Goal: Task Accomplishment & Management: Complete application form

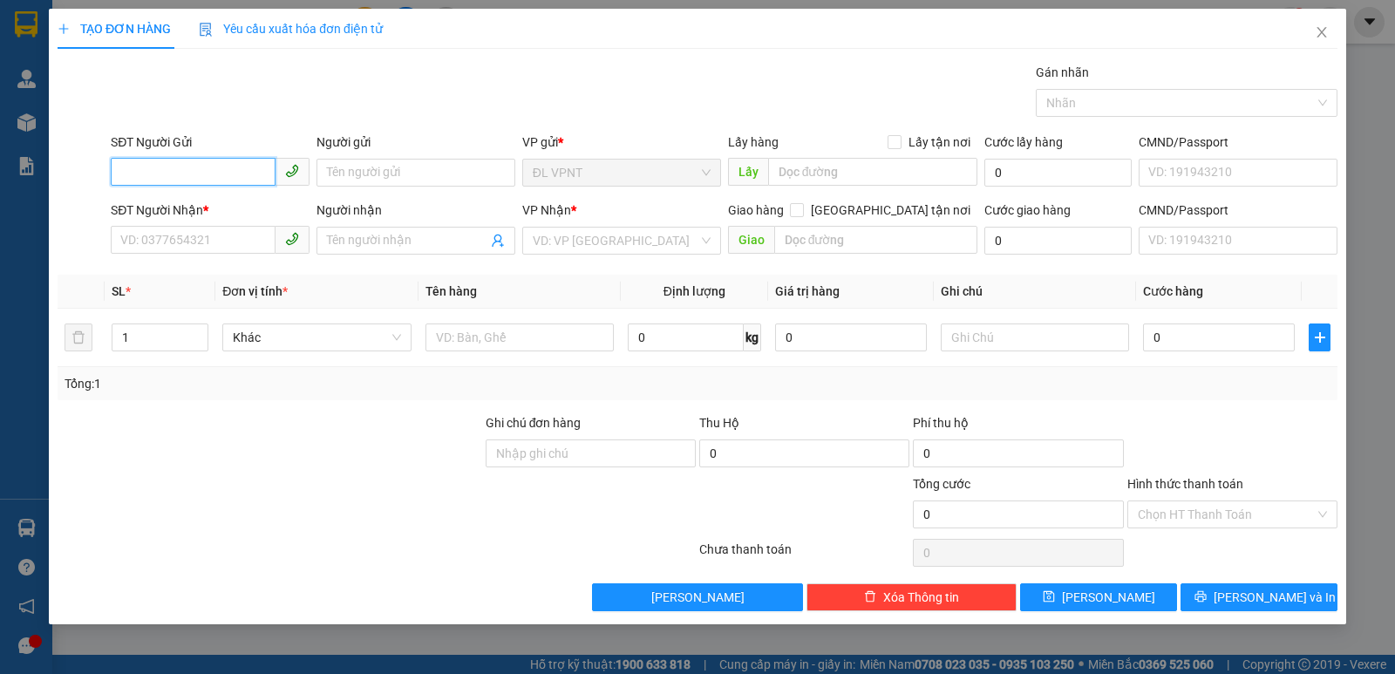
click at [220, 163] on input "SĐT Người Gửi" at bounding box center [193, 172] width 165 height 28
click at [201, 203] on div "0905700088 - PHI" at bounding box center [210, 207] width 178 height 19
type input "0905700088"
type input "PHI"
type input "0905390055"
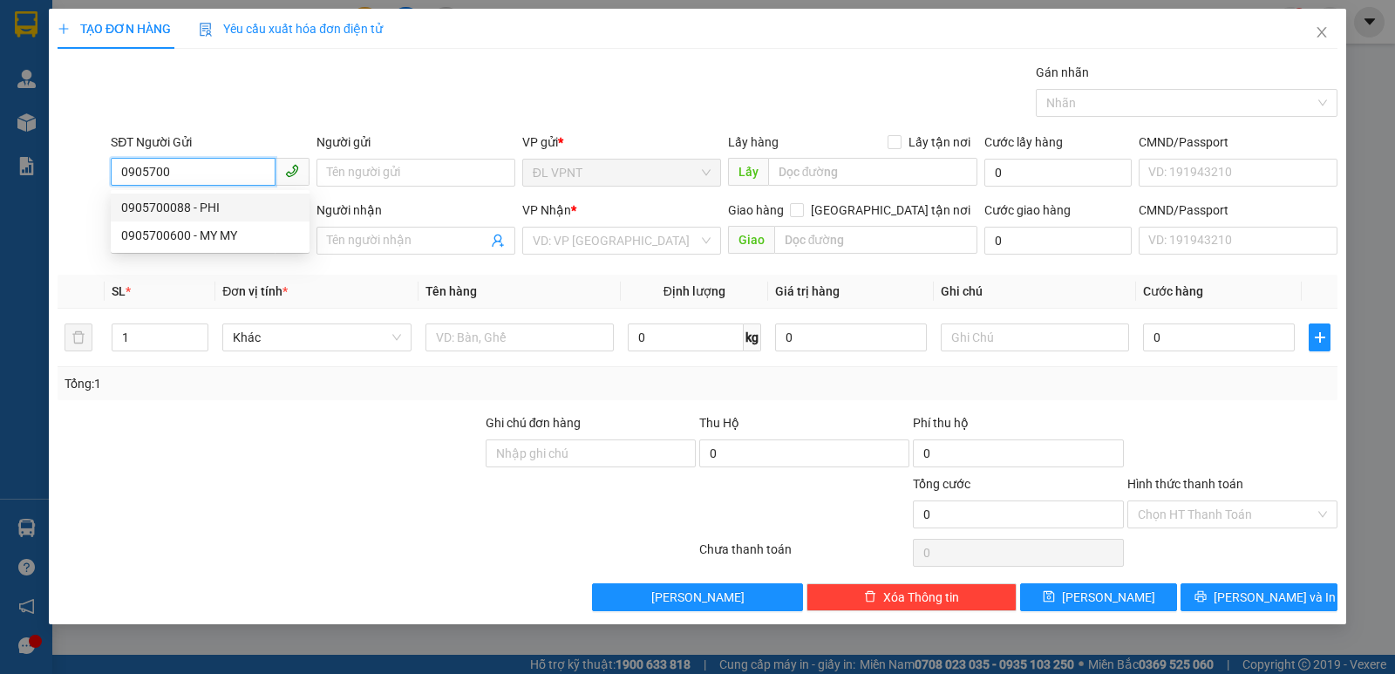
type input "SƠN TRÍ CAM RANH"
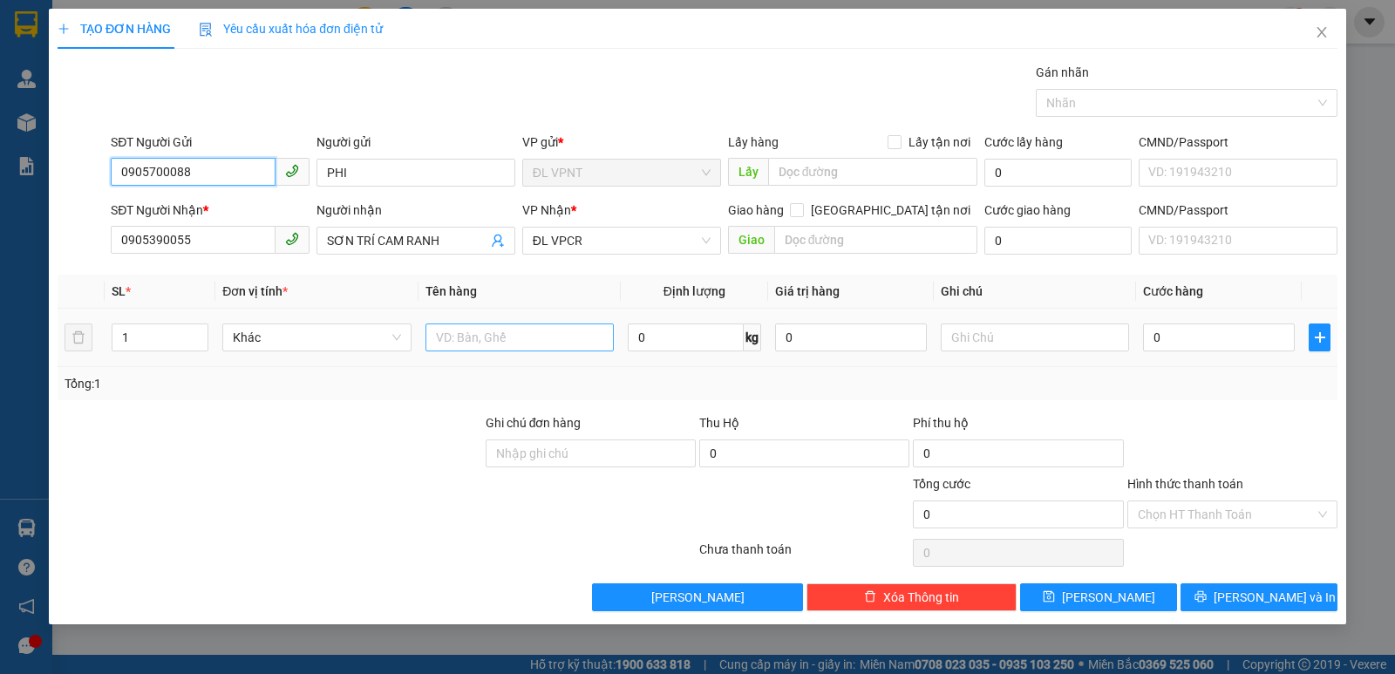
type input "0905700088"
click at [491, 348] on input "text" at bounding box center [520, 338] width 188 height 28
paste input "ụ"
type input "1 cục"
click at [1170, 333] on input "0" at bounding box center [1219, 338] width 152 height 28
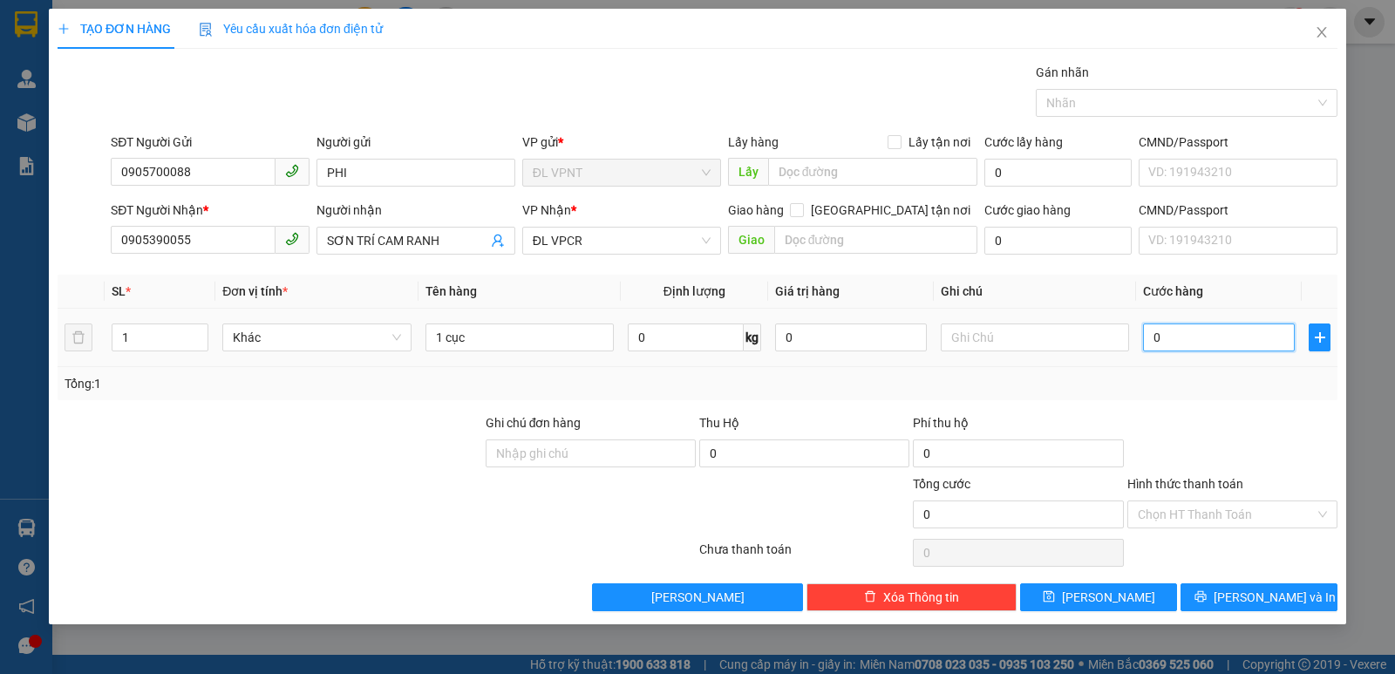
type input "3"
type input "30"
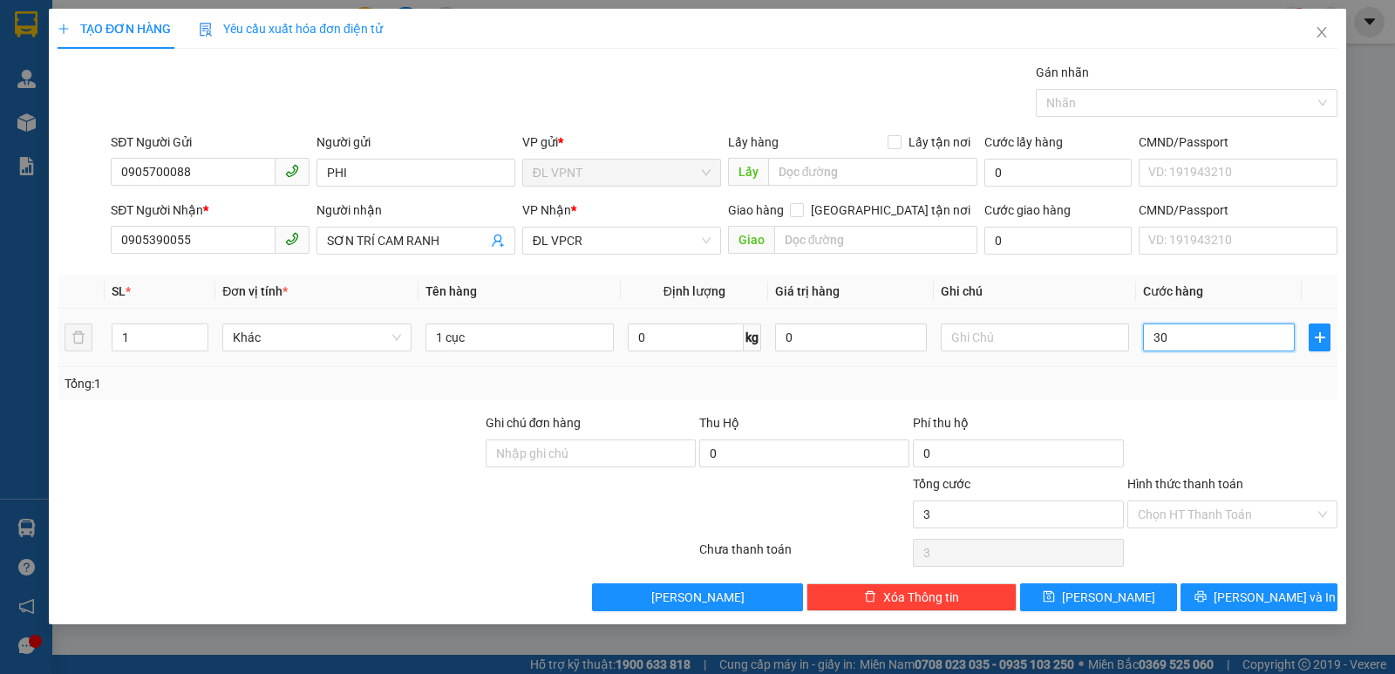
type input "30"
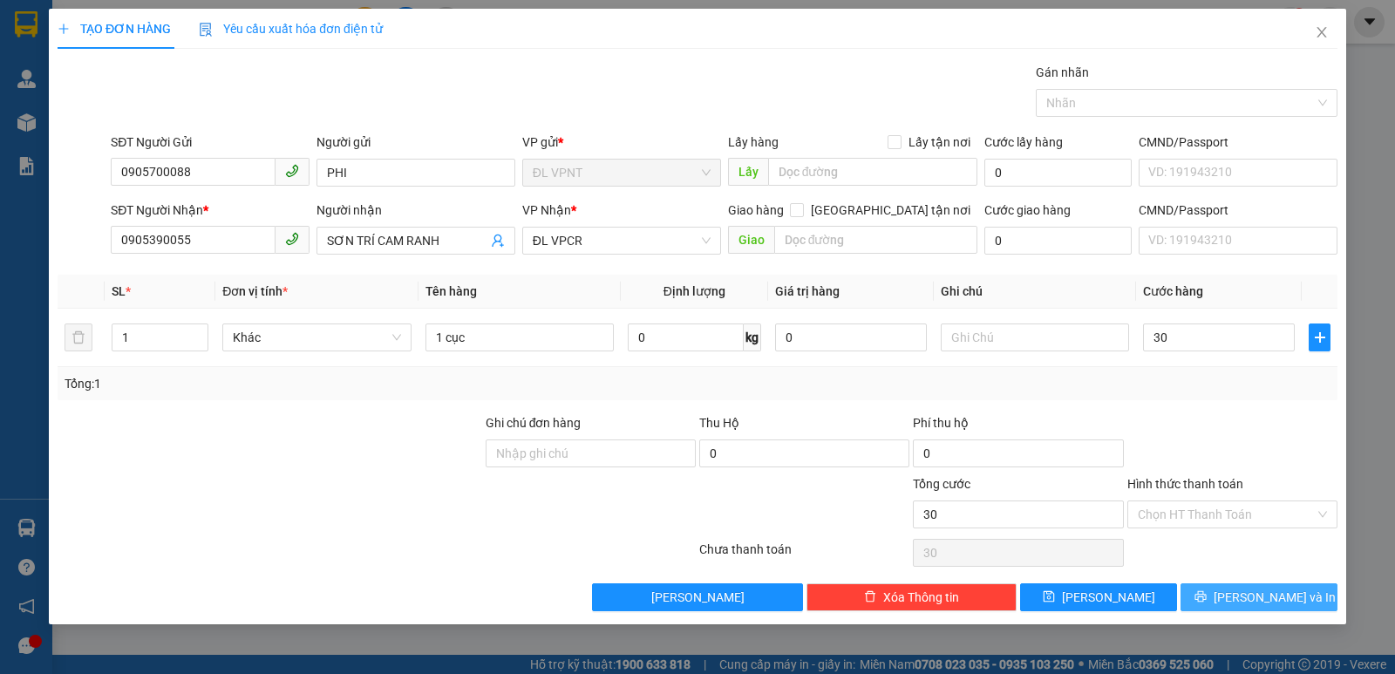
drag, startPoint x: 1227, startPoint y: 602, endPoint x: 0, endPoint y: 269, distance: 1271.6
click at [1207, 602] on icon "printer" at bounding box center [1201, 596] width 12 height 12
type input "30.000"
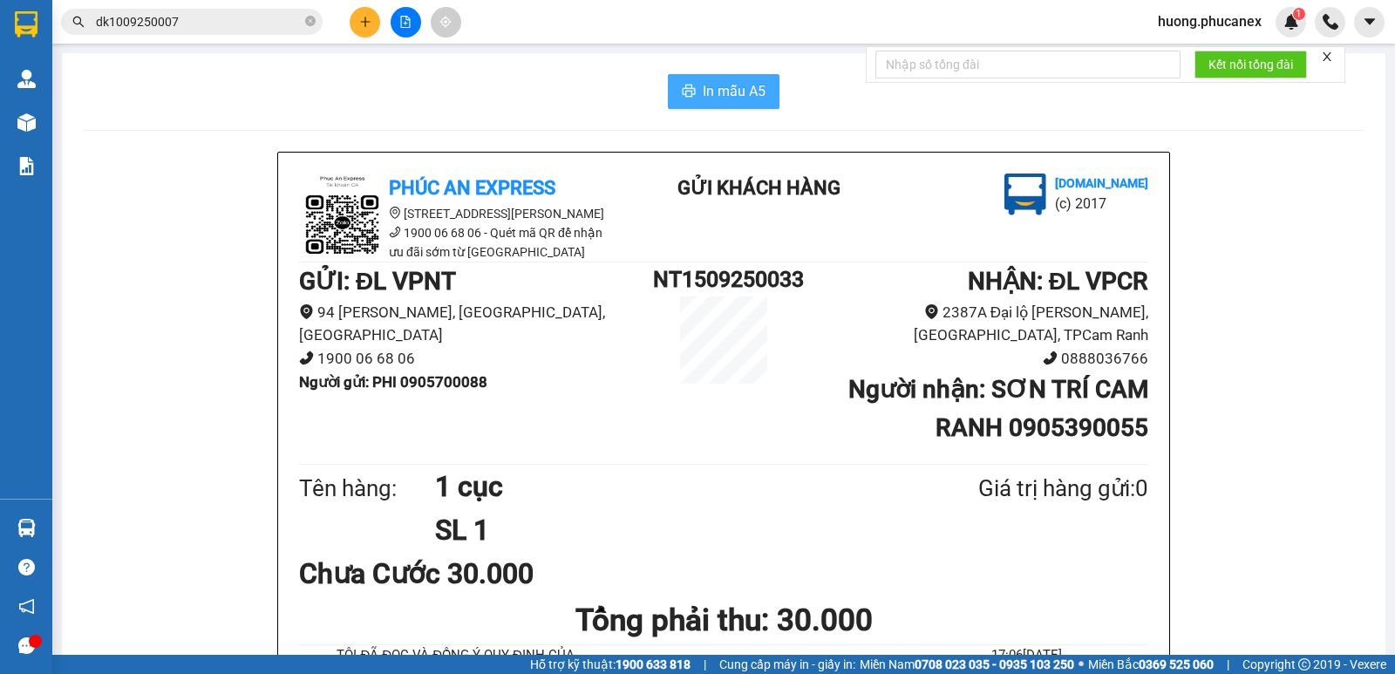
click at [749, 92] on span "In mẫu A5" at bounding box center [734, 91] width 63 height 22
click at [356, 17] on button at bounding box center [365, 22] width 31 height 31
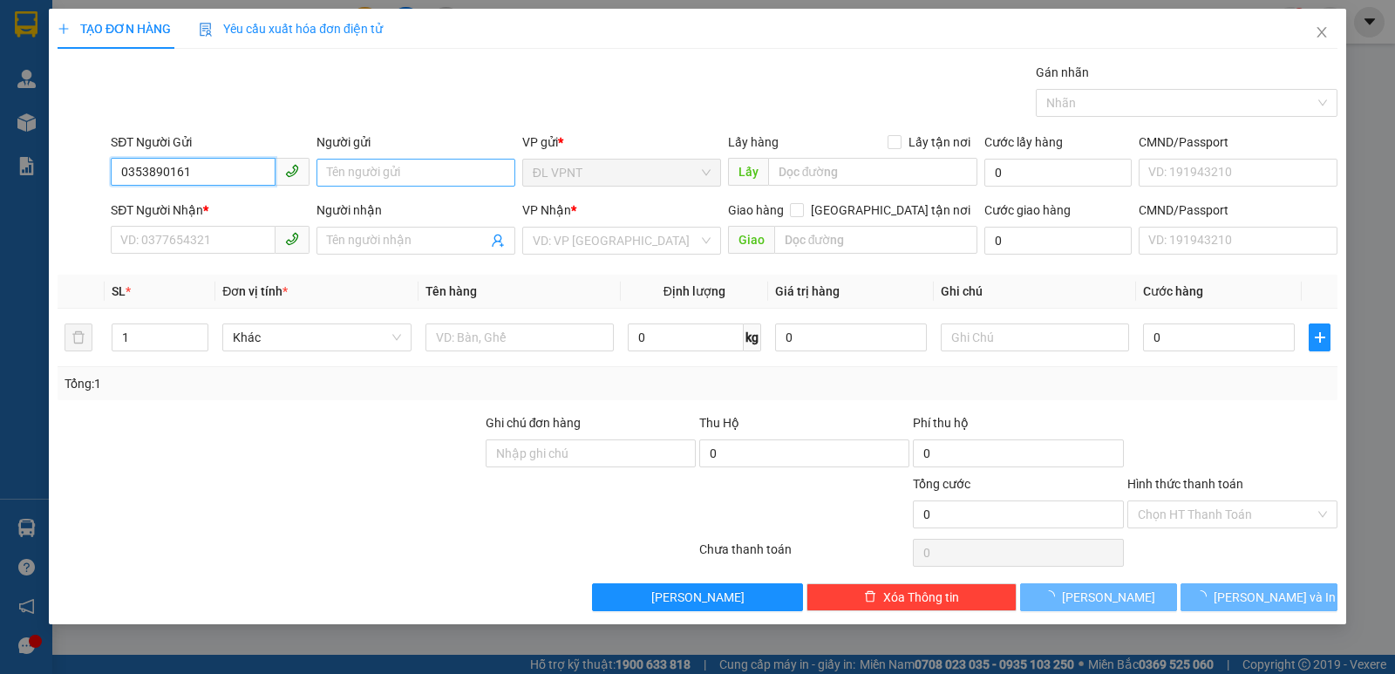
type input "0353890161"
click at [396, 180] on input "Người gửi" at bounding box center [416, 173] width 199 height 28
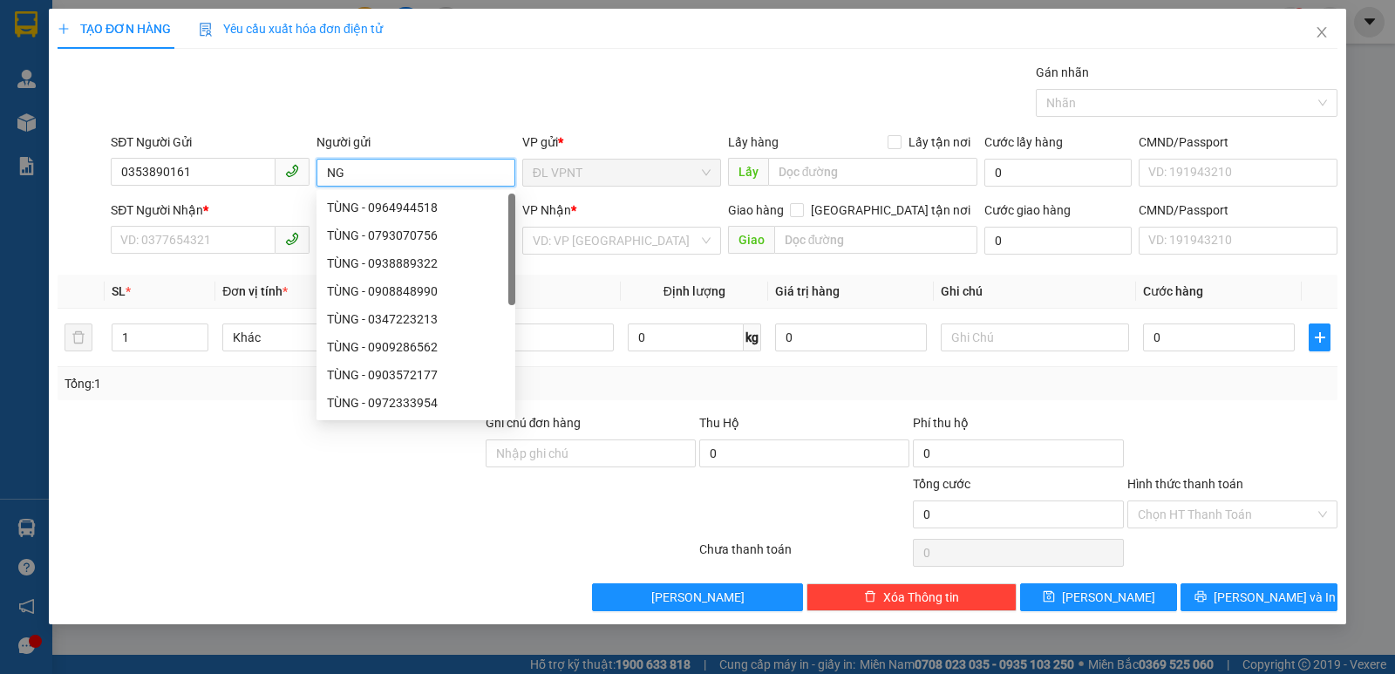
paste input "Â"
type input "NGÂN"
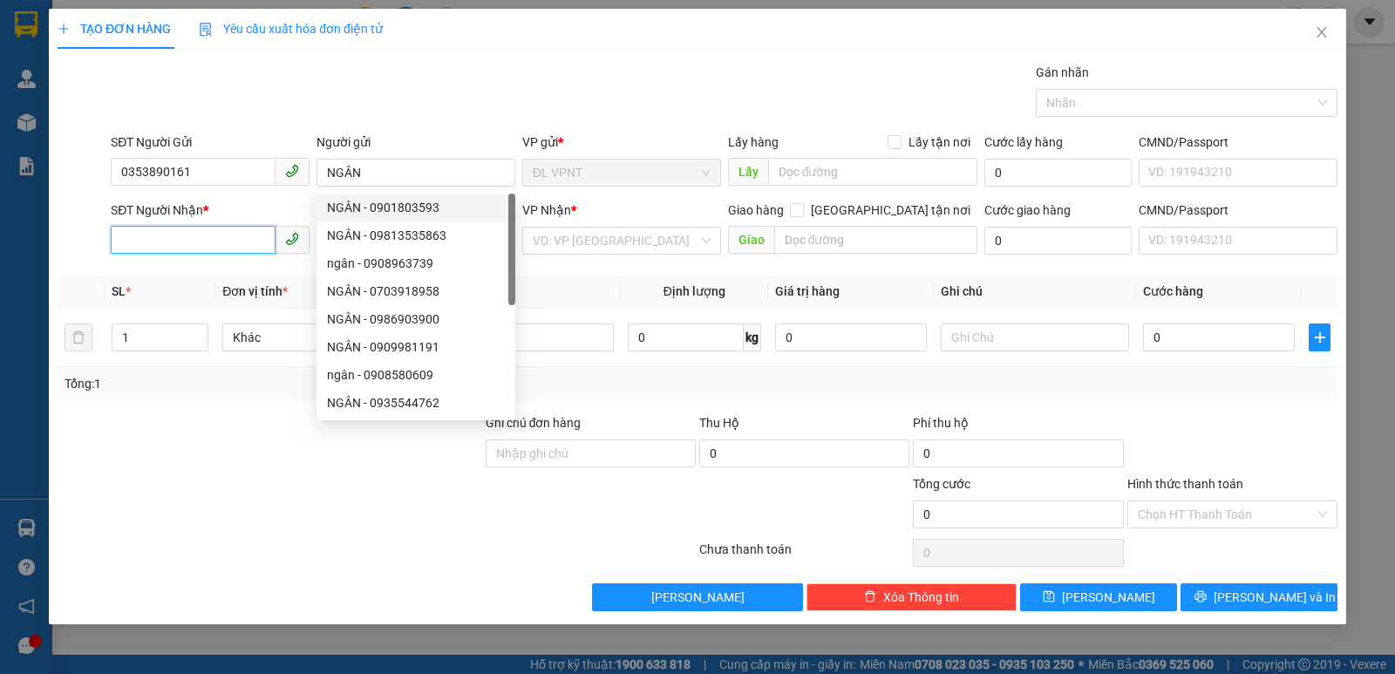
click at [263, 235] on input "SĐT Người Nhận *" at bounding box center [193, 240] width 165 height 28
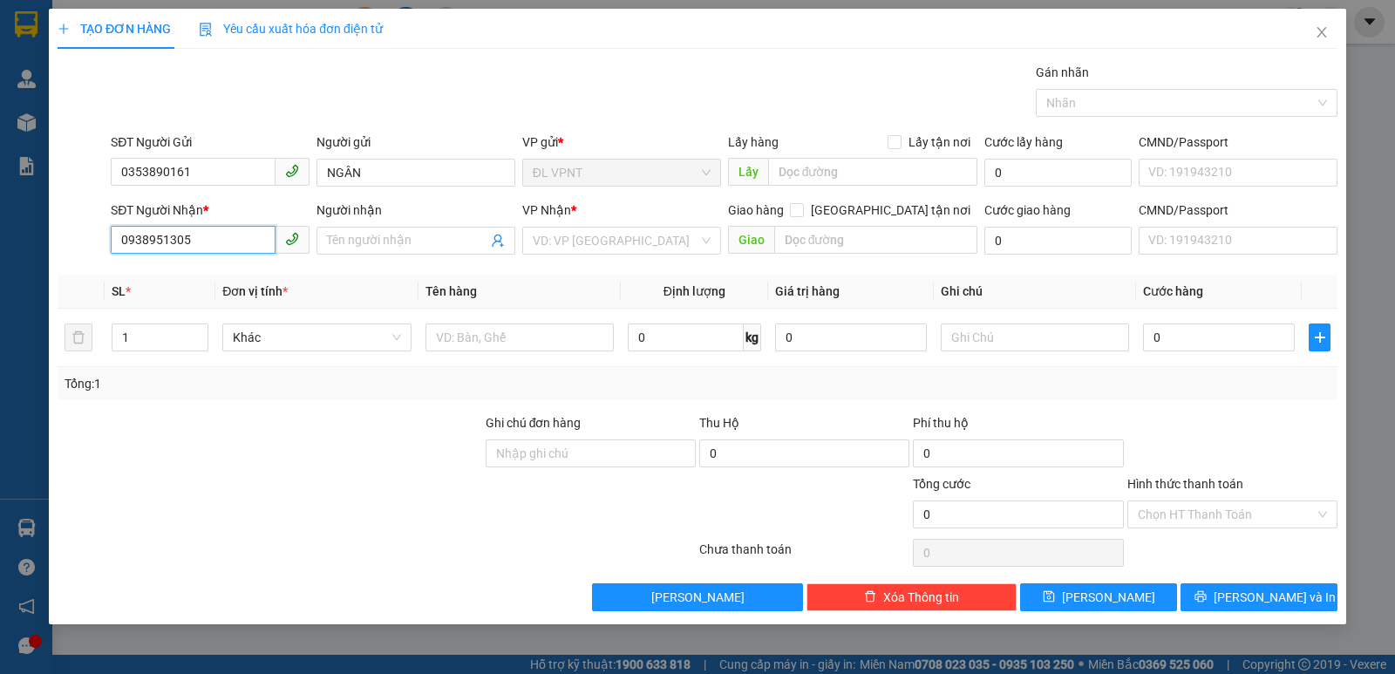
type input "0938951305"
drag, startPoint x: 424, startPoint y: 261, endPoint x: 423, endPoint y: 241, distance: 20.1
click at [423, 261] on div "Người nhận Tên người nhận" at bounding box center [416, 231] width 199 height 61
click at [423, 241] on input "Người nhận" at bounding box center [407, 240] width 160 height 19
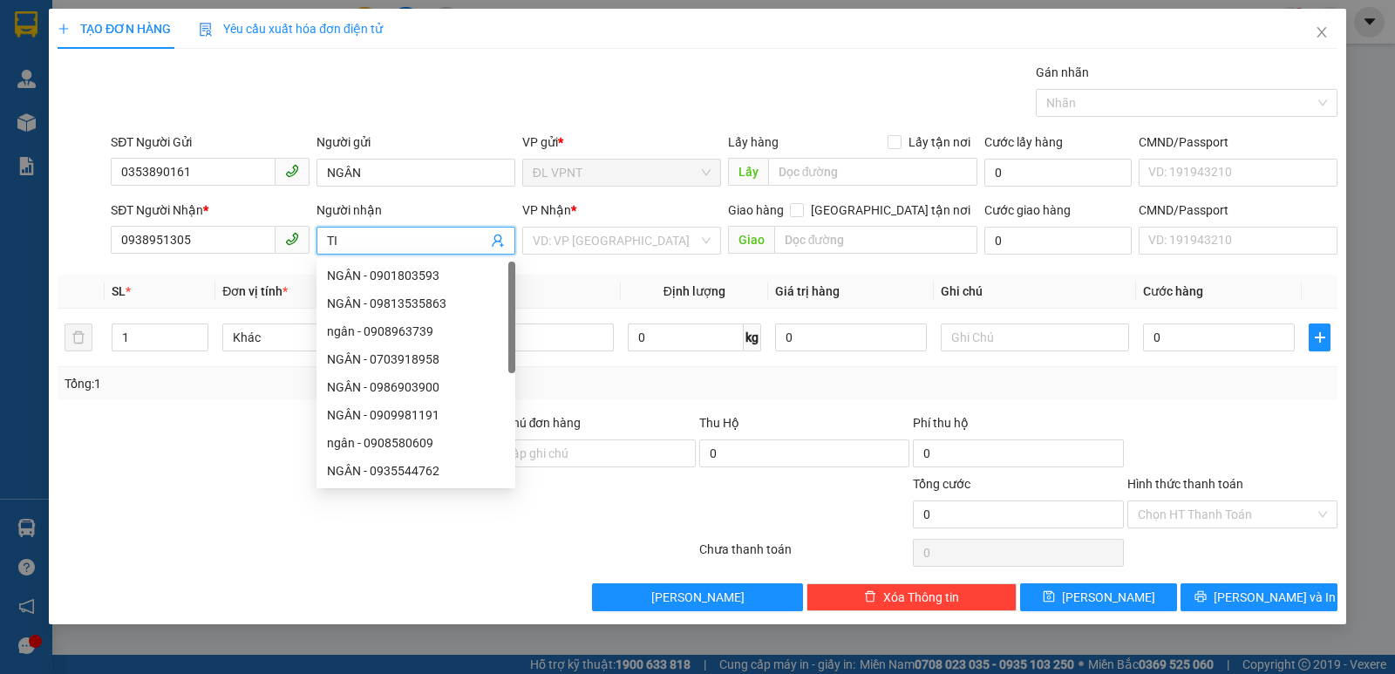
paste input "Ê"
paste input "Ế"
type input "TIẾN"
drag, startPoint x: 652, startPoint y: 222, endPoint x: 652, endPoint y: 244, distance: 21.8
click at [652, 223] on div "VP Nhận *" at bounding box center [621, 214] width 199 height 26
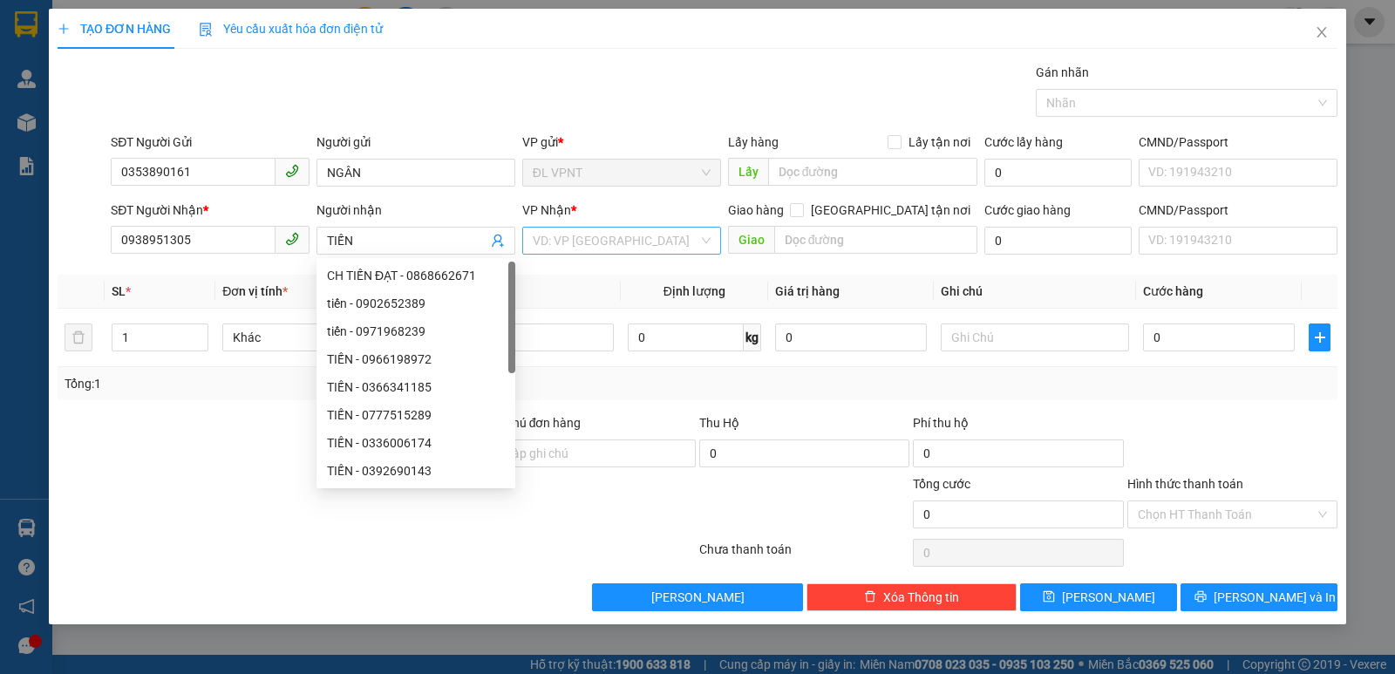
click at [652, 244] on input "search" at bounding box center [616, 241] width 166 height 26
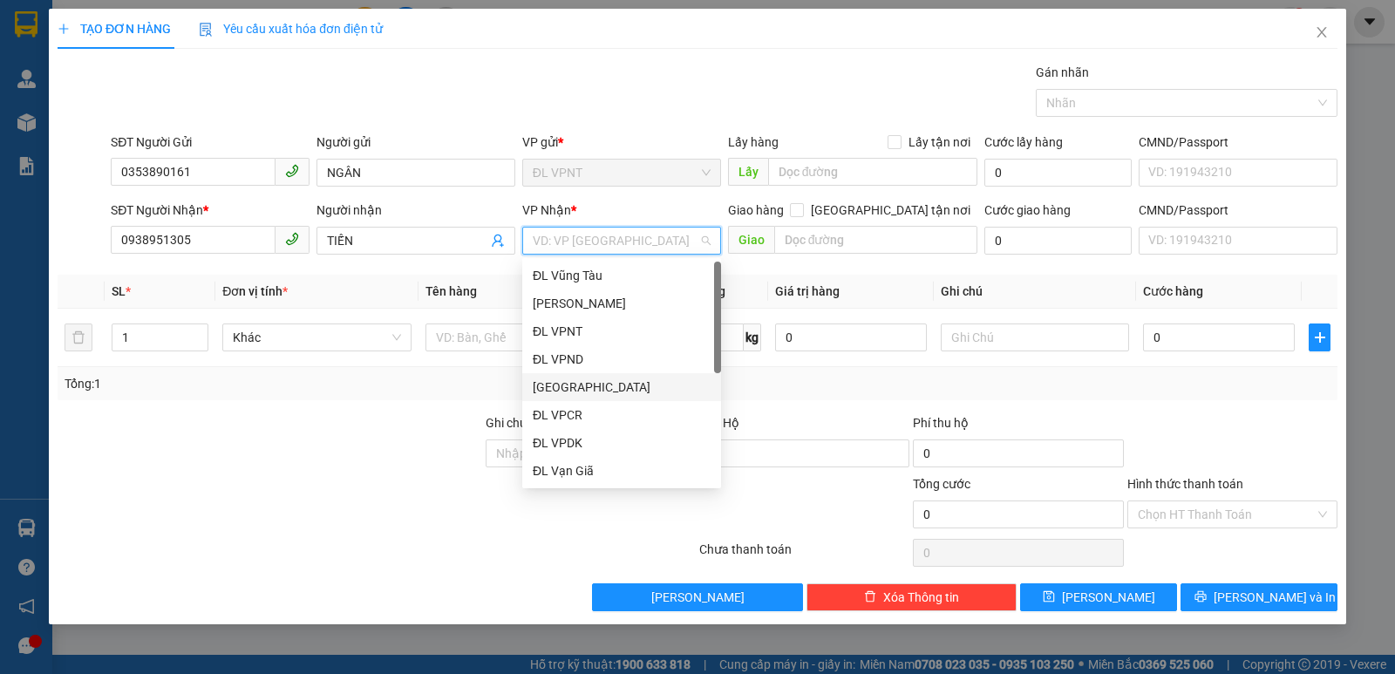
click at [593, 386] on div "[GEOGRAPHIC_DATA]" at bounding box center [622, 387] width 178 height 19
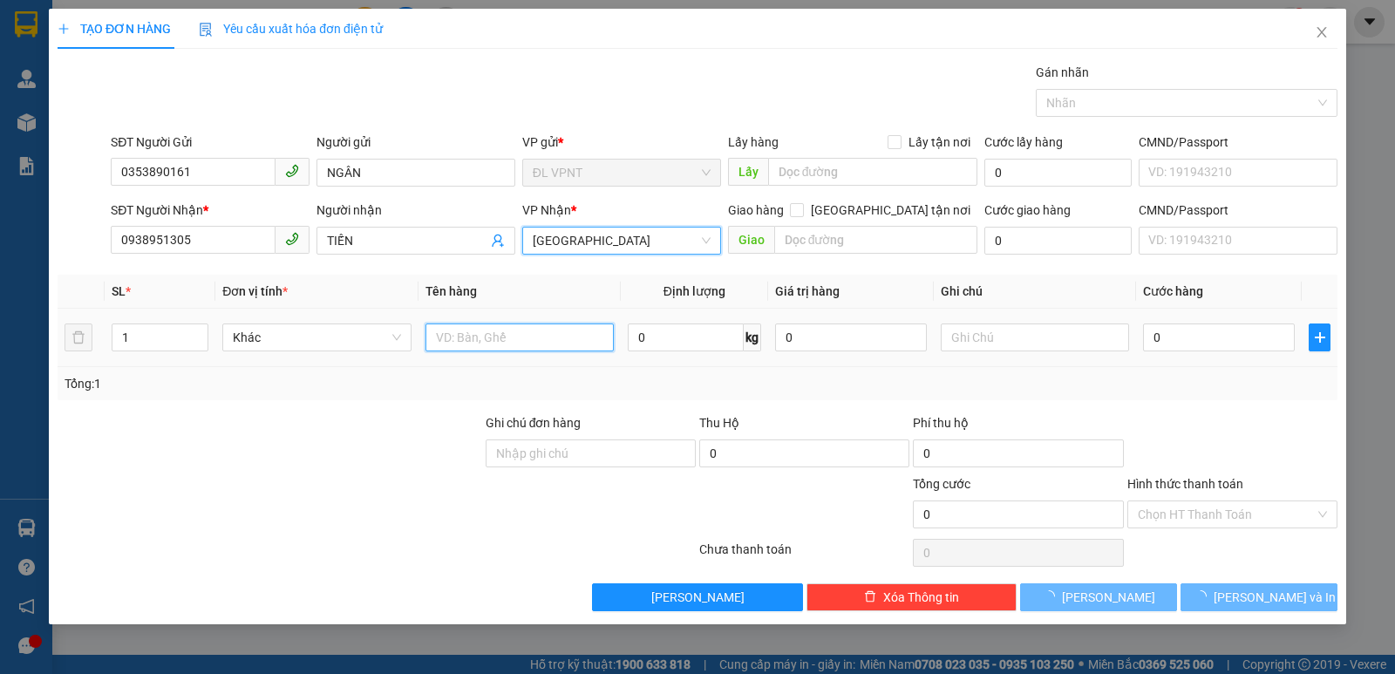
click at [503, 332] on input "text" at bounding box center [520, 338] width 188 height 28
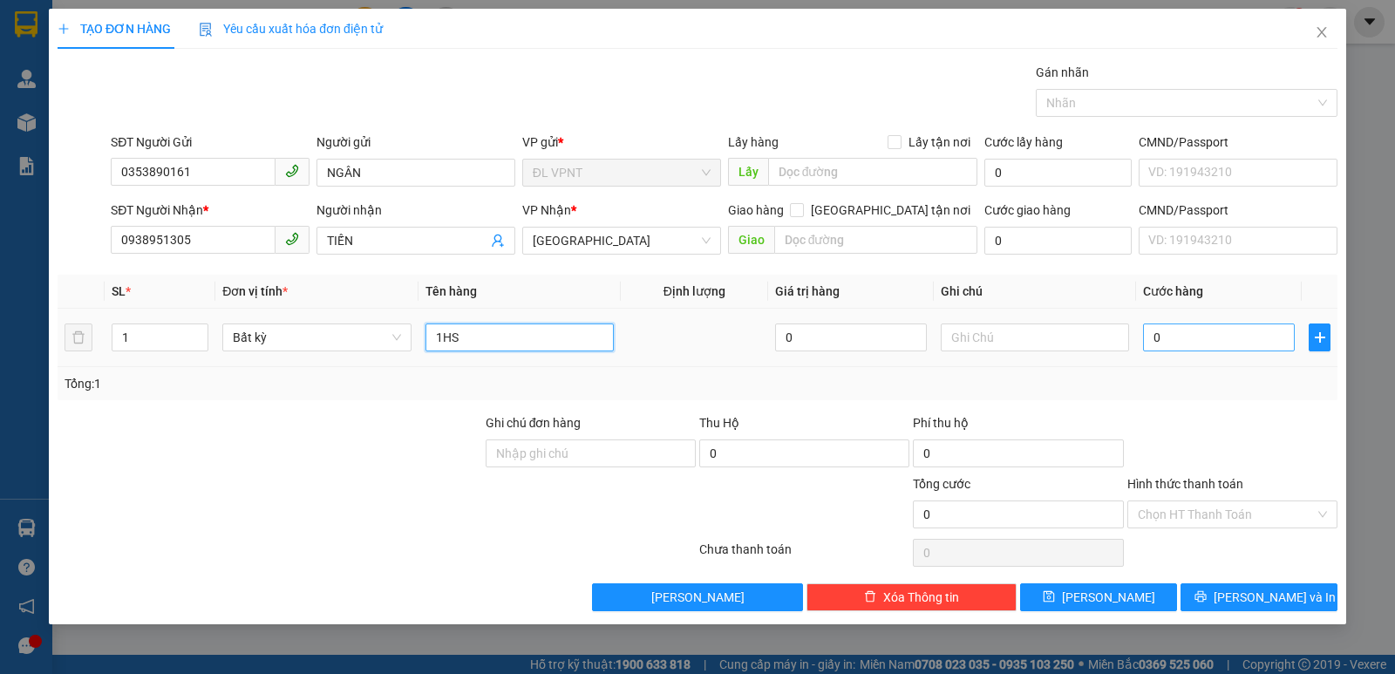
type input "1HS"
click at [1234, 349] on input "0" at bounding box center [1219, 338] width 152 height 28
type input "2"
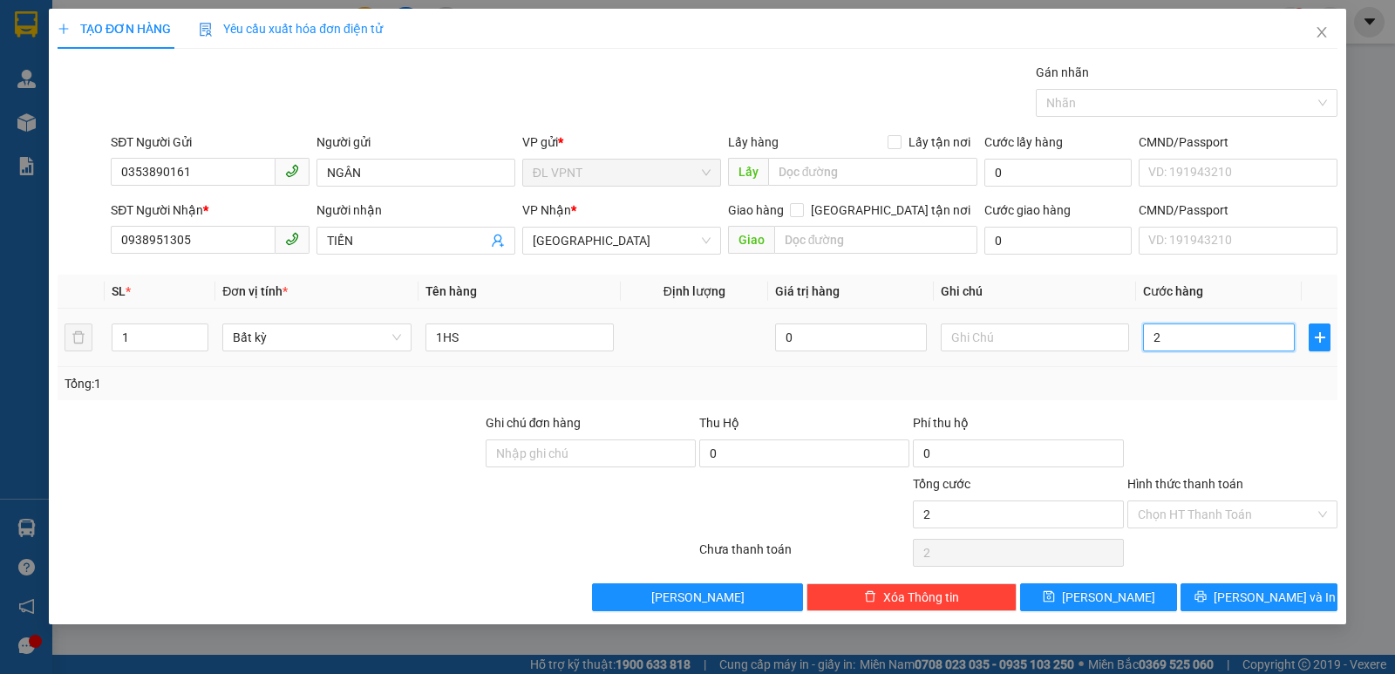
type input "20"
click at [1218, 524] on input "Hình thức thanh toán" at bounding box center [1226, 515] width 177 height 26
type input "20.000"
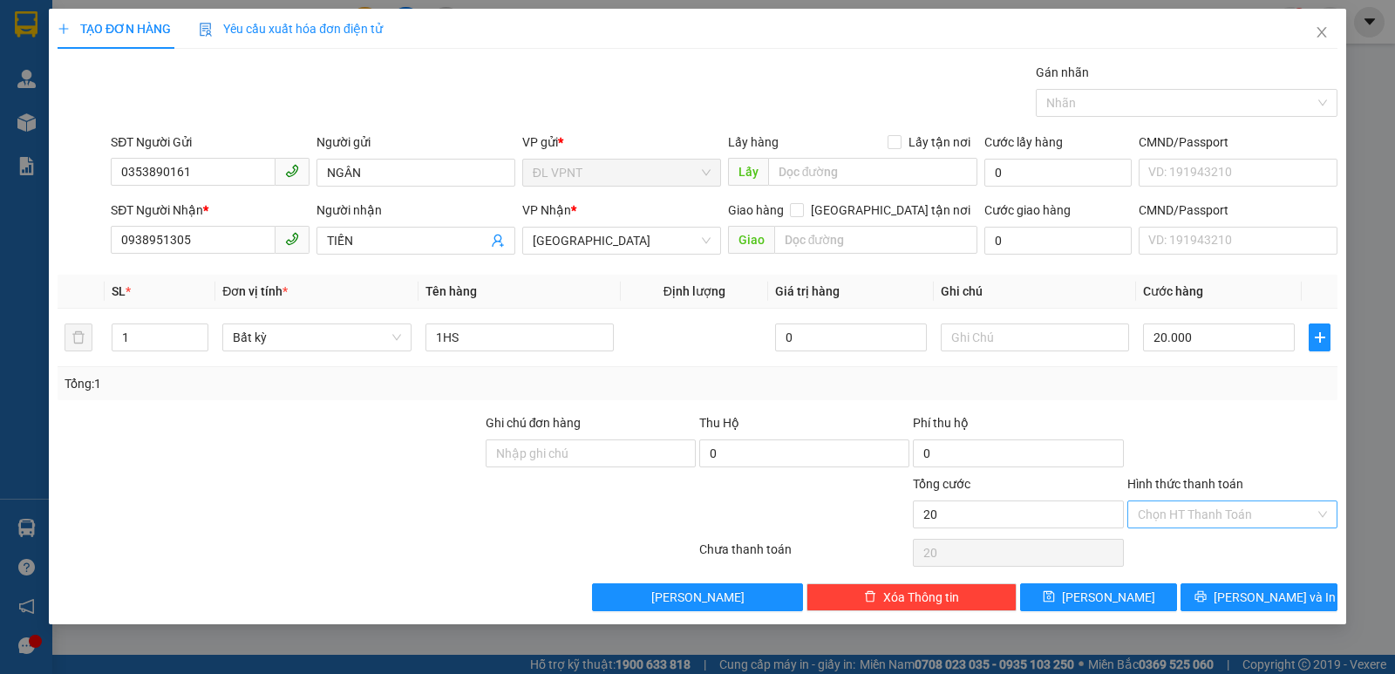
type input "20.000"
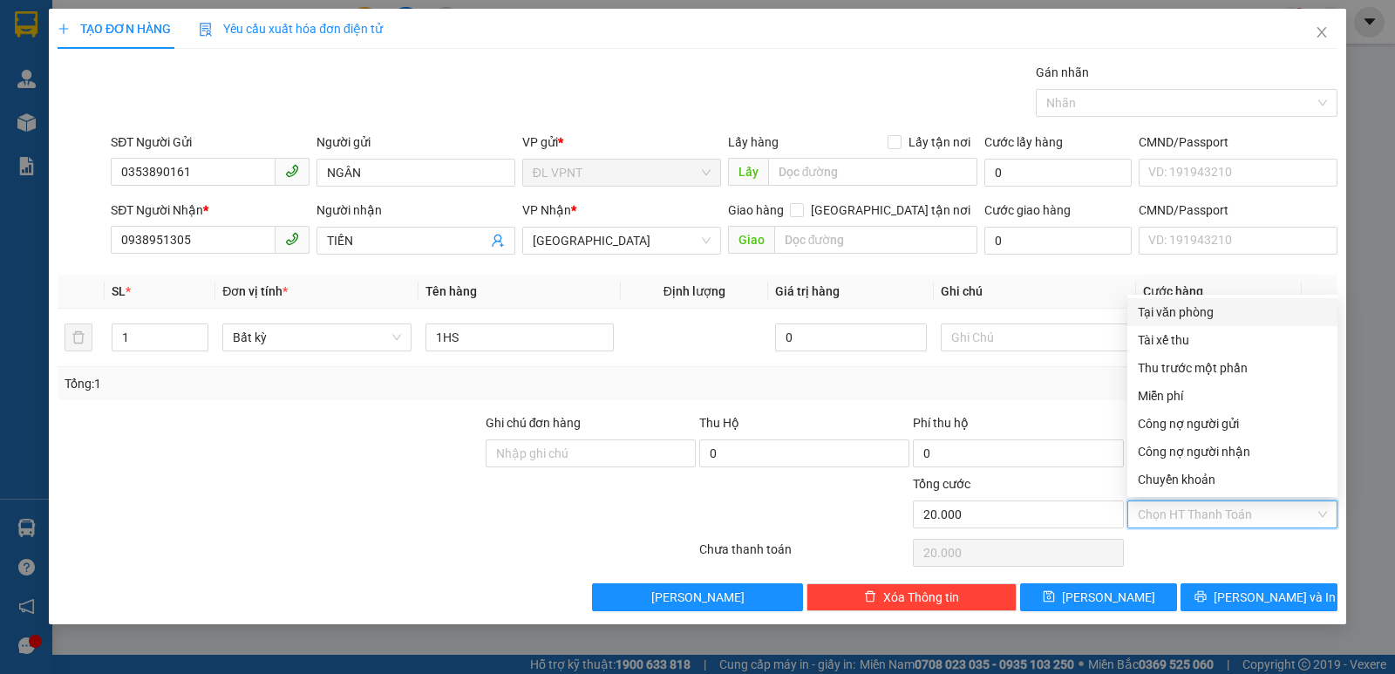
click at [1173, 304] on div "Tại văn phòng" at bounding box center [1232, 312] width 189 height 19
type input "0"
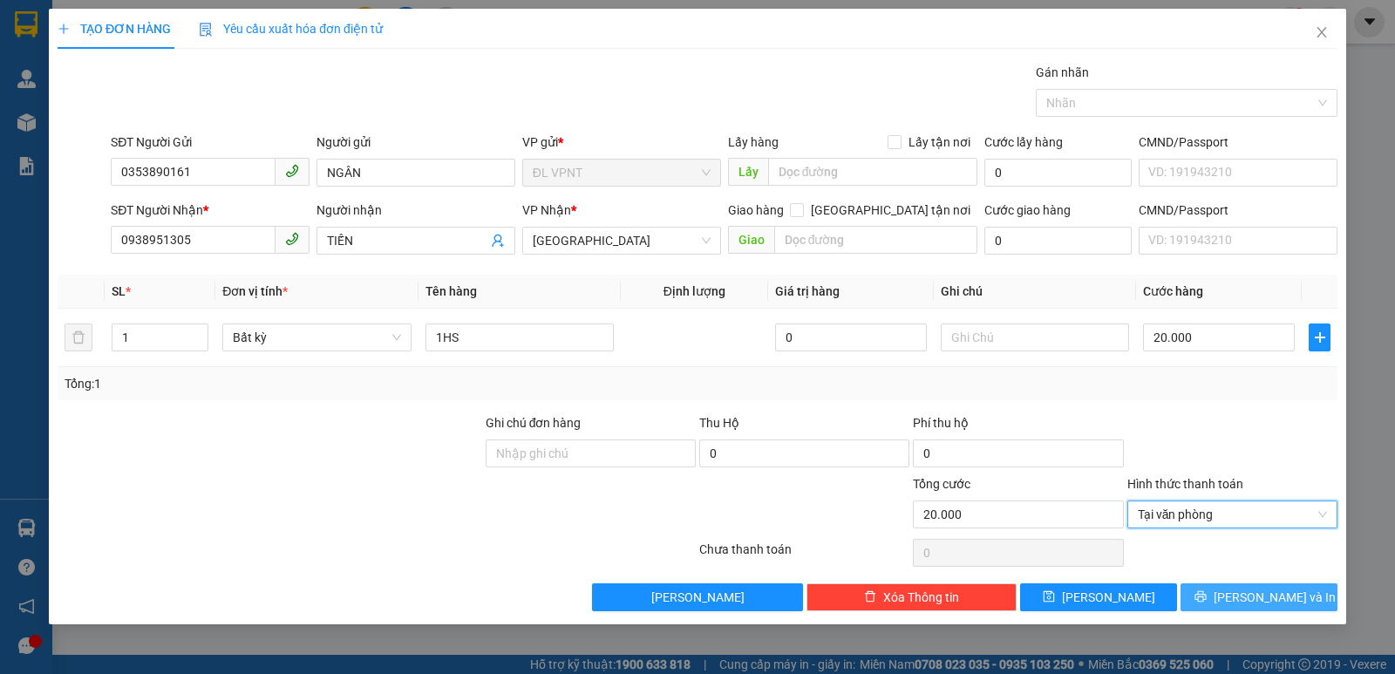
click at [1240, 598] on button "[PERSON_NAME] và In" at bounding box center [1259, 597] width 157 height 28
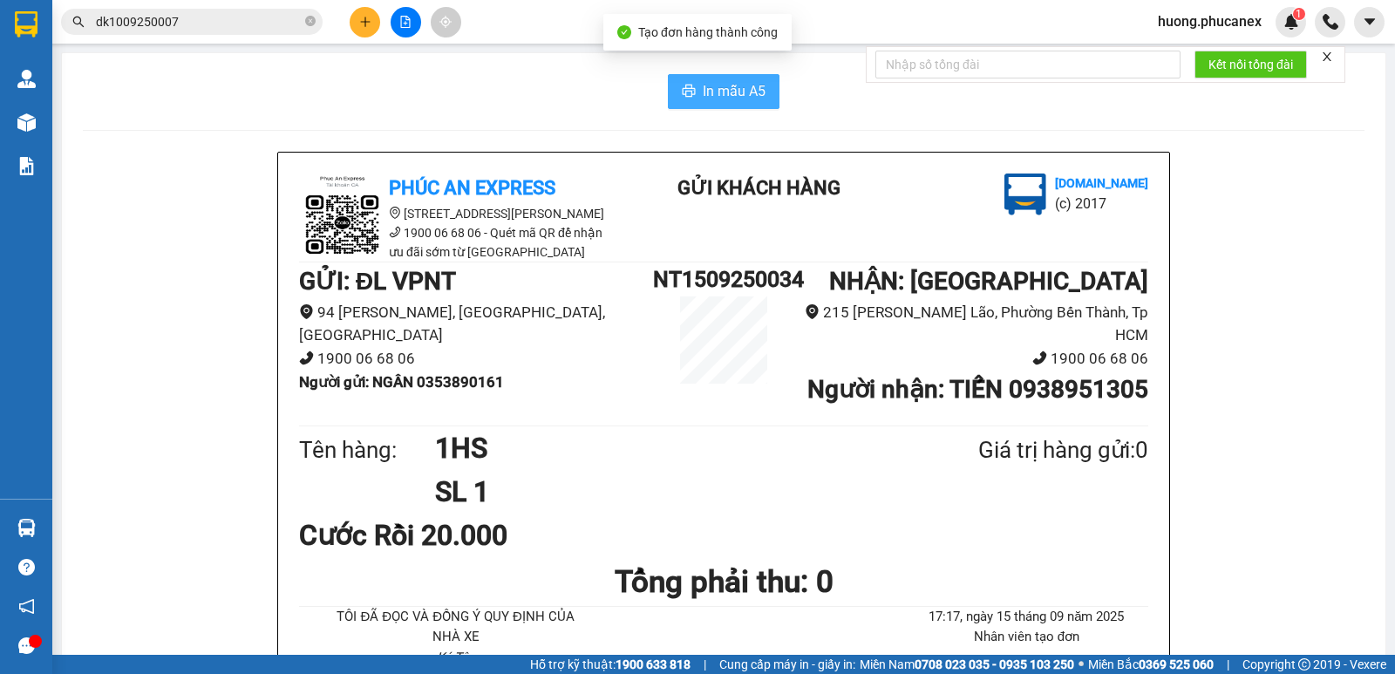
click at [719, 80] on span "In mẫu A5" at bounding box center [734, 91] width 63 height 22
click at [355, 28] on button at bounding box center [365, 22] width 31 height 31
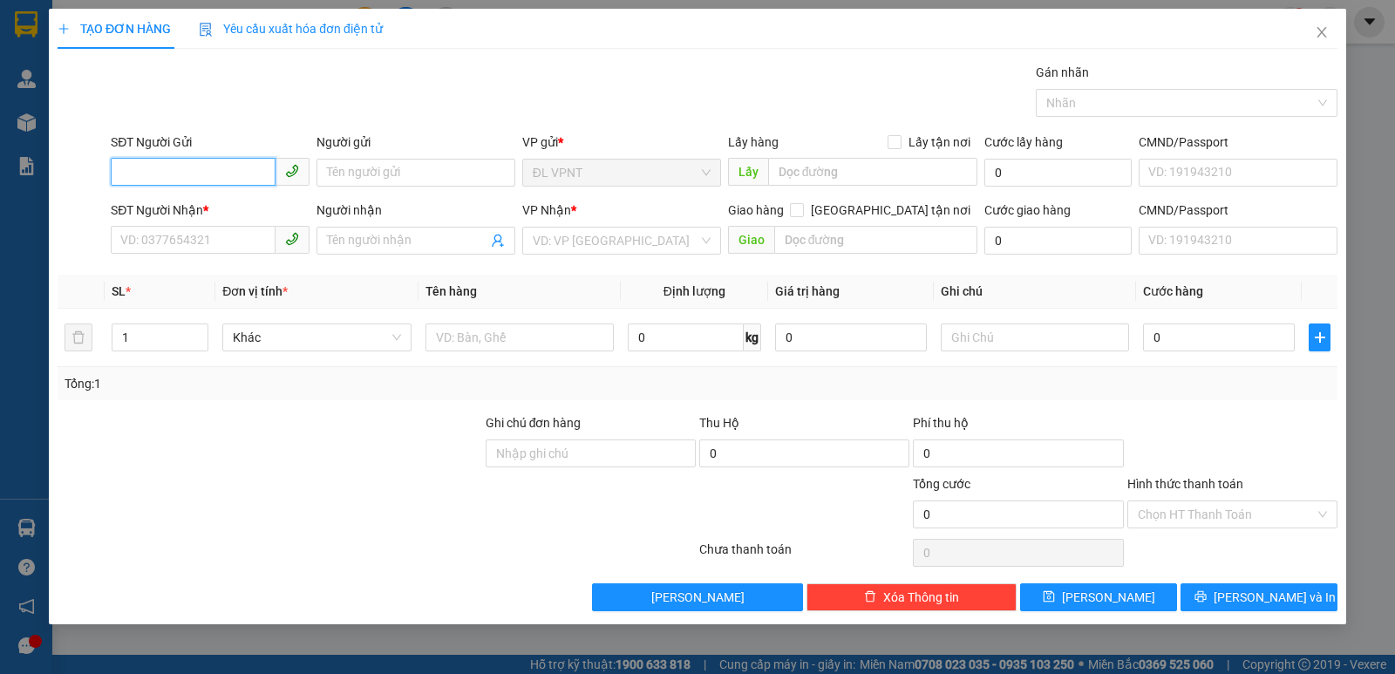
drag, startPoint x: 215, startPoint y: 169, endPoint x: 357, endPoint y: 65, distance: 175.3
click at [218, 157] on div "SĐT Người Gửi VD: 0371234567" at bounding box center [210, 163] width 199 height 61
click at [151, 211] on div "0785701111 - [PERSON_NAME]" at bounding box center [210, 207] width 178 height 19
type input "0785701111"
type input "[PERSON_NAME]"
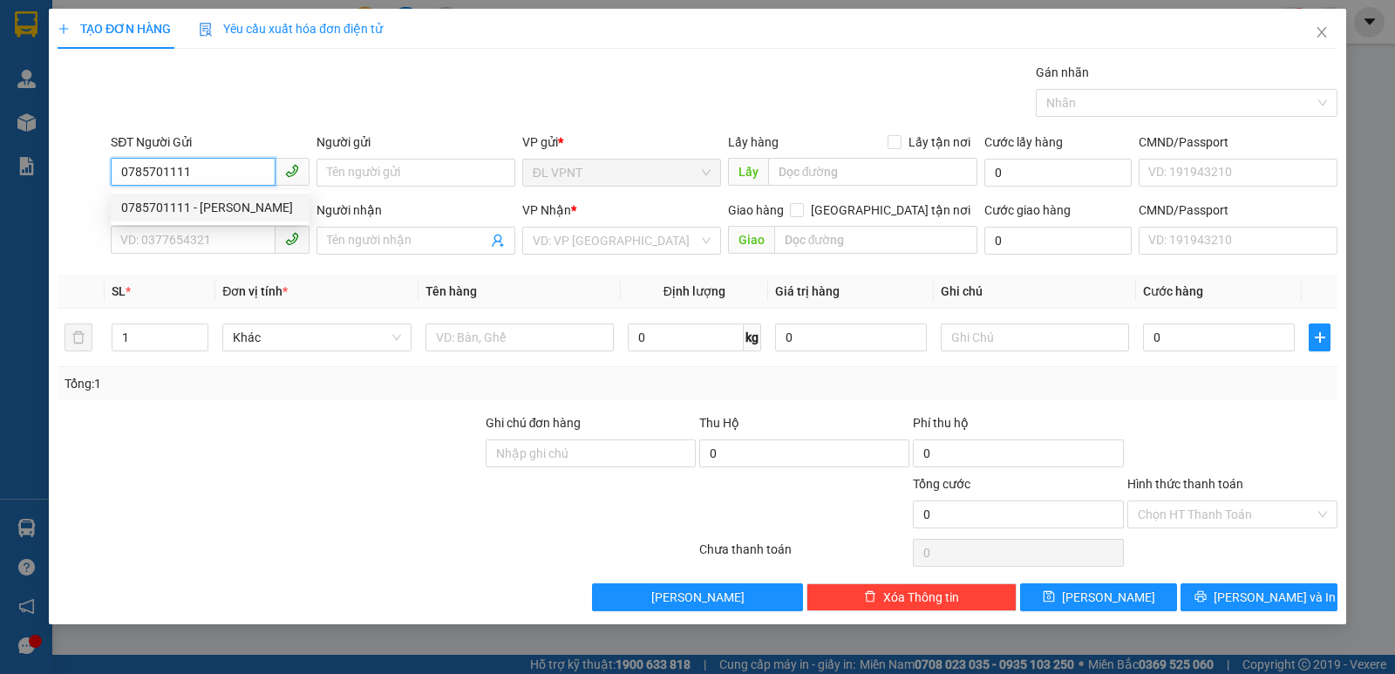
type input "0932670652"
type input "sơn"
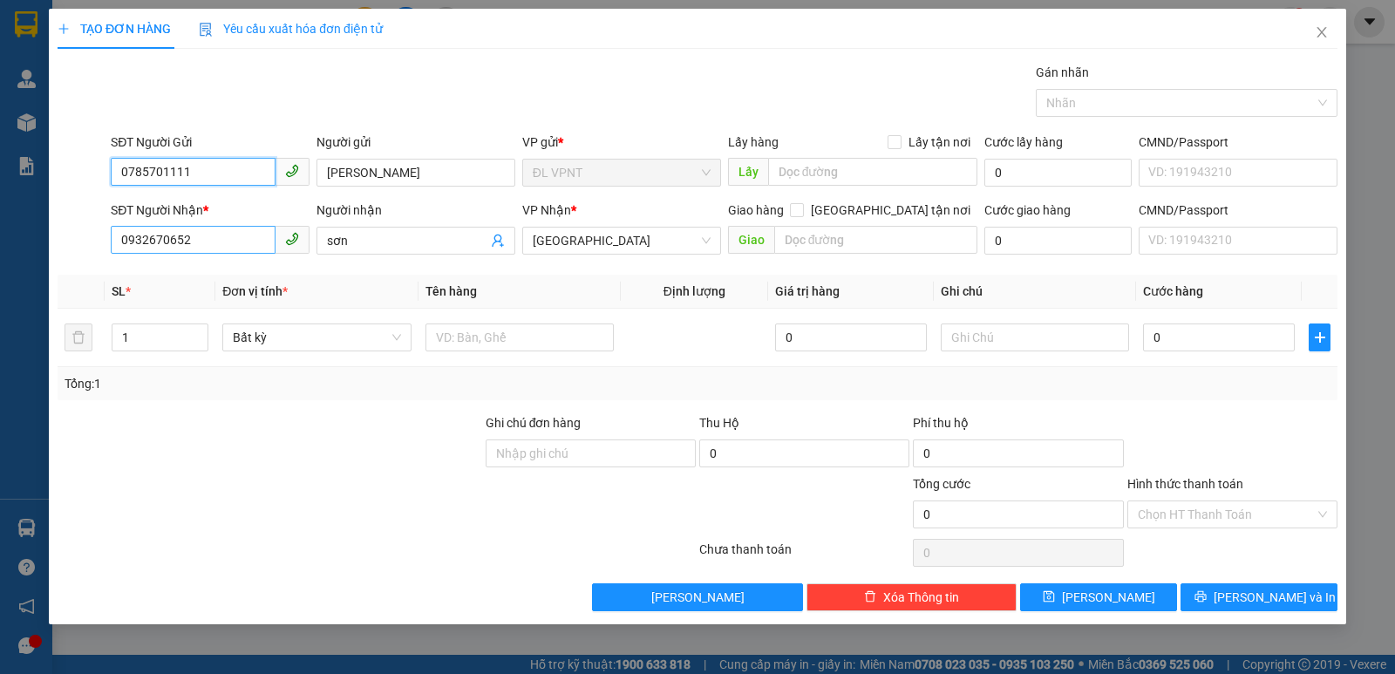
type input "0785701111"
drag, startPoint x: 141, startPoint y: 241, endPoint x: 81, endPoint y: 250, distance: 60.9
click at [81, 250] on div "SĐT Người Nhận * 0932670652 Người nhận sơn VP Nhận * [GEOGRAPHIC_DATA] tận nơi …" at bounding box center [698, 231] width 1284 height 61
click at [215, 270] on div "0933537505 - NGÂN" at bounding box center [210, 275] width 178 height 19
type input "0933537505"
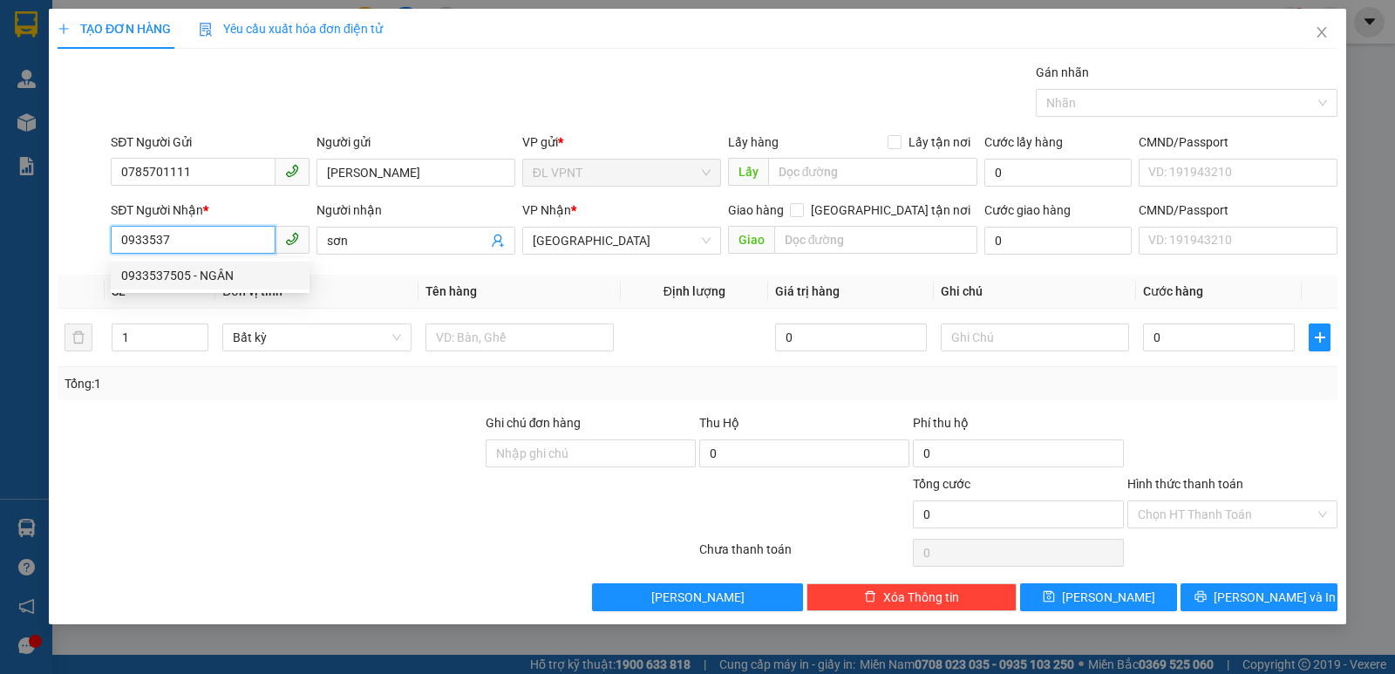
type input "NGÂN"
type input "0933537505"
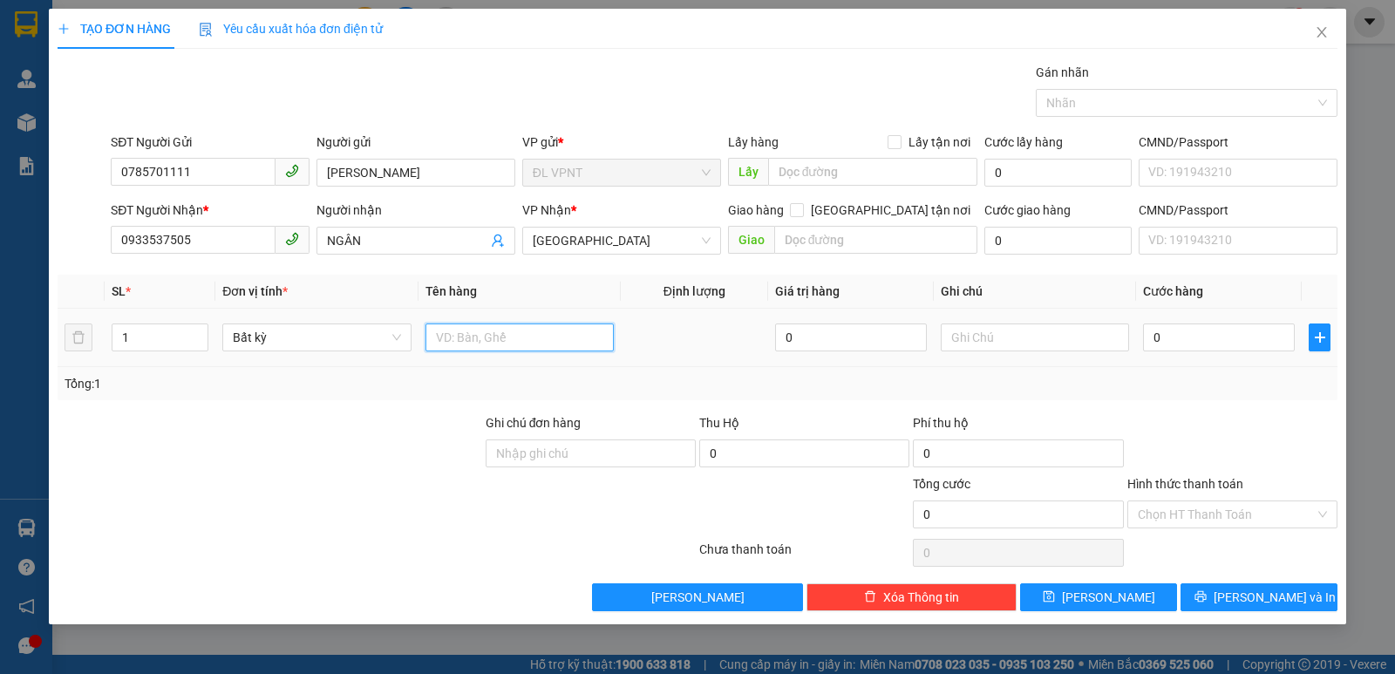
drag, startPoint x: 515, startPoint y: 341, endPoint x: 512, endPoint y: 331, distance: 10.2
click at [515, 340] on input "text" at bounding box center [520, 338] width 188 height 28
type input "1 TX"
click at [1225, 339] on input "0" at bounding box center [1219, 338] width 152 height 28
type input "3"
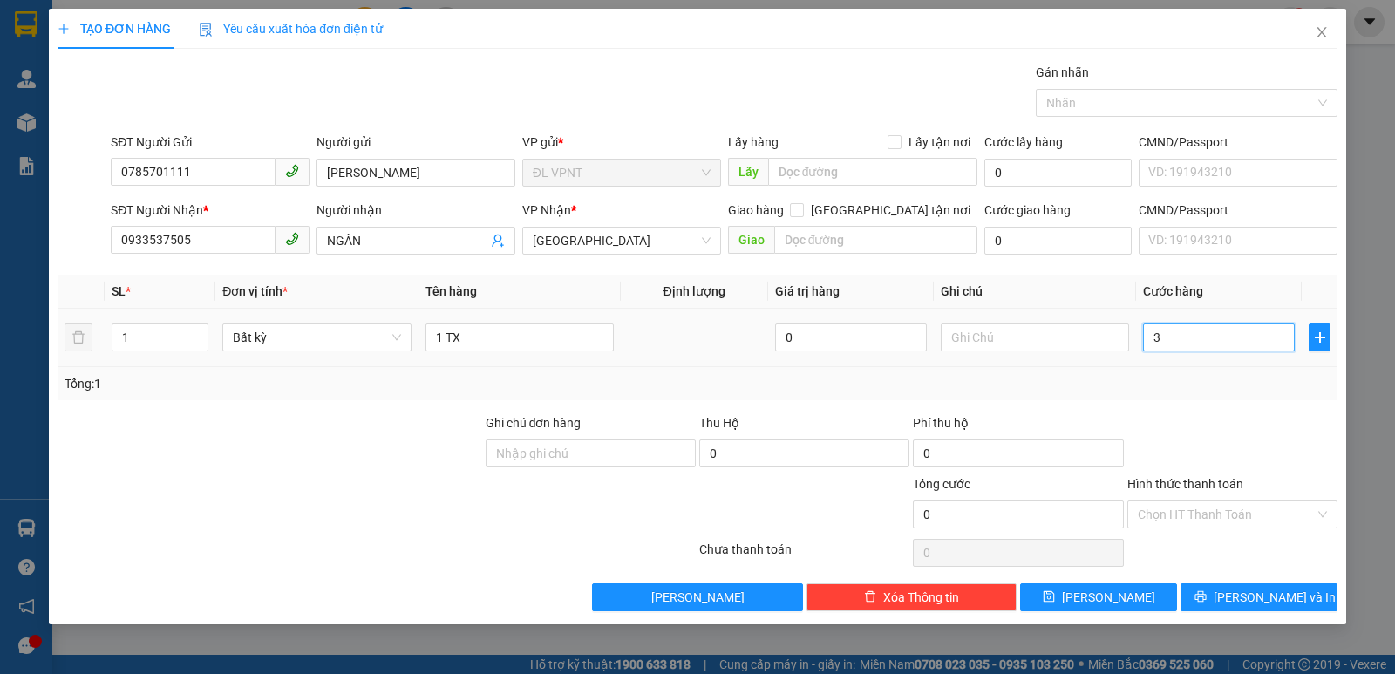
type input "3"
type input "30"
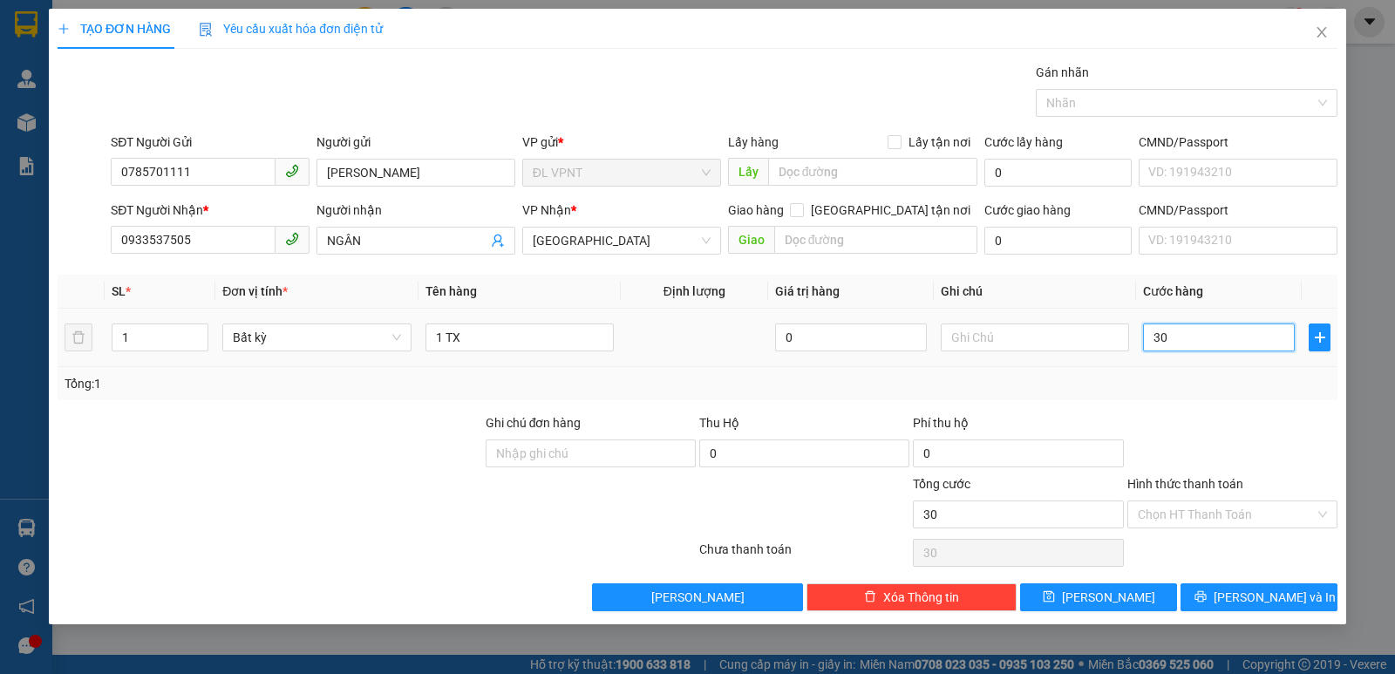
drag, startPoint x: 1198, startPoint y: 329, endPoint x: 1163, endPoint y: 336, distance: 35.6
click at [1163, 336] on input "30" at bounding box center [1219, 338] width 152 height 28
click at [1195, 338] on input "30" at bounding box center [1219, 338] width 152 height 28
drag, startPoint x: 1162, startPoint y: 338, endPoint x: 1141, endPoint y: 340, distance: 21.0
click at [1142, 339] on td "30" at bounding box center [1219, 338] width 166 height 58
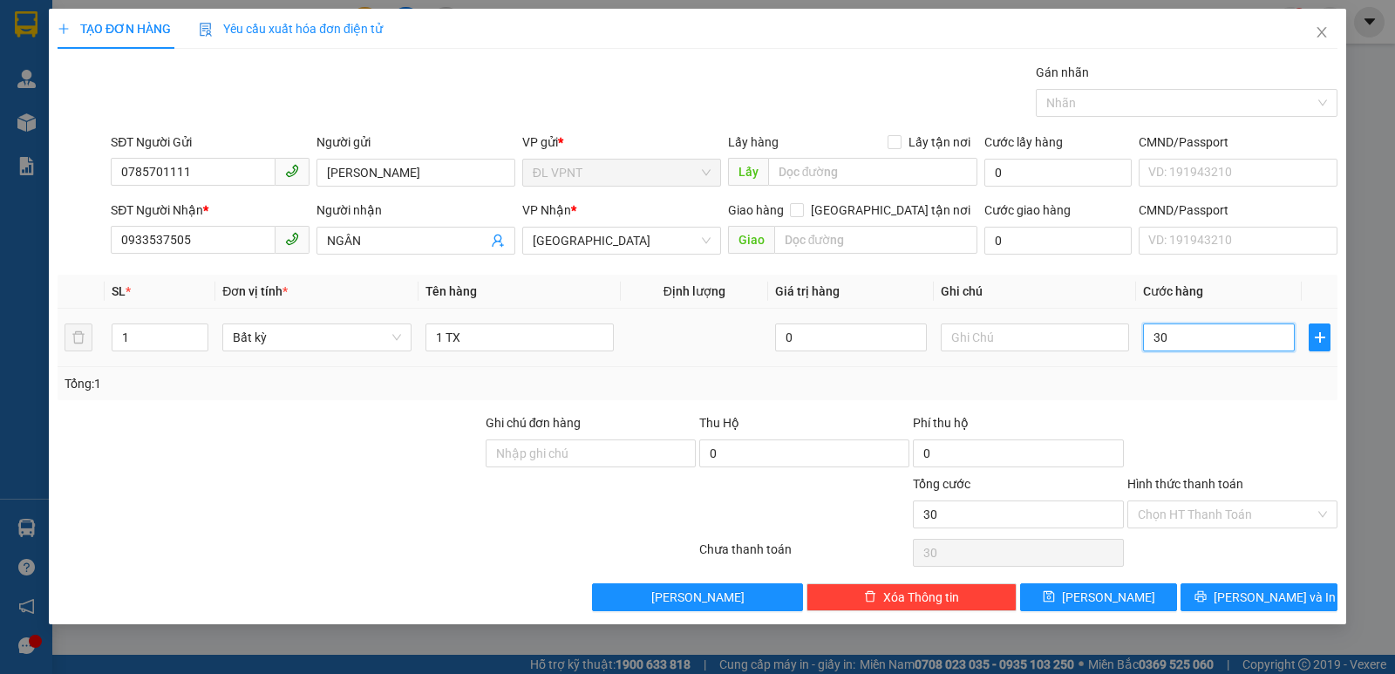
type input "40"
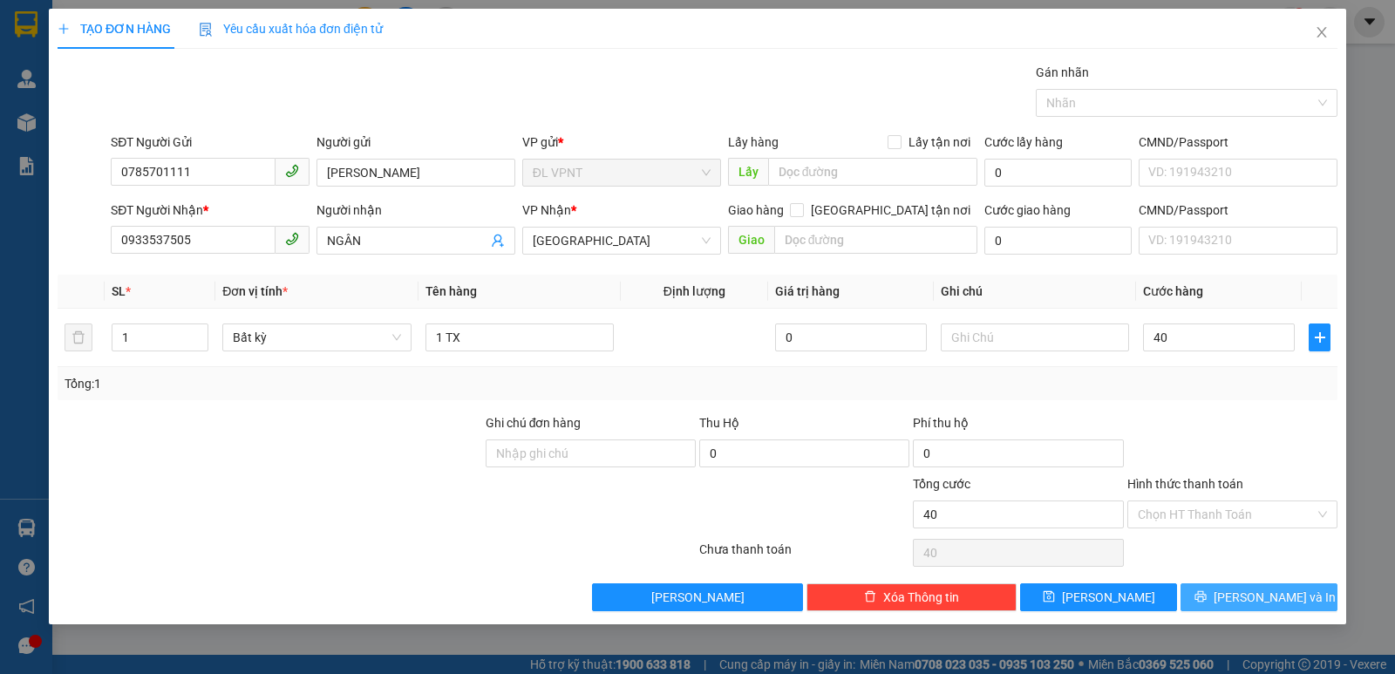
click at [1257, 588] on span "[PERSON_NAME] và In" at bounding box center [1275, 597] width 122 height 19
type input "40.000"
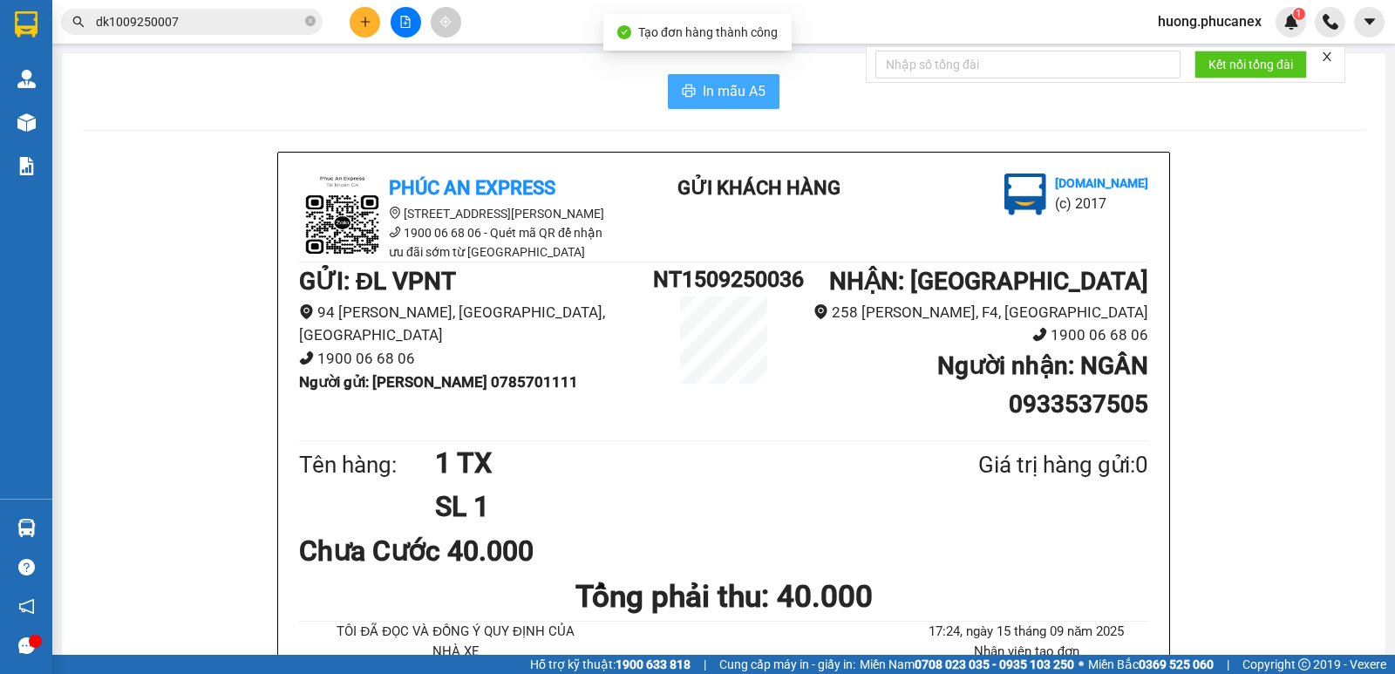
click at [719, 89] on span "In mẫu A5" at bounding box center [734, 91] width 63 height 22
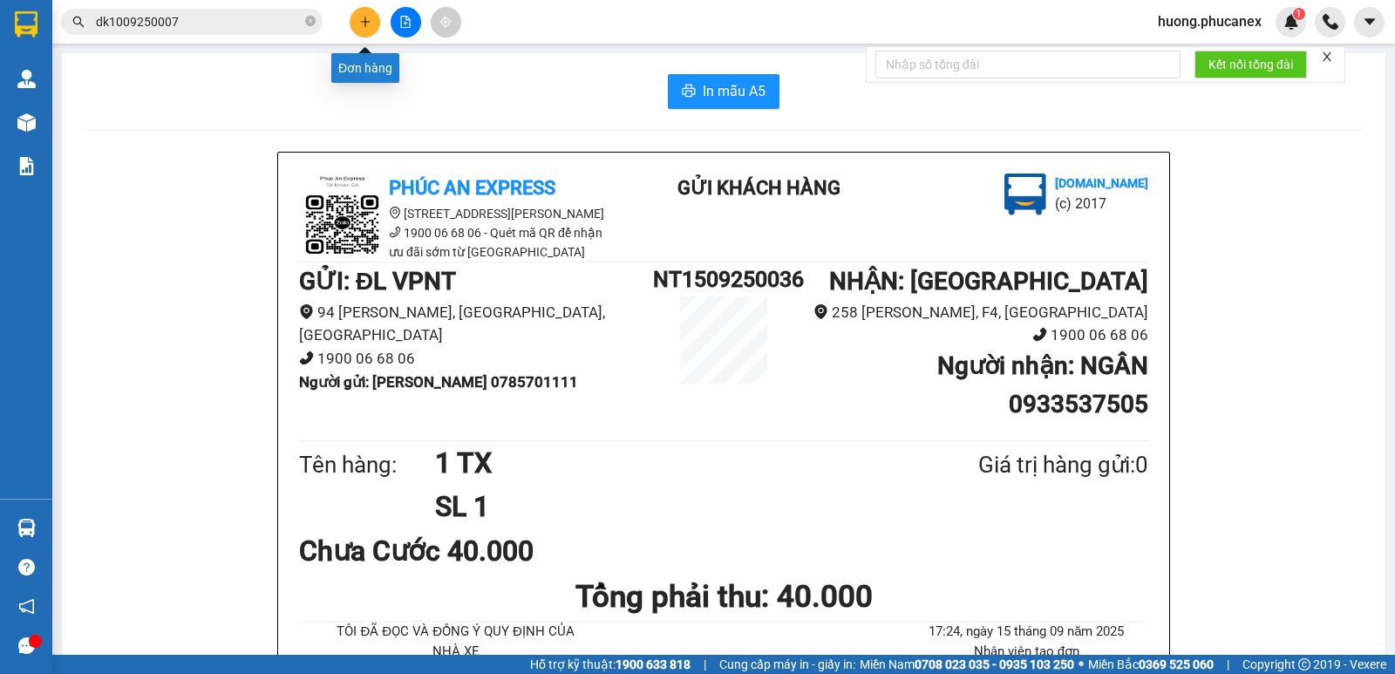
click at [366, 27] on icon "plus" at bounding box center [365, 22] width 12 height 12
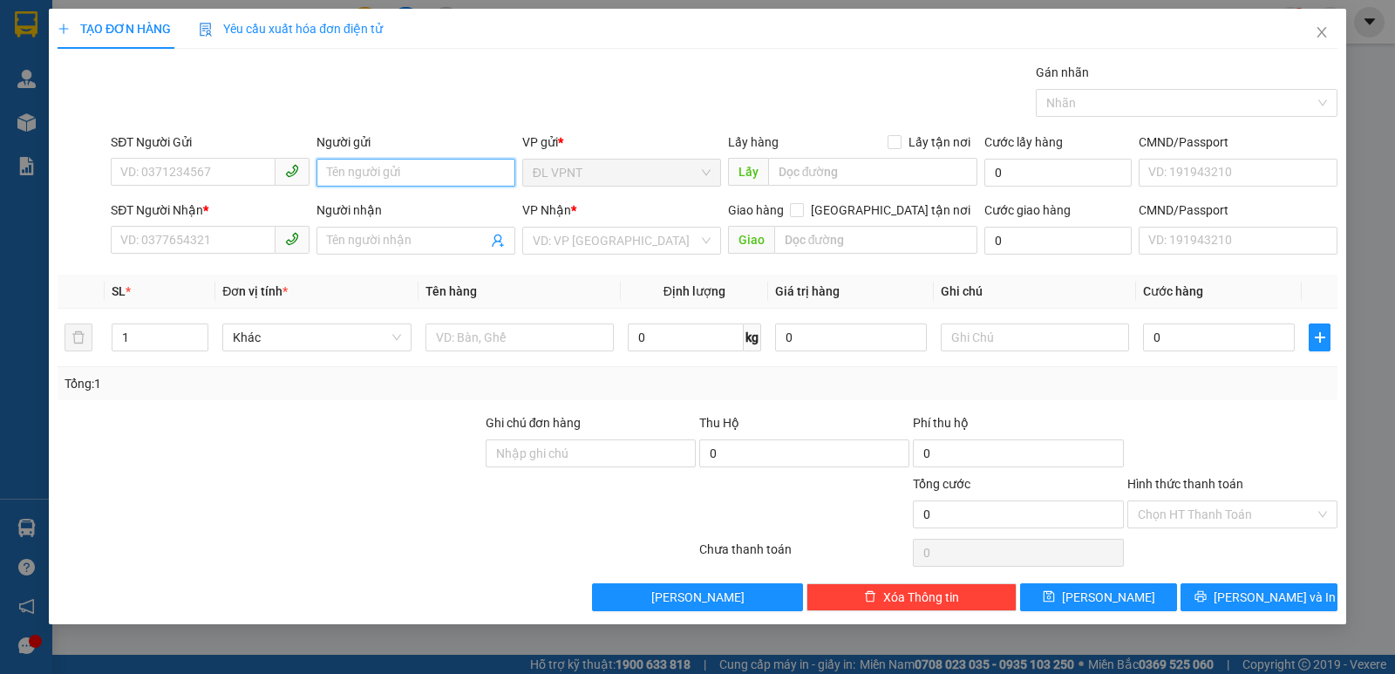
click at [367, 167] on input "Người gửi" at bounding box center [416, 173] width 199 height 28
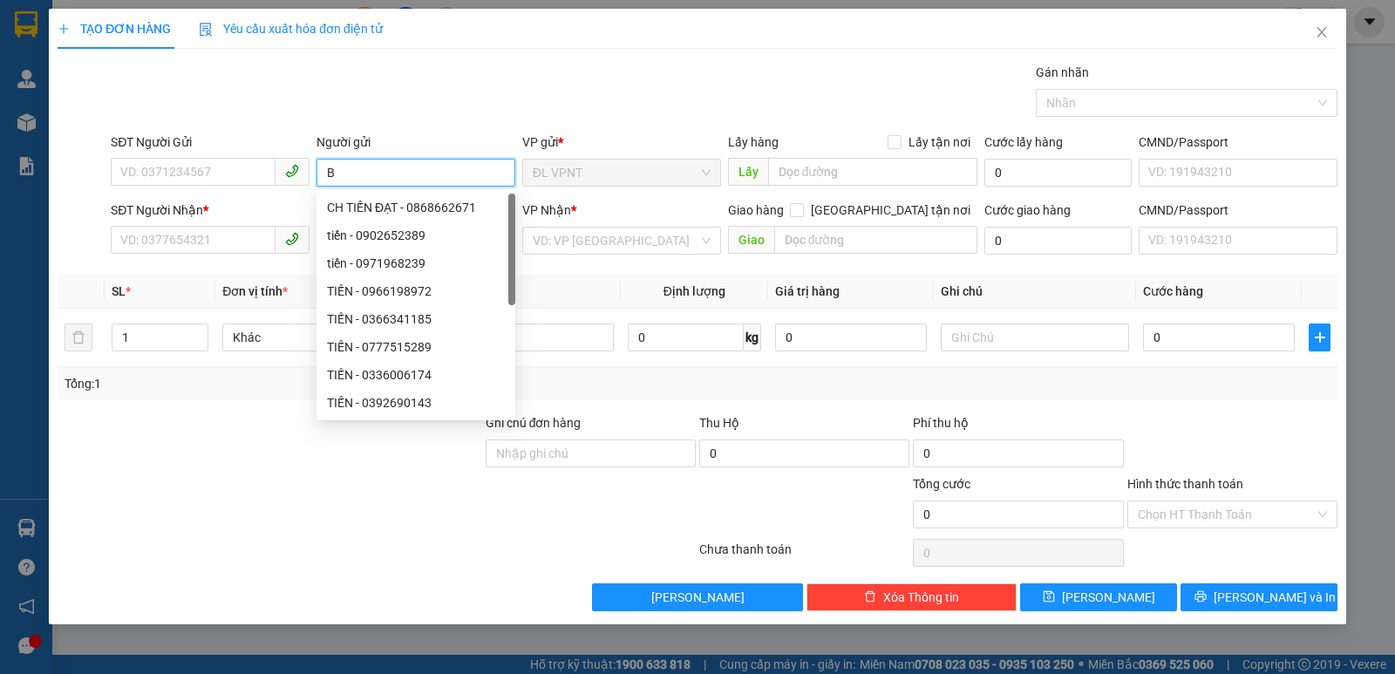
paste input "Ê"
paste input "Ệ"
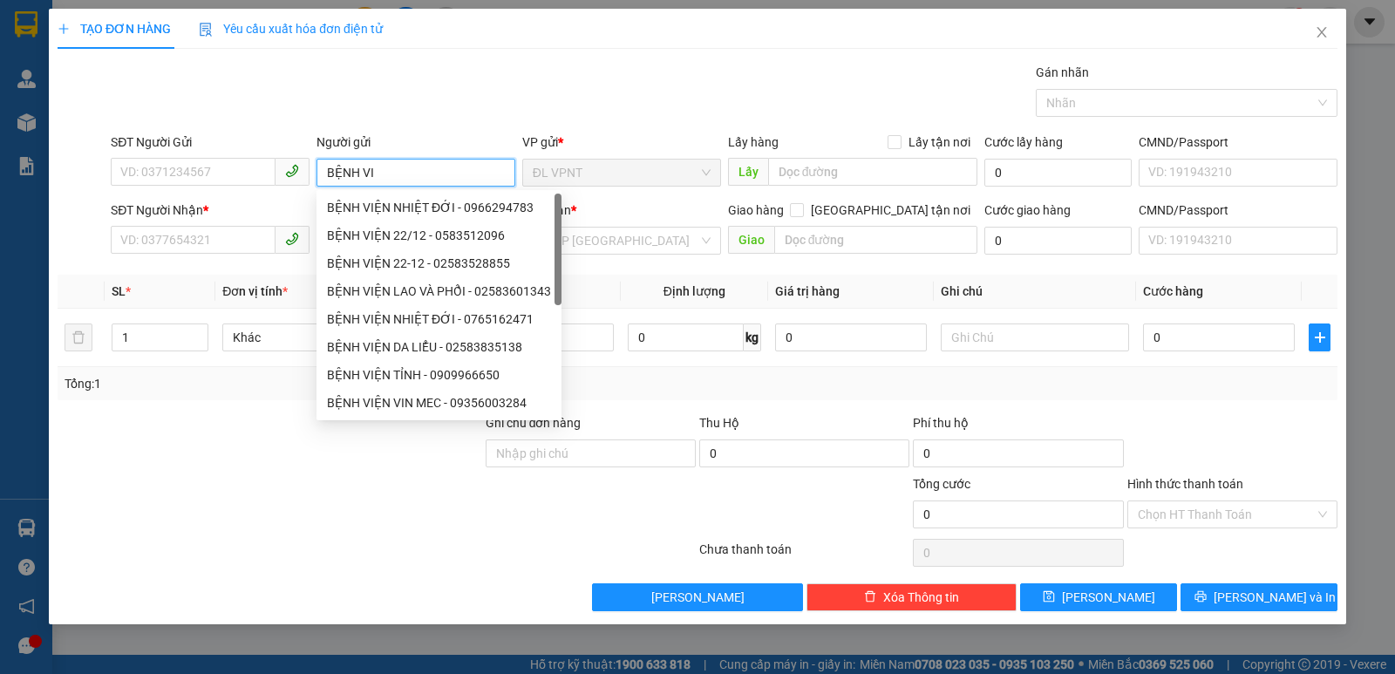
paste input "Ệ"
paste input "ỈNH"
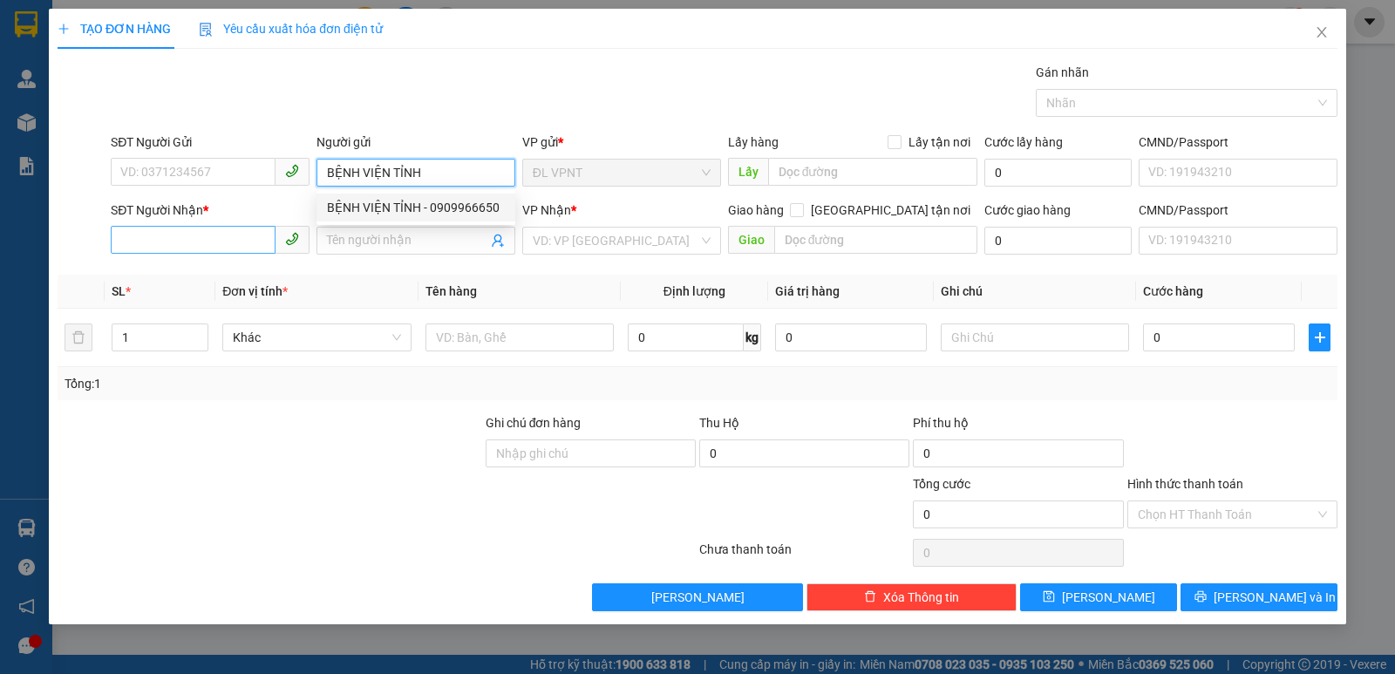
type input "BỆNH VIỆN TỈNH"
click at [181, 235] on input "SĐT Người Nhận *" at bounding box center [193, 240] width 165 height 28
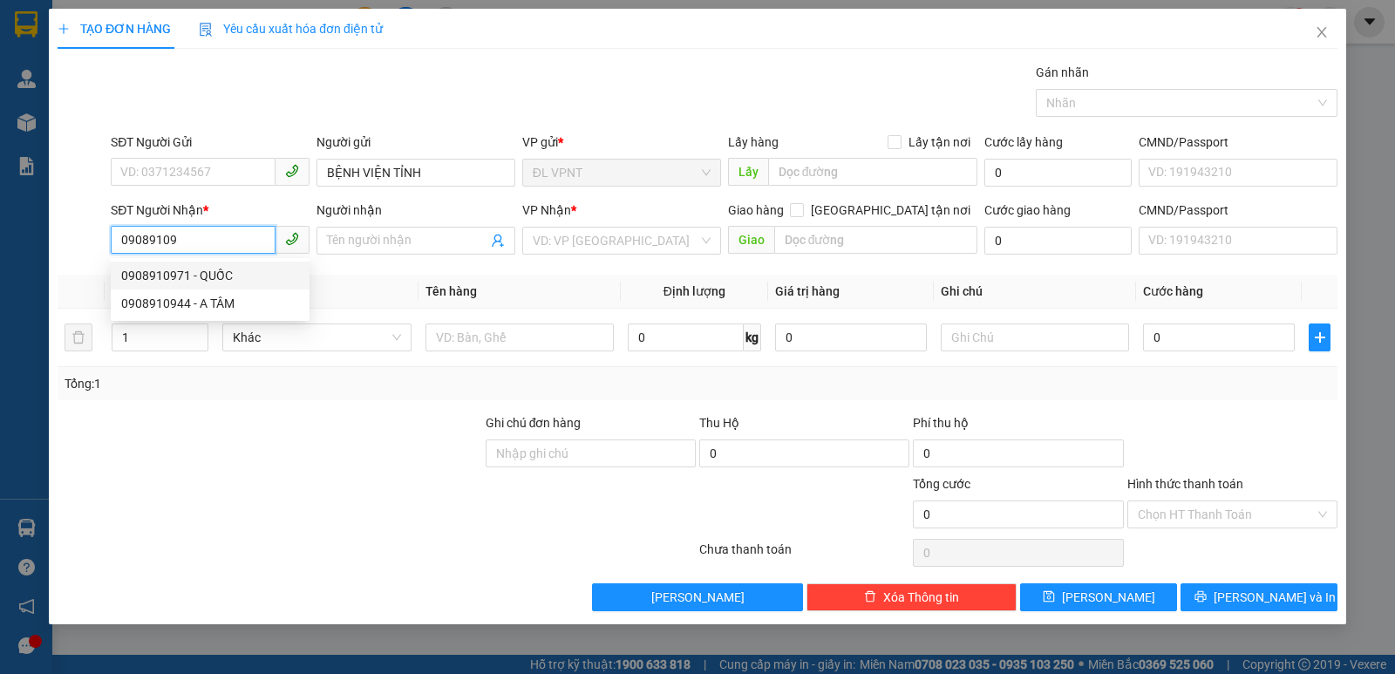
click at [209, 268] on div "0908910971 - QUỐC" at bounding box center [210, 275] width 178 height 19
type input "0908910971"
type input "QUỐC"
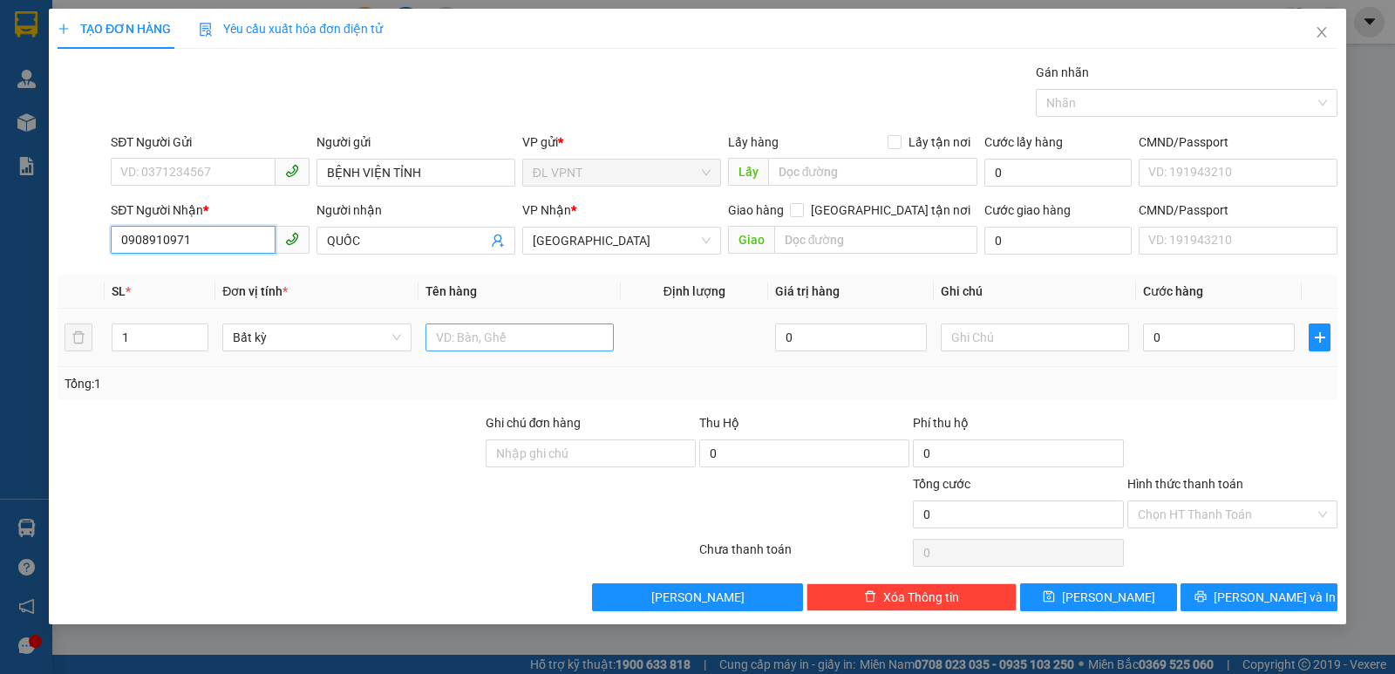
type input "0908910971"
click at [500, 339] on input "text" at bounding box center [520, 338] width 188 height 28
type input "1 H"
click at [1060, 342] on input "text" at bounding box center [1035, 338] width 188 height 28
paste input "Ô"
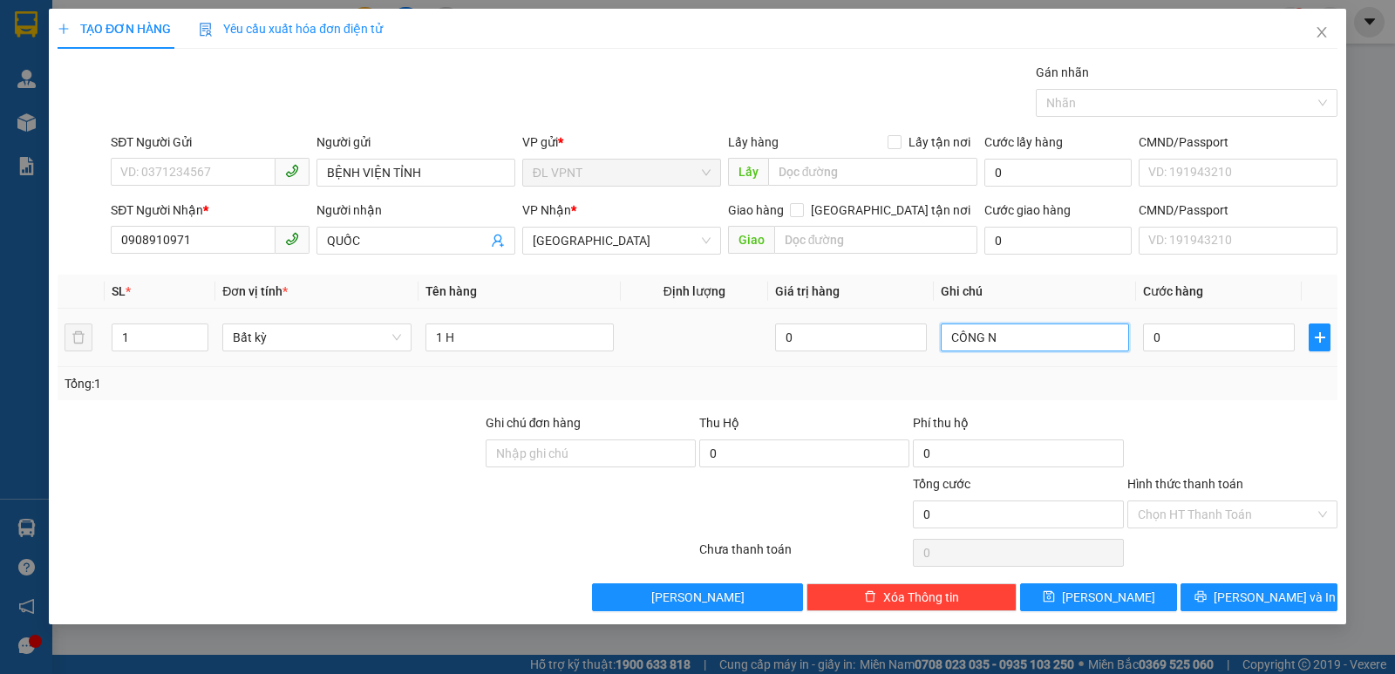
paste input "Ơ"
paste input "Ợ"
type input "CÔNG NỢ"
click at [1027, 237] on input "0" at bounding box center [1058, 241] width 147 height 28
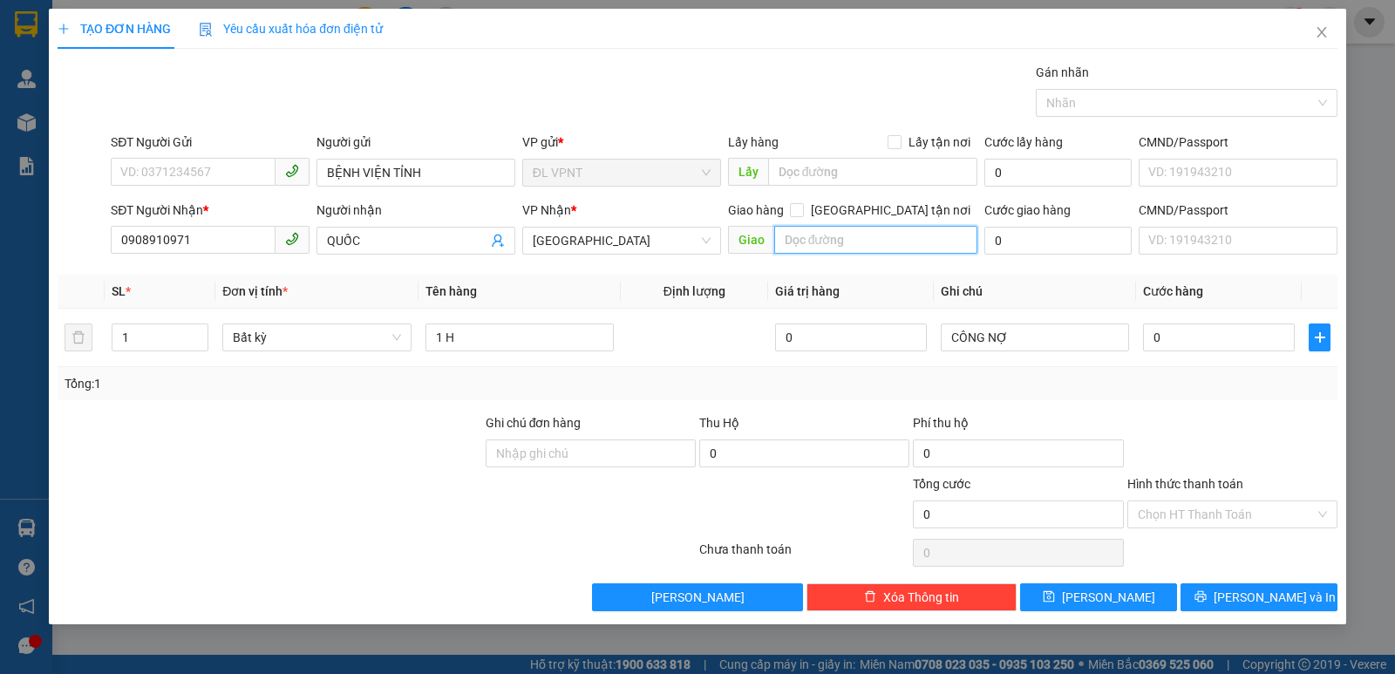
click at [879, 237] on input "text" at bounding box center [876, 240] width 204 height 28
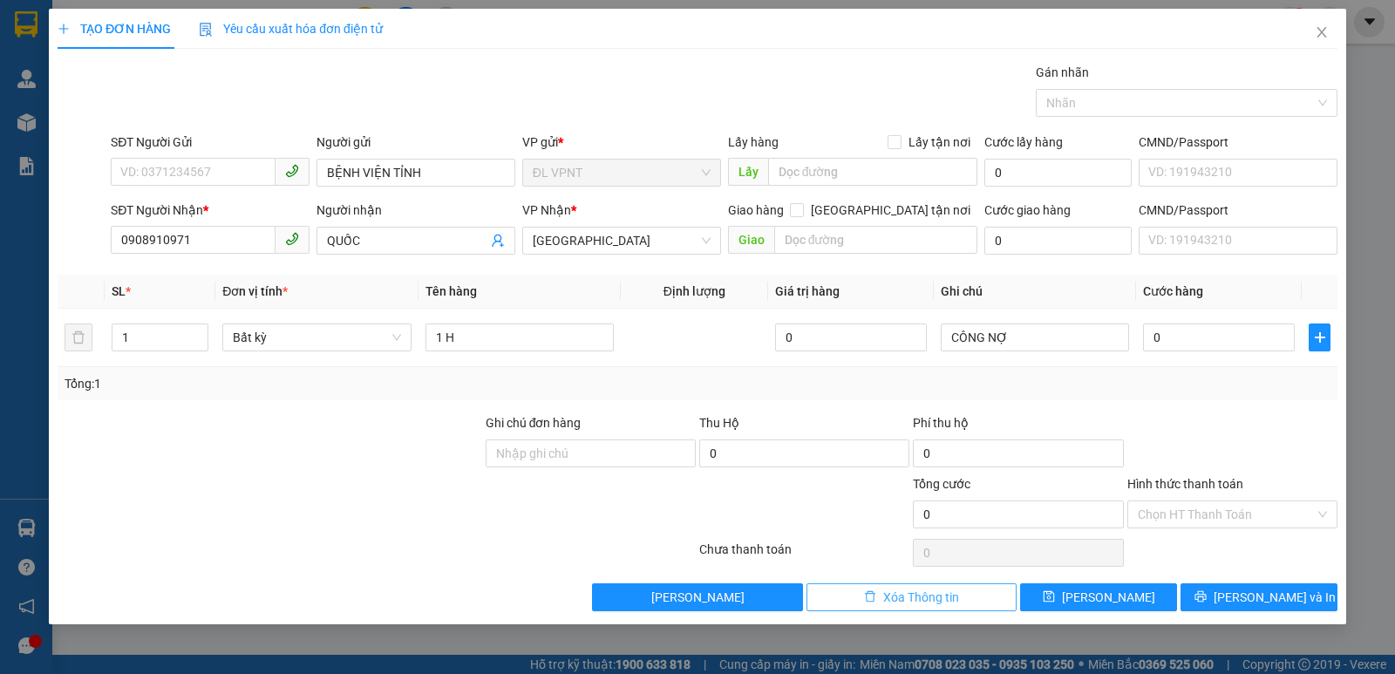
click at [936, 608] on button "Xóa Thông tin" at bounding box center [912, 597] width 210 height 28
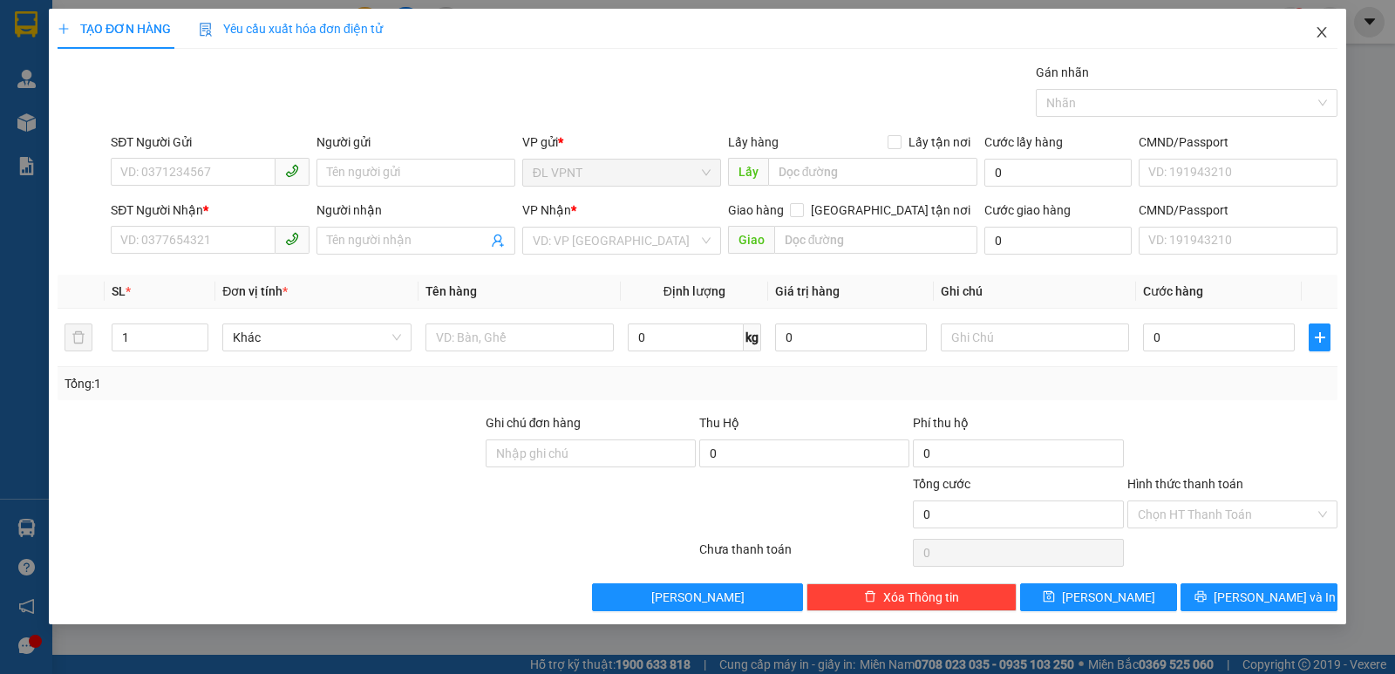
click at [1329, 37] on span "Close" at bounding box center [1322, 33] width 49 height 49
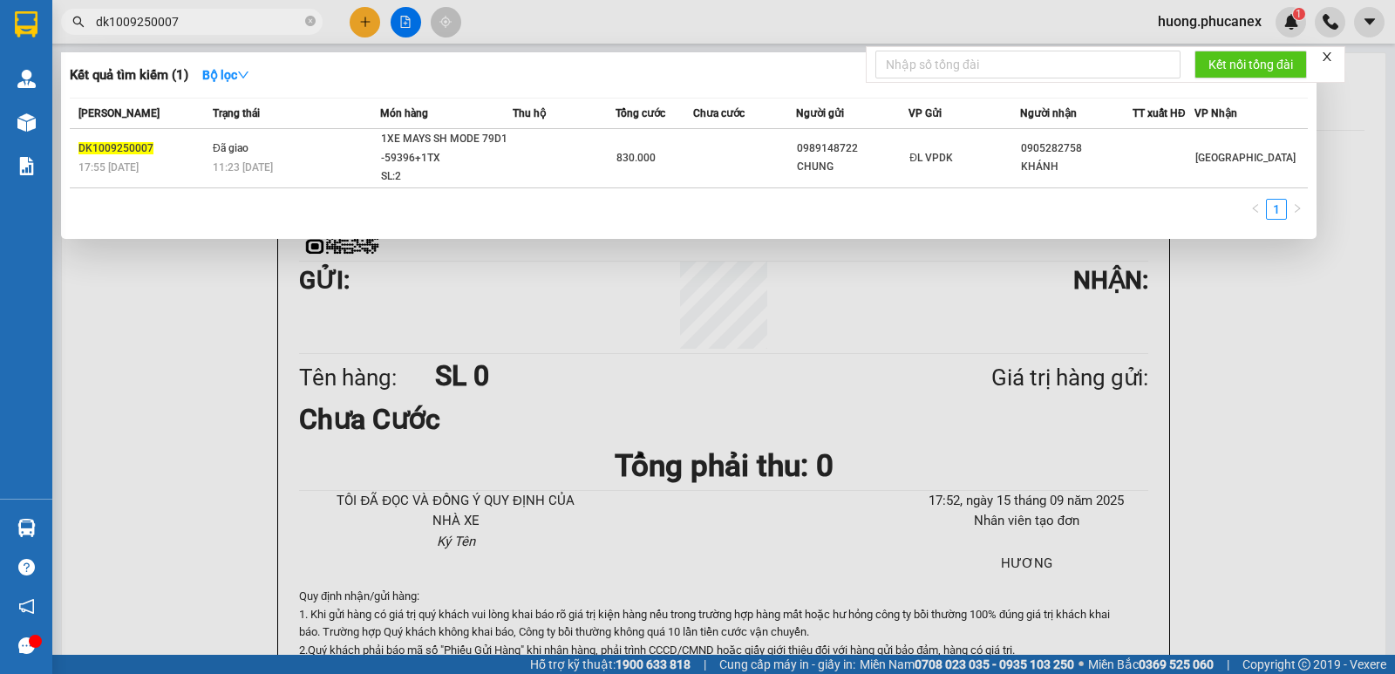
drag, startPoint x: 188, startPoint y: 25, endPoint x: 25, endPoint y: 34, distance: 163.3
click at [23, 32] on section "Kết quả tìm kiếm ( 1 ) Bộ lọc Mã ĐH Trạng thái Món hàng Thu hộ Tổng cước Chưa c…" at bounding box center [697, 337] width 1395 height 674
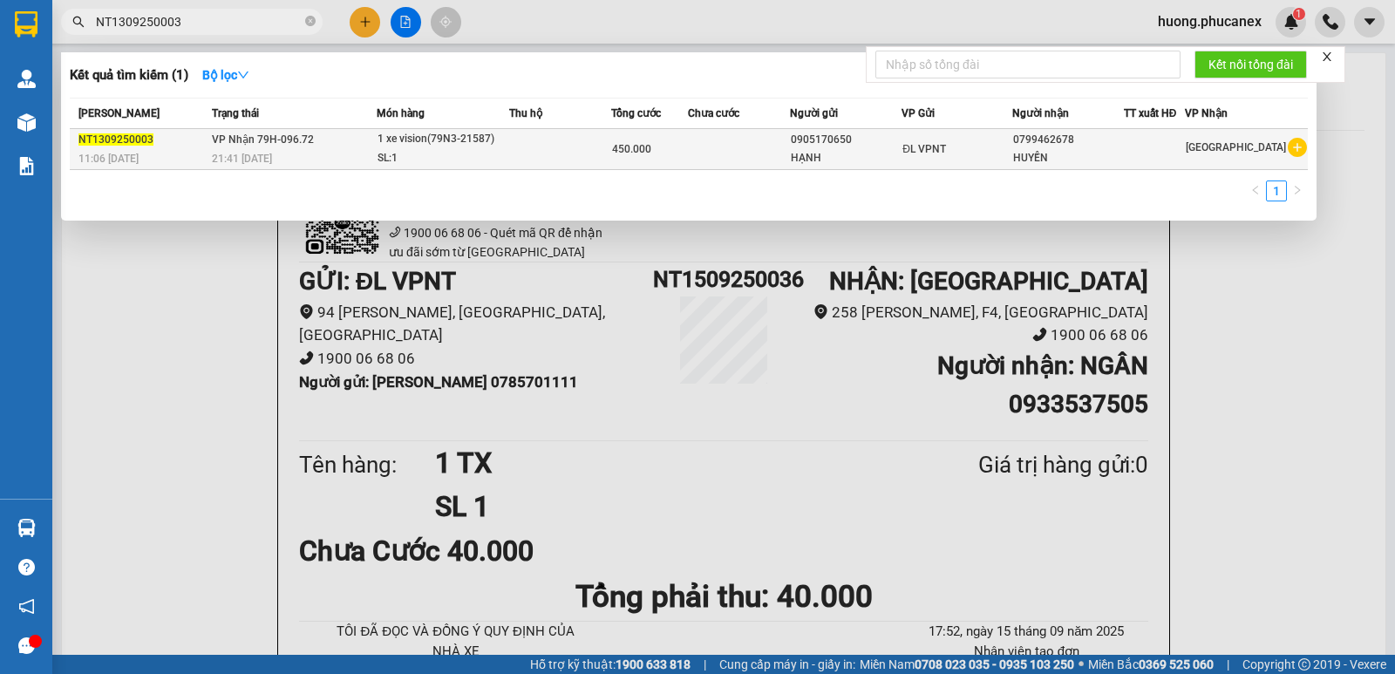
type input "NT1309250003"
click at [765, 139] on td at bounding box center [739, 149] width 102 height 41
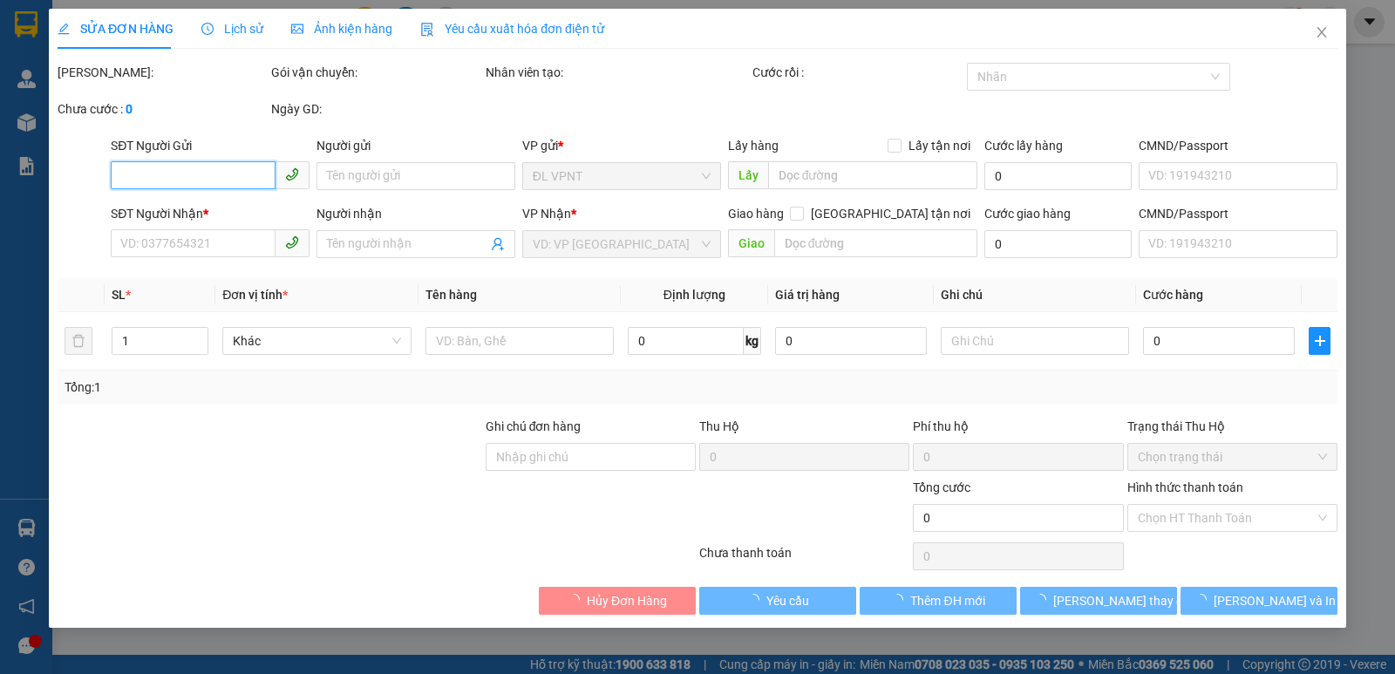
type input "0905170650"
type input "HẠNH"
type input "0799462678"
type input "HUYỀN"
type input "450.000"
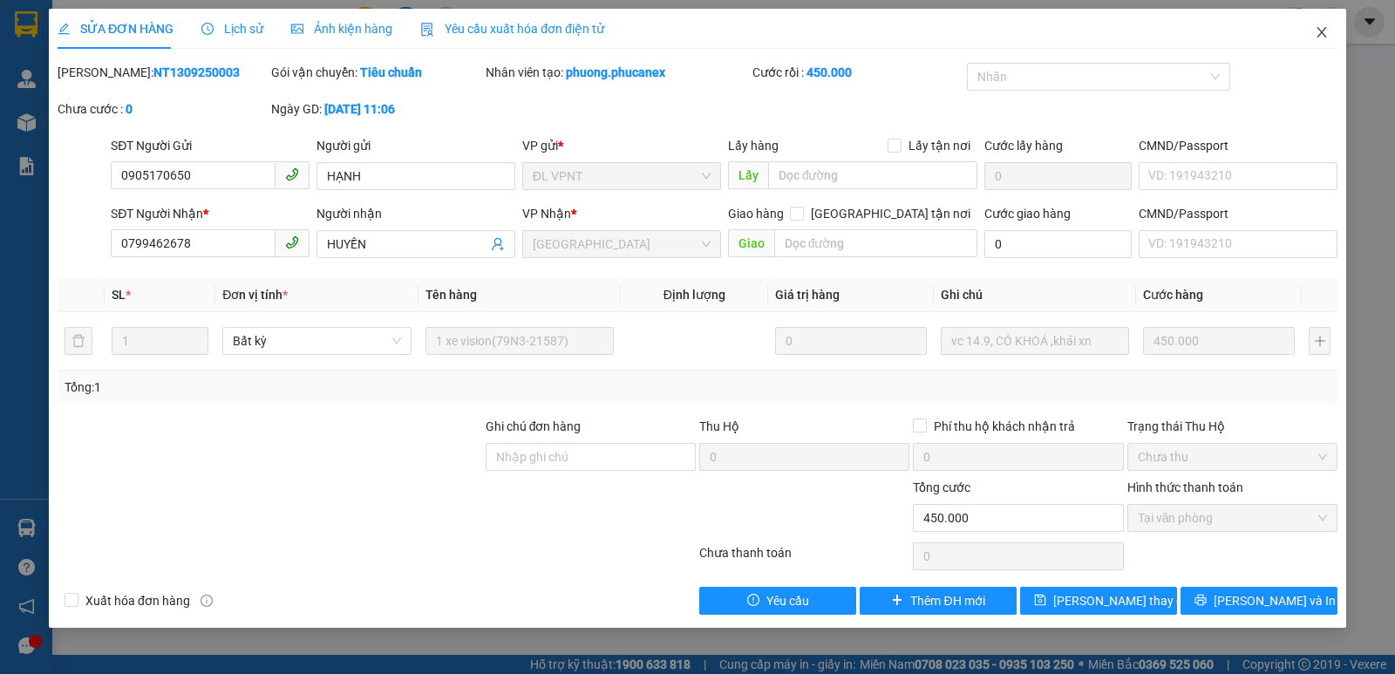
click at [1328, 35] on icon "close" at bounding box center [1322, 32] width 14 height 14
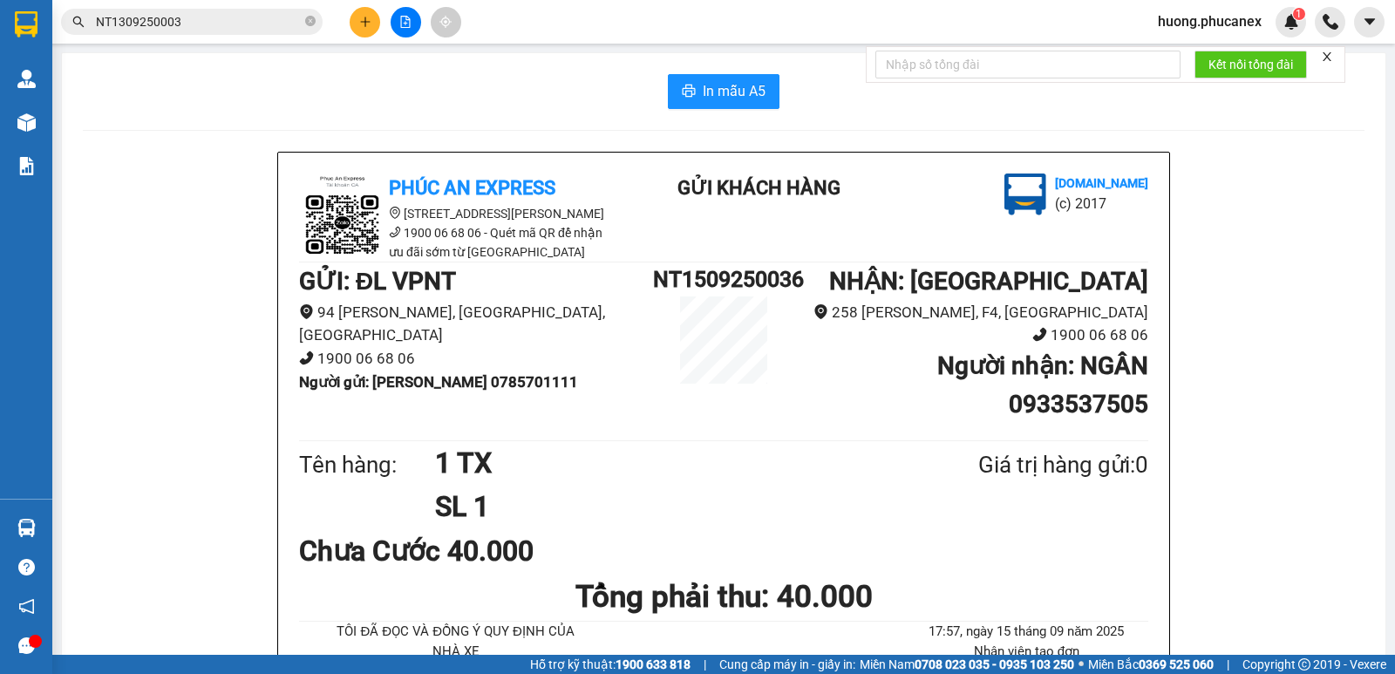
click at [220, 24] on input "NT1309250003" at bounding box center [199, 21] width 206 height 19
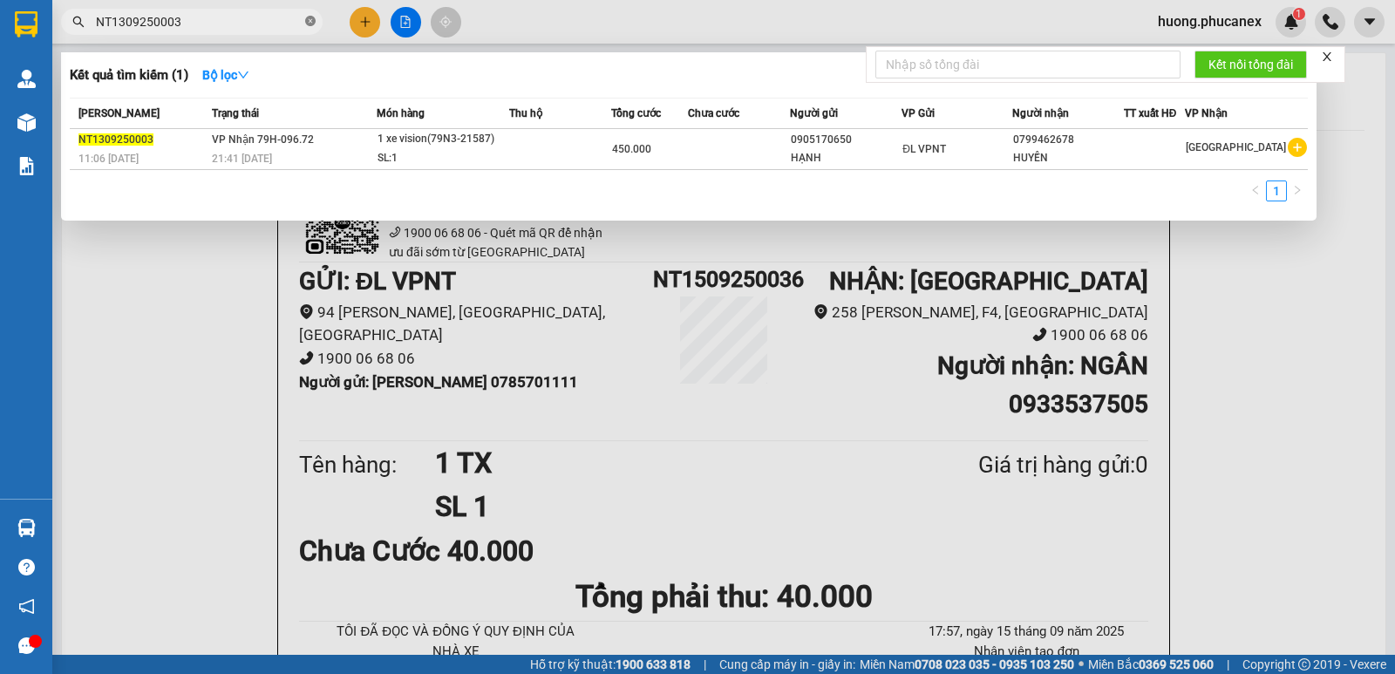
click at [311, 25] on icon "close-circle" at bounding box center [310, 21] width 10 height 10
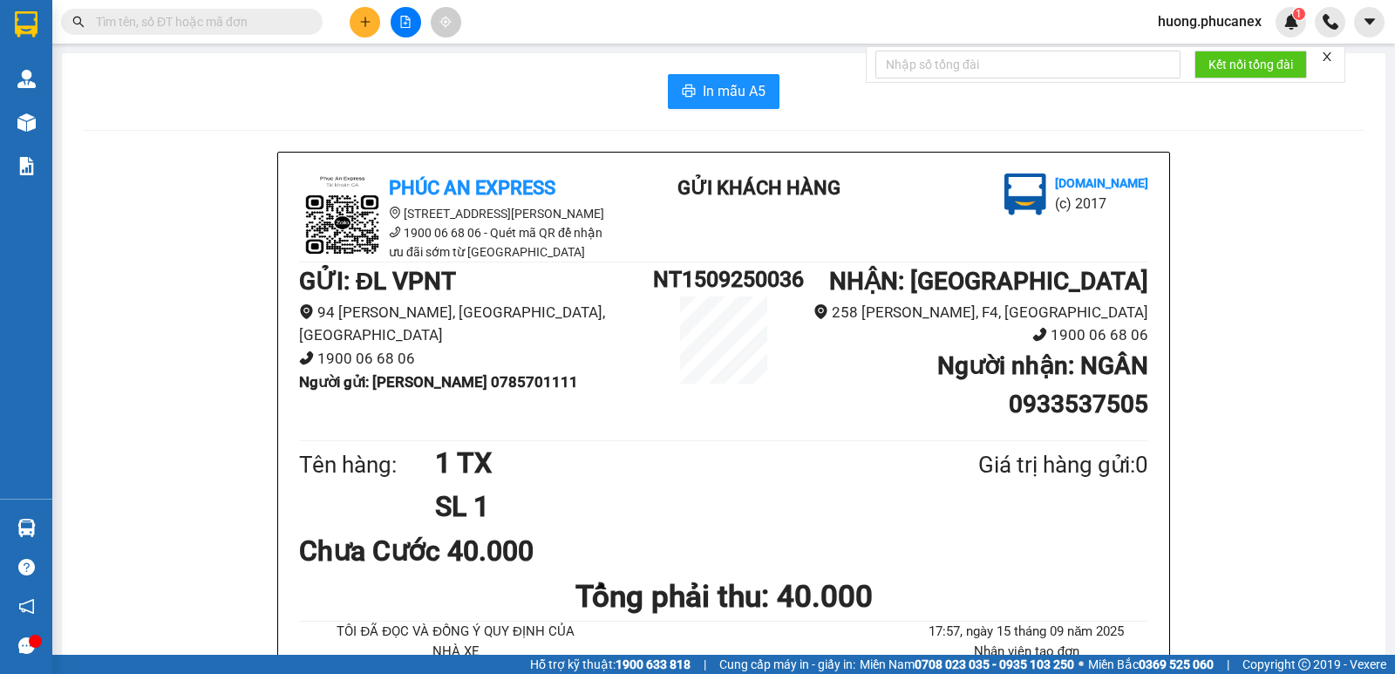
click at [207, 23] on input "text" at bounding box center [199, 21] width 206 height 19
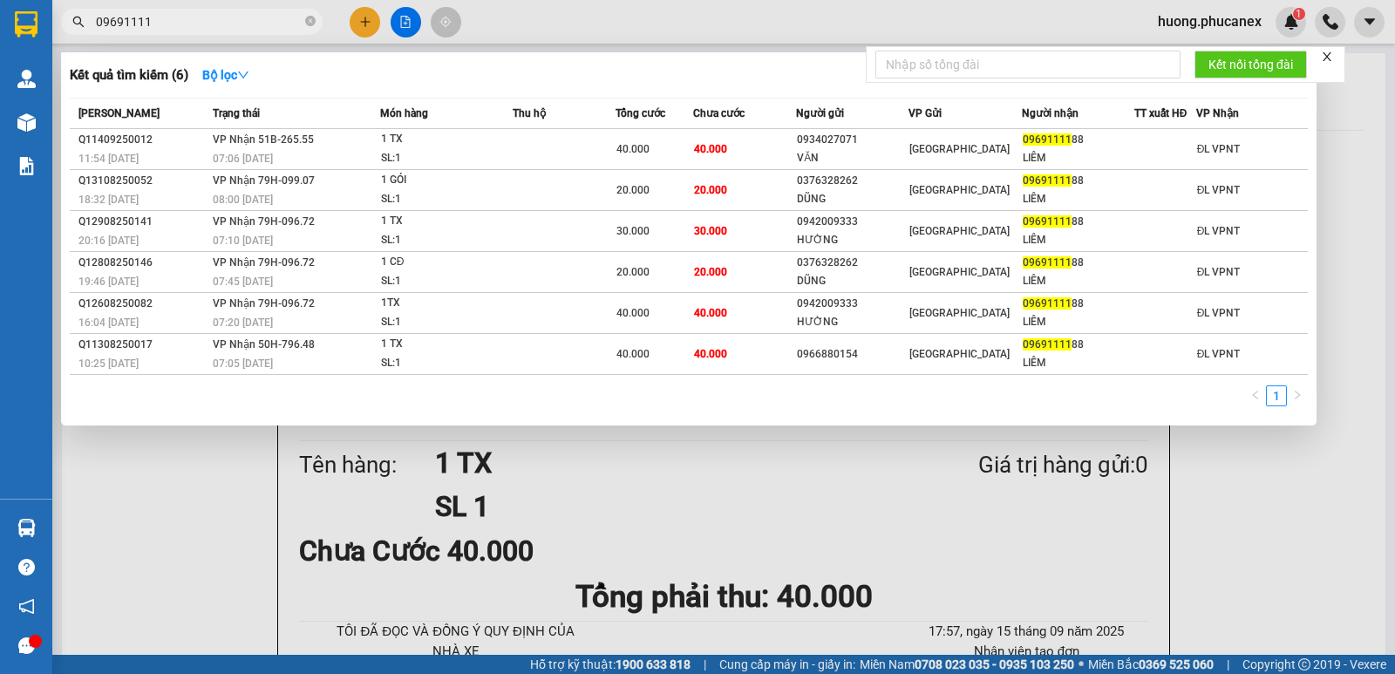
type input "09691111"
click at [310, 24] on icon "close-circle" at bounding box center [310, 21] width 10 height 10
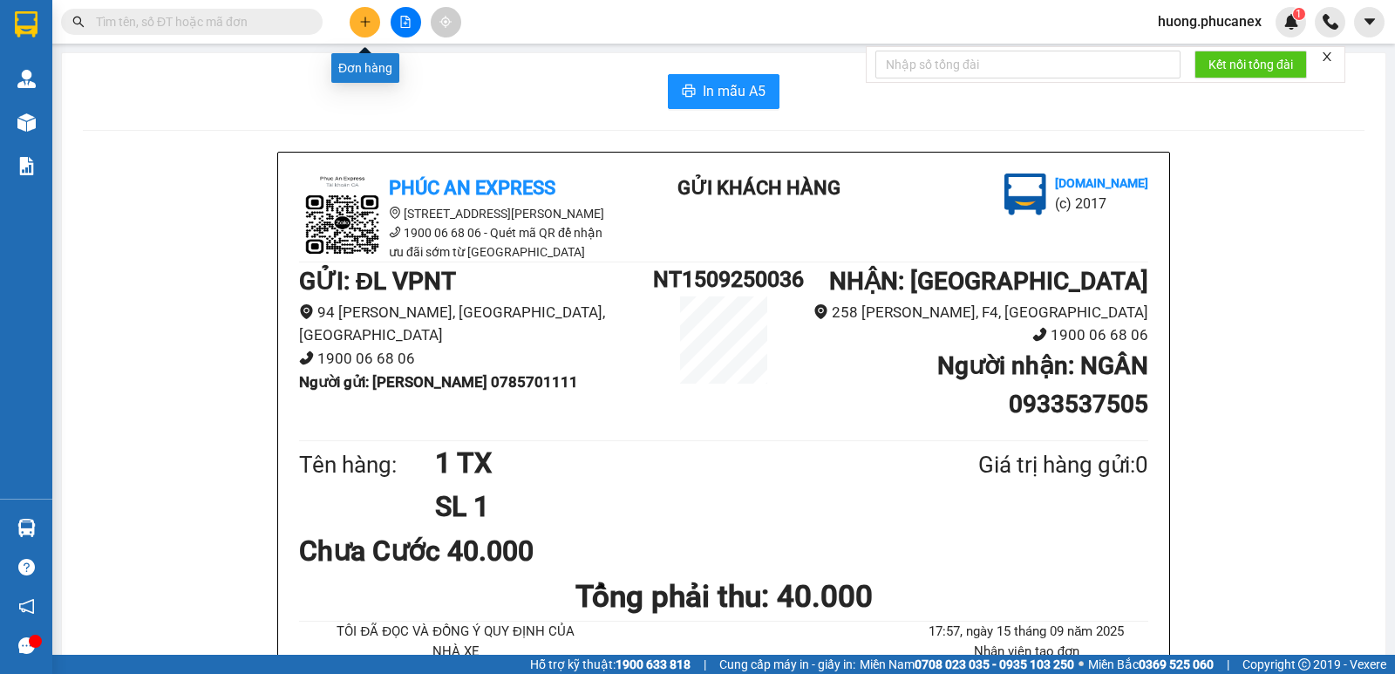
click at [361, 22] on icon "plus" at bounding box center [365, 21] width 10 height 1
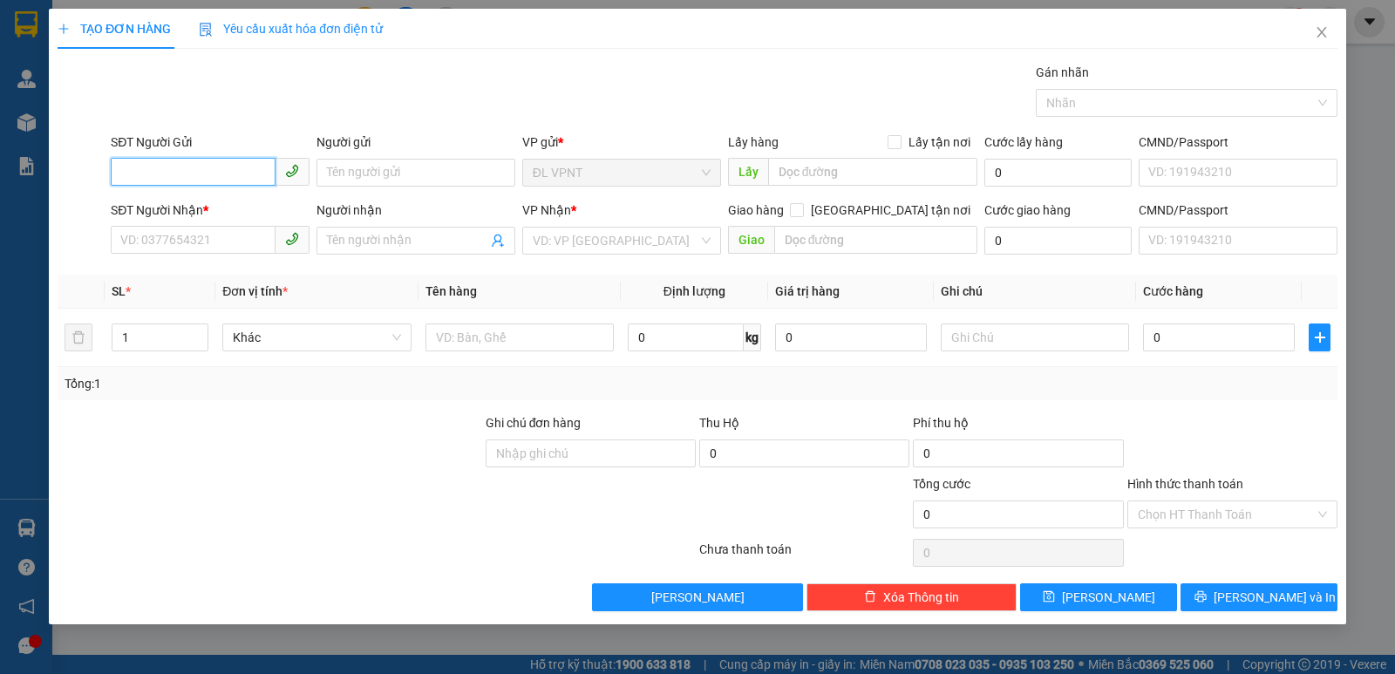
click at [215, 167] on input "SĐT Người Gửi" at bounding box center [193, 172] width 165 height 28
click at [196, 207] on div "0905108346 - DŨNG" at bounding box center [210, 207] width 178 height 19
type input "0905108346"
type input "DŨNG"
type input "0989408251"
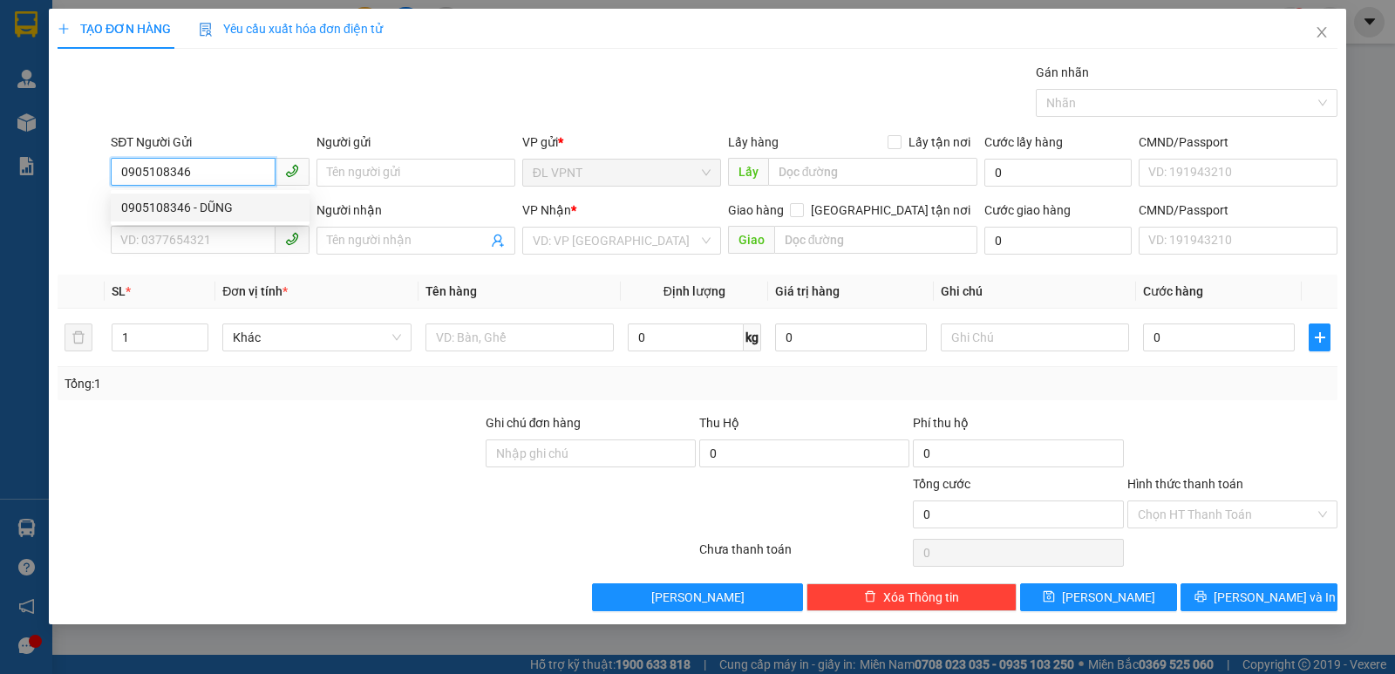
type input "NGỌC"
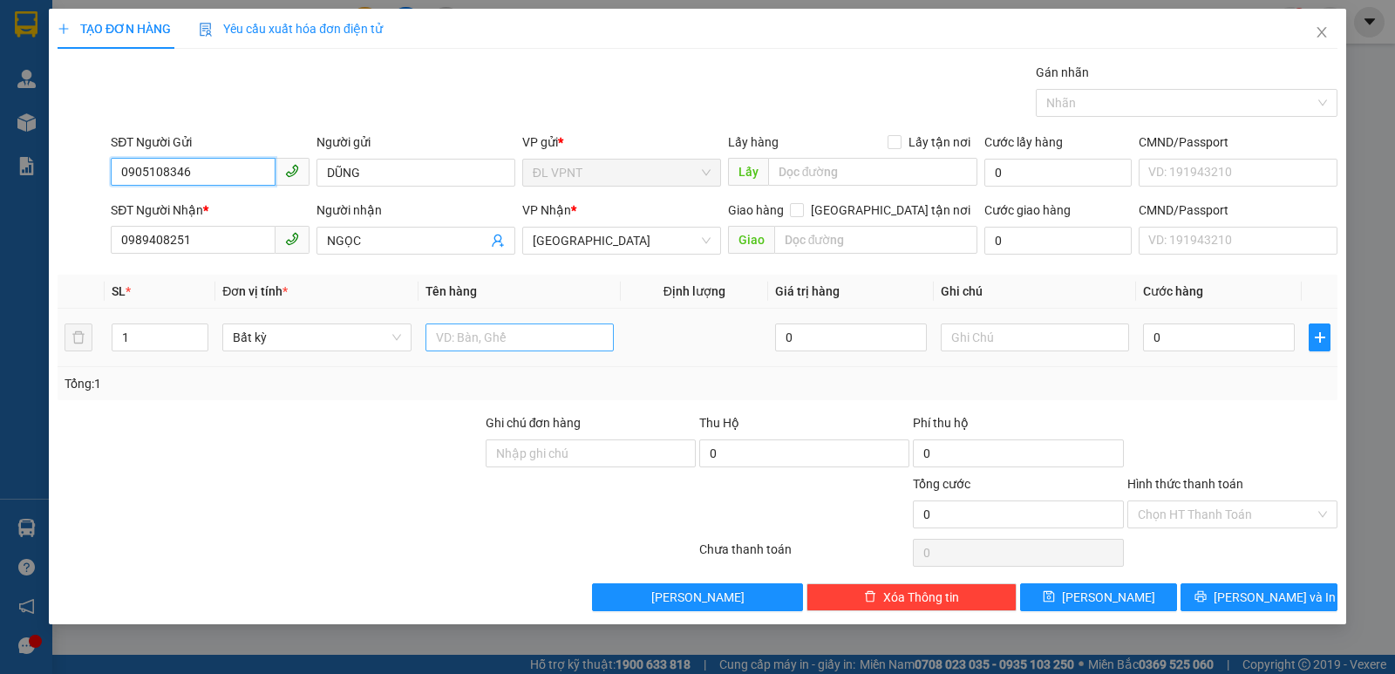
type input "0905108346"
click at [465, 345] on input "text" at bounding box center [520, 338] width 188 height 28
type input "1 TX"
click at [1160, 344] on input "0" at bounding box center [1219, 338] width 152 height 28
type input "4"
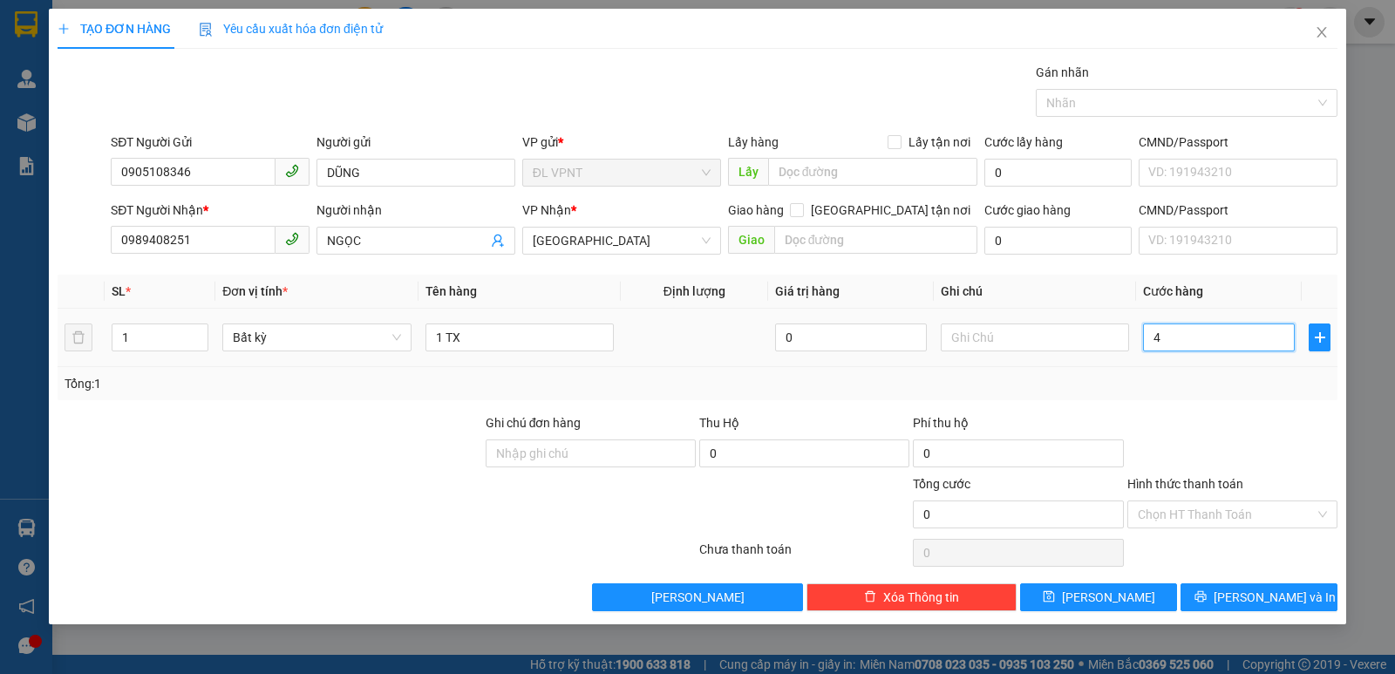
type input "4"
type input "40"
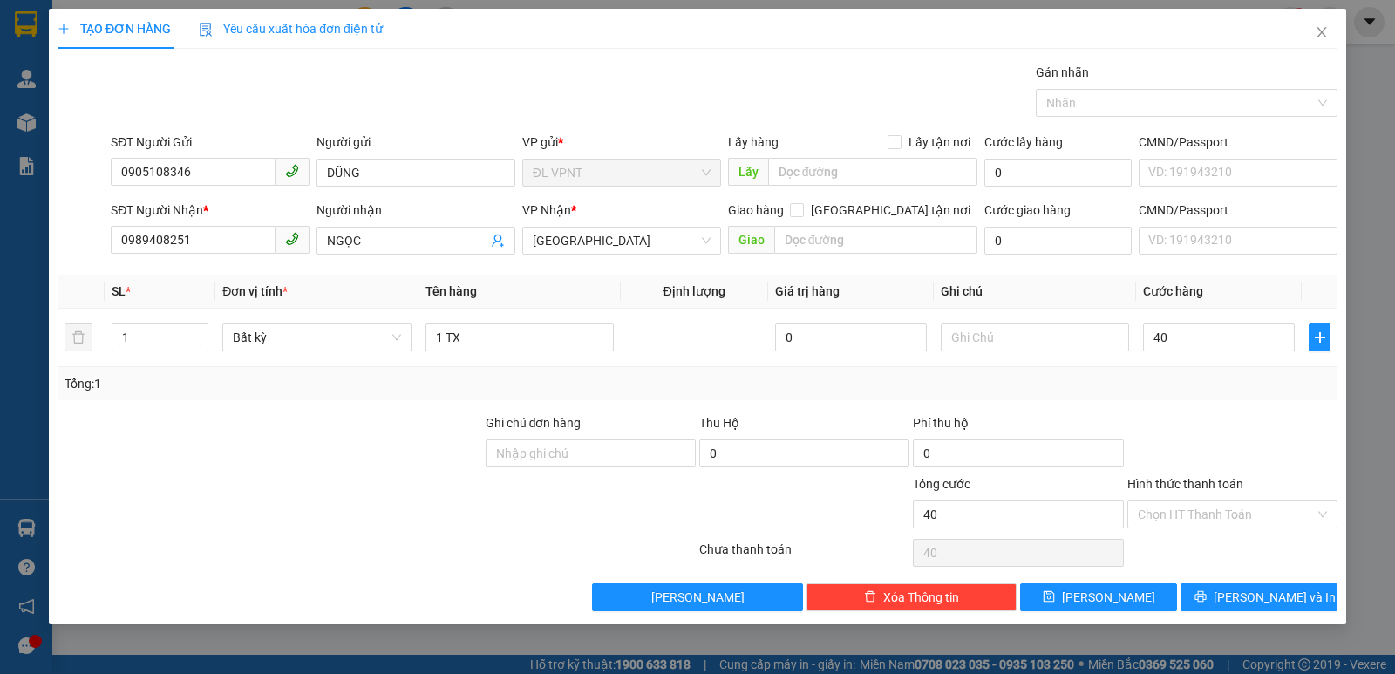
click at [1208, 509] on input "Hình thức thanh toán" at bounding box center [1226, 515] width 177 height 26
type input "40.000"
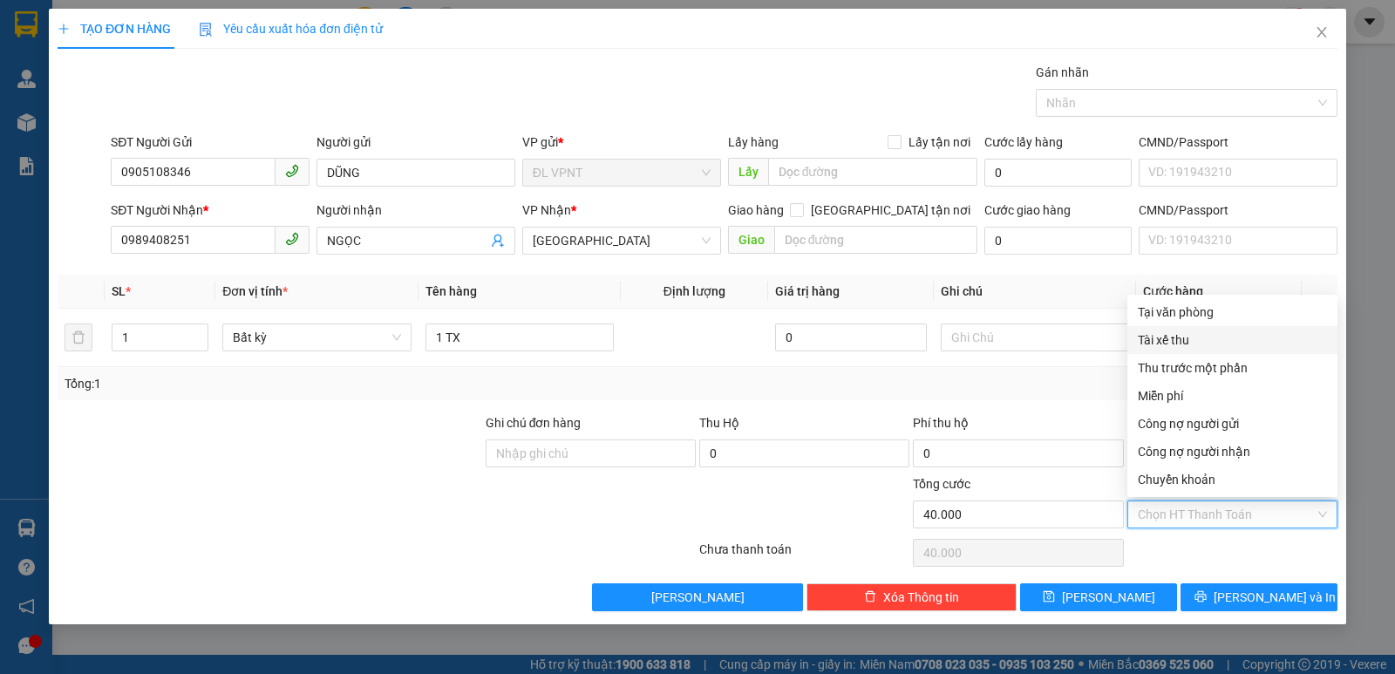
click at [1191, 306] on div "Tại văn phòng" at bounding box center [1232, 312] width 189 height 19
type input "0"
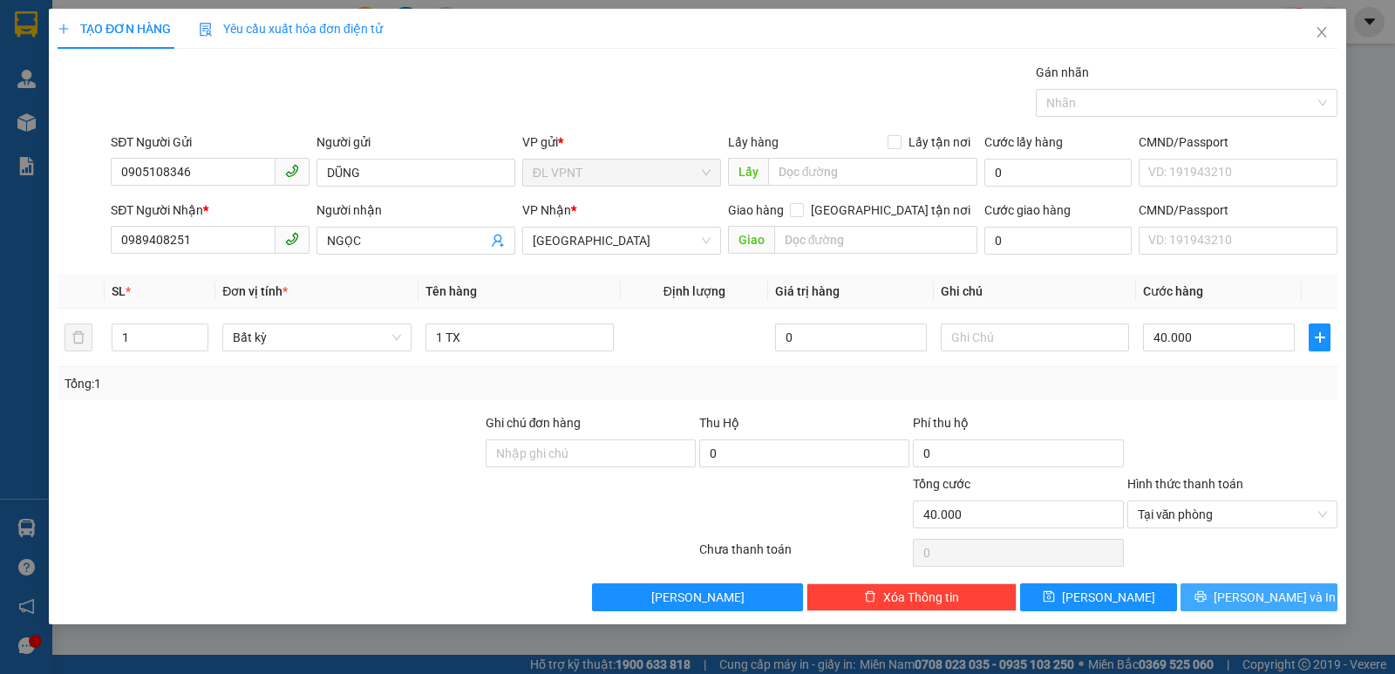
click at [1250, 604] on span "[PERSON_NAME] và In" at bounding box center [1275, 597] width 122 height 19
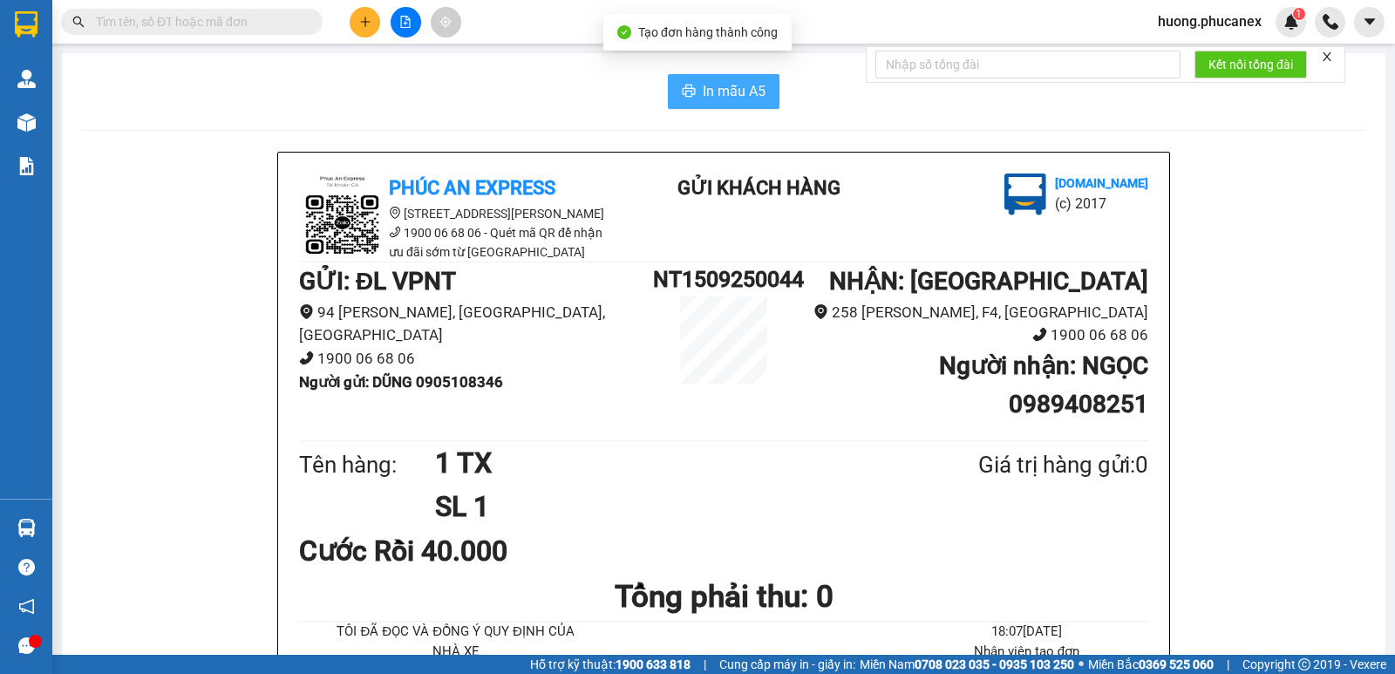
click at [700, 106] on button "In mẫu A5" at bounding box center [724, 91] width 112 height 35
click at [1333, 58] on icon "close" at bounding box center [1327, 57] width 12 height 12
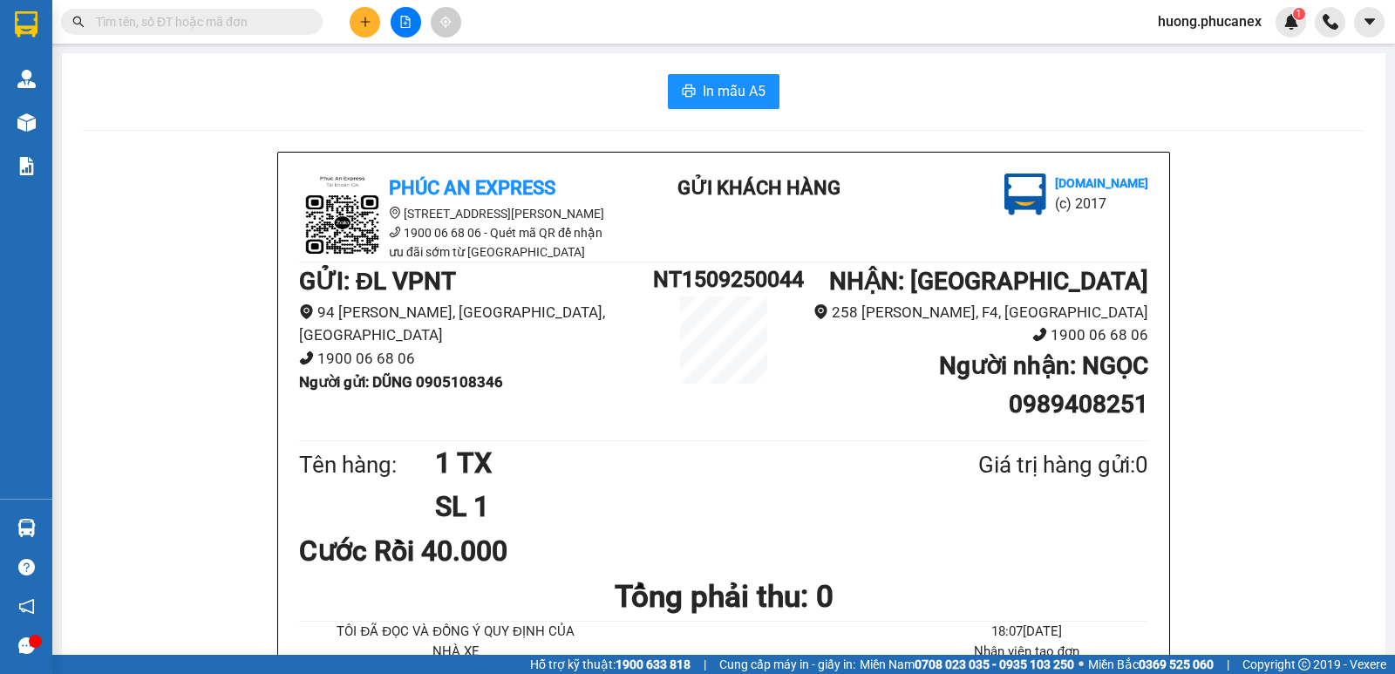
scroll to position [87, 0]
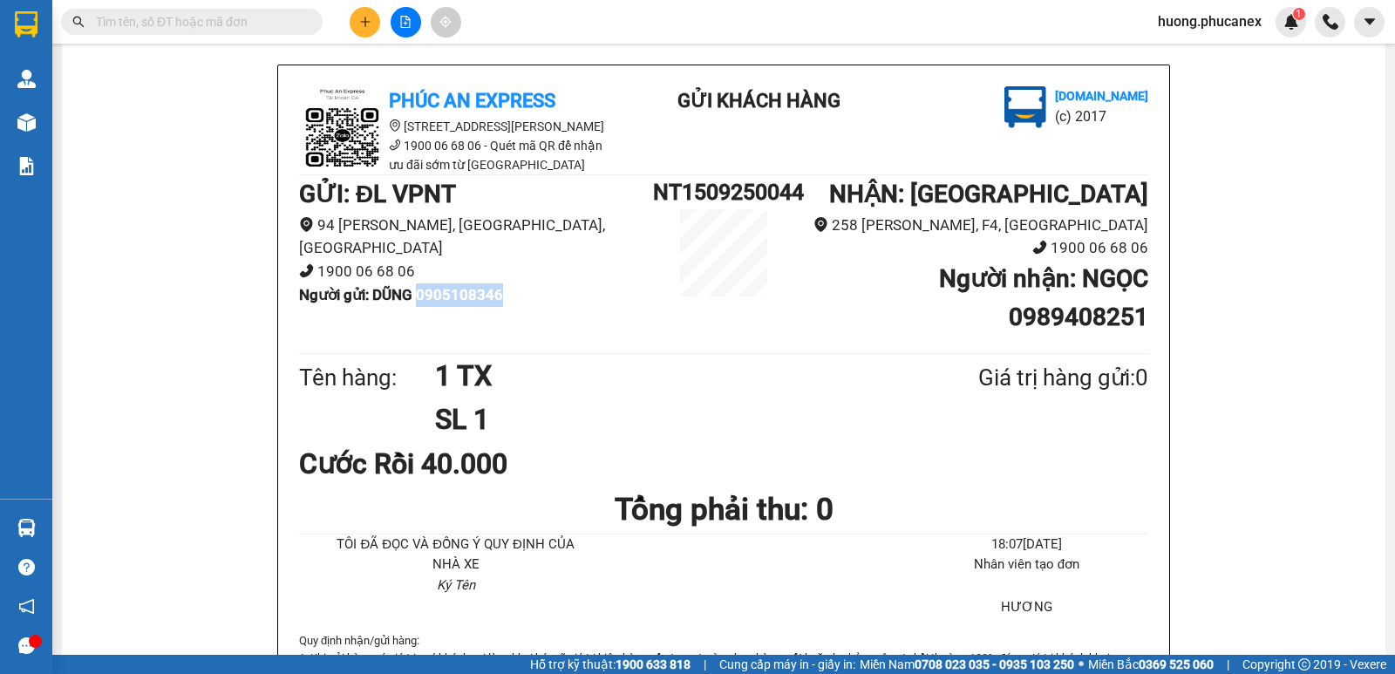
drag, startPoint x: 518, startPoint y: 294, endPoint x: 420, endPoint y: 298, distance: 98.7
click at [420, 298] on li "Người gửi : DŨNG 0905108346" at bounding box center [476, 295] width 354 height 24
copy b "0905108346"
click at [364, 22] on icon "plus" at bounding box center [365, 21] width 10 height 1
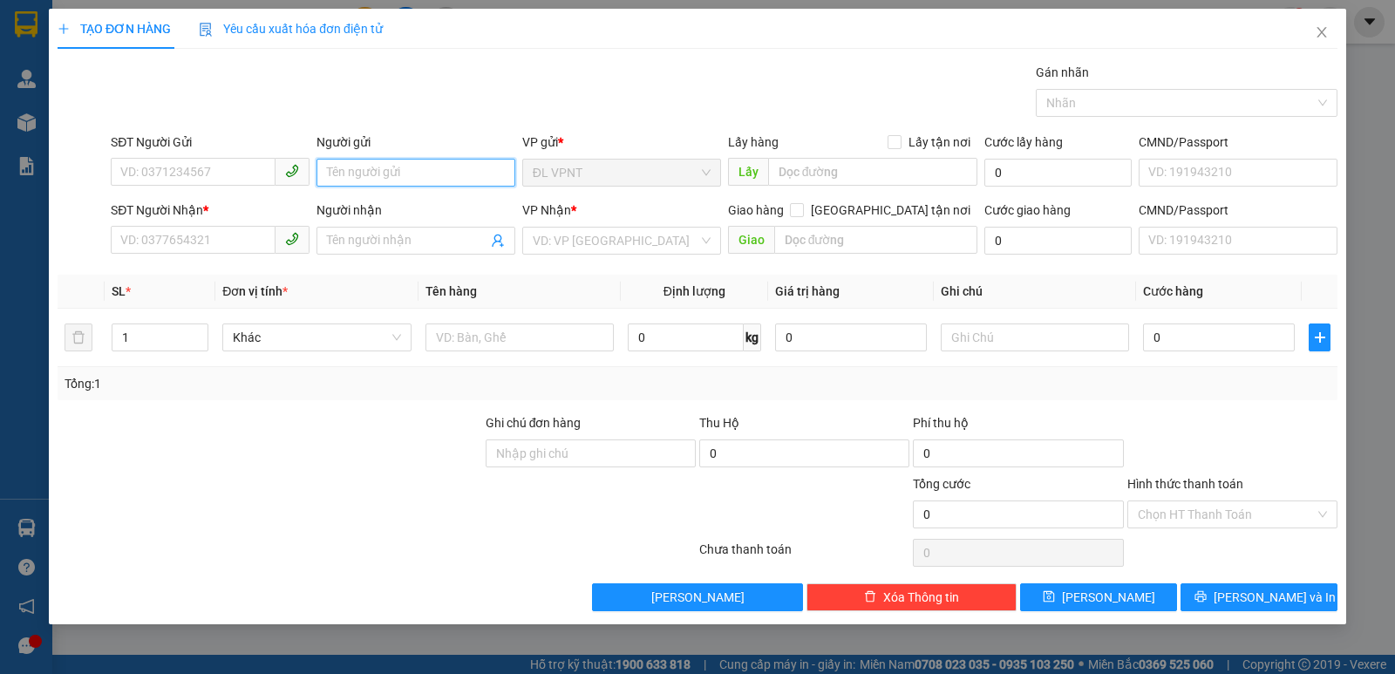
click at [392, 165] on input "Người gửi" at bounding box center [416, 173] width 199 height 28
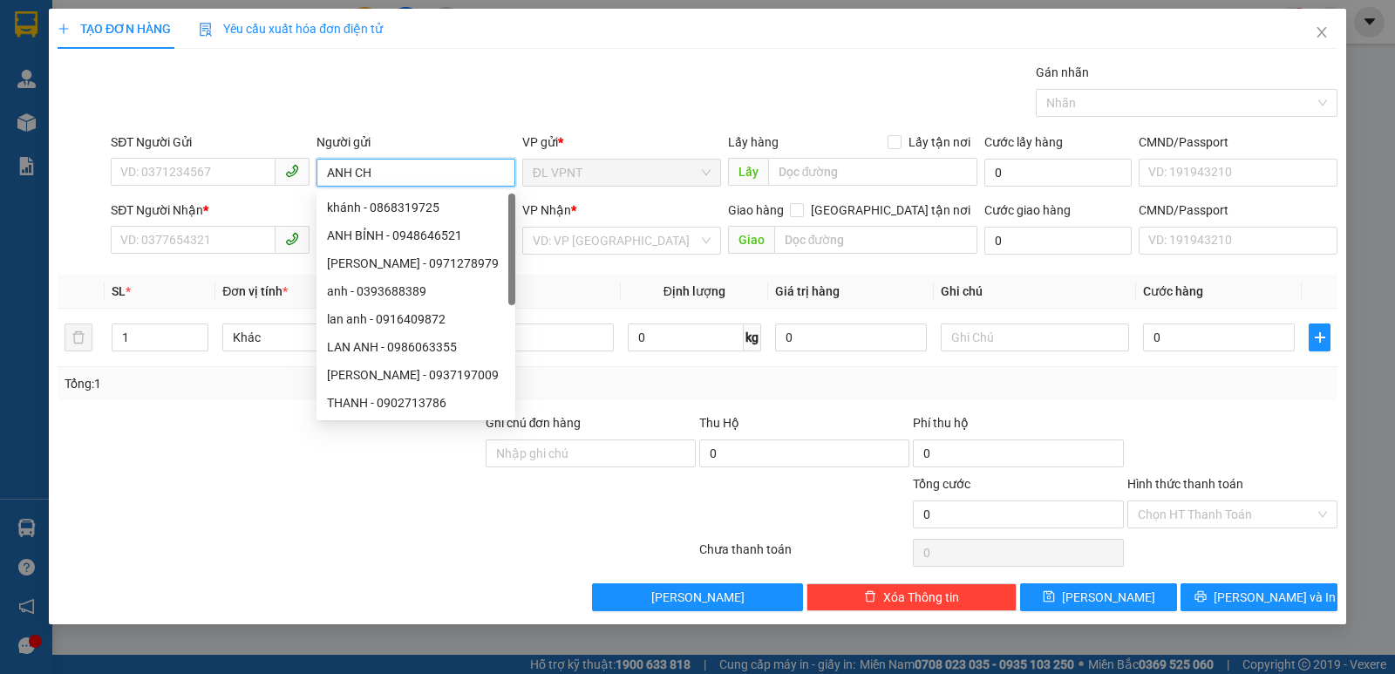
paste input "Â"
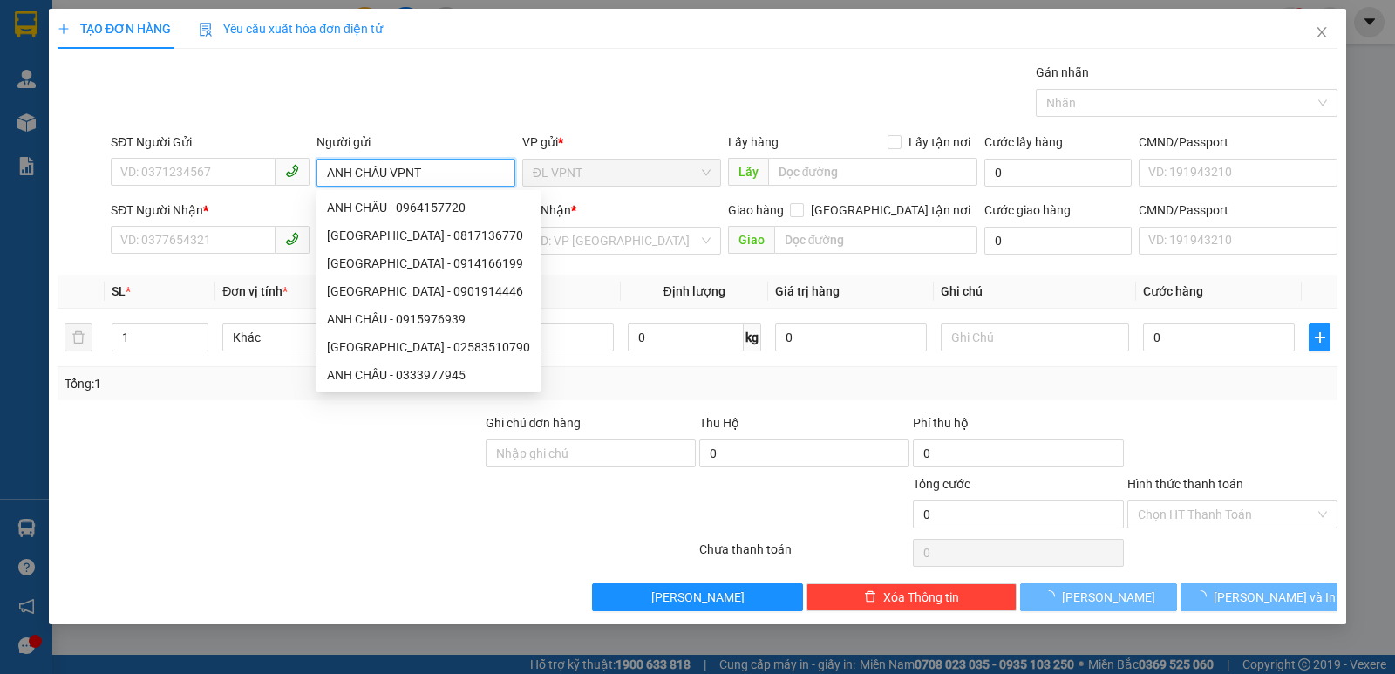
type input "ANH CHÂU VPNT"
click at [209, 255] on div "SĐT Người Nhận * VD: 0377654321" at bounding box center [210, 231] width 199 height 61
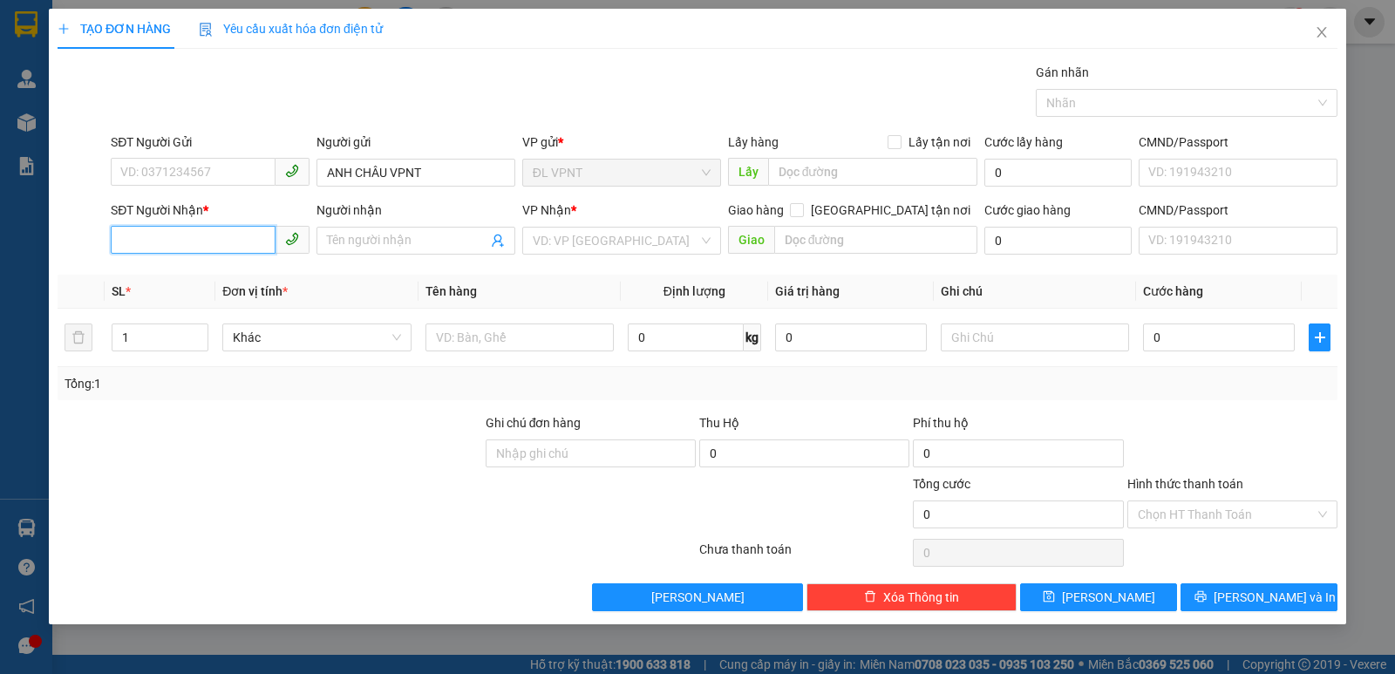
click at [209, 248] on input "SĐT Người Nhận *" at bounding box center [193, 240] width 165 height 28
click at [203, 278] on div "0764872443 - A THÀNH" at bounding box center [210, 275] width 178 height 19
type input "0764872443"
type input "A THÀNH"
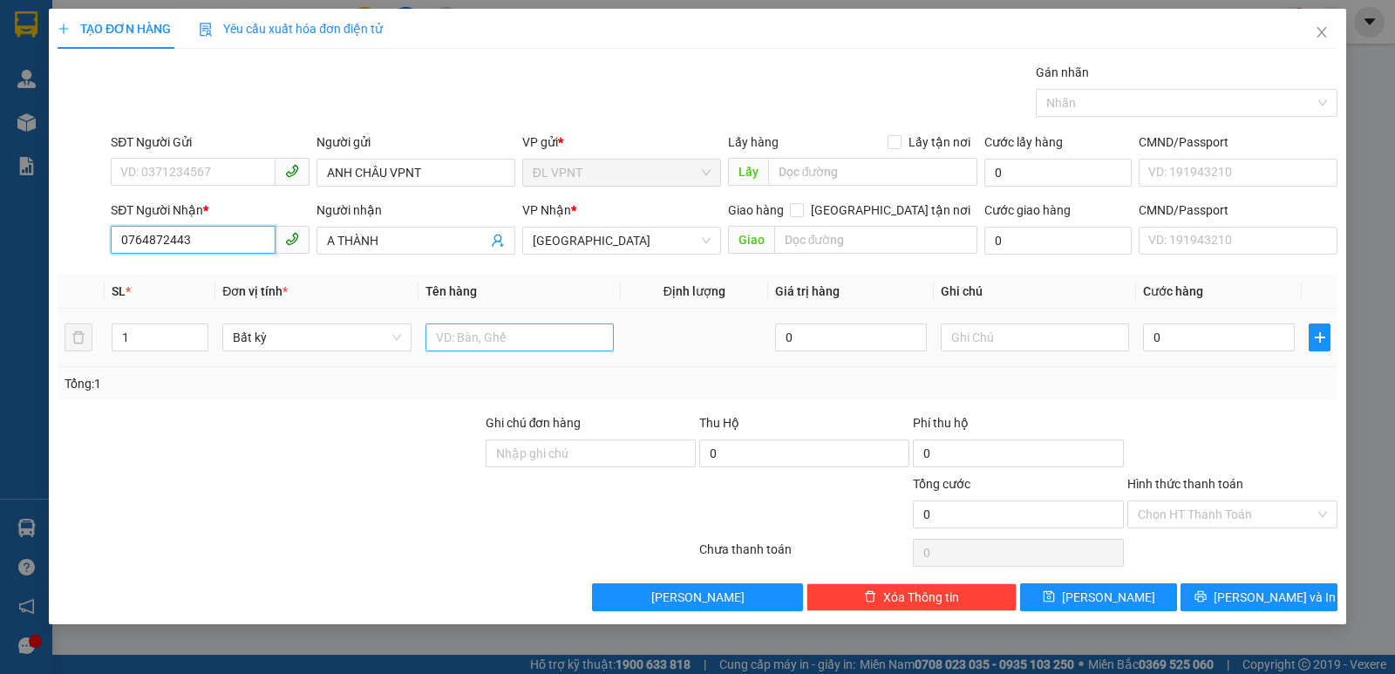
type input "0764872443"
click at [492, 338] on input "text" at bounding box center [520, 338] width 188 height 28
type input "1 TX"
click at [1225, 349] on input "0" at bounding box center [1219, 338] width 152 height 28
type input "3"
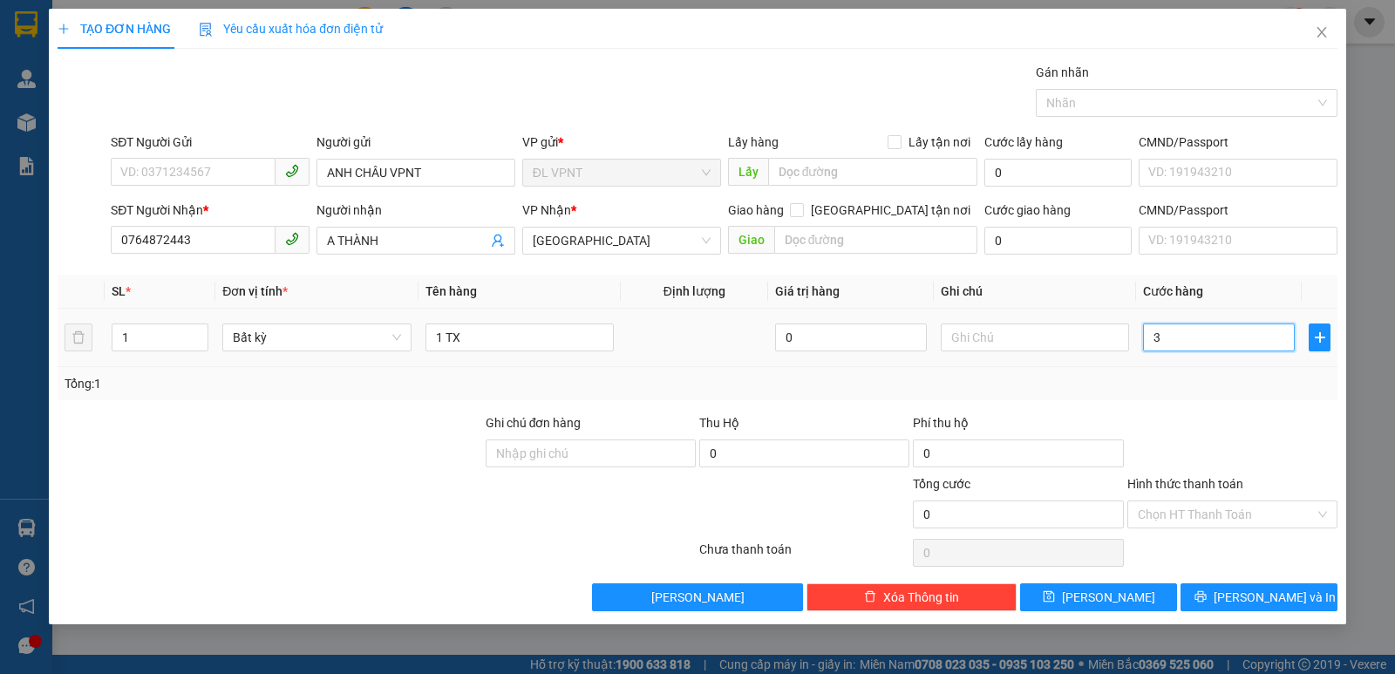
type input "3"
type input "30"
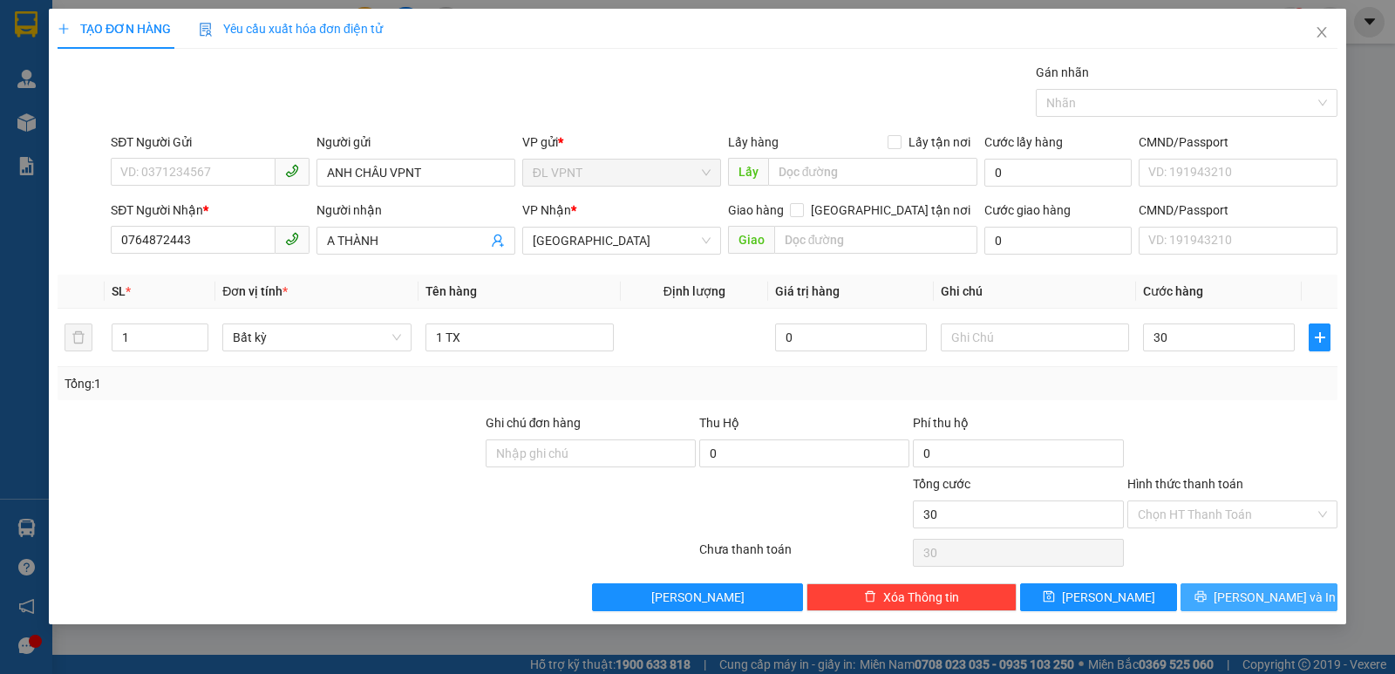
click at [1239, 597] on button "[PERSON_NAME] và In" at bounding box center [1259, 597] width 157 height 28
type input "30.000"
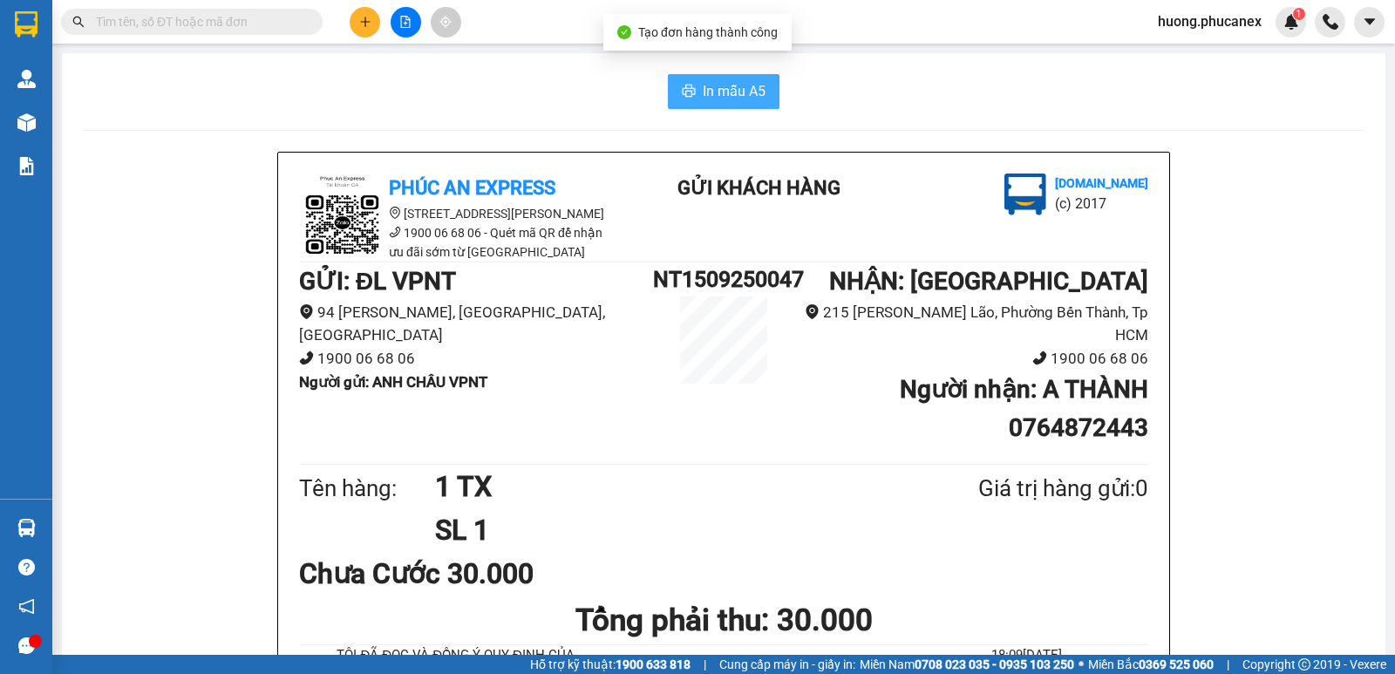
click at [736, 89] on span "In mẫu A5" at bounding box center [734, 91] width 63 height 22
click at [249, 22] on input "text" at bounding box center [199, 21] width 206 height 19
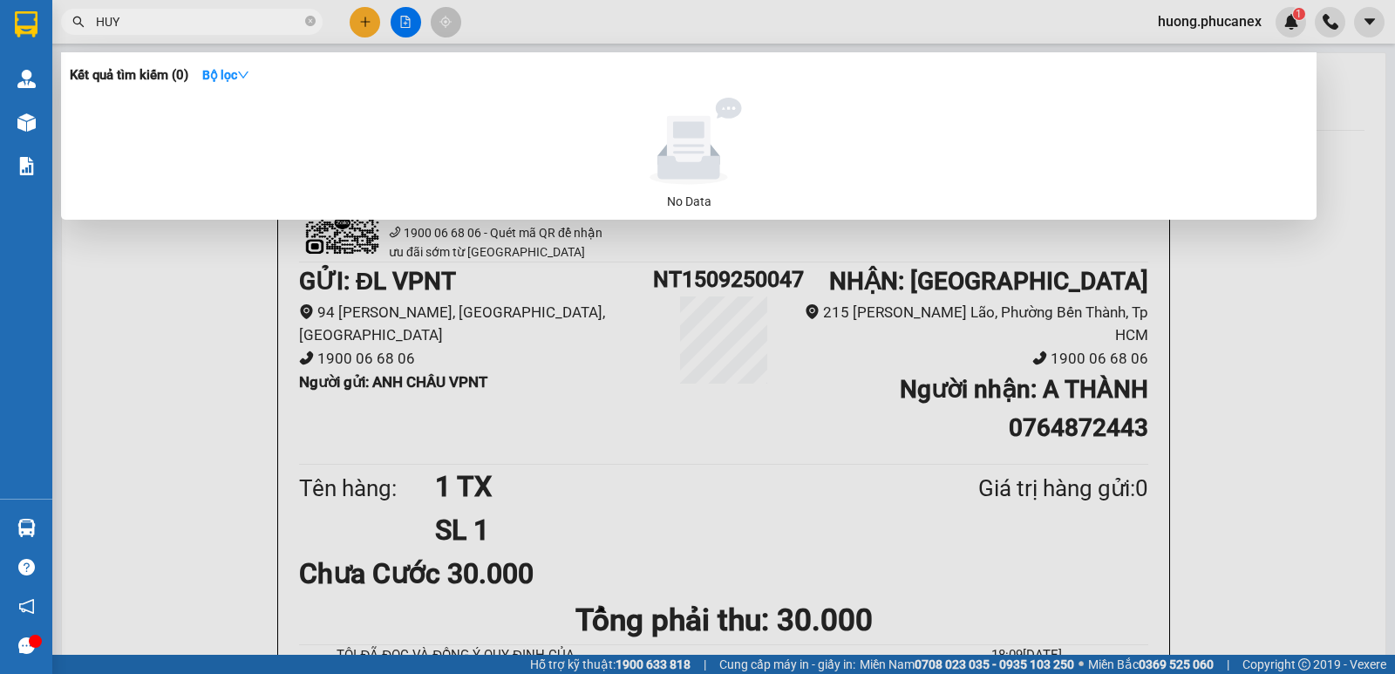
paste input "Ê"
paste input "Ề"
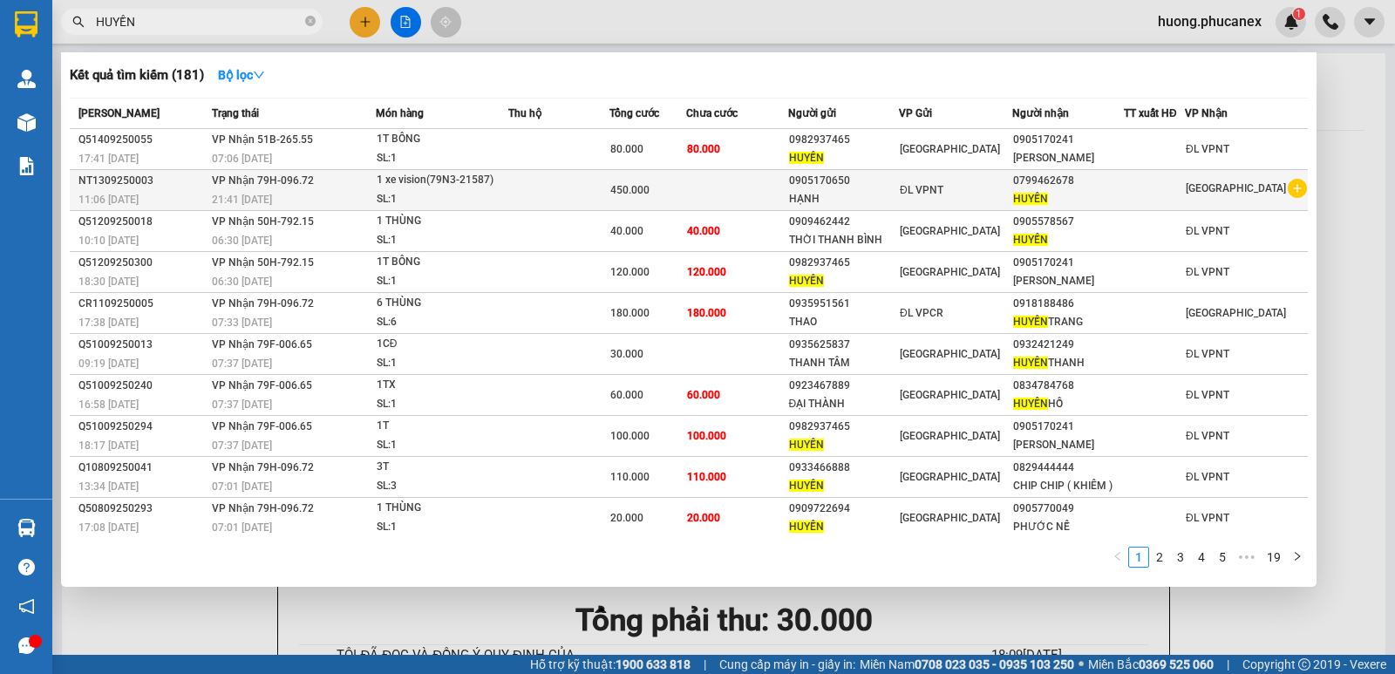
type input "HUYỀN"
click at [498, 191] on div "SL: 1" at bounding box center [442, 199] width 131 height 19
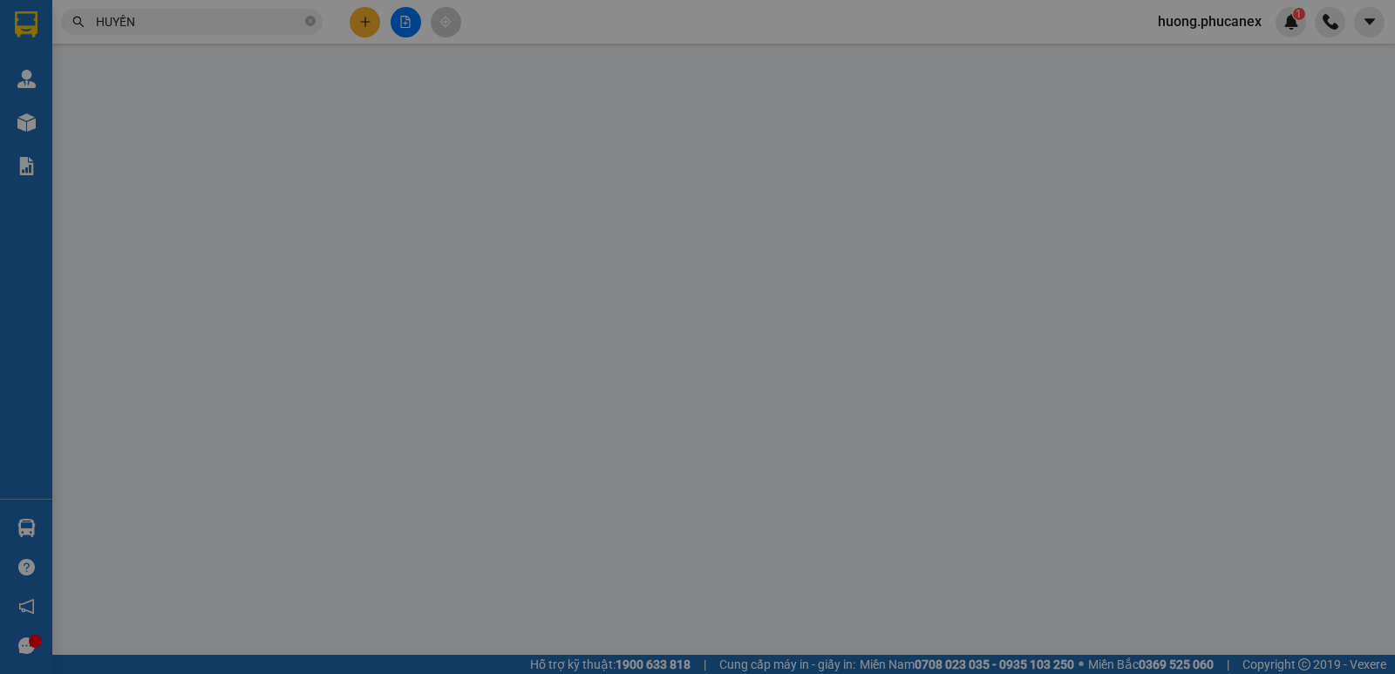
type input "0905170650"
type input "HẠNH"
type input "0799462678"
type input "HUYỀN"
type input "450.000"
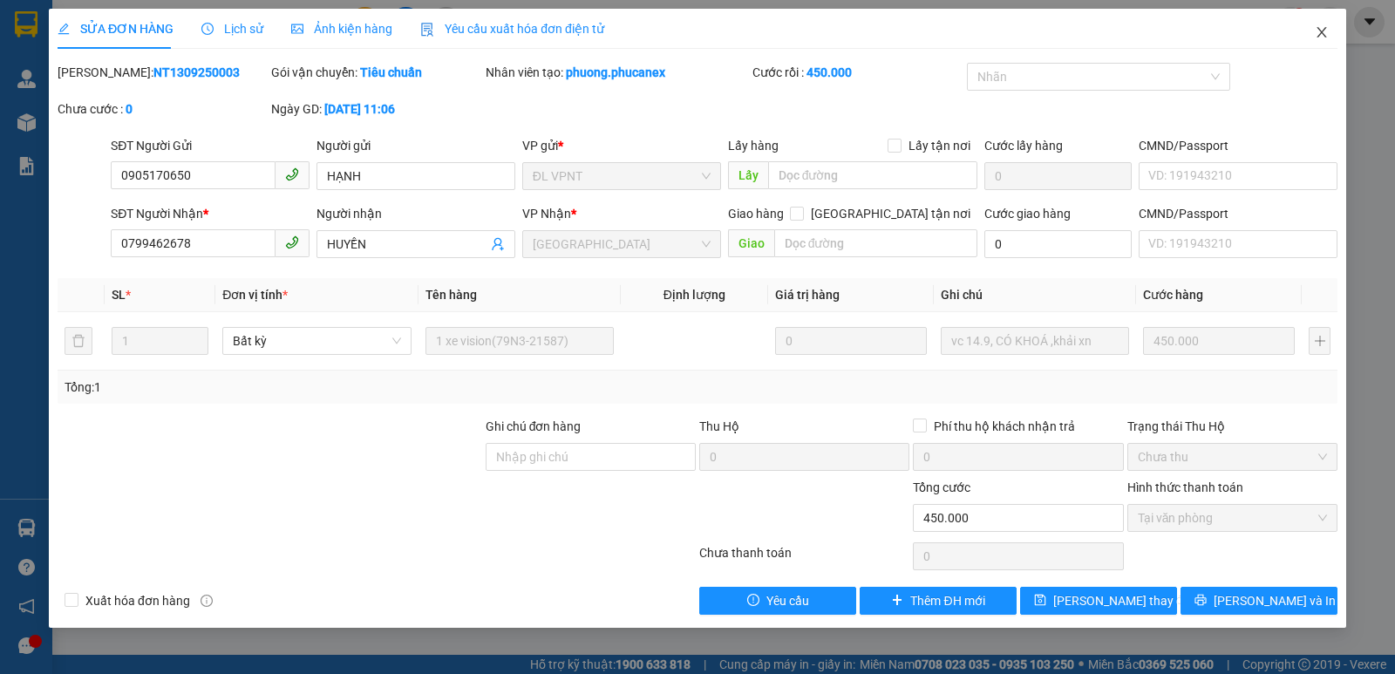
click at [1327, 32] on icon "close" at bounding box center [1322, 32] width 14 height 14
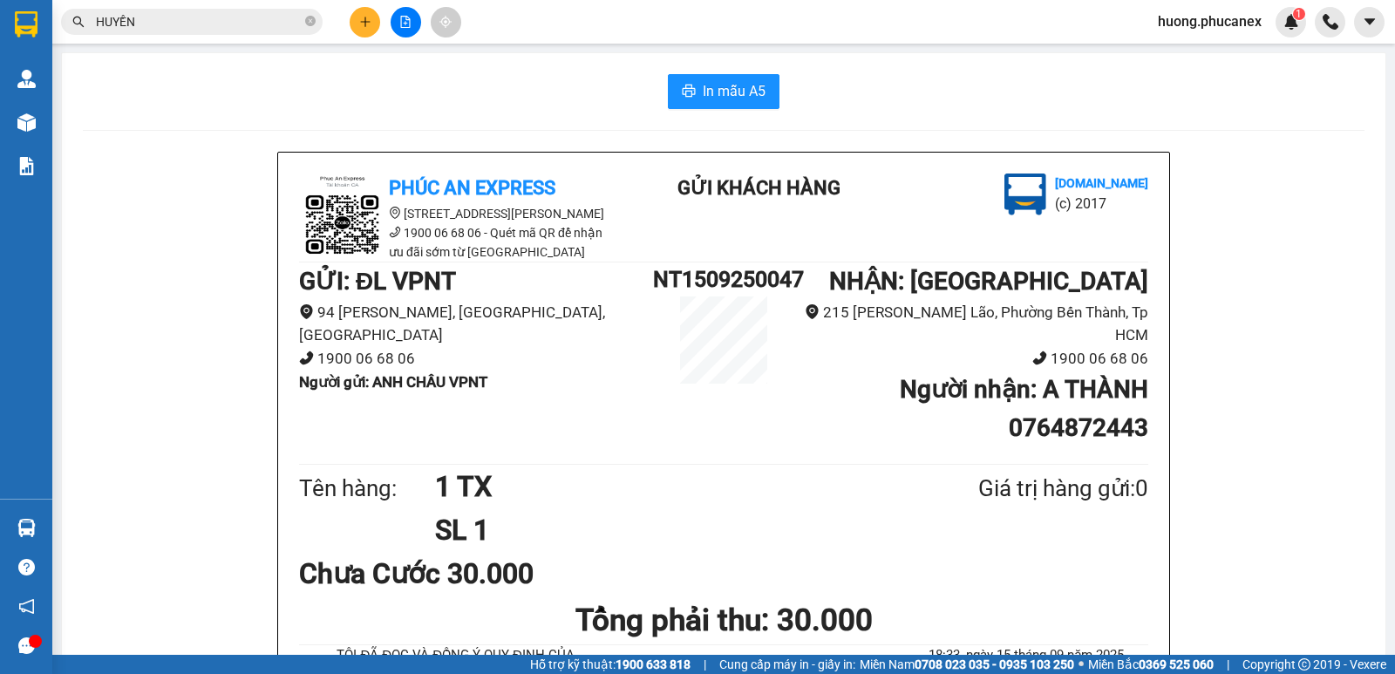
click at [310, 21] on icon "close-circle" at bounding box center [310, 21] width 10 height 10
click at [208, 24] on input "text" at bounding box center [199, 21] width 206 height 19
paste input "Ư"
paste input "Í"
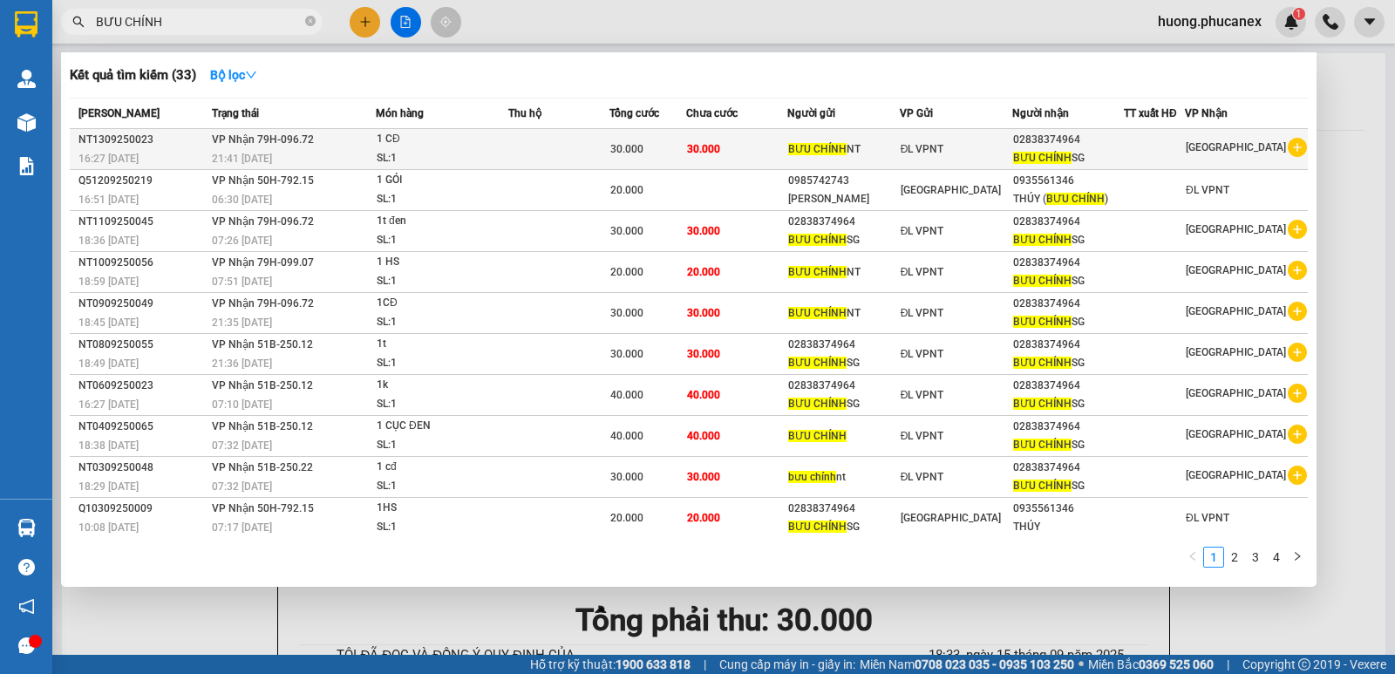
type input "BƯU CHÍNH"
click at [1117, 155] on div "BƯU CHÍNH SG" at bounding box center [1068, 158] width 110 height 18
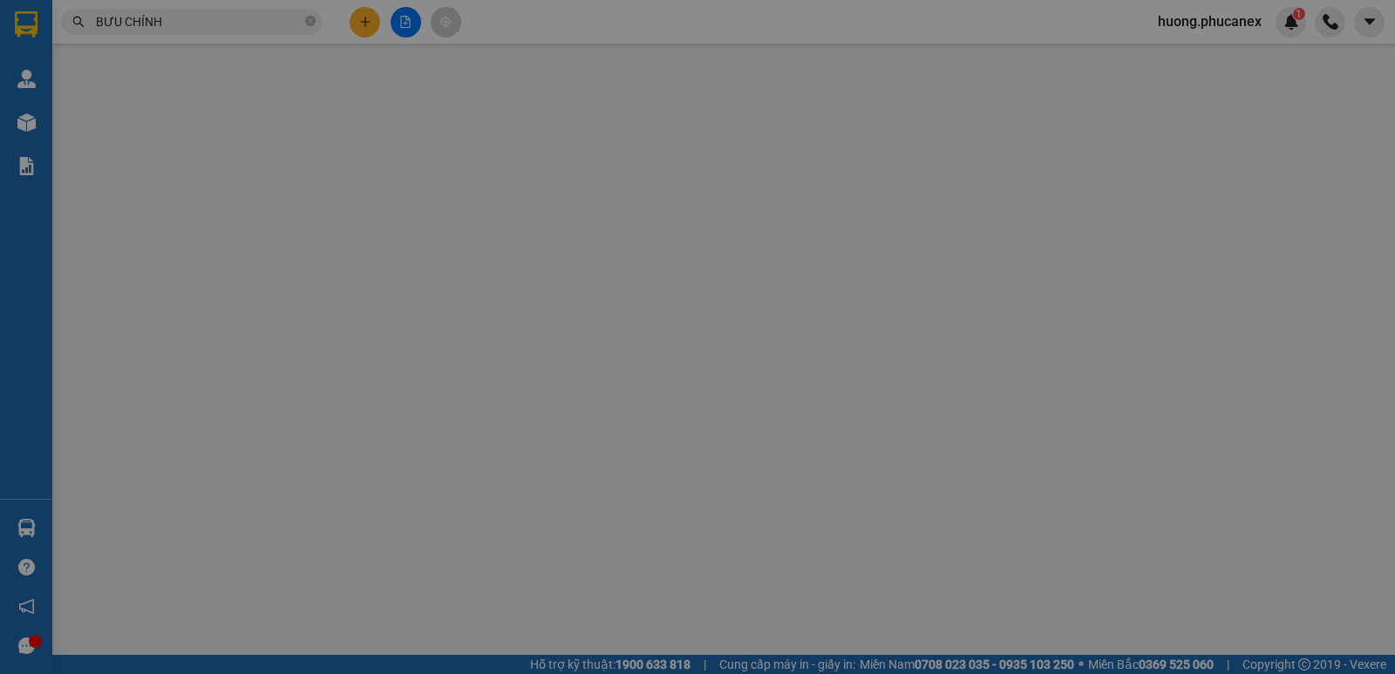
type input "BƯU CHÍNH NT"
type input "02838374964"
type input "BƯU CHÍNH SG"
type input "30.000"
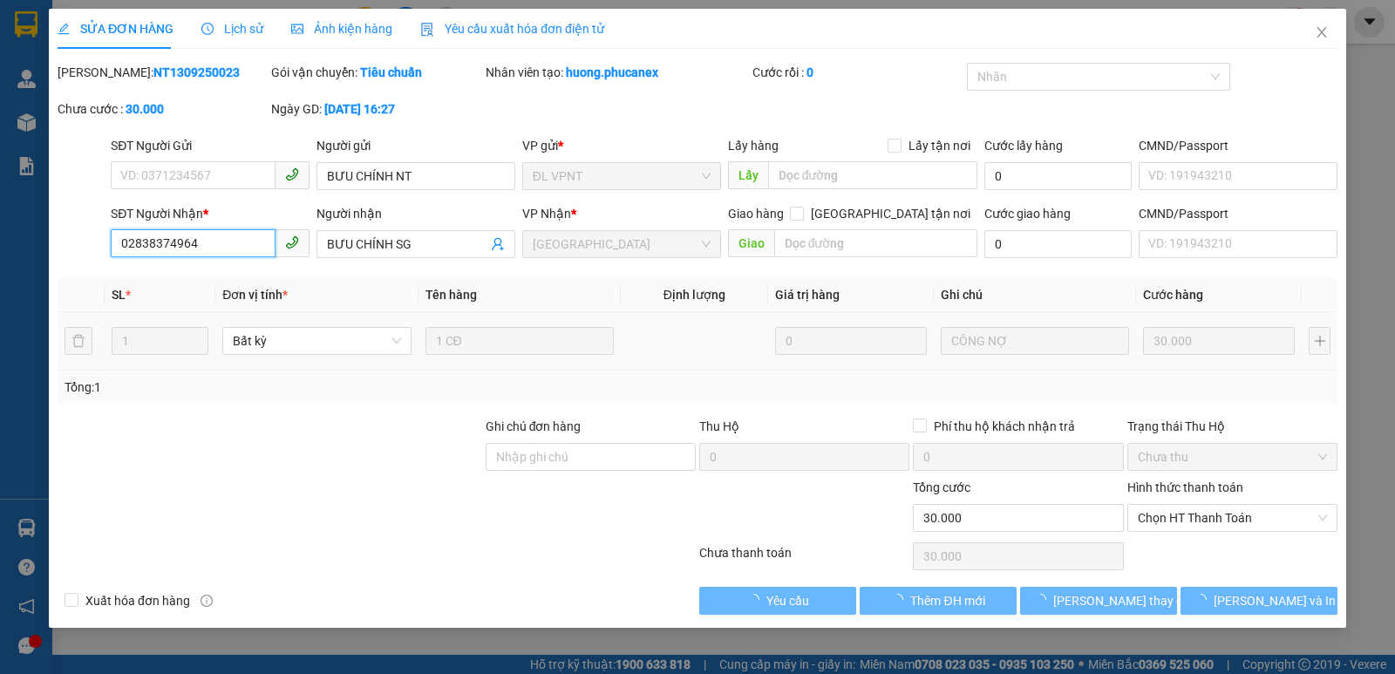
drag, startPoint x: 208, startPoint y: 242, endPoint x: 65, endPoint y: 242, distance: 143.0
click at [65, 242] on div "SĐT Người Nhận * 02838374964 Người nhận BƯU CHÍNH SG VP Nhận * ĐL Quận 1 Giao h…" at bounding box center [698, 234] width 1284 height 61
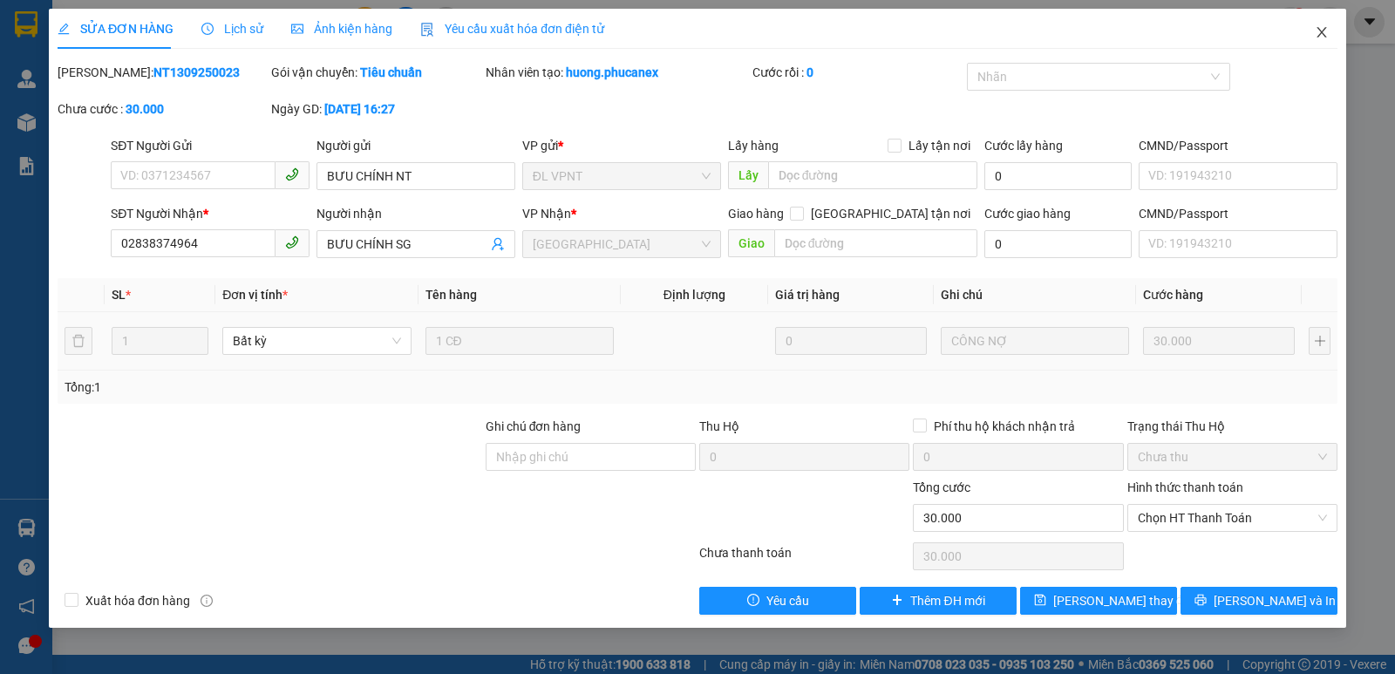
click at [1327, 34] on icon "close" at bounding box center [1322, 32] width 14 height 14
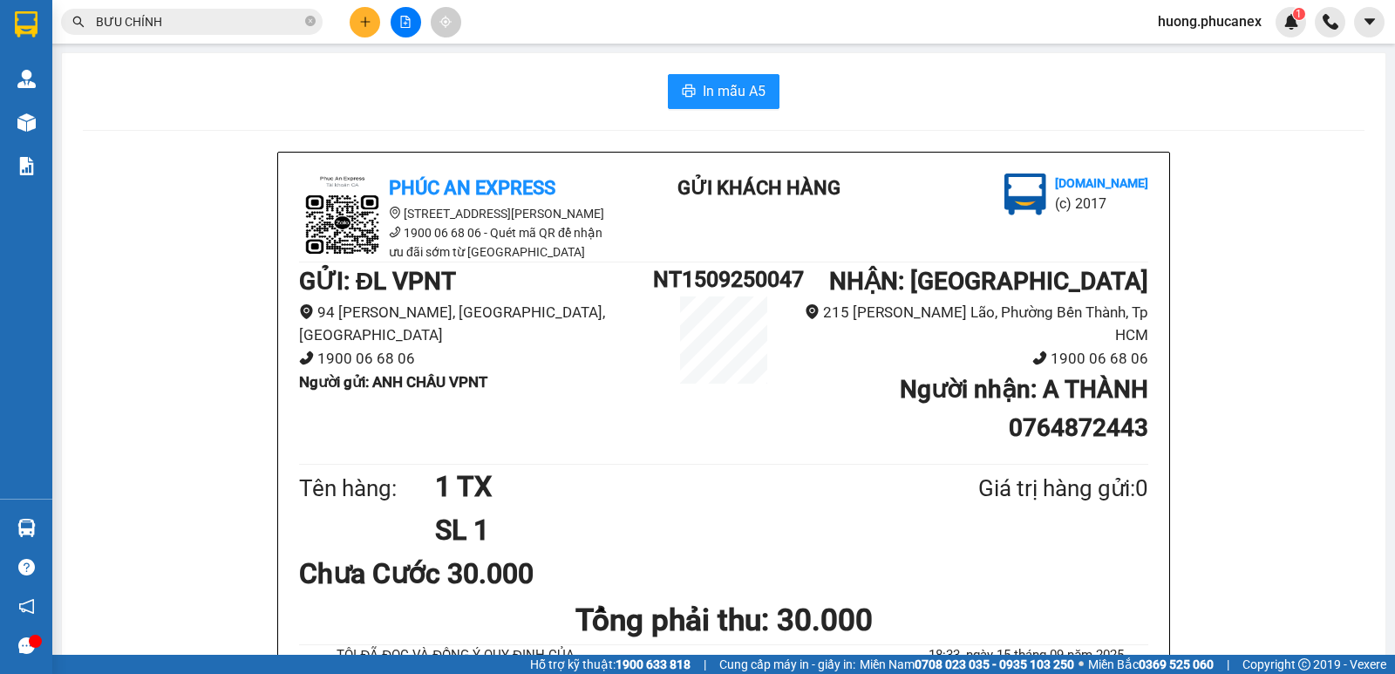
click at [369, 20] on icon "plus" at bounding box center [365, 22] width 12 height 12
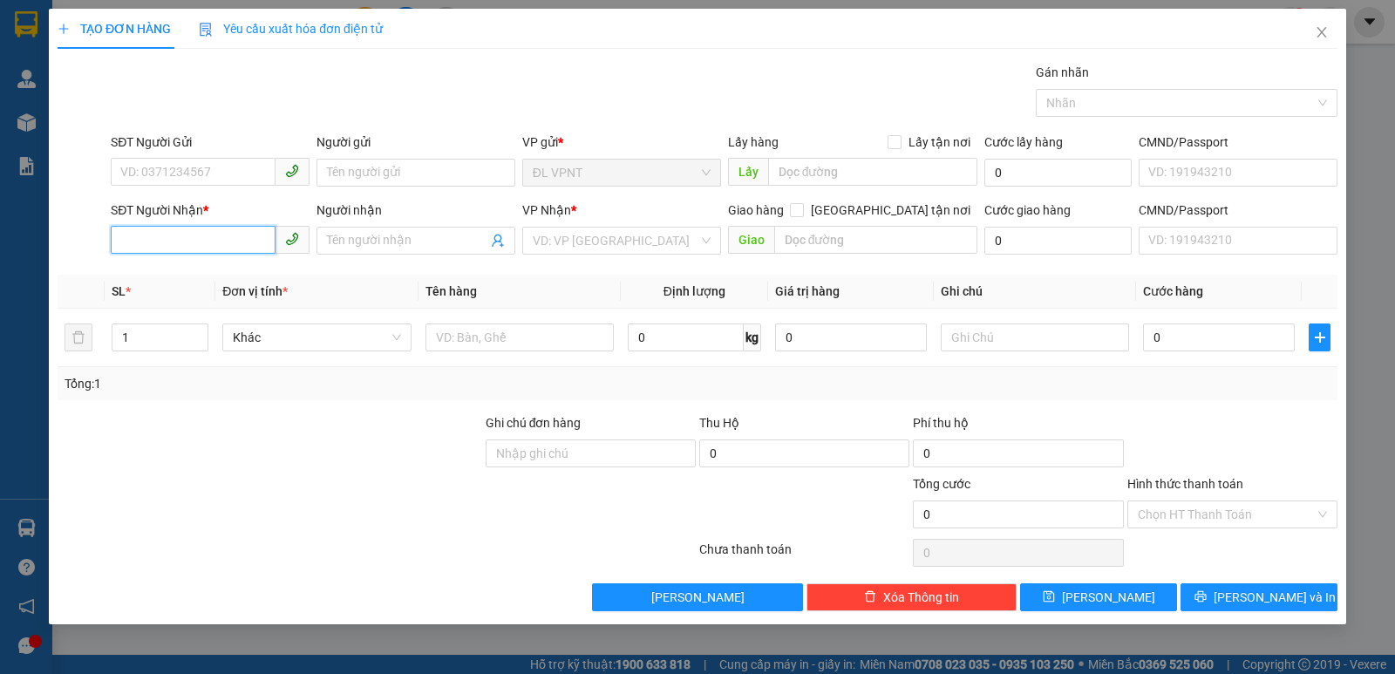
click at [194, 248] on input "SĐT Người Nhận *" at bounding box center [193, 240] width 165 height 28
paste input "02838374964"
type input "02838374964"
click at [210, 278] on div "02838374964 - BƯU CHÍNH SG" at bounding box center [210, 275] width 178 height 19
type input "BƯU CHÍNH SG"
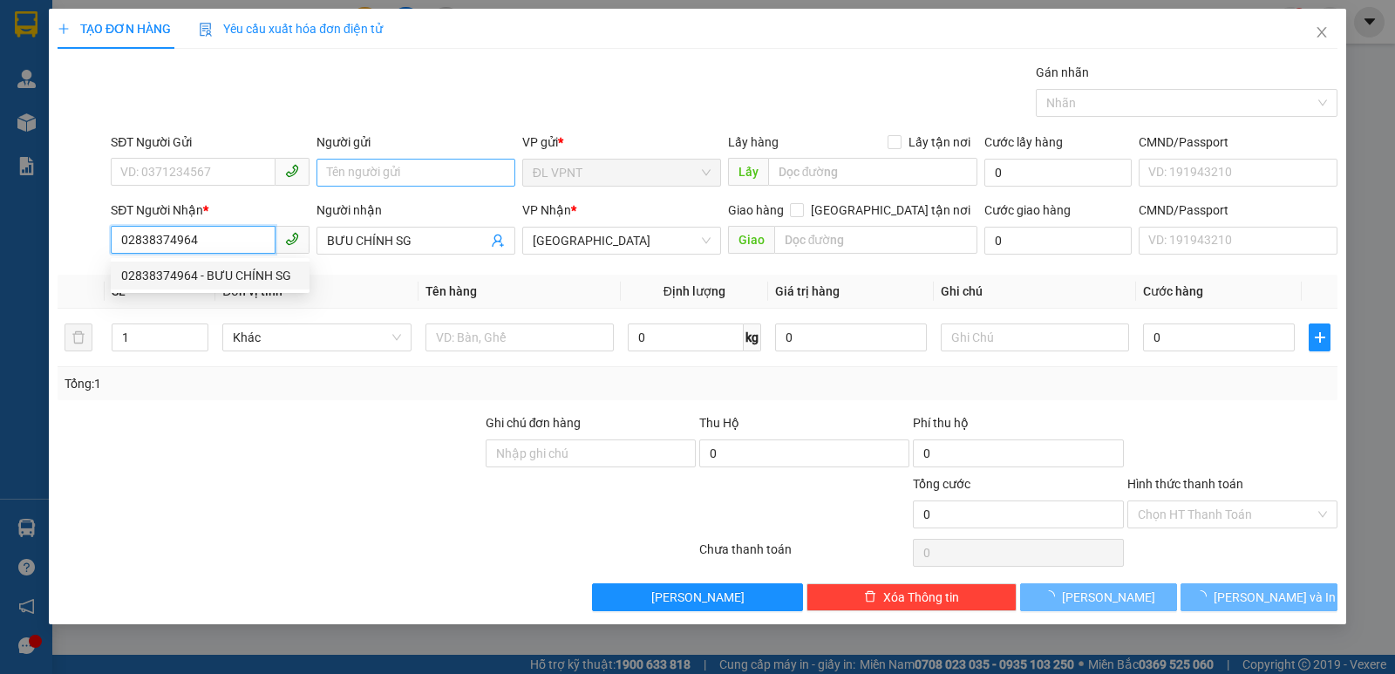
type input "02838374964"
click at [362, 174] on input "Người gửi" at bounding box center [416, 173] width 199 height 28
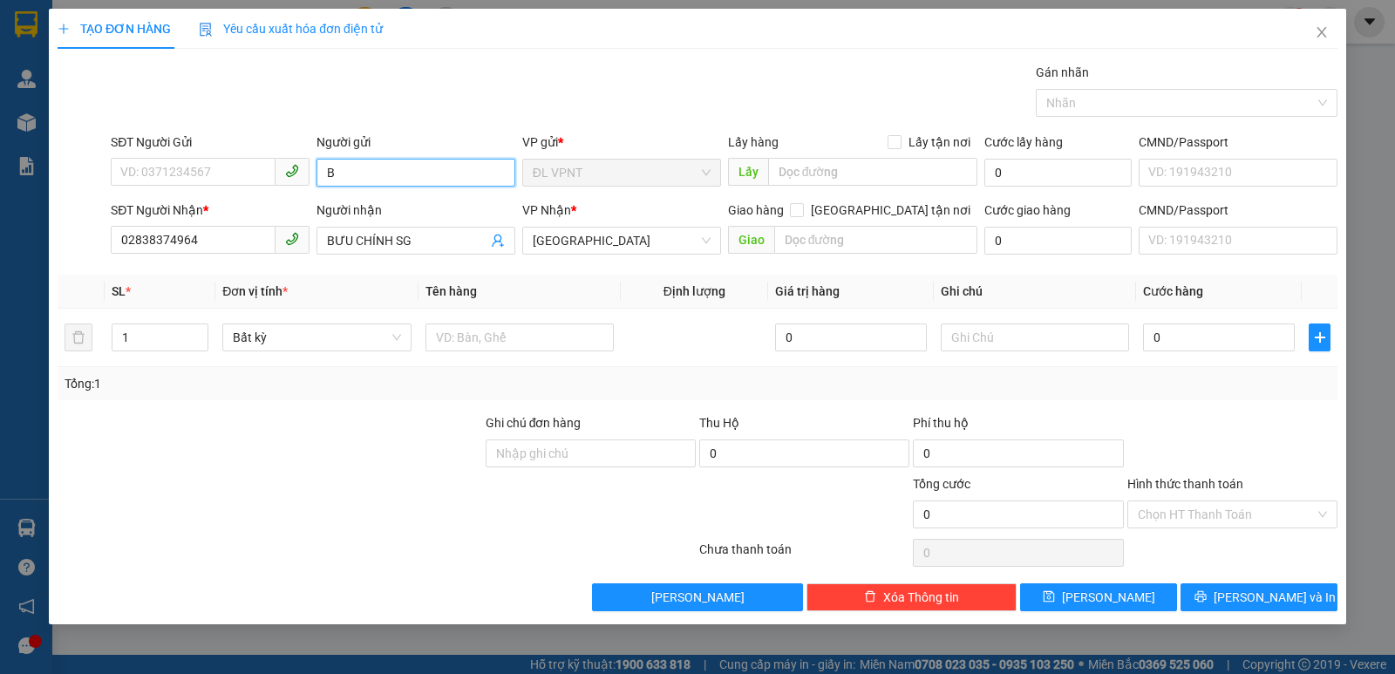
paste input "Ư"
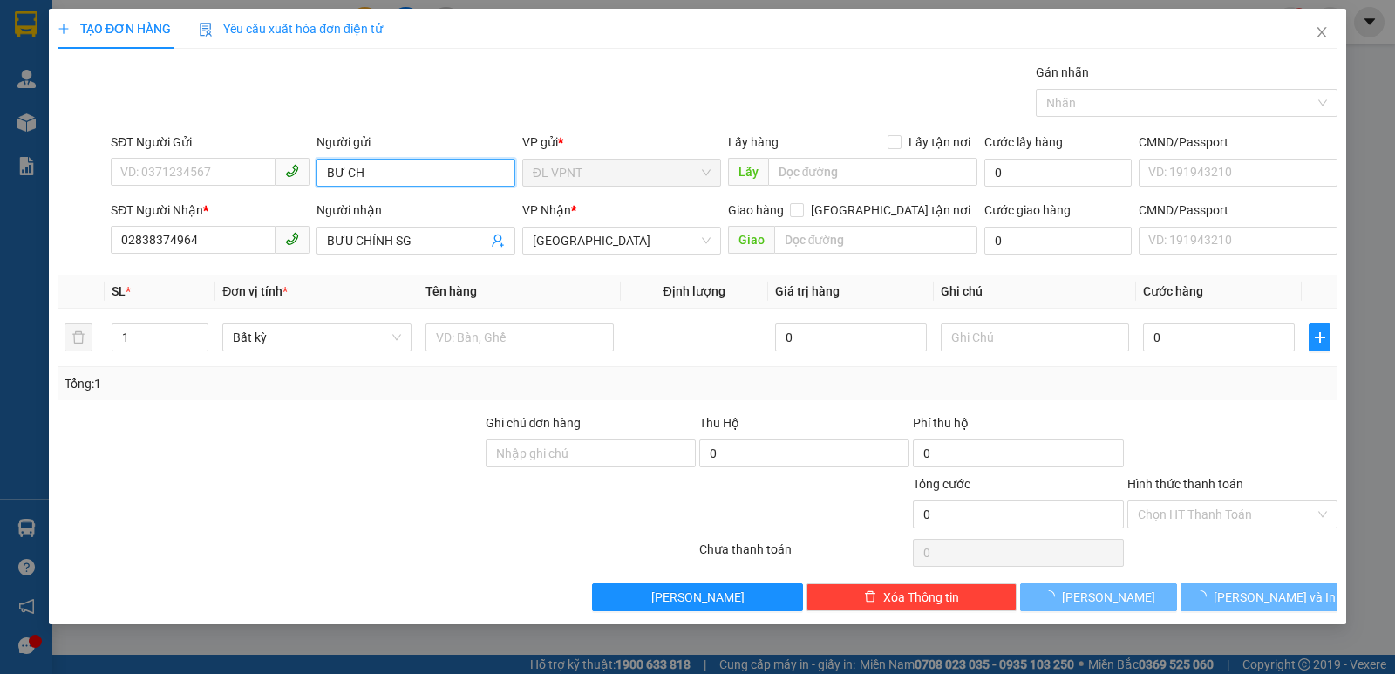
paste input "Í"
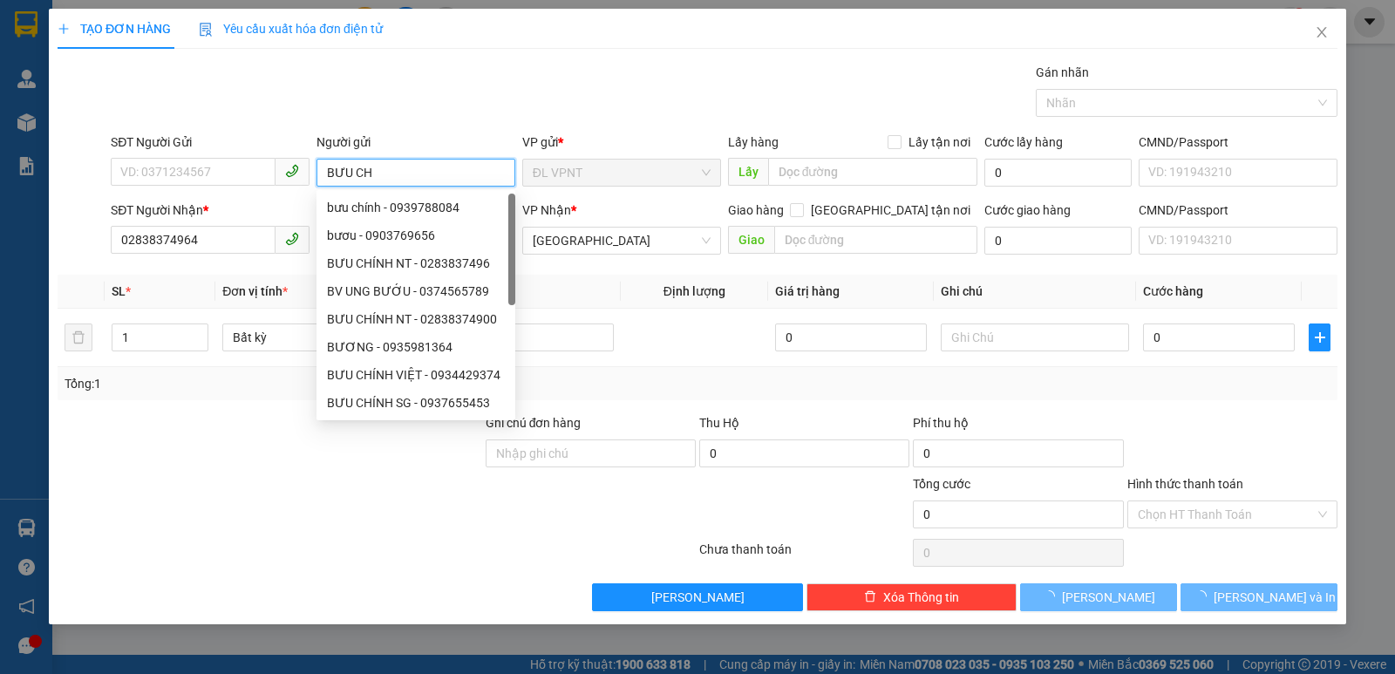
paste input "Í"
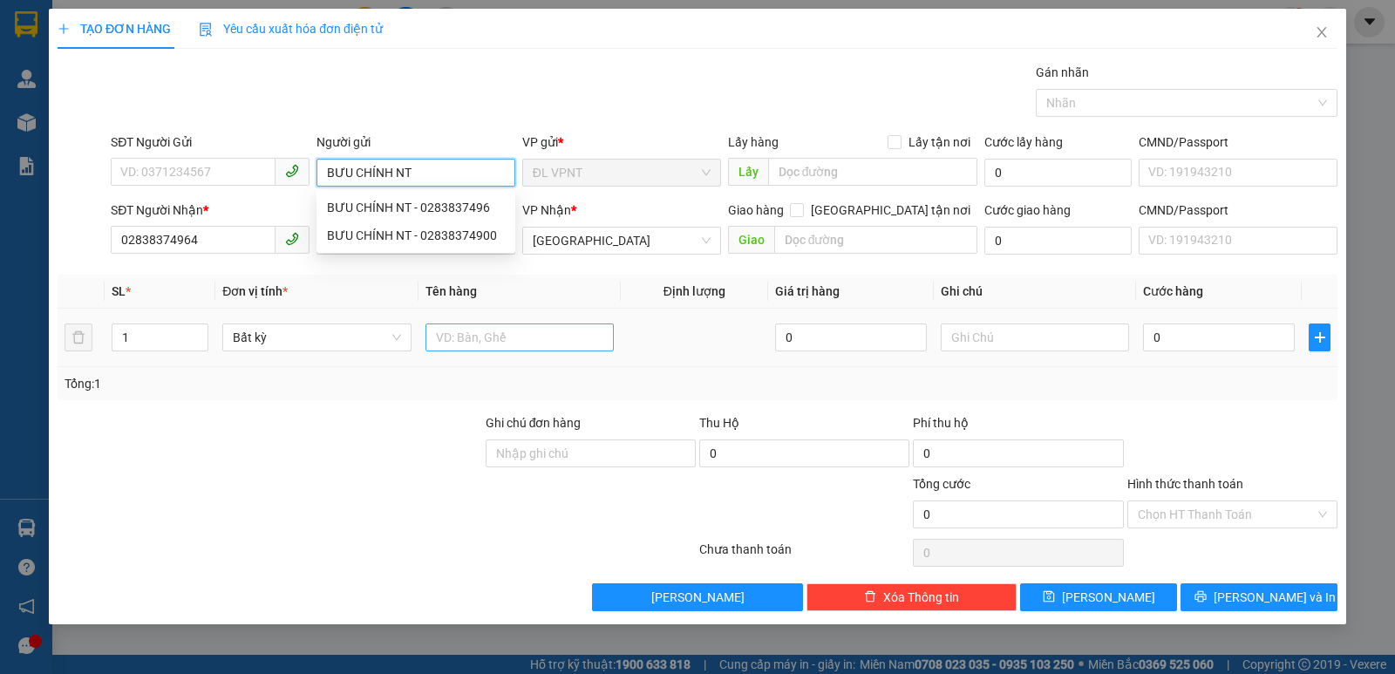
type input "BƯU CHÍNH NT"
click at [588, 332] on input "text" at bounding box center [520, 338] width 188 height 28
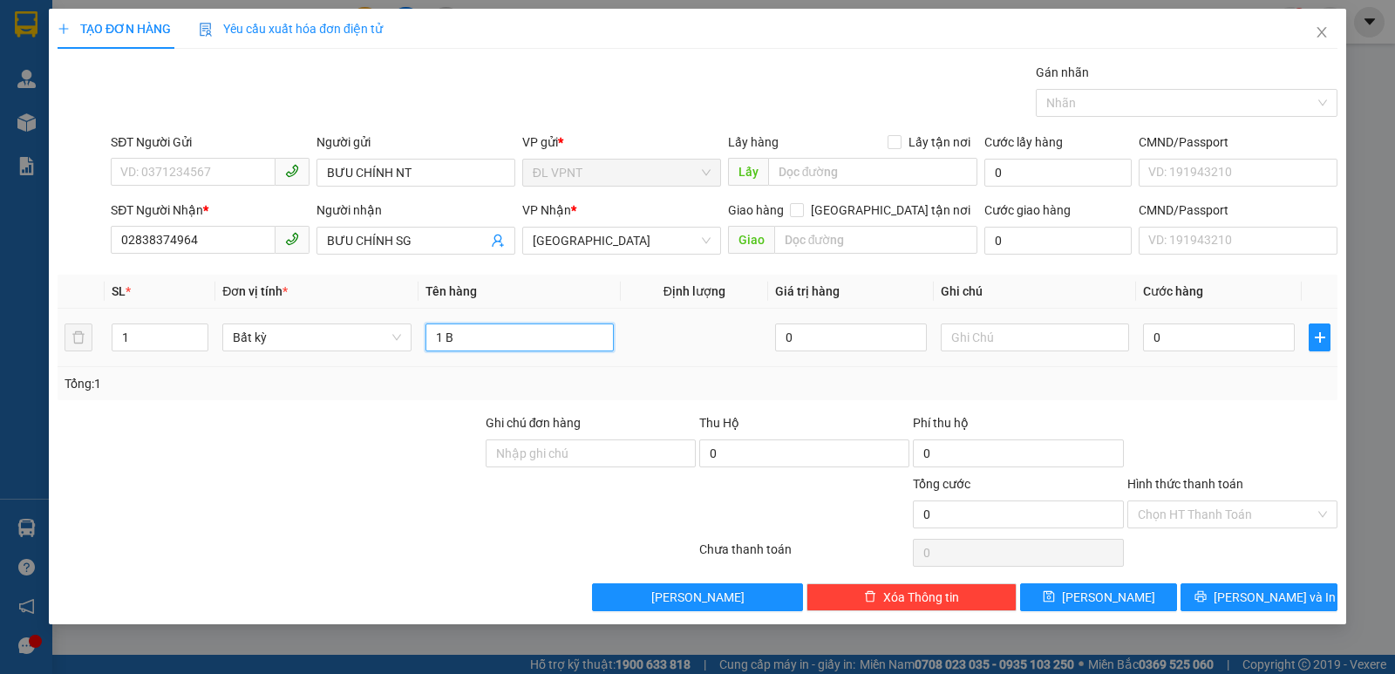
paste input "Ị"
paste input "ĐEN"
type input "1 BỊCH ĐEN"
click at [981, 342] on input "text" at bounding box center [1035, 338] width 188 height 28
paste input "Ô"
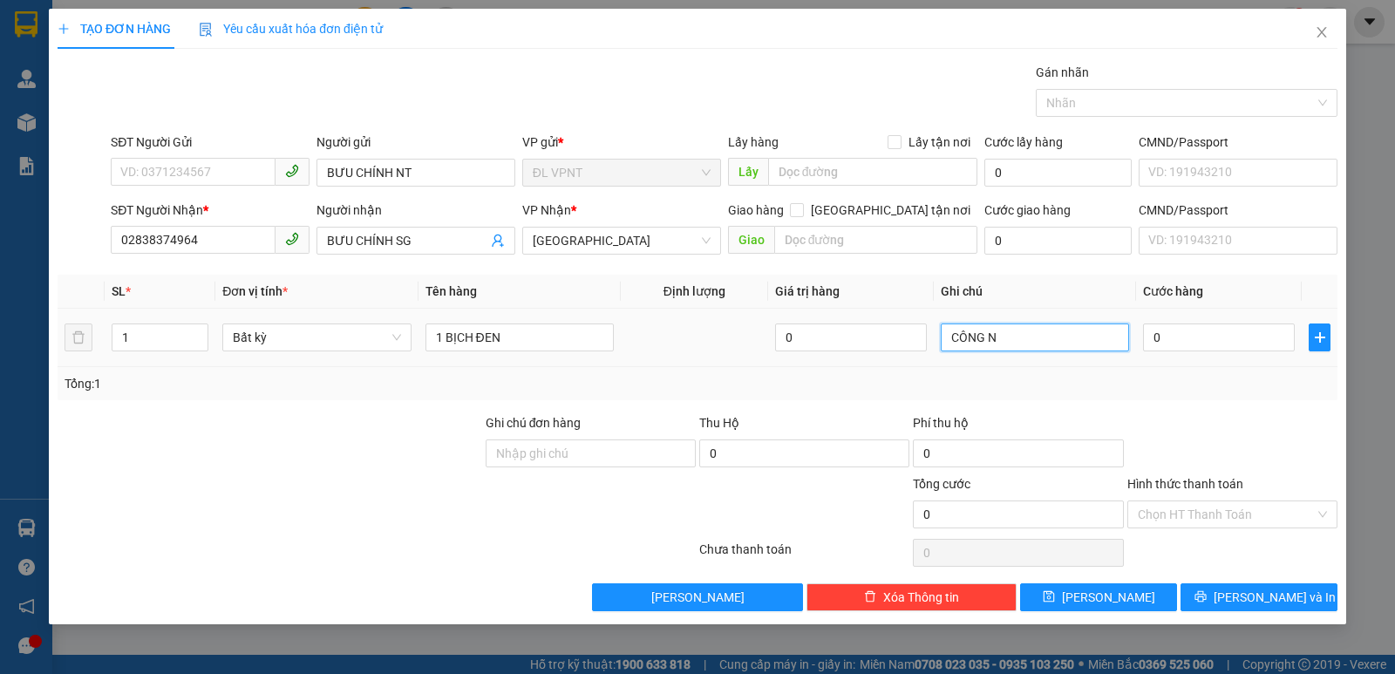
paste input "Ơ"
paste input "Ợ"
type input "CÔNG NỢ"
click at [1258, 346] on input "0" at bounding box center [1219, 338] width 152 height 28
type input "2"
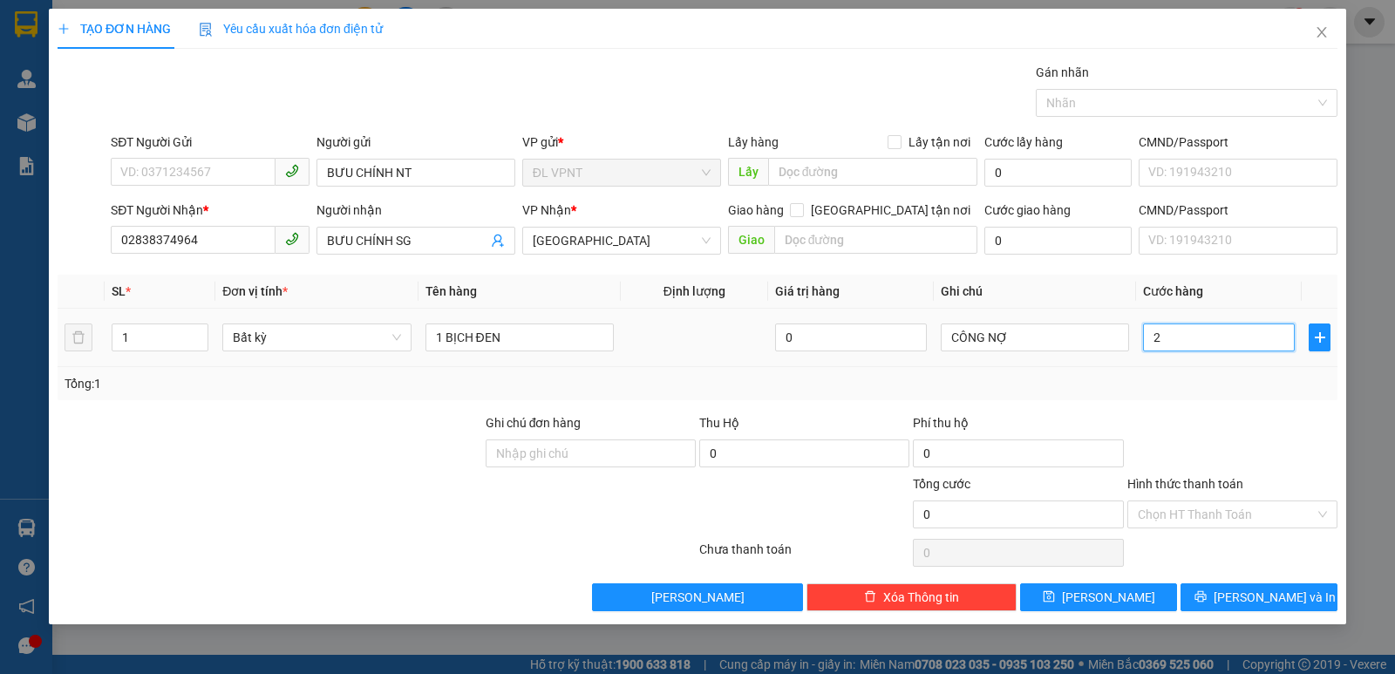
type input "2"
type input "20"
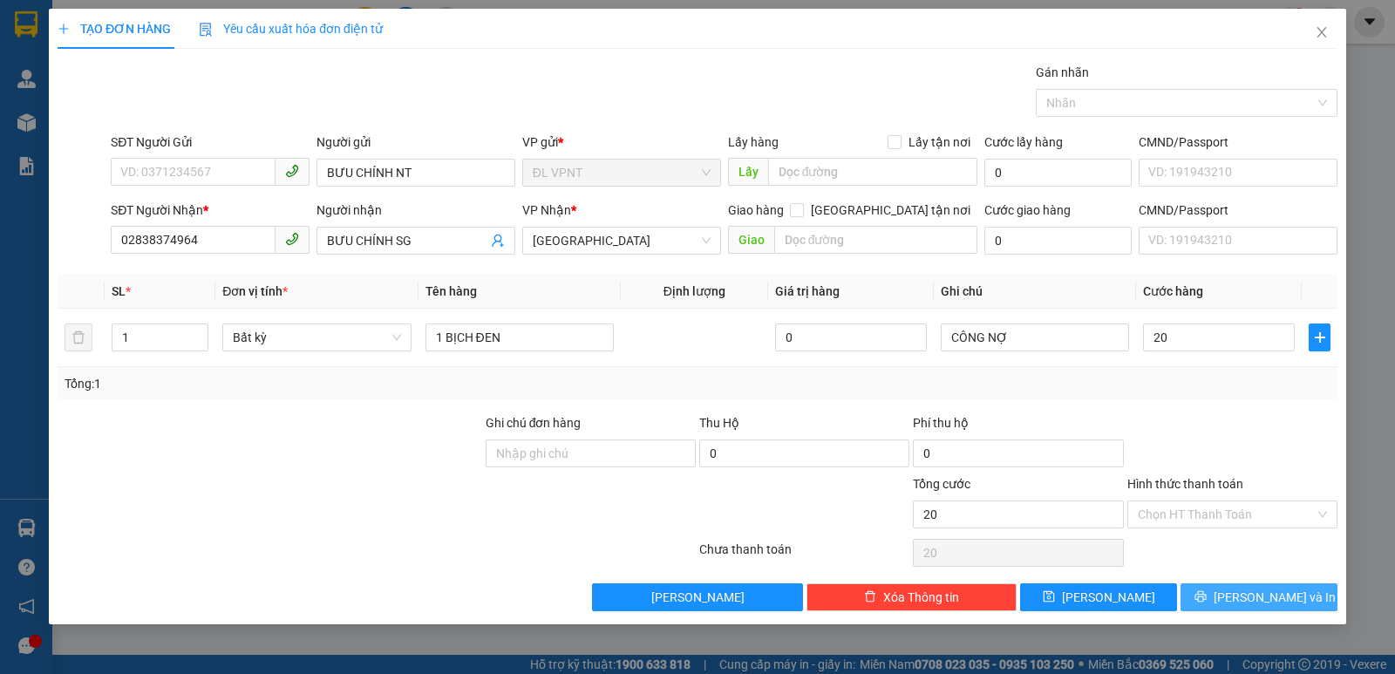
click at [1207, 604] on span "printer" at bounding box center [1201, 597] width 12 height 14
type input "20.000"
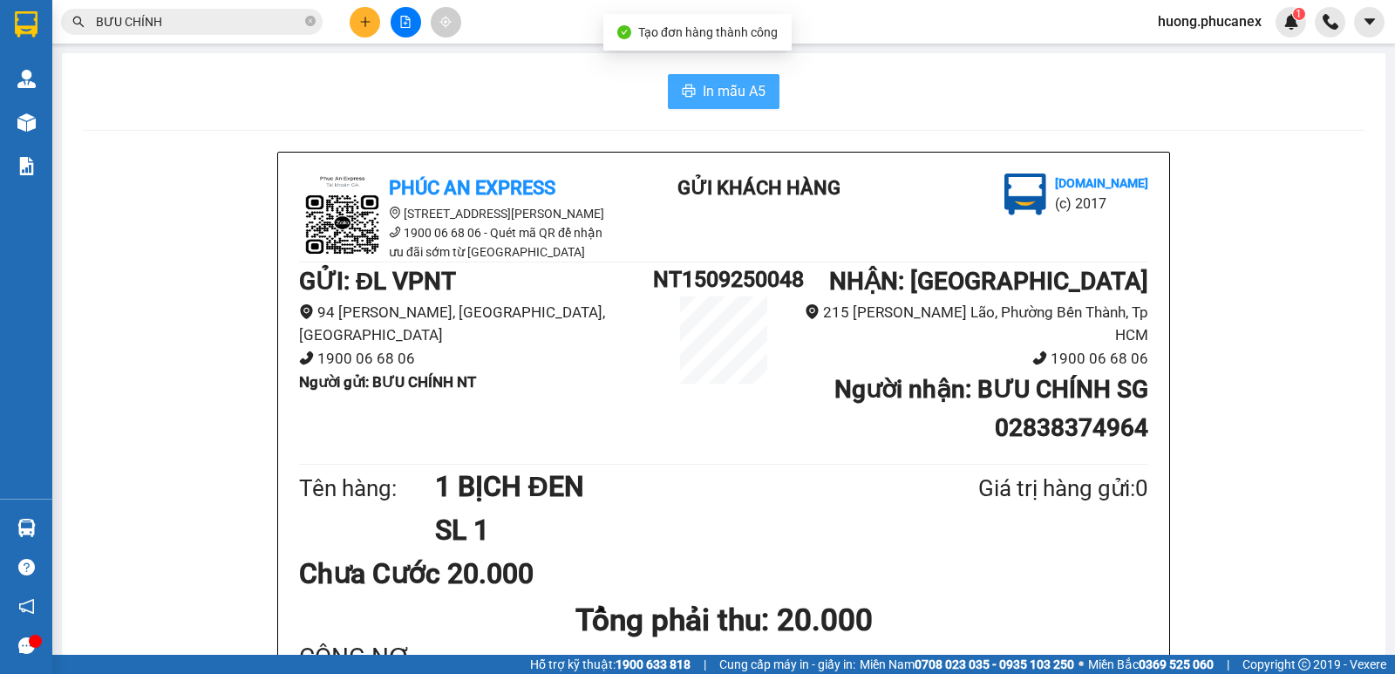
click at [721, 99] on span "In mẫu A5" at bounding box center [734, 91] width 63 height 22
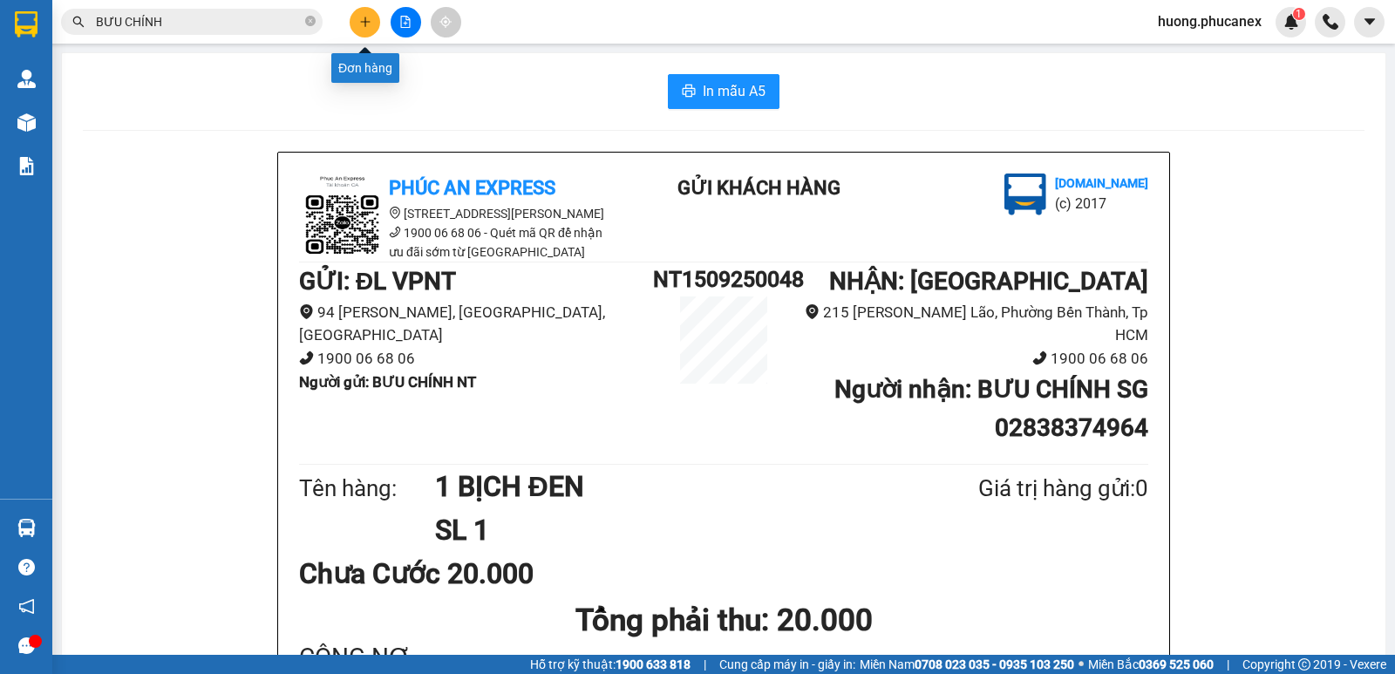
click at [360, 29] on button at bounding box center [365, 22] width 31 height 31
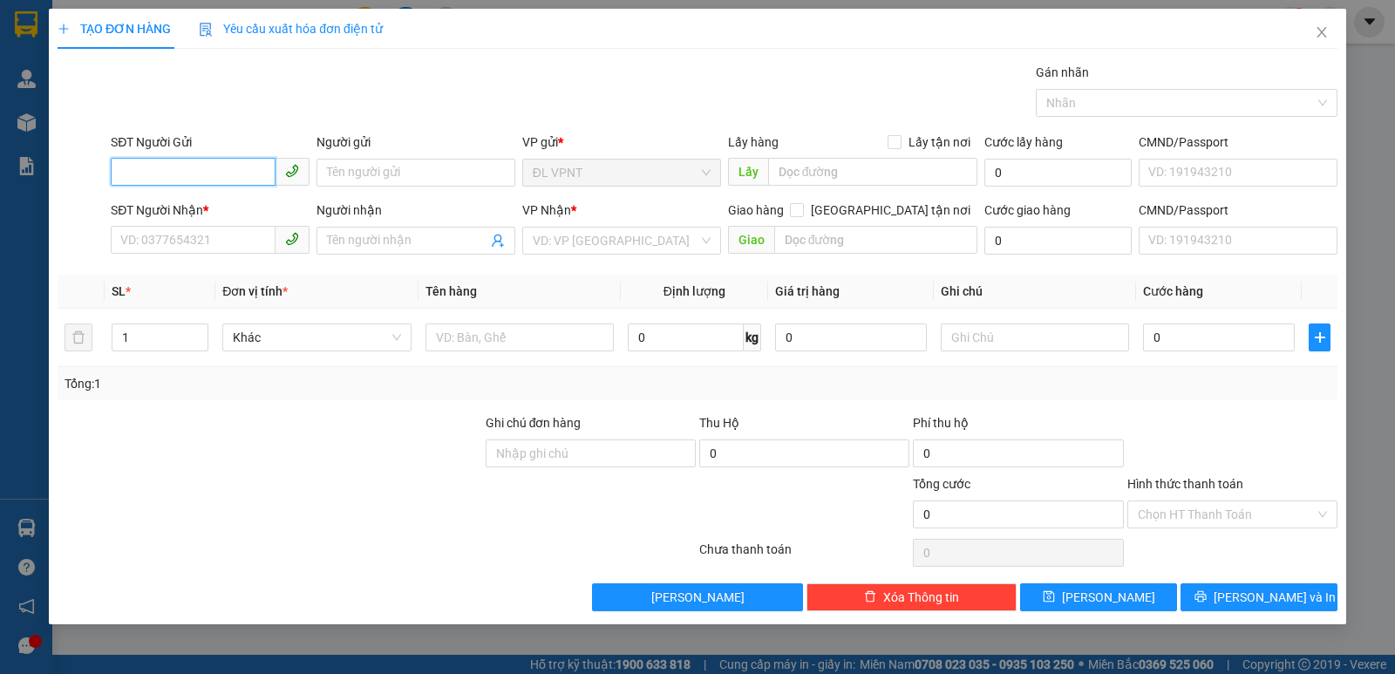
click at [247, 174] on input "SĐT Người Gửi" at bounding box center [193, 172] width 165 height 28
type input "0913674407"
click at [351, 171] on input "Người gửi" at bounding box center [416, 173] width 199 height 28
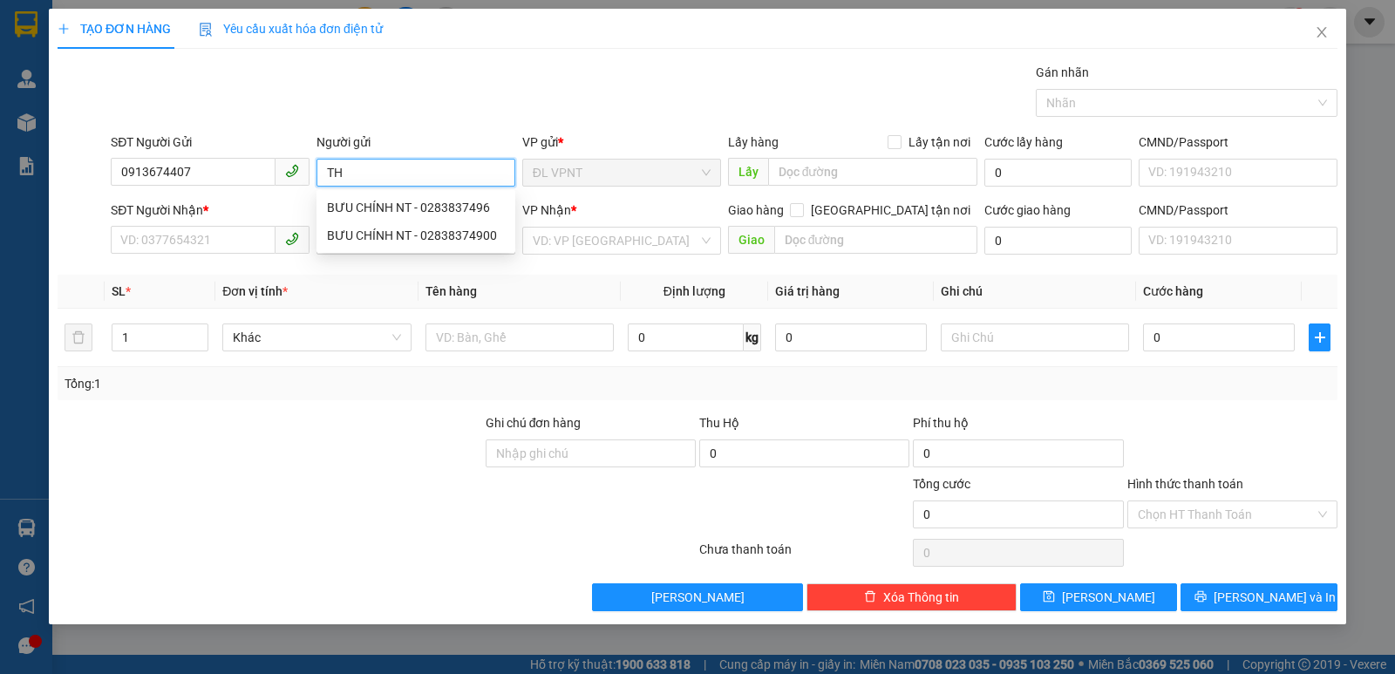
paste input "Ư"
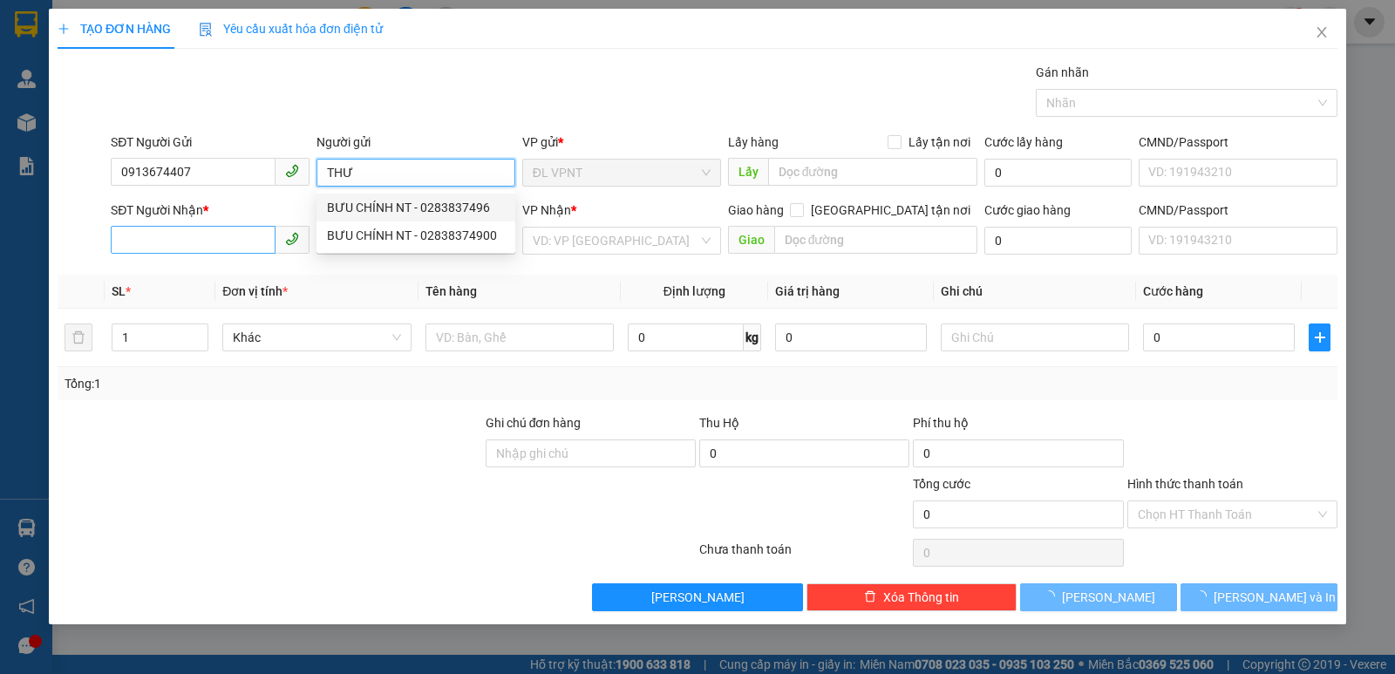
type input "THƯ"
click at [219, 235] on input "SĐT Người Nhận *" at bounding box center [193, 240] width 165 height 28
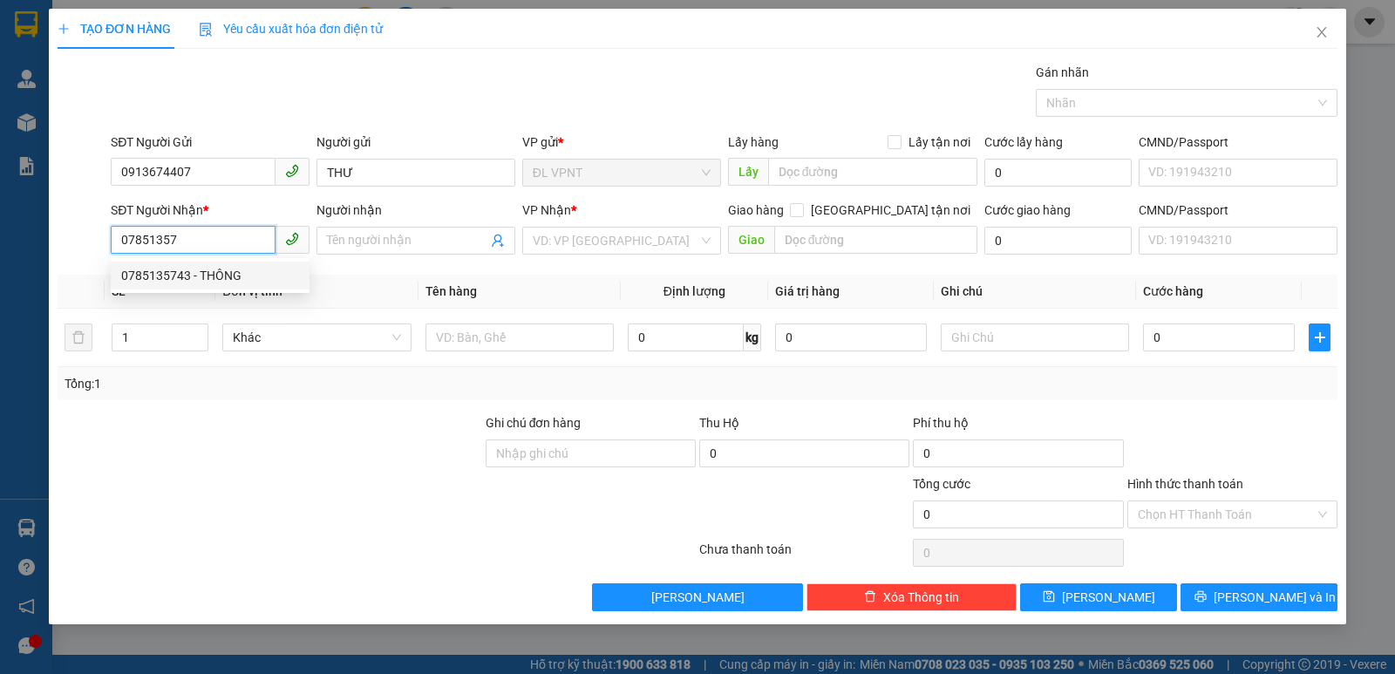
click at [196, 276] on div "0785135743 - THÔNG" at bounding box center [210, 275] width 178 height 19
type input "0785135743"
type input "THÔNG"
type input "0785135743"
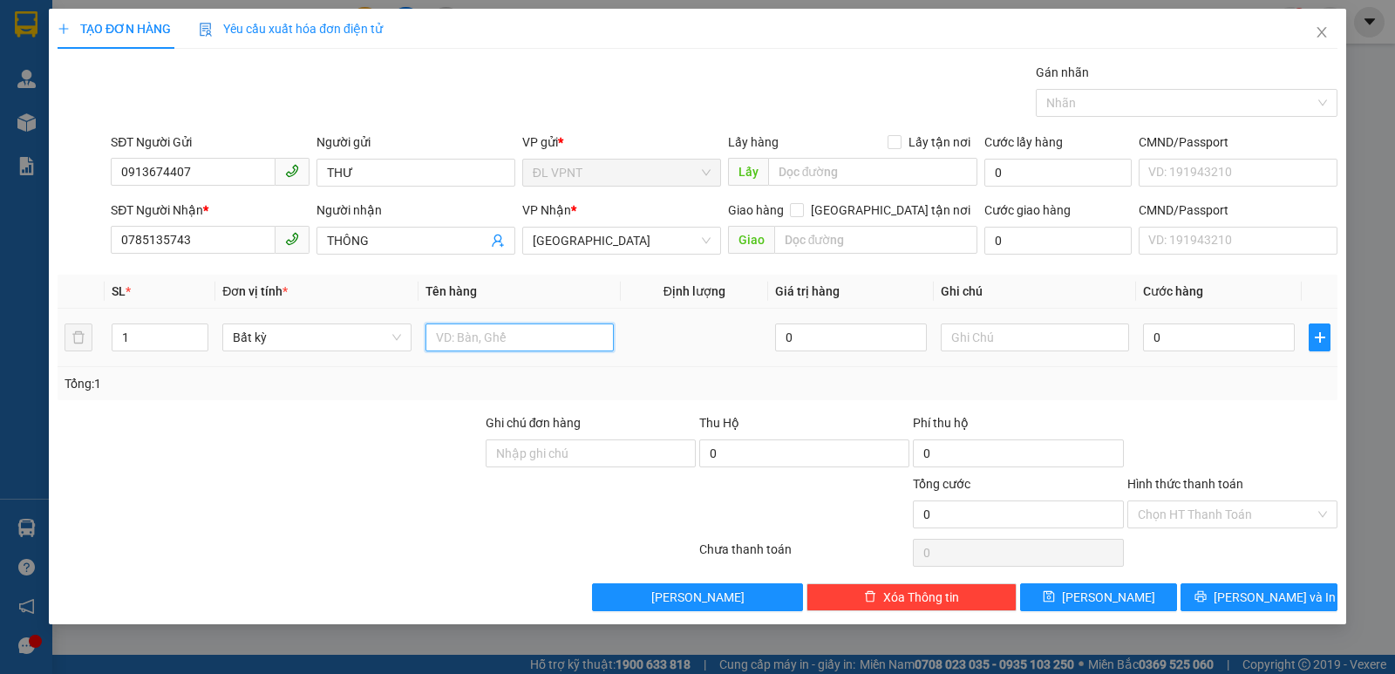
click at [481, 341] on input "text" at bounding box center [520, 338] width 188 height 28
type input "1 TG"
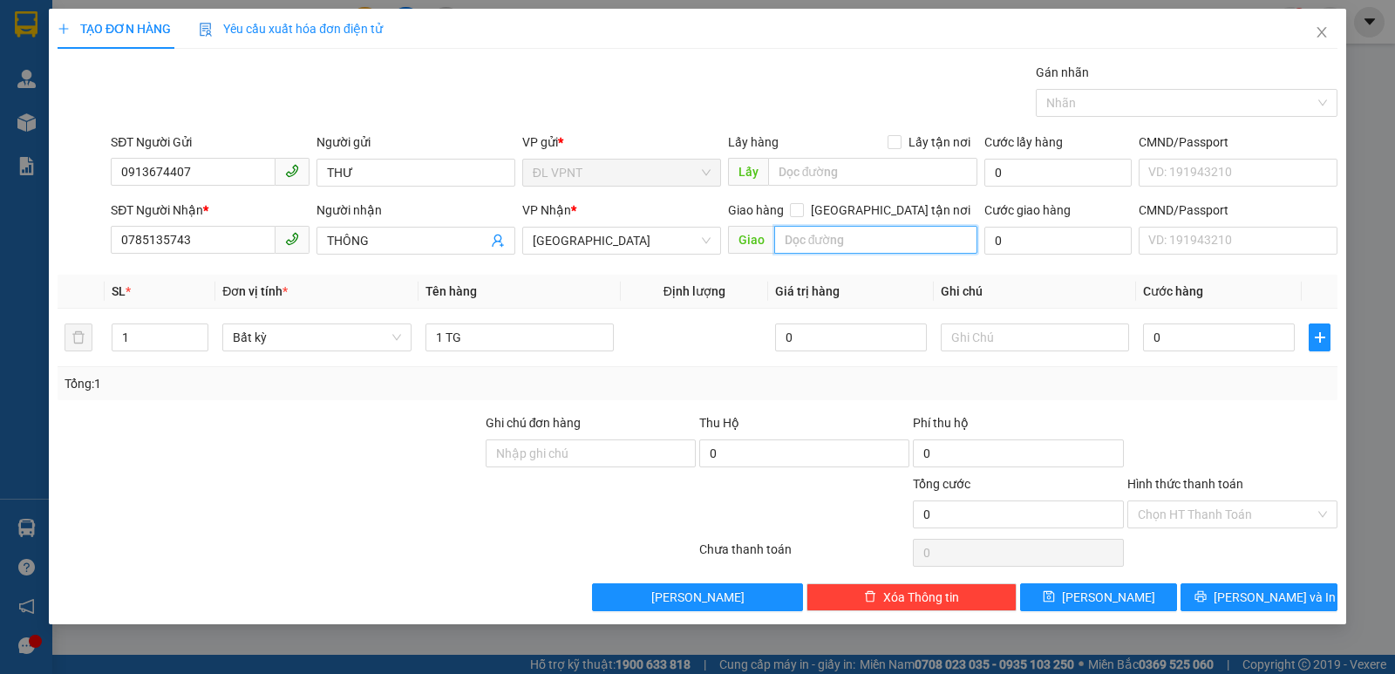
click at [854, 241] on input "text" at bounding box center [876, 240] width 204 height 28
paste input "Ê"
paste input "Ễ"
paste input "ƯƠ"
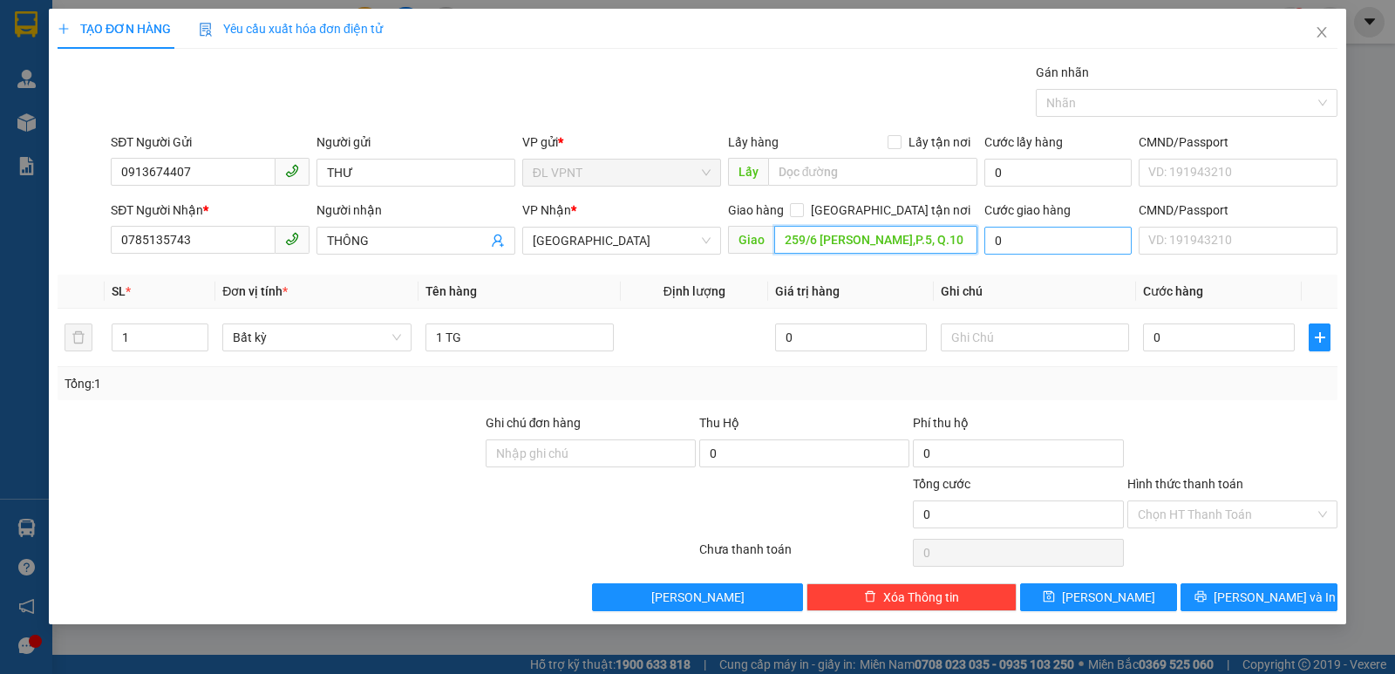
type input "259/6 [PERSON_NAME],P.5, Q.10"
click at [1025, 247] on input "0" at bounding box center [1058, 241] width 147 height 28
type input "5"
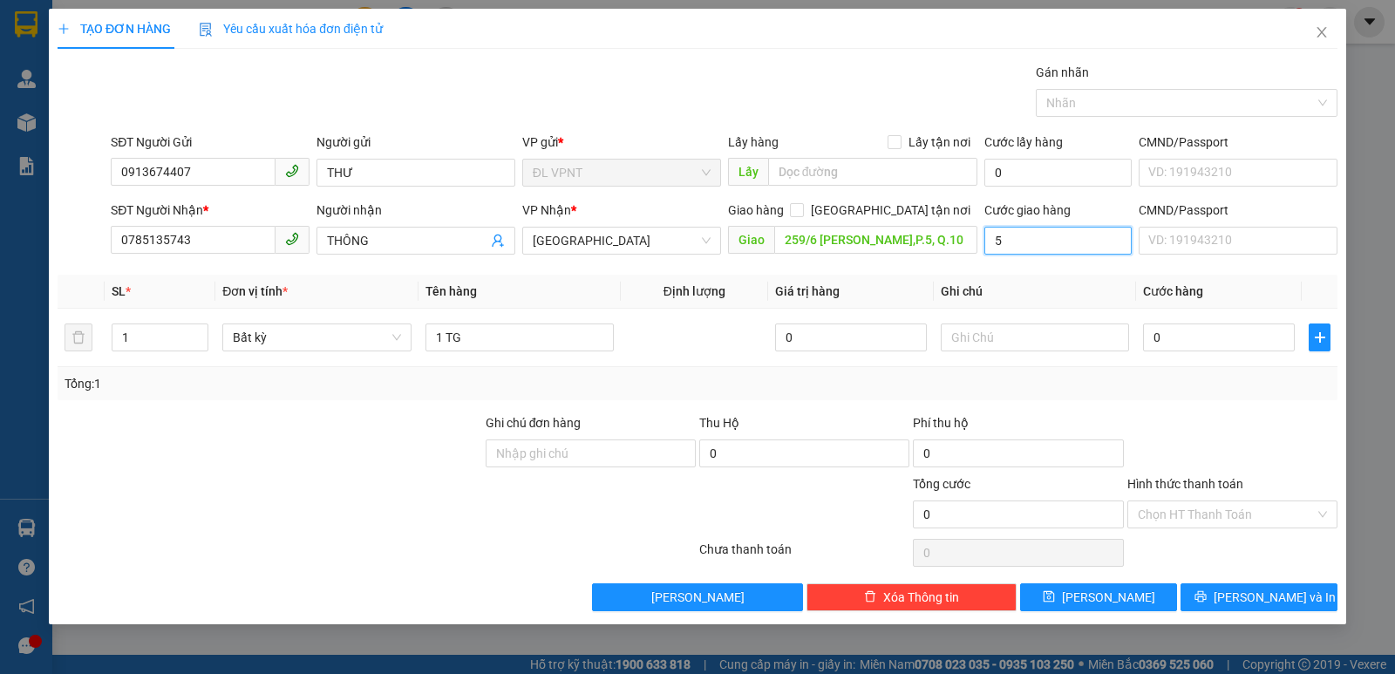
type input "5"
type input "50"
drag, startPoint x: 885, startPoint y: 235, endPoint x: 916, endPoint y: 209, distance: 40.2
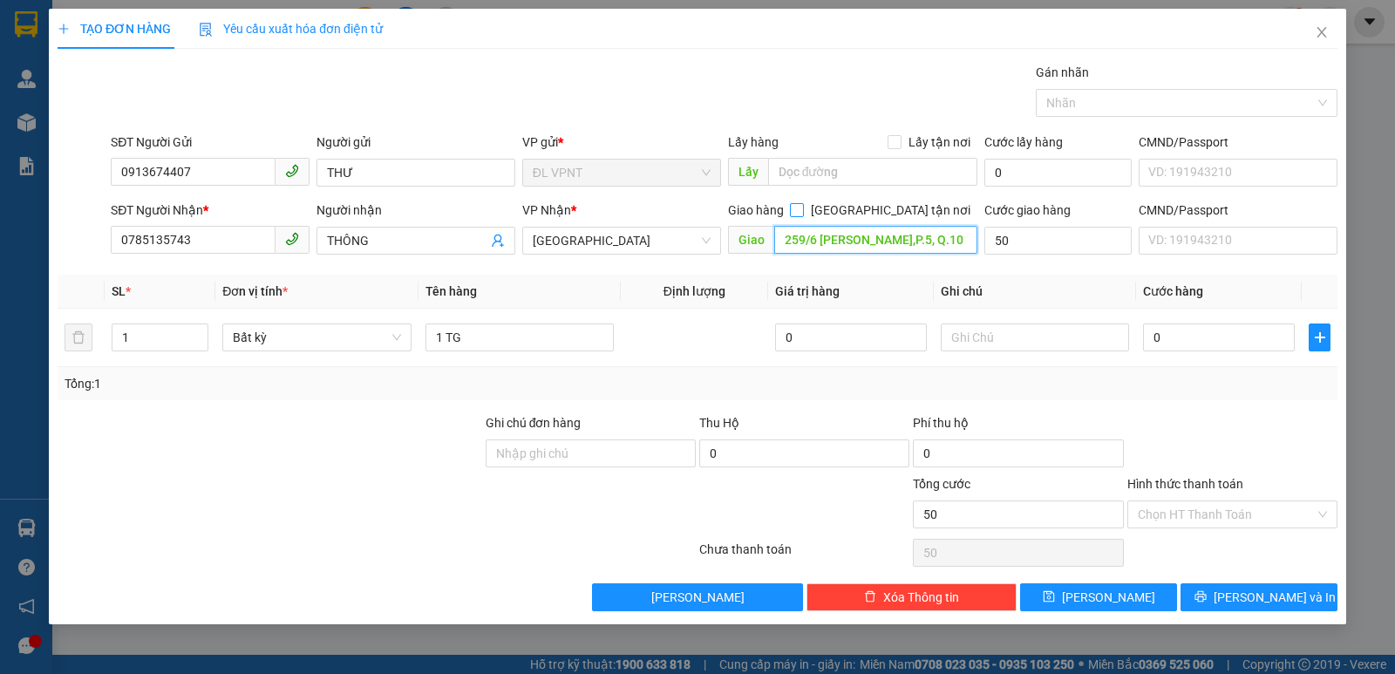
click at [885, 235] on input "259/6 [PERSON_NAME],P.5, Q.10" at bounding box center [876, 240] width 204 height 28
type input "50.000"
drag, startPoint x: 904, startPoint y: 231, endPoint x: 885, endPoint y: 242, distance: 21.9
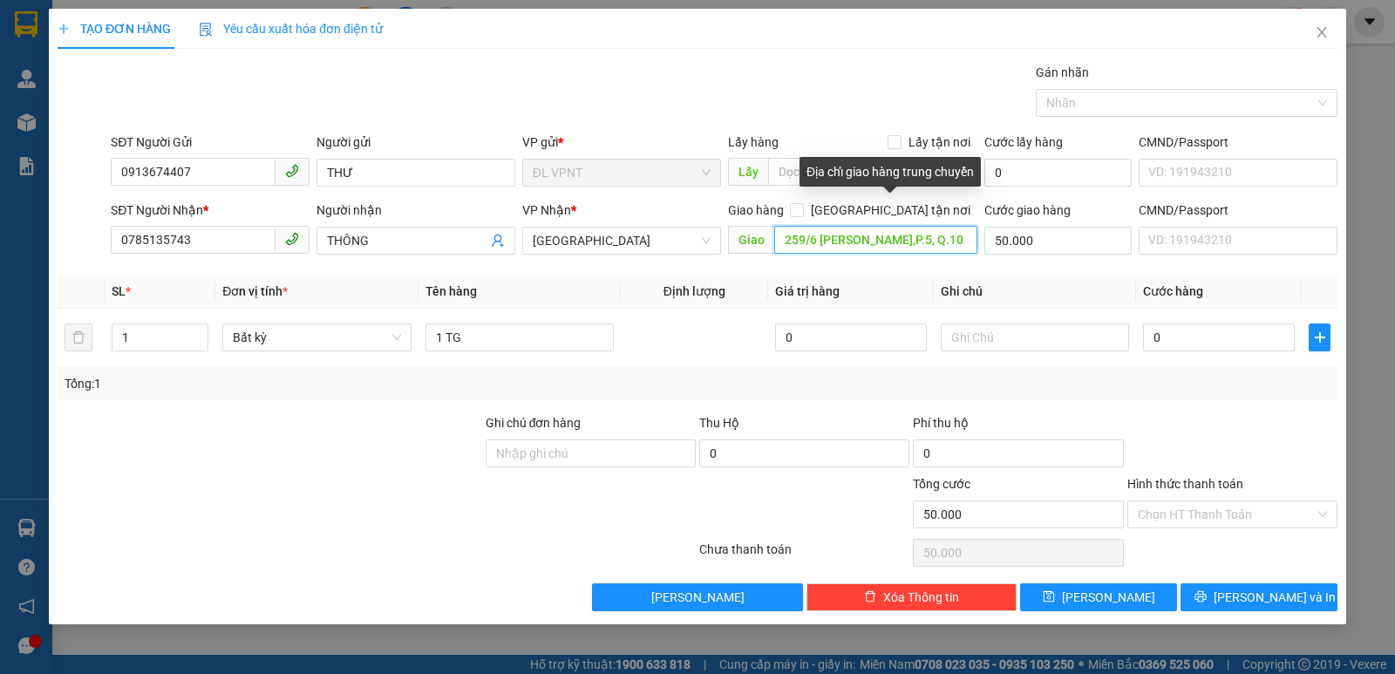
click at [904, 233] on input "259/6 [PERSON_NAME],P.5, Q.10" at bounding box center [876, 240] width 204 height 28
click at [885, 242] on input "259/6 [PERSON_NAME],P.5, Q.10" at bounding box center [876, 240] width 204 height 28
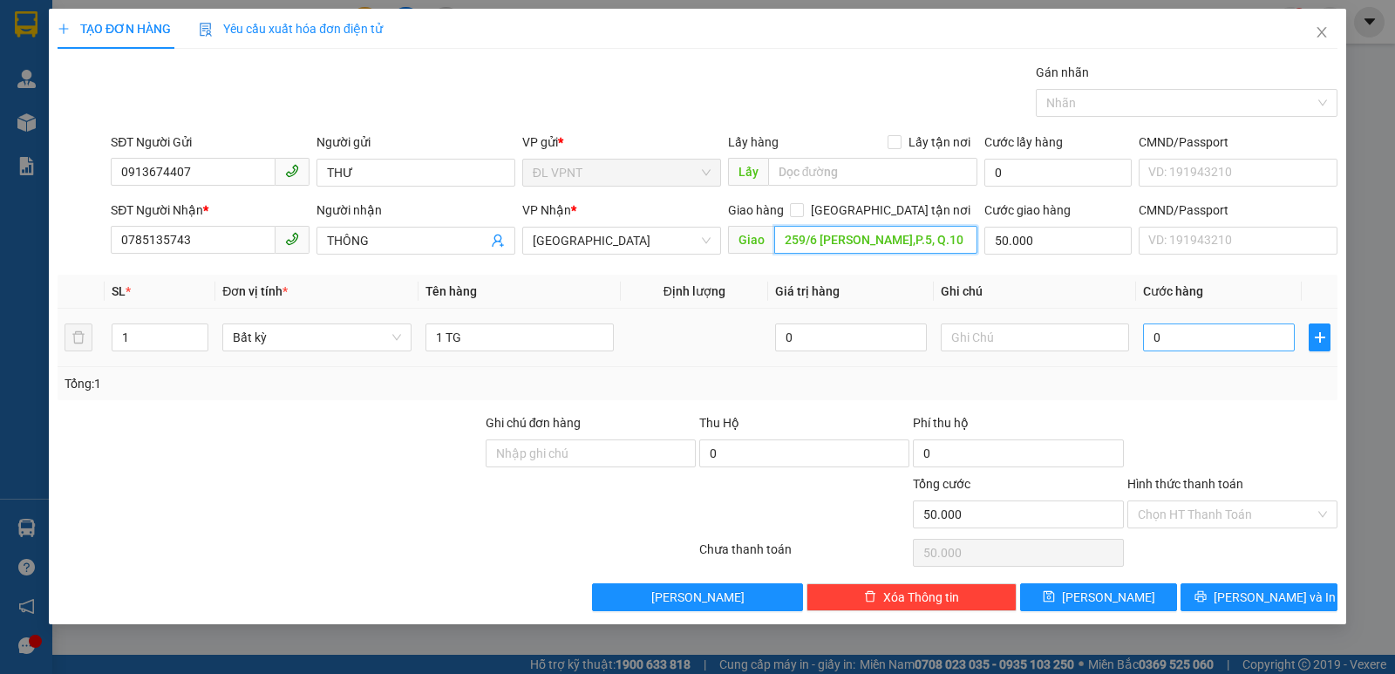
type input "259/6 [PERSON_NAME],P.5, Q.10"
click at [1259, 333] on input "0" at bounding box center [1219, 338] width 152 height 28
type input "3"
type input "50.003"
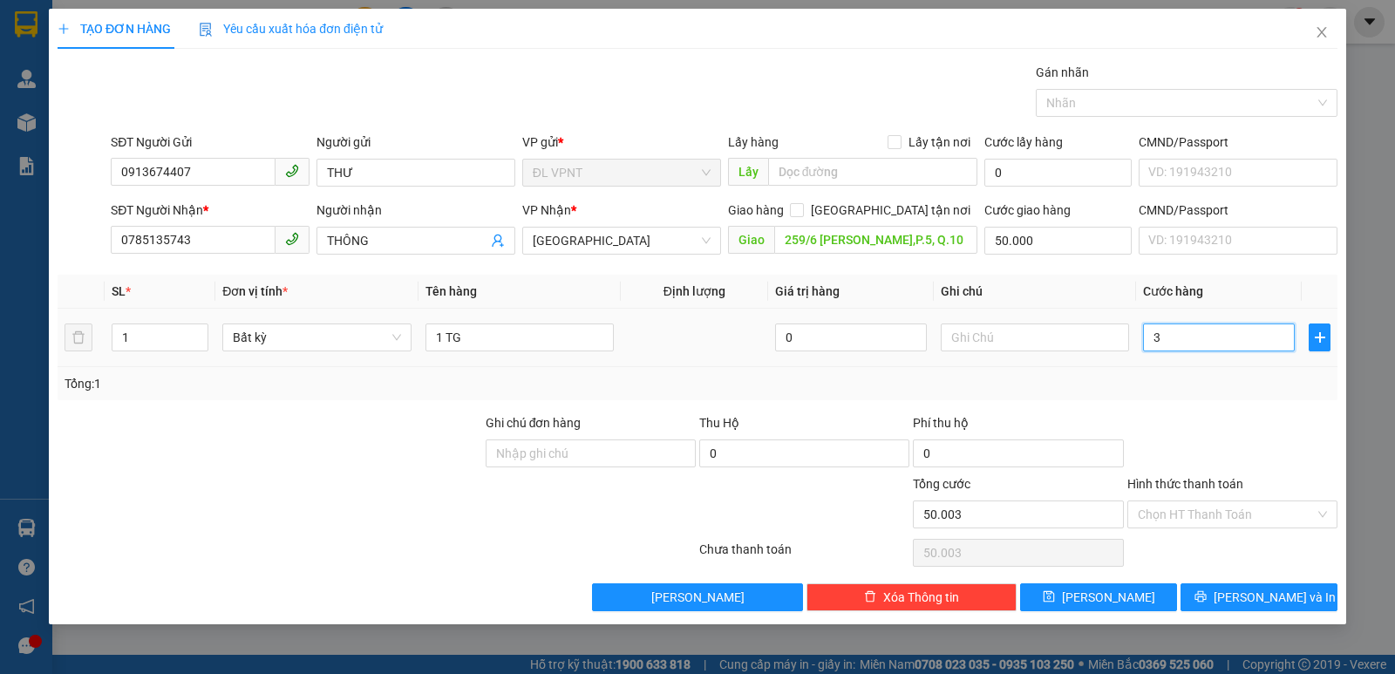
type input "30"
type input "50.030"
click at [1225, 441] on div at bounding box center [1233, 443] width 214 height 61
type input "30.000"
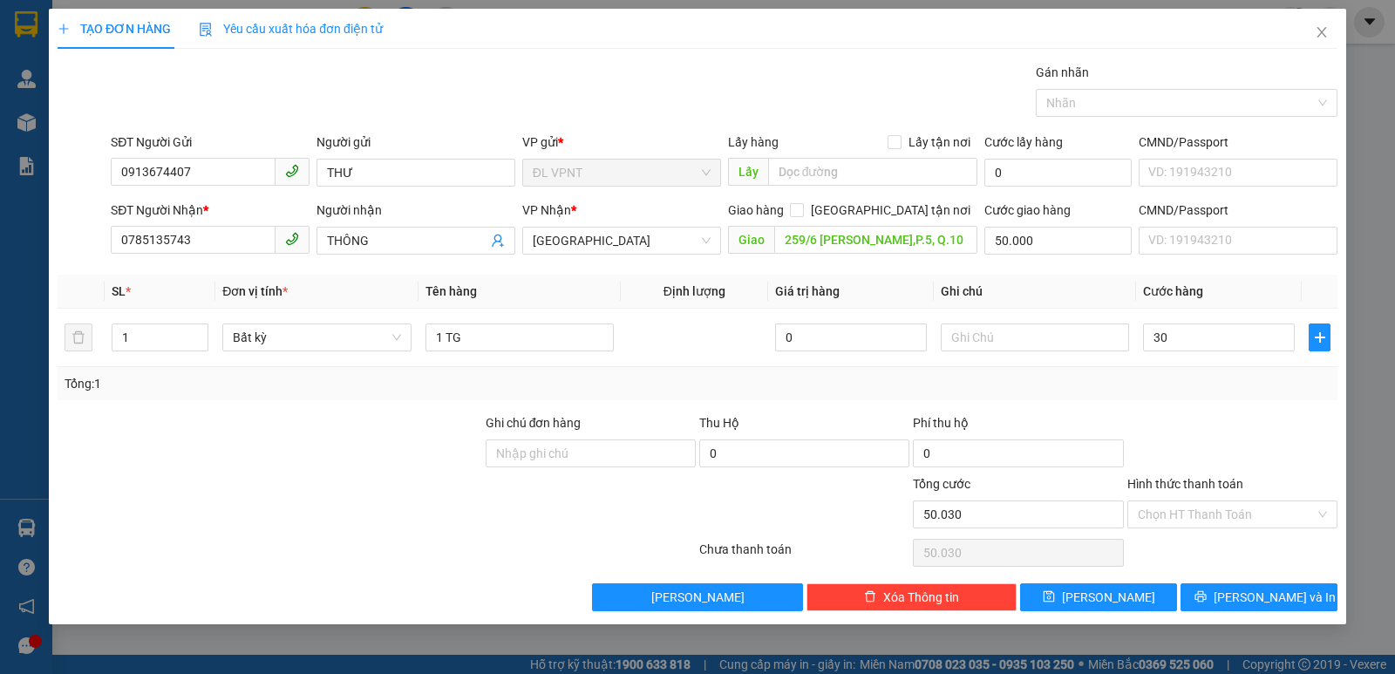
type input "80.000"
click at [1219, 518] on input "Hình thức thanh toán" at bounding box center [1226, 515] width 177 height 26
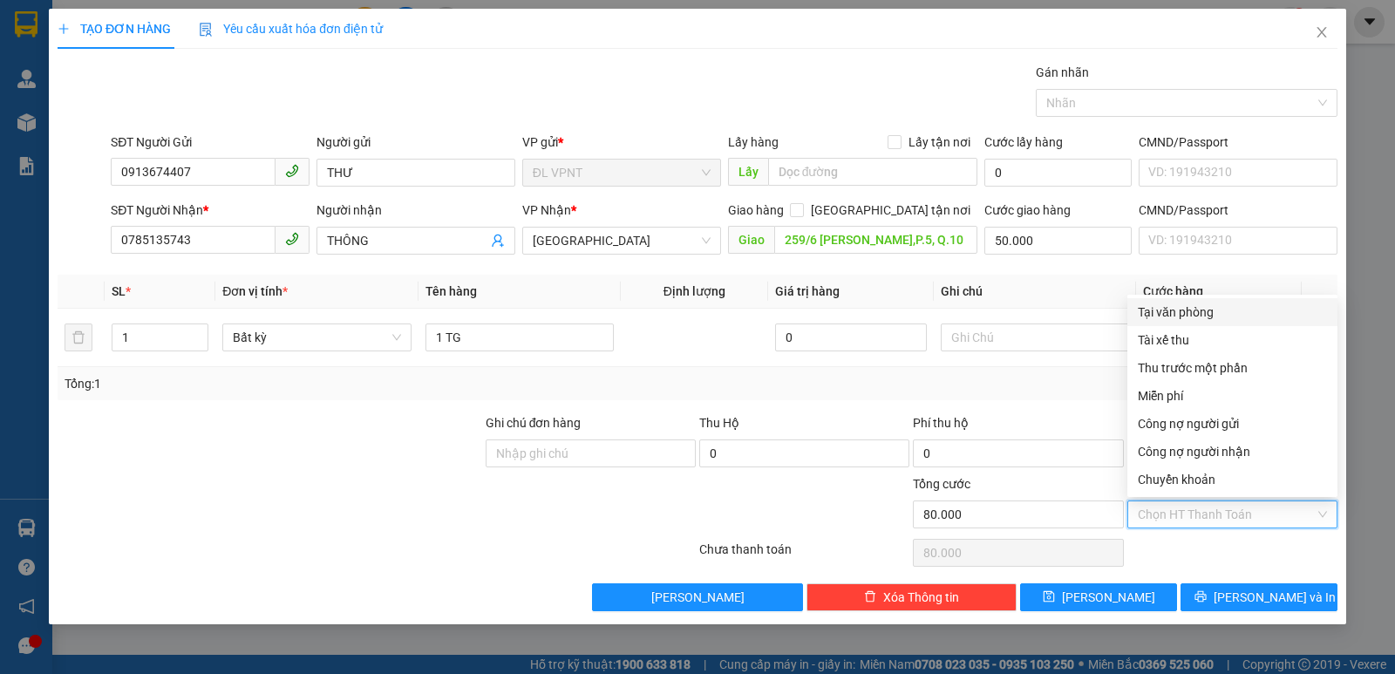
click at [1174, 313] on div "Tại văn phòng" at bounding box center [1232, 312] width 189 height 19
type input "0"
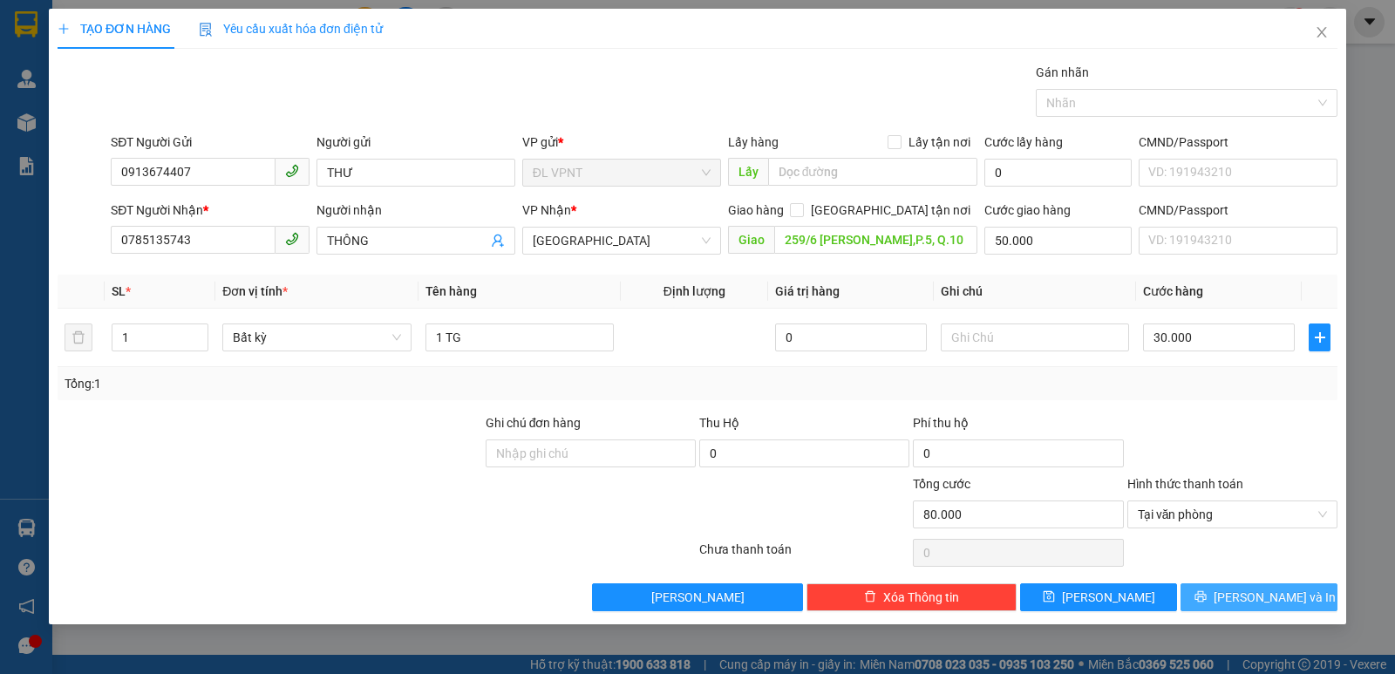
click at [1256, 608] on button "[PERSON_NAME] và In" at bounding box center [1259, 597] width 157 height 28
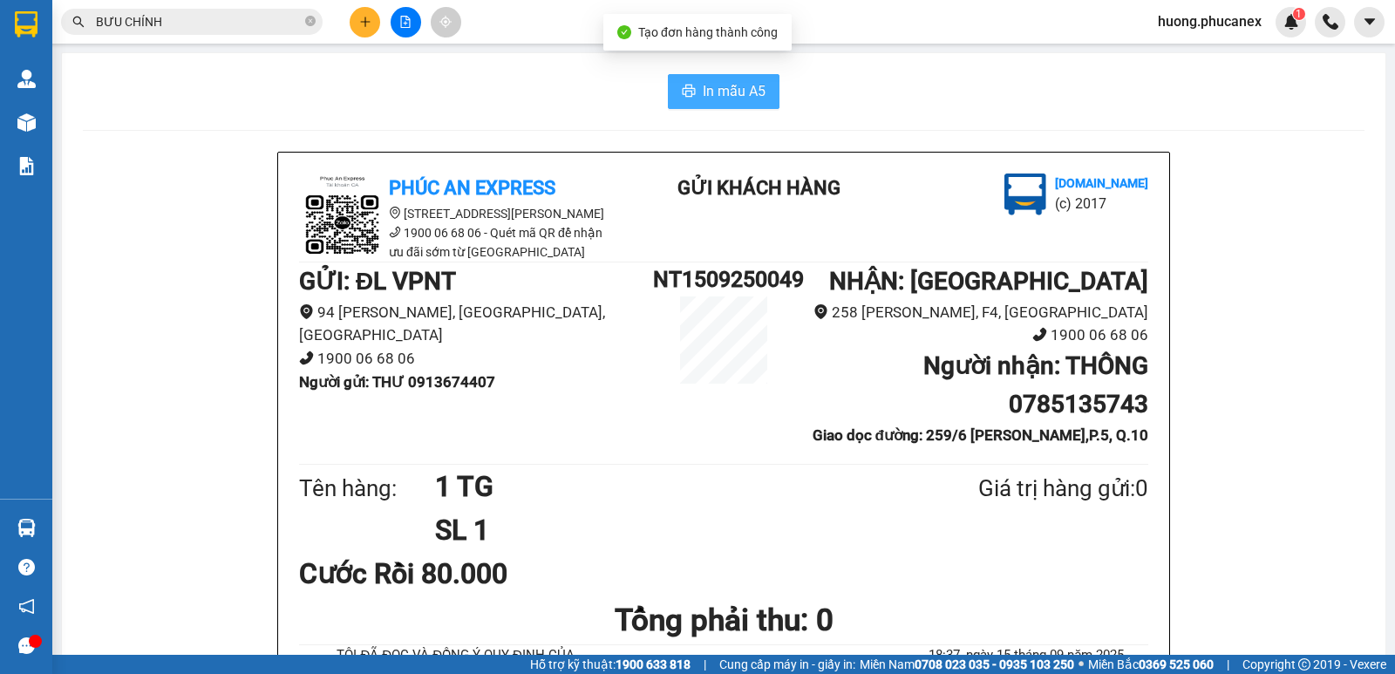
click at [746, 98] on span "In mẫu A5" at bounding box center [734, 91] width 63 height 22
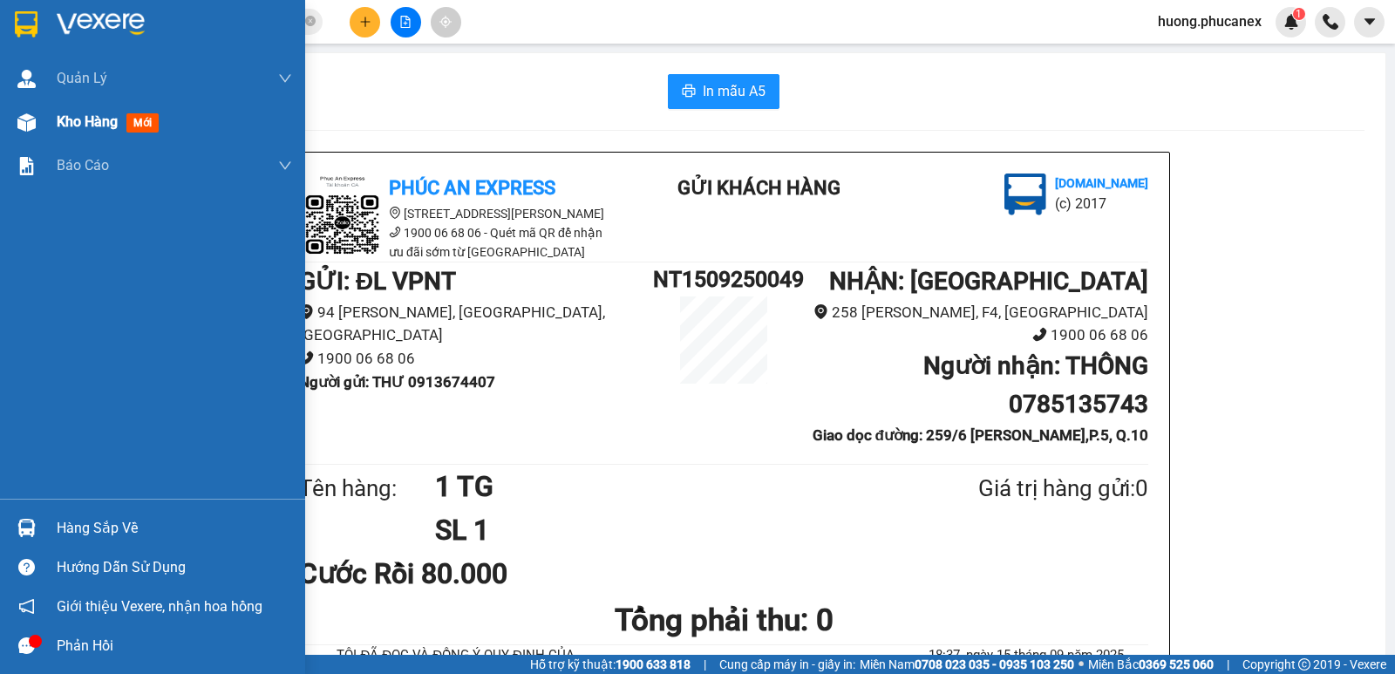
click at [135, 119] on span "mới" at bounding box center [142, 122] width 32 height 19
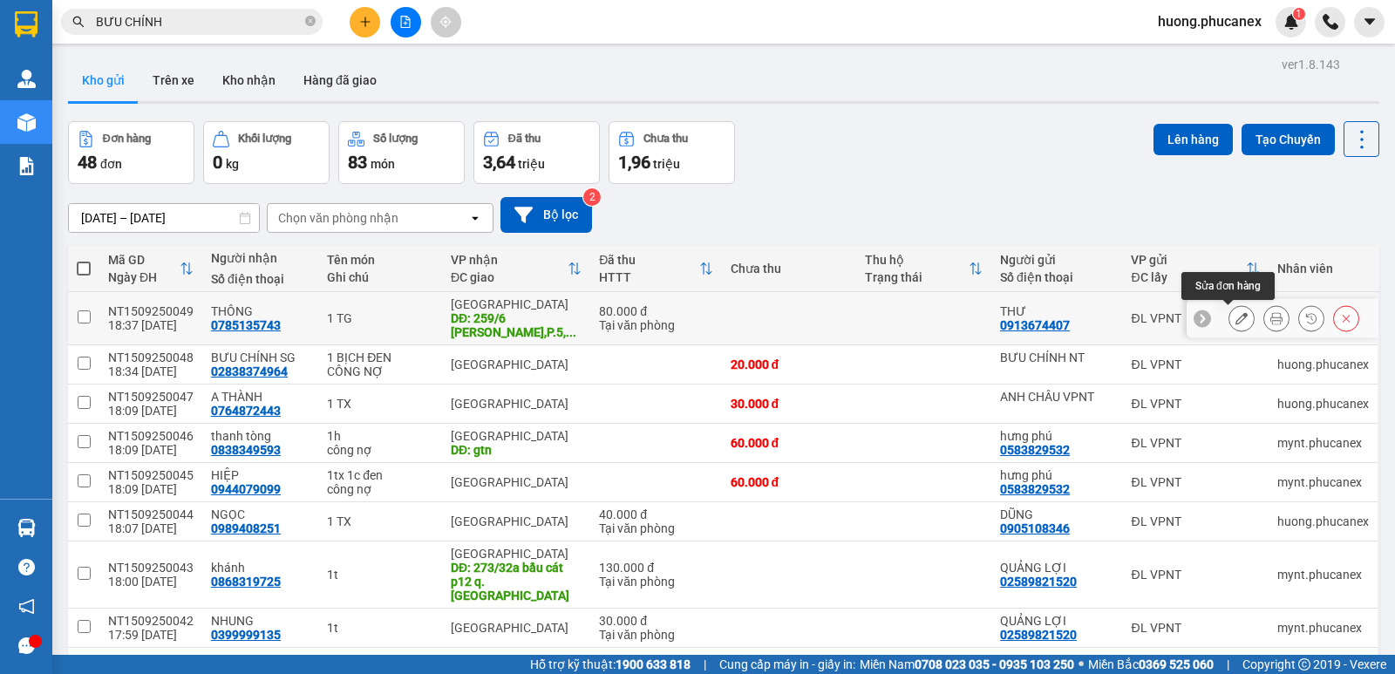
click at [1236, 322] on icon at bounding box center [1242, 318] width 12 height 12
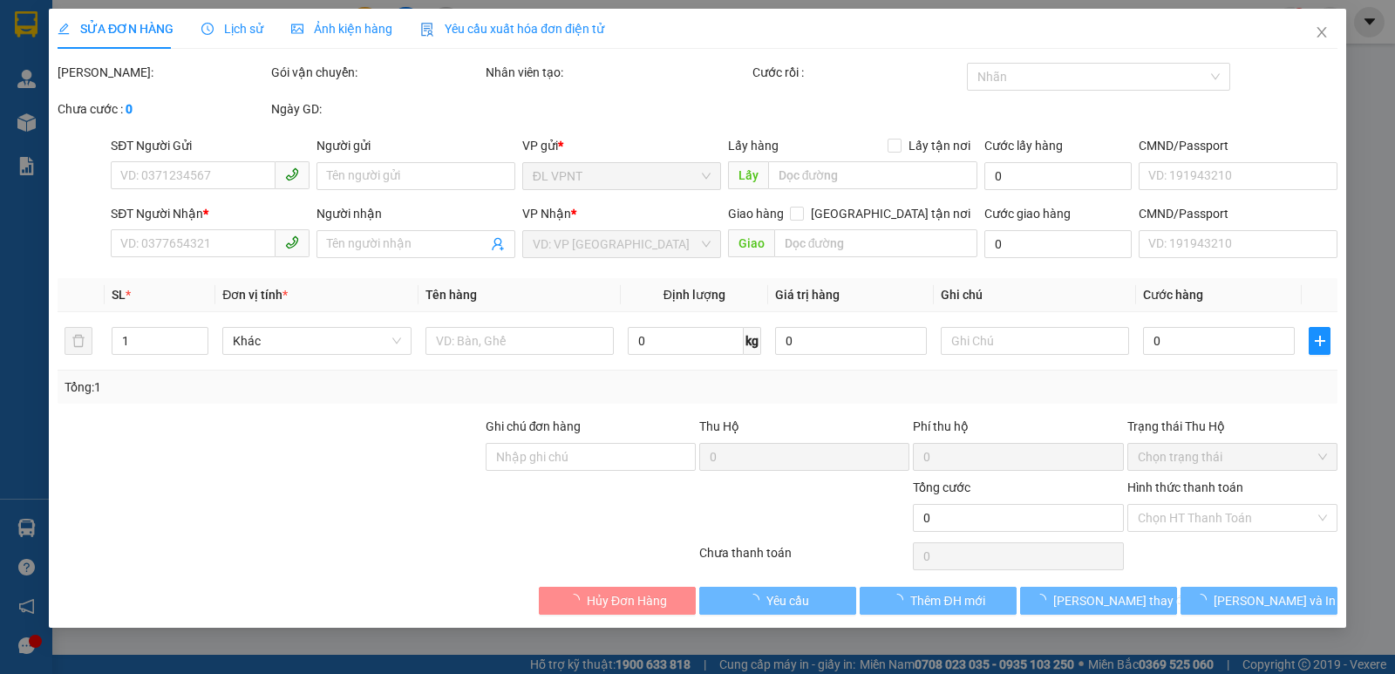
click at [1002, 339] on div "Total Paid Fee Total UnPaid Fee Cash Collection Total Fee Mã ĐH: Gói vận chuyển…" at bounding box center [698, 339] width 1280 height 552
type input "0913674407"
type input "THƯ"
type input "0785135743"
type input "THÔNG"
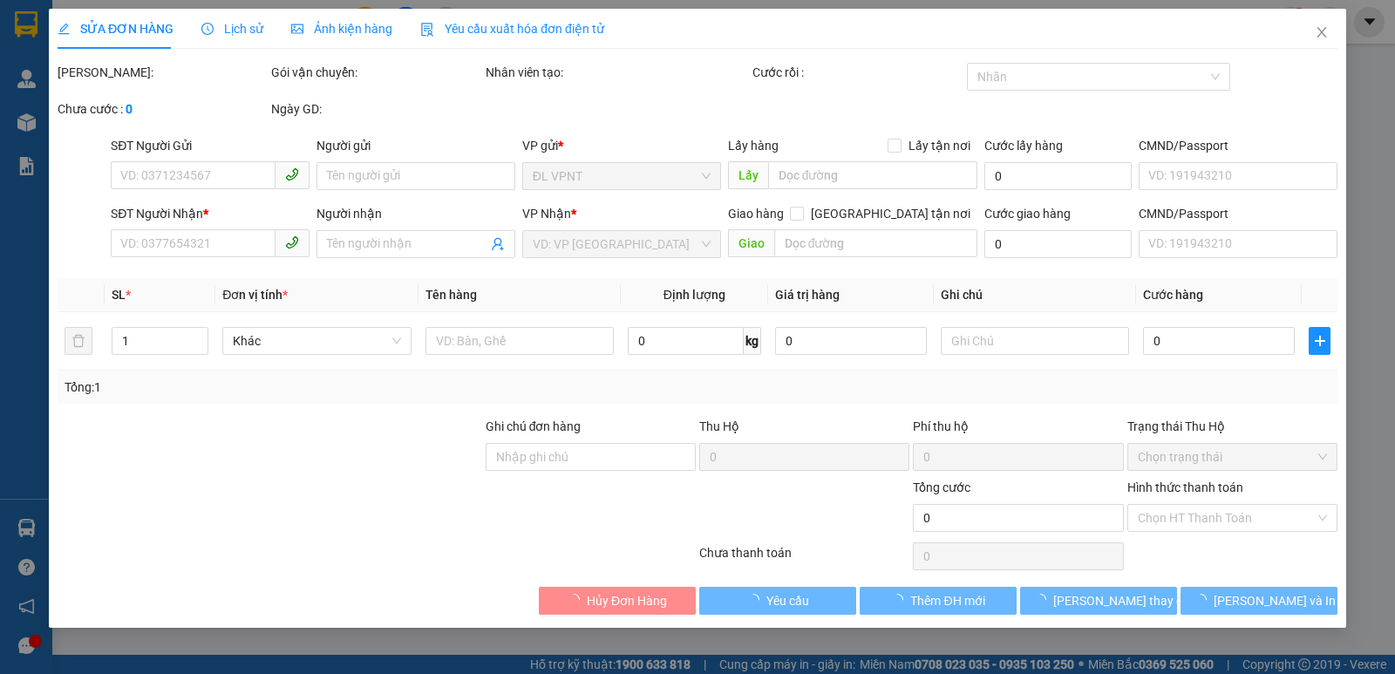
type input "259/6 [PERSON_NAME],P.5, Q.10"
type input "50.000"
type input "80.000"
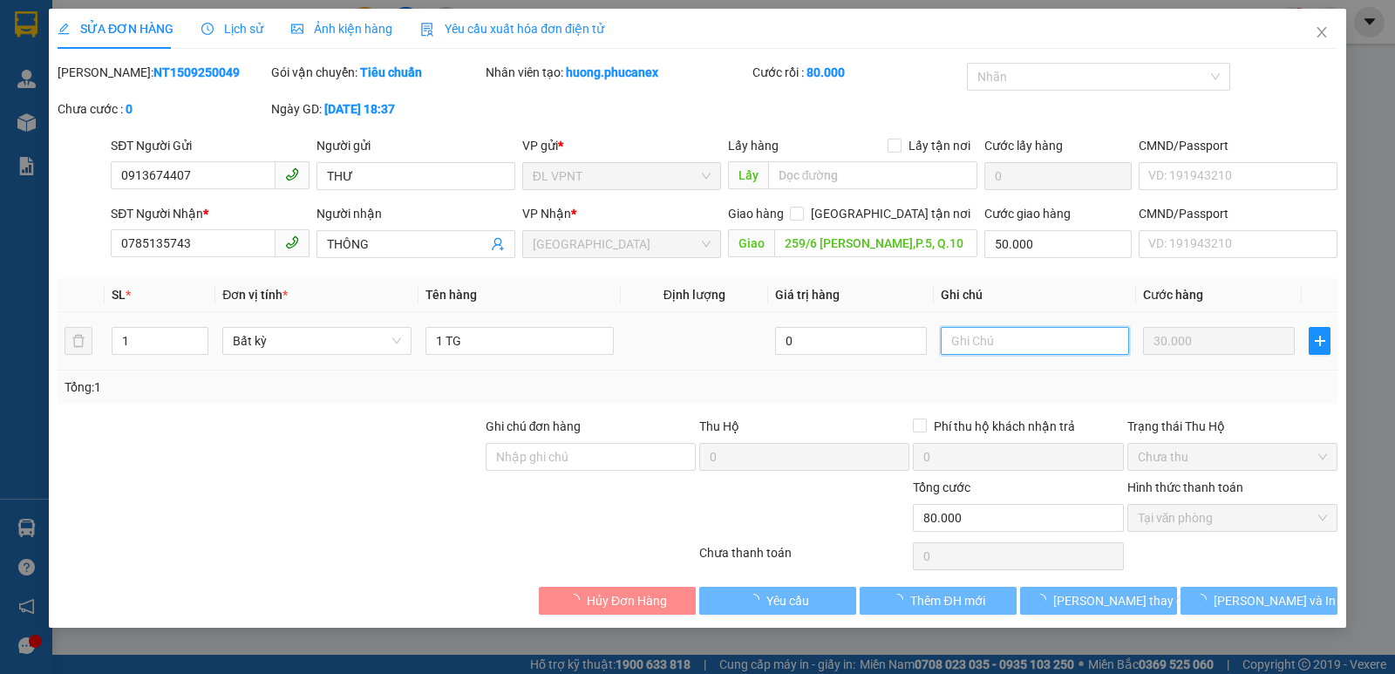
click at [1002, 339] on input "text" at bounding box center [1035, 341] width 188 height 28
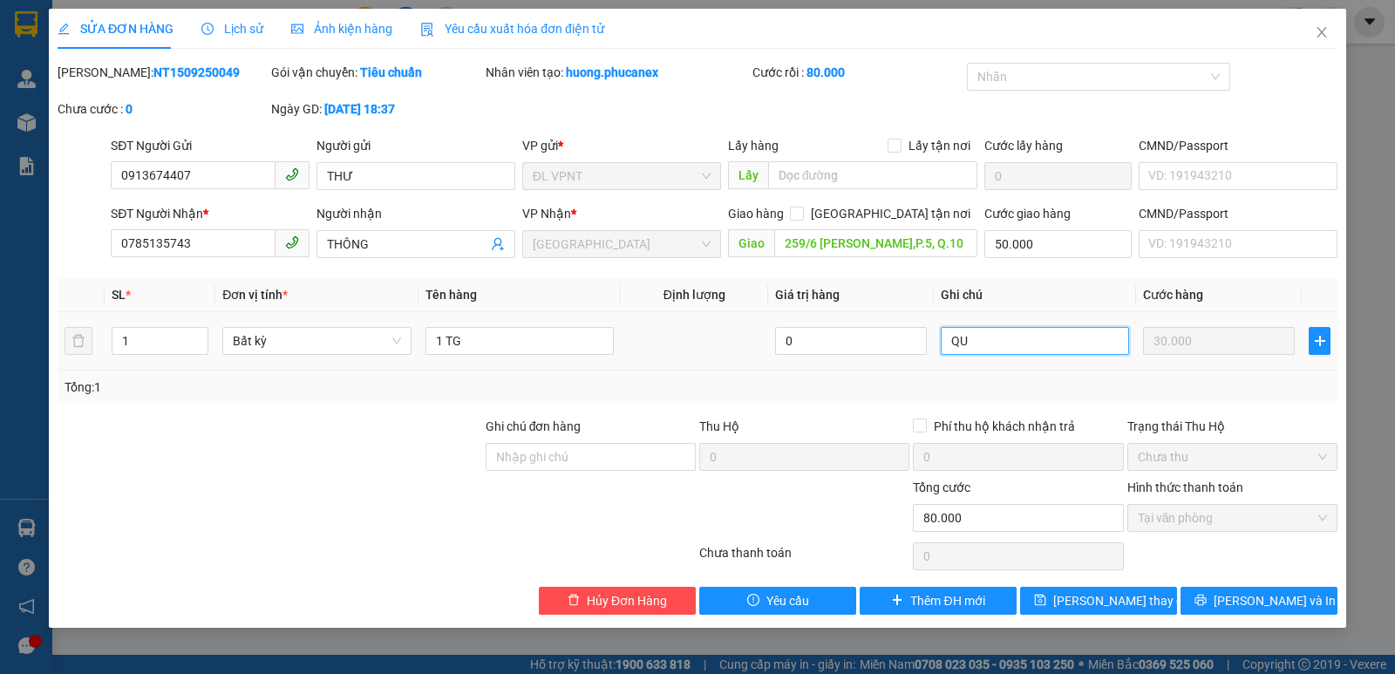
paste input "Ậ"
type input "QUẬN 1"
click at [1102, 614] on button "[PERSON_NAME] thay đổi" at bounding box center [1098, 601] width 157 height 28
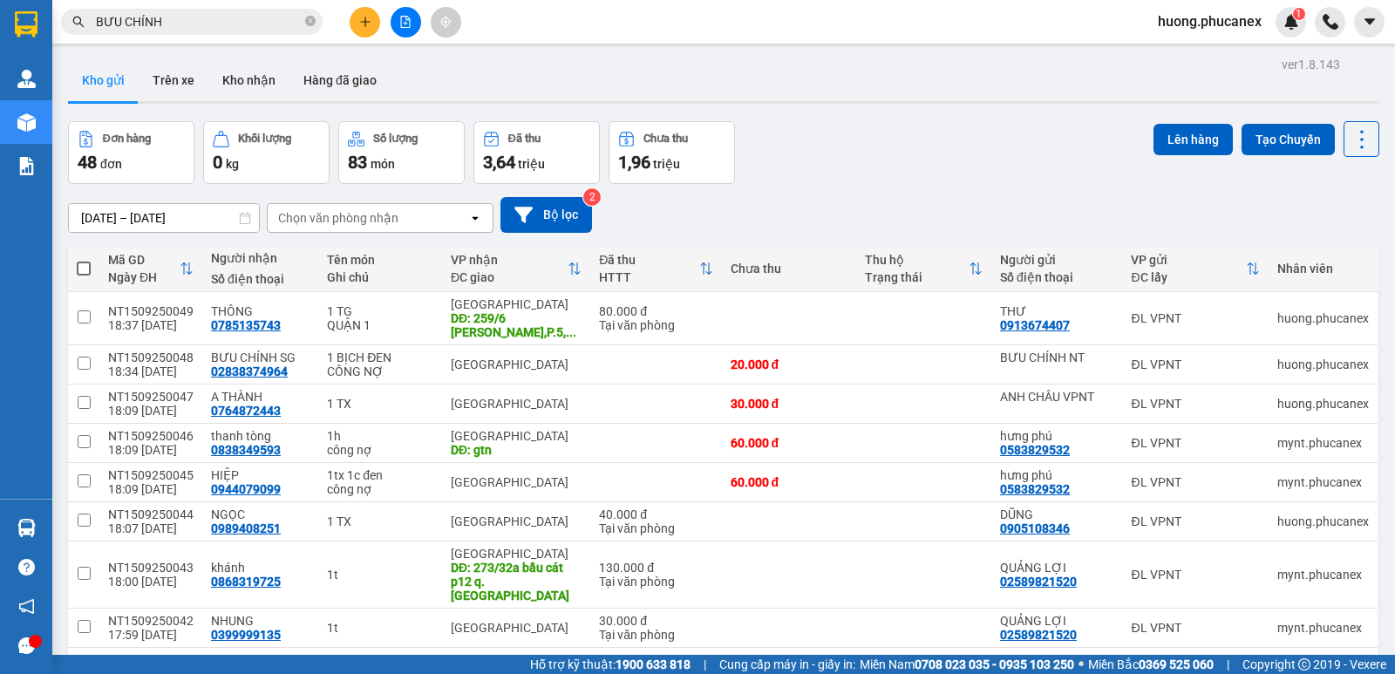
click at [370, 20] on icon "plus" at bounding box center [365, 22] width 12 height 12
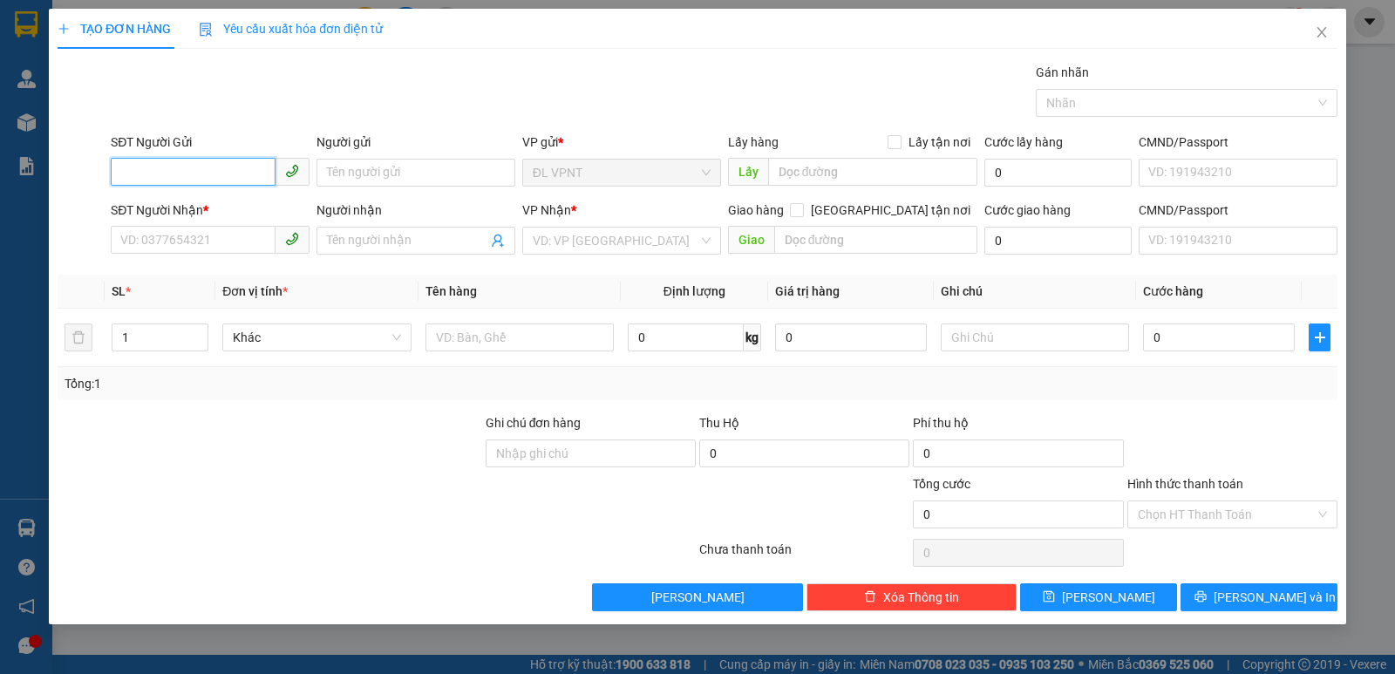
click at [229, 177] on input "SĐT Người Gửi" at bounding box center [193, 172] width 165 height 28
click at [247, 203] on div "0384922049 - NỤ CƯỜI VIỆT" at bounding box center [210, 207] width 178 height 19
type input "0384922049"
type input "NỤ CƯỜI VIỆT"
type input "0962984986"
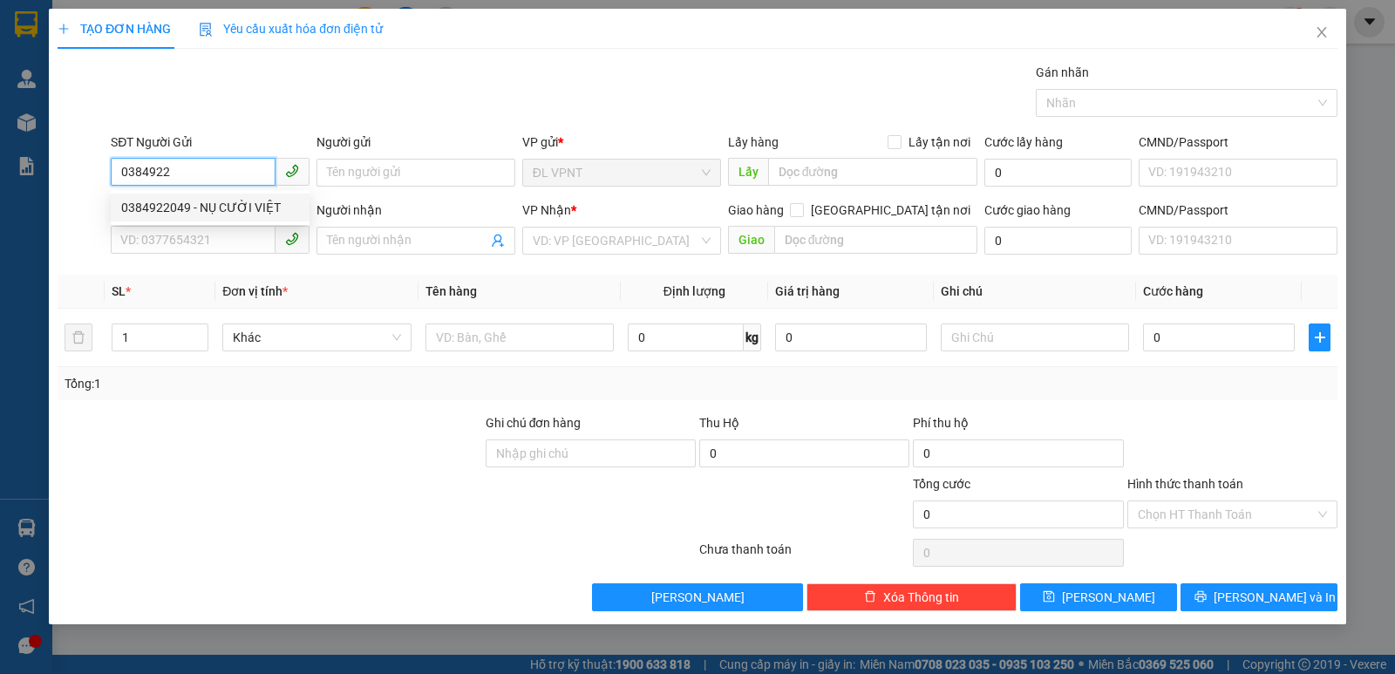
type input "DŨNG"
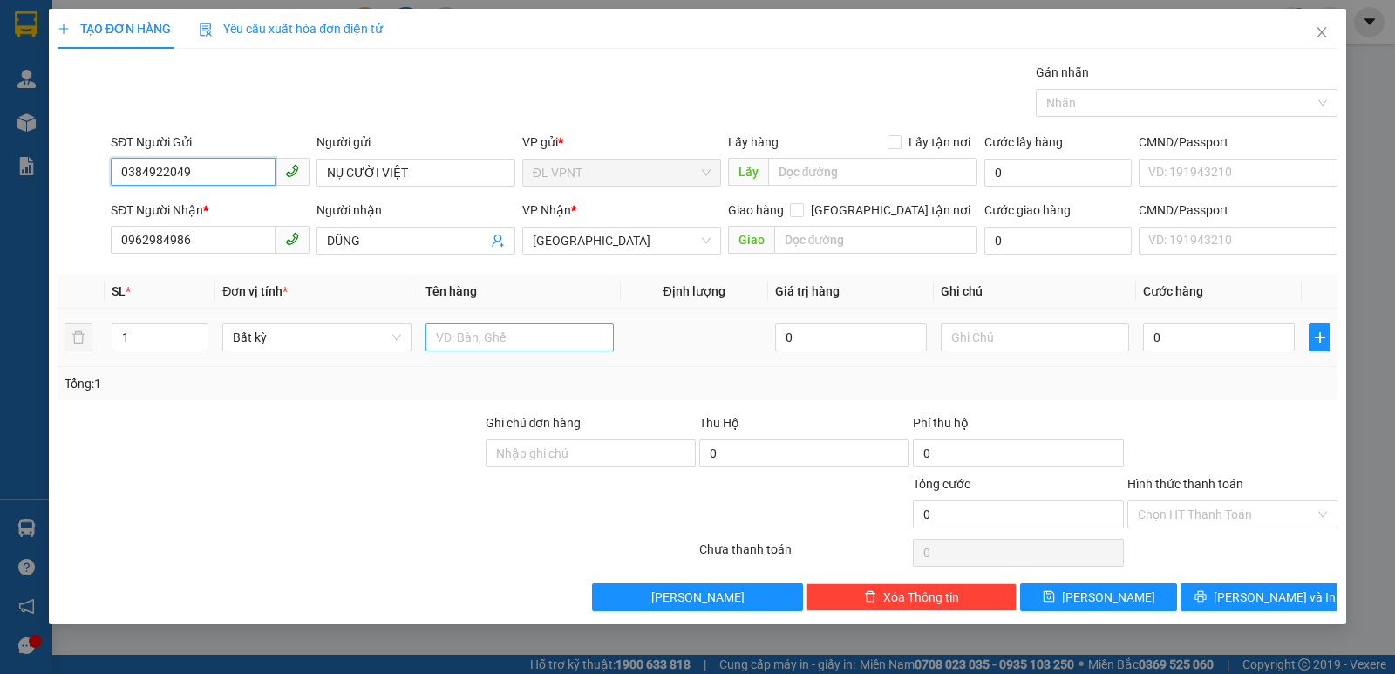
type input "0384922049"
click at [458, 334] on input "text" at bounding box center [520, 338] width 188 height 28
type input "1"
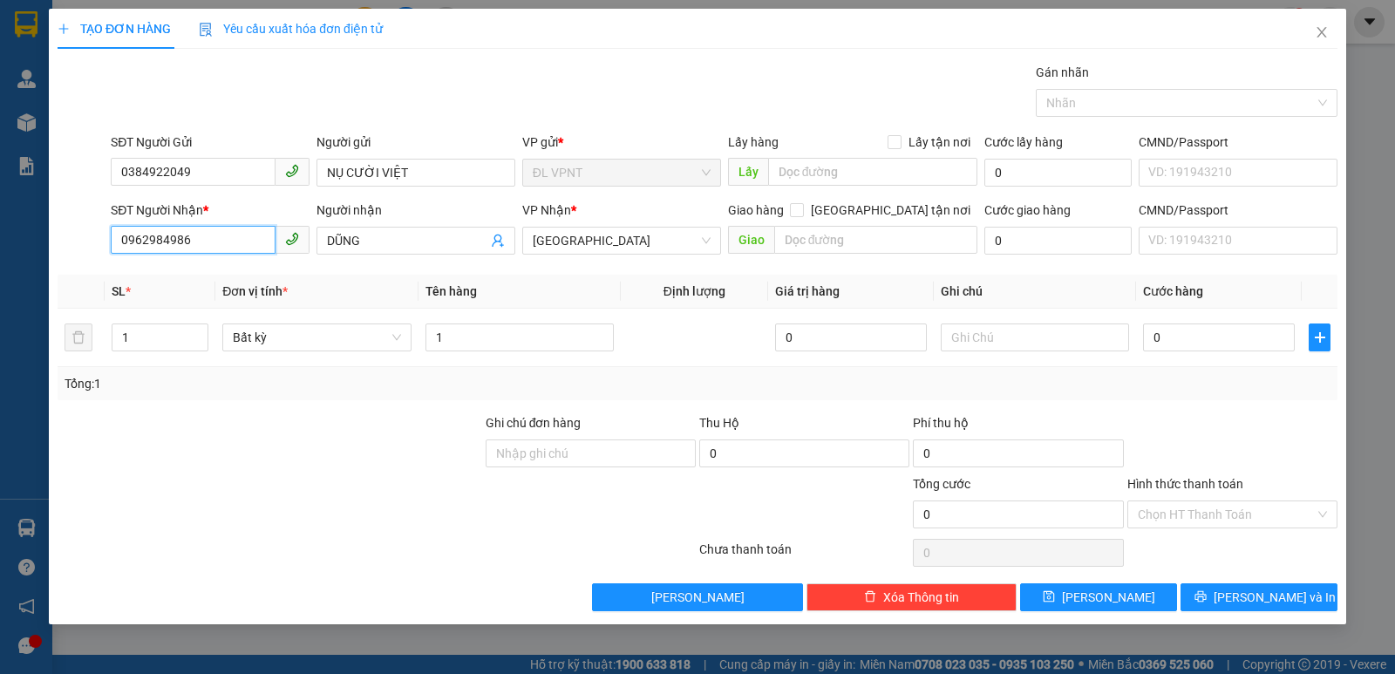
drag, startPoint x: 202, startPoint y: 240, endPoint x: 0, endPoint y: 260, distance: 203.3
click at [0, 260] on div "TẠO ĐƠN HÀNG Yêu cầu xuất hóa đơn điện tử Transit Pickup Surcharge Ids Transit …" at bounding box center [697, 337] width 1395 height 674
type input "0909781762"
drag, startPoint x: 342, startPoint y: 243, endPoint x: 182, endPoint y: 256, distance: 160.1
click at [197, 255] on div "SĐT Người Nhận * 0909781762 Người nhận DŨNG DŨNG VP Nhận * ĐL Quận 1 Giao hàng …" at bounding box center [724, 231] width 1234 height 61
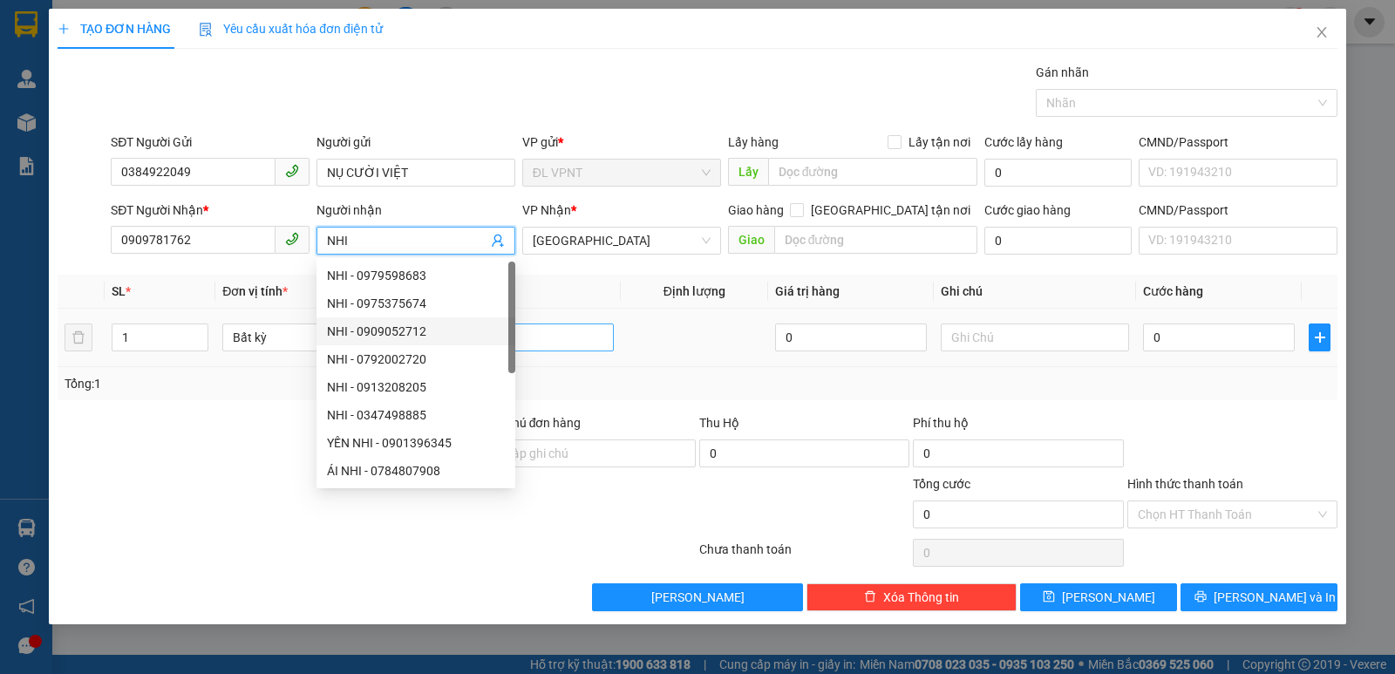
type input "NHI"
click at [573, 350] on input "1" at bounding box center [520, 338] width 188 height 28
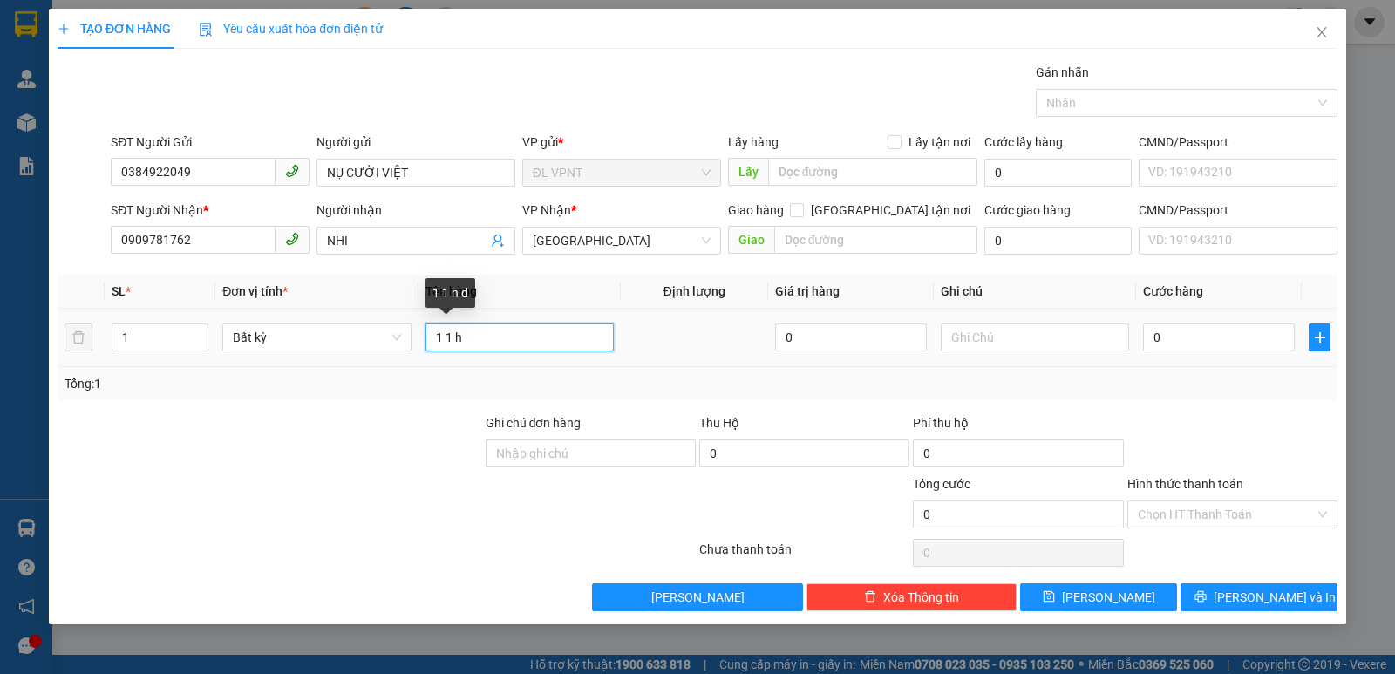
paste input "đ"
type input "1"
paste input "Đ"
type input "1 H ĐEN"
click at [1184, 337] on input "0" at bounding box center [1219, 338] width 152 height 28
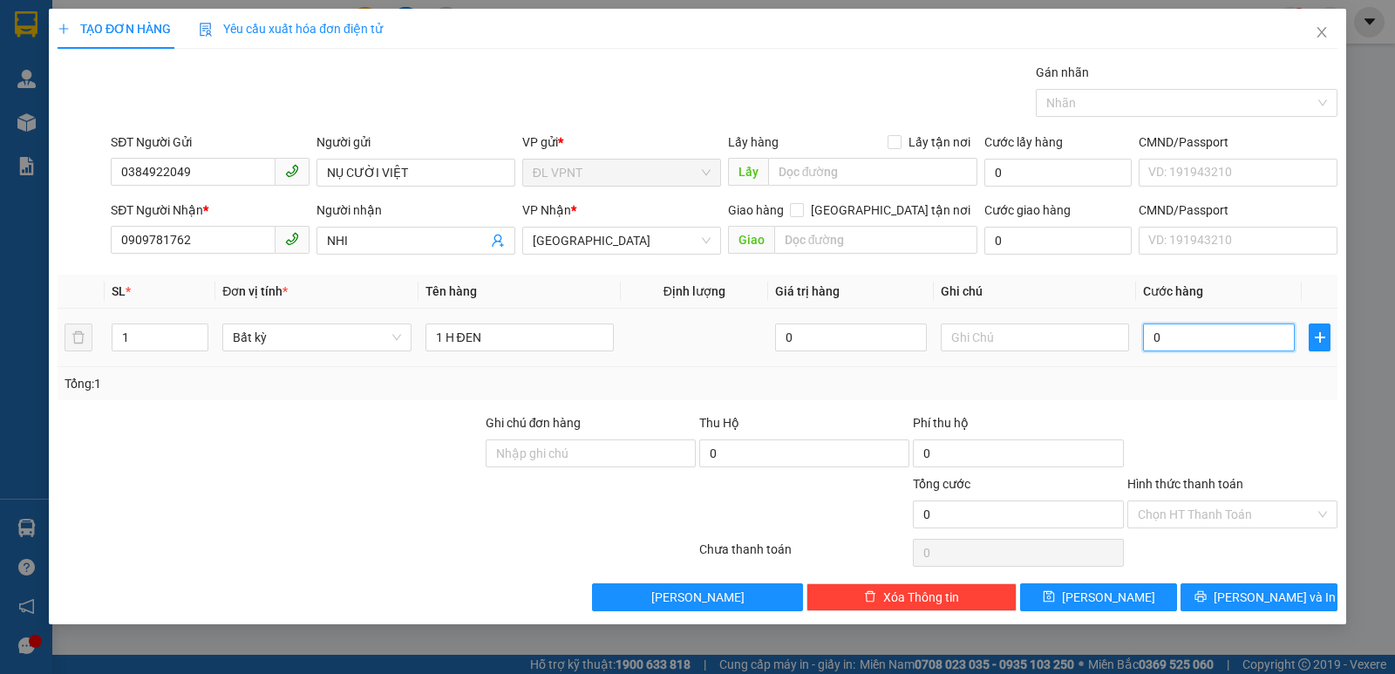
type input "2"
type input "0"
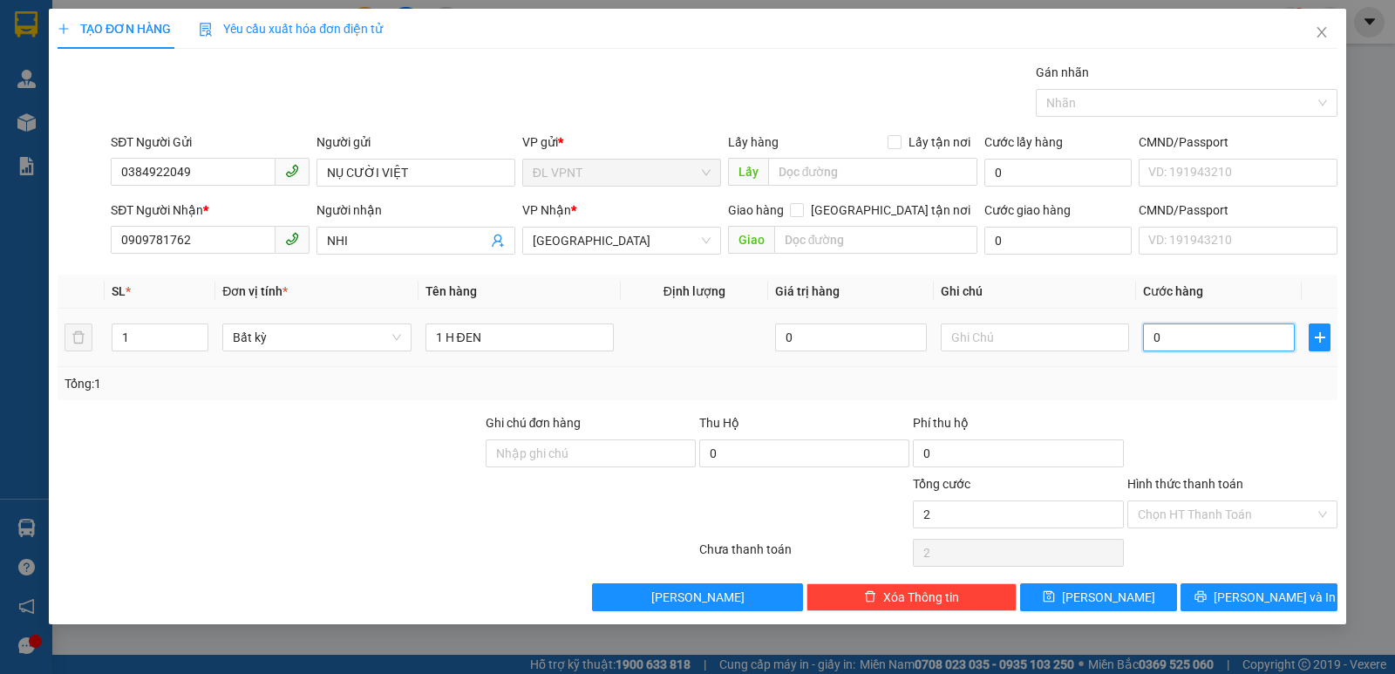
type input "0"
type input "03"
type input "3"
type input "030"
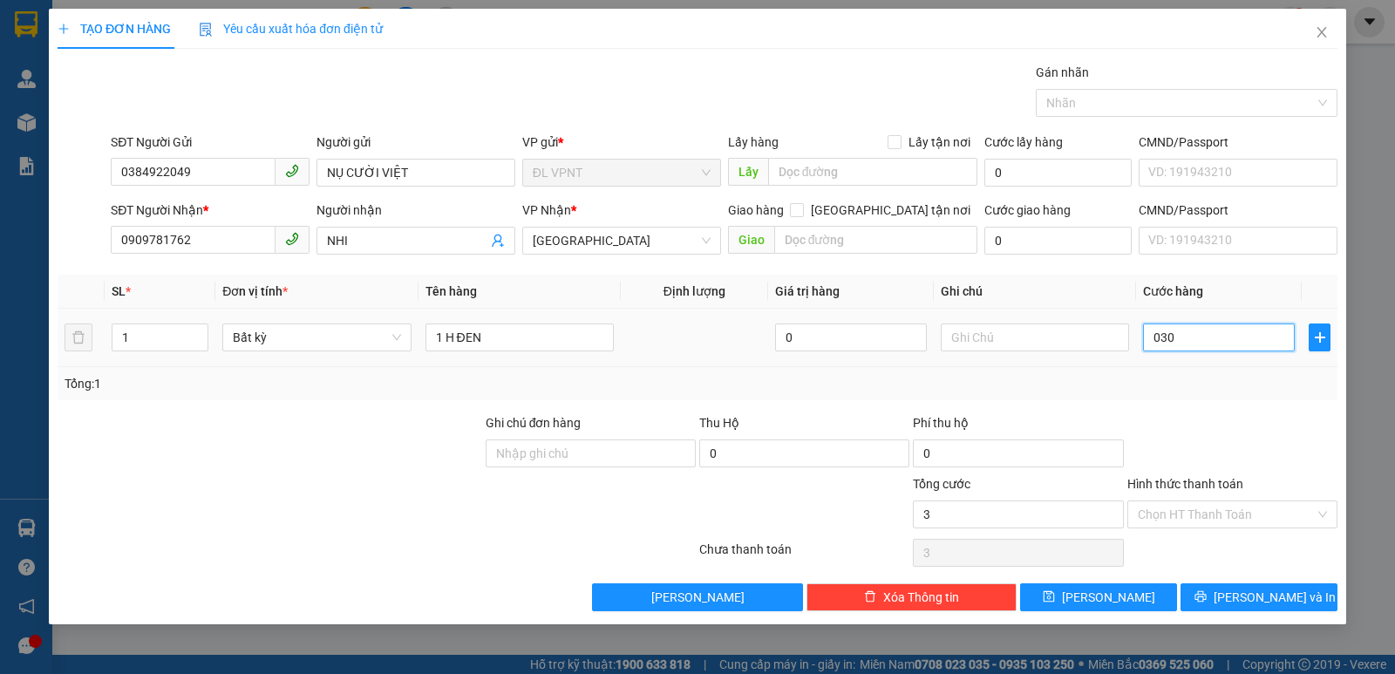
type input "30"
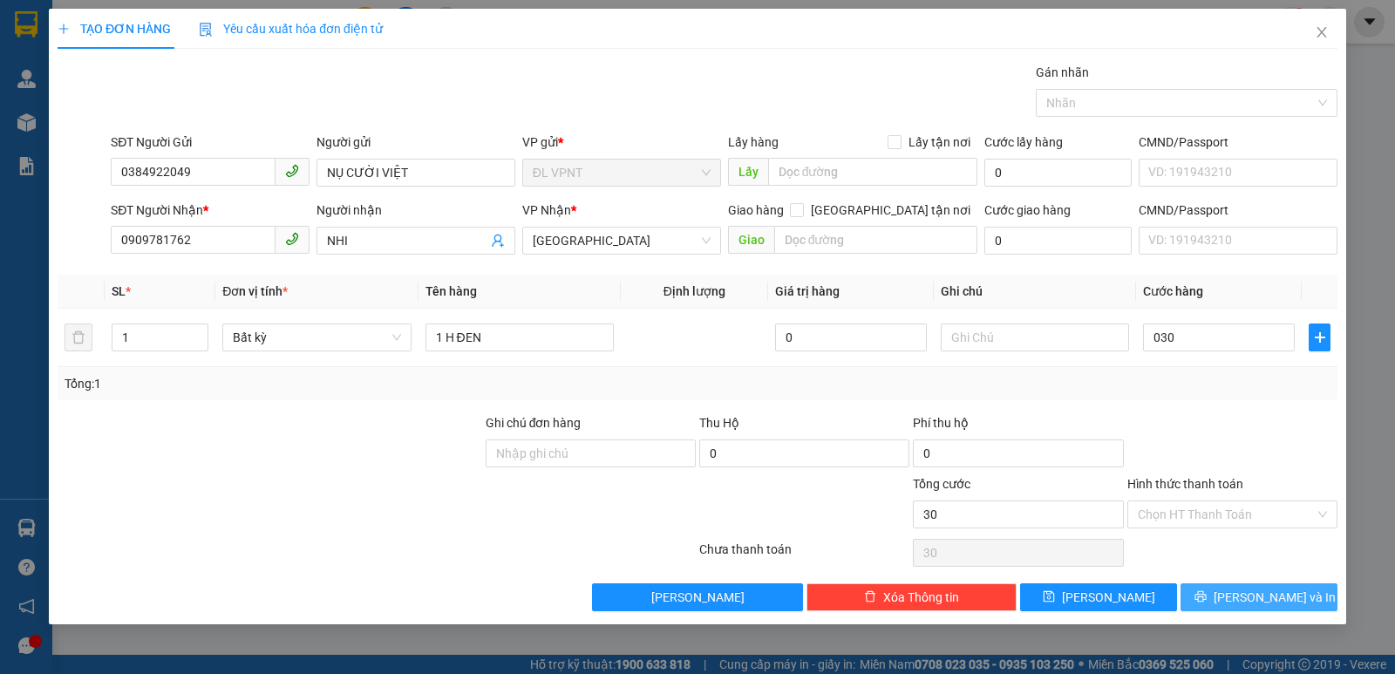
click at [1246, 593] on span "[PERSON_NAME] và In" at bounding box center [1275, 597] width 122 height 19
type input "30.000"
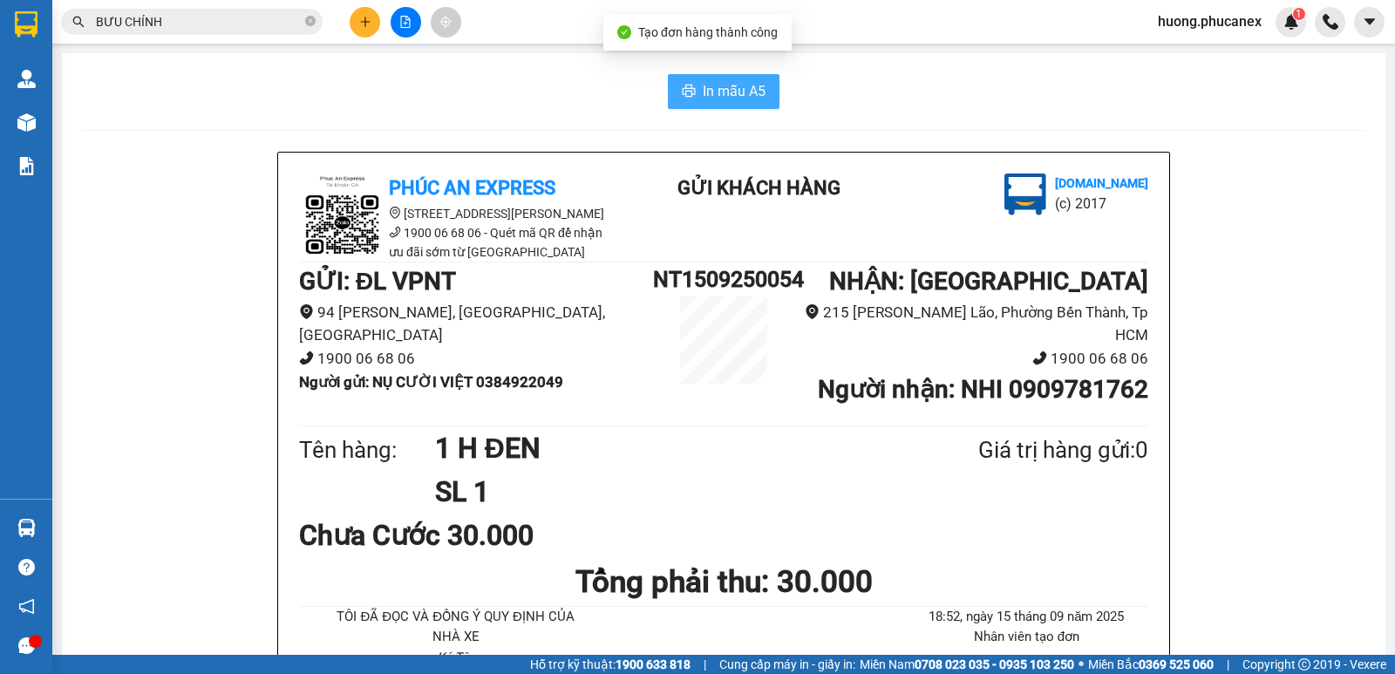
click at [725, 87] on span "In mẫu A5" at bounding box center [734, 91] width 63 height 22
drag, startPoint x: 149, startPoint y: 34, endPoint x: 154, endPoint y: 23, distance: 12.5
click at [149, 35] on div "Kết quả tìm kiếm ( 33 ) Bộ lọc Mã ĐH Trạng thái Món hàng Thu hộ Tổng cước Chưa …" at bounding box center [170, 22] width 340 height 31
click at [154, 23] on input "BƯU CHÍNH" at bounding box center [199, 21] width 206 height 19
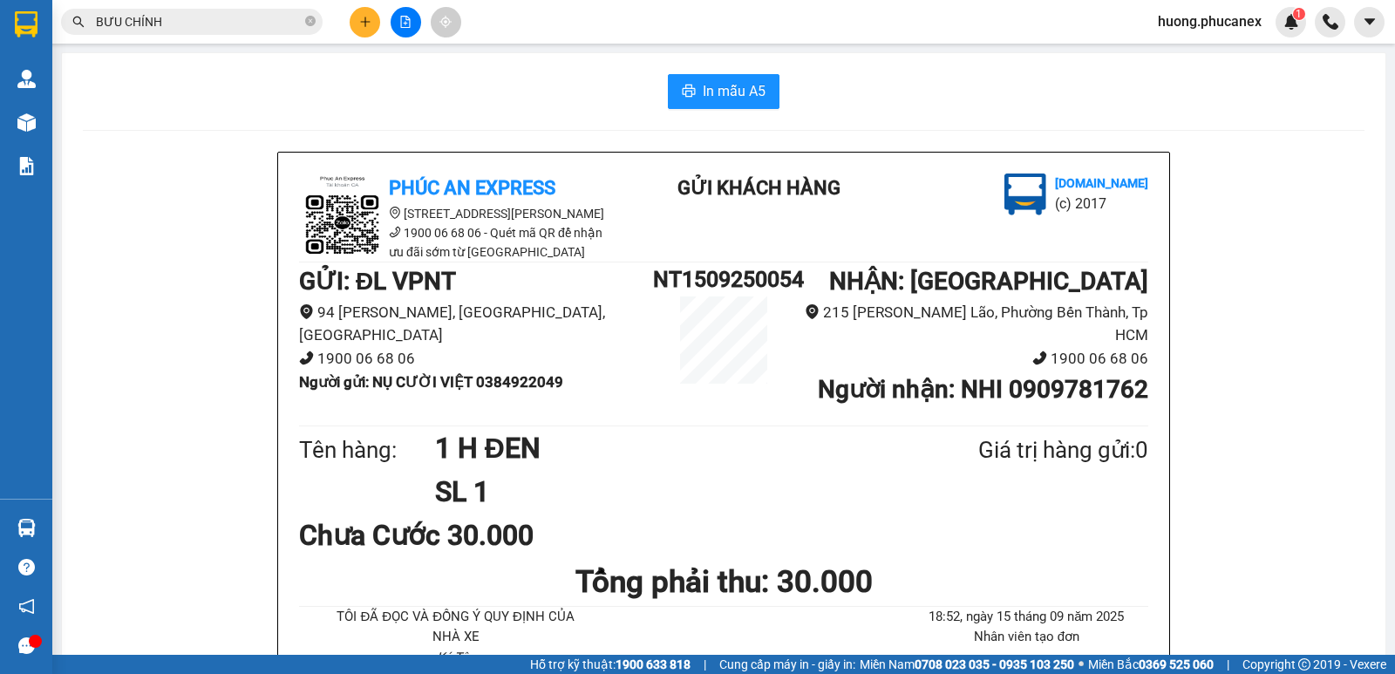
click at [154, 23] on input "BƯU CHÍNH" at bounding box center [199, 21] width 206 height 19
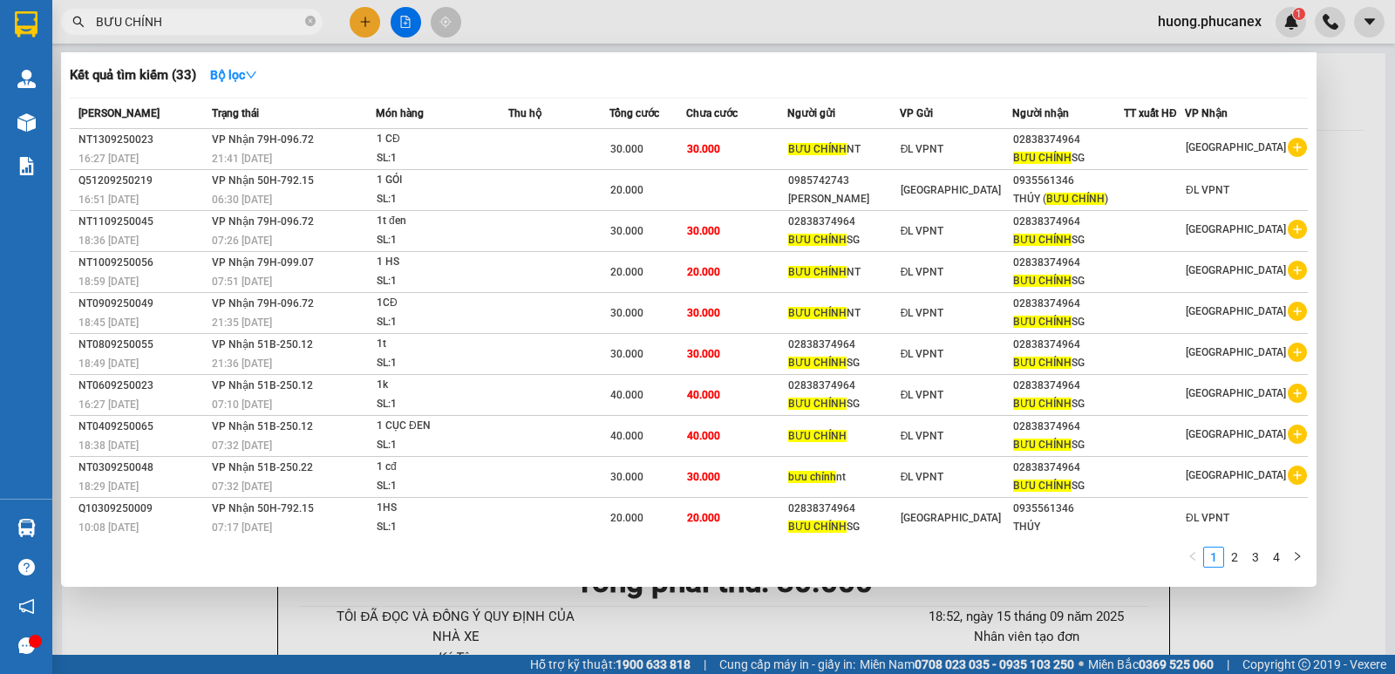
click at [154, 23] on input "BƯU CHÍNH" at bounding box center [199, 21] width 206 height 19
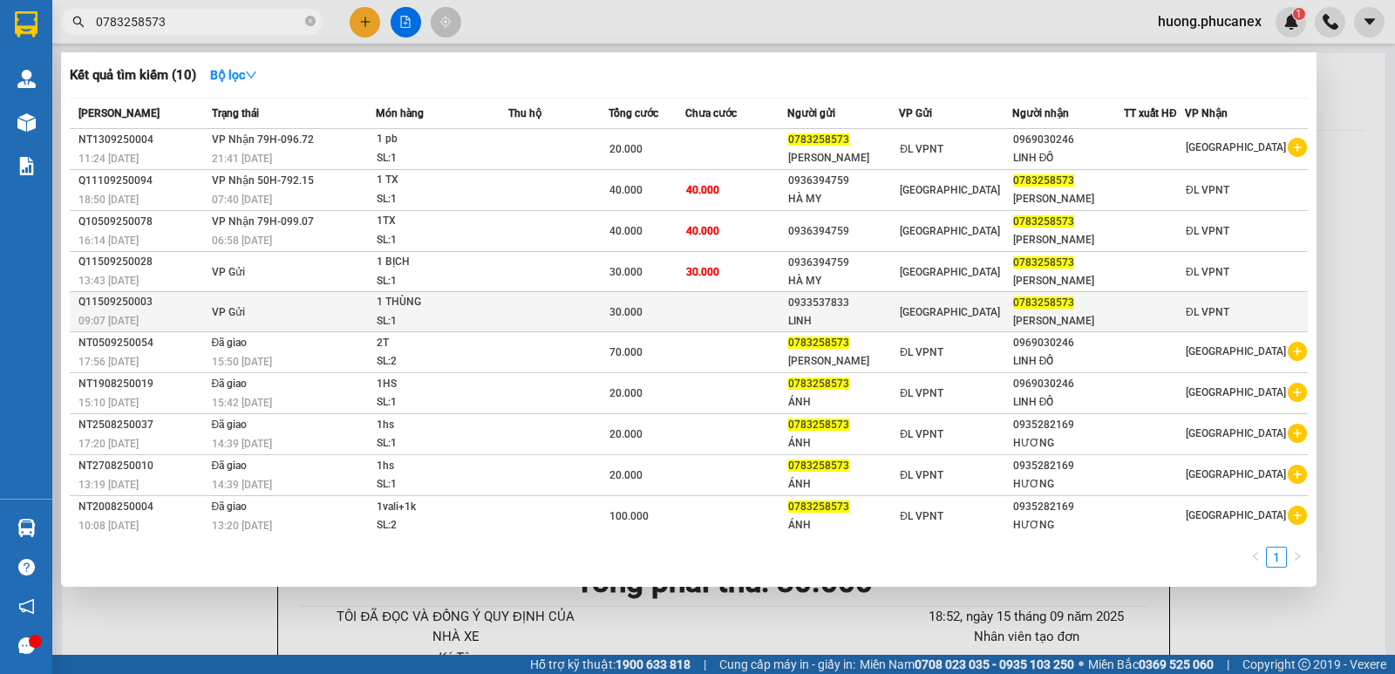
type input "0783258573"
click at [462, 321] on div "SL: 1" at bounding box center [442, 321] width 131 height 19
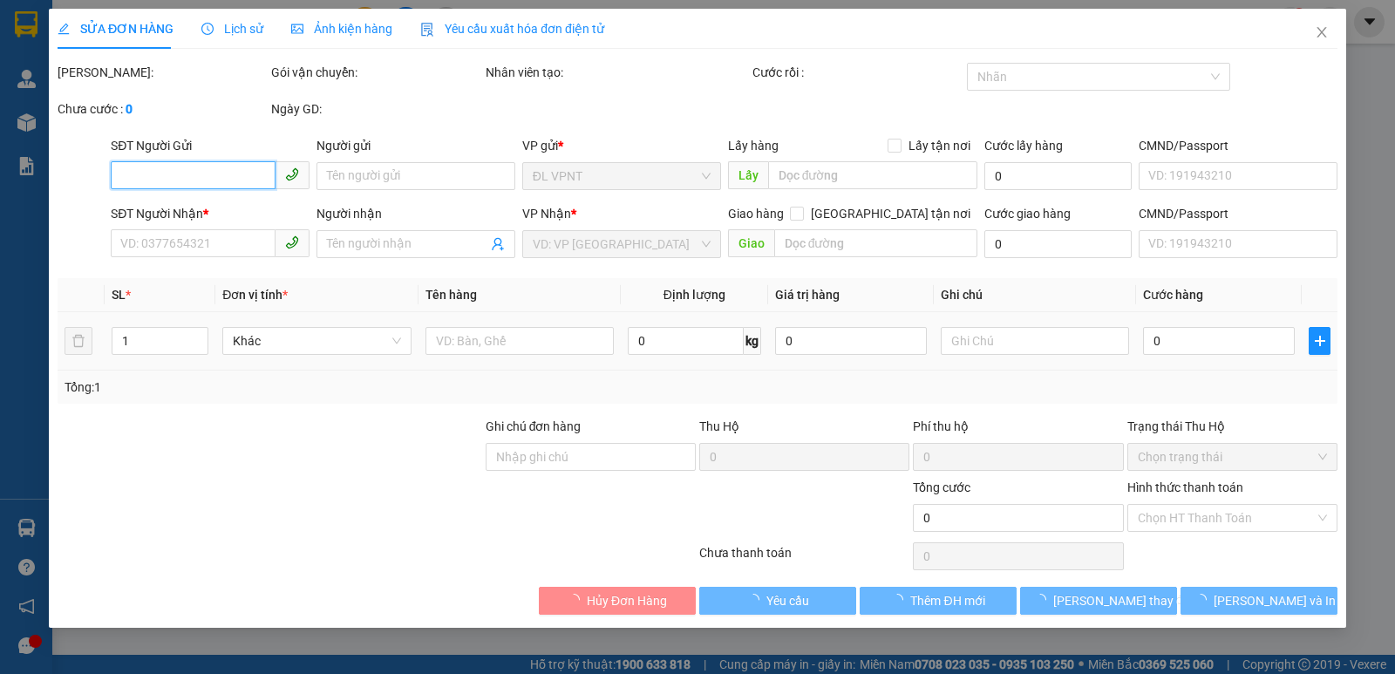
type input "0933537833"
type input "LINH"
type input "0783258573"
type input "[PERSON_NAME]"
type input "30.000"
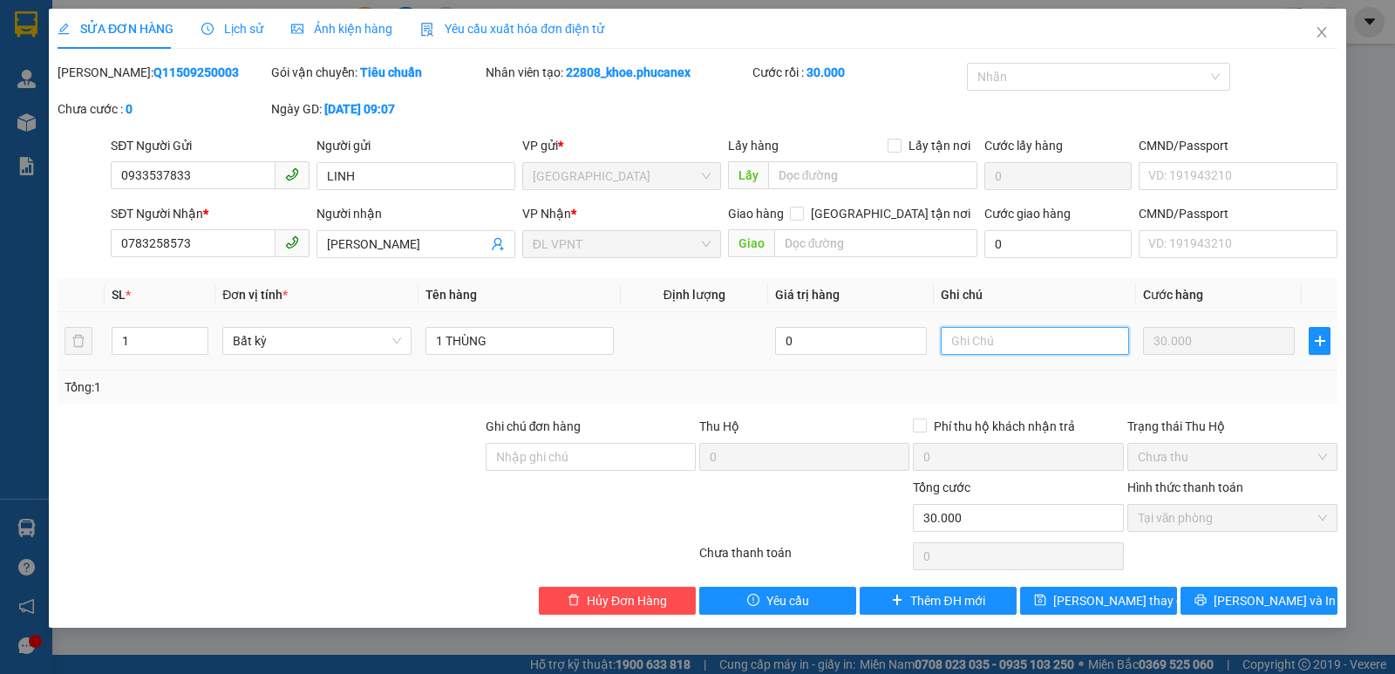
click at [1068, 338] on input "text" at bounding box center [1035, 341] width 188 height 28
type input "d"
paste input "đ"
paste input "ã"
paste input "â"
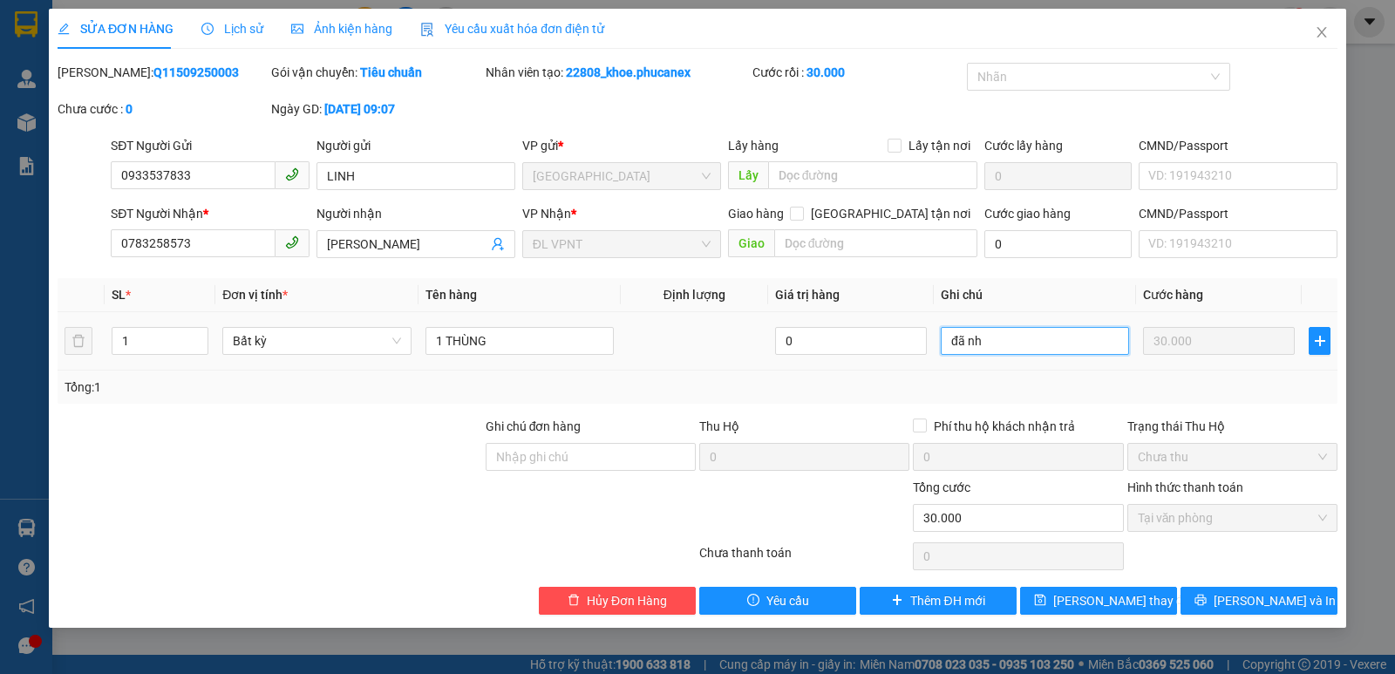
paste input "ận"
type input "đã nhận 15.9"
click at [1047, 598] on icon "save" at bounding box center [1040, 600] width 12 height 12
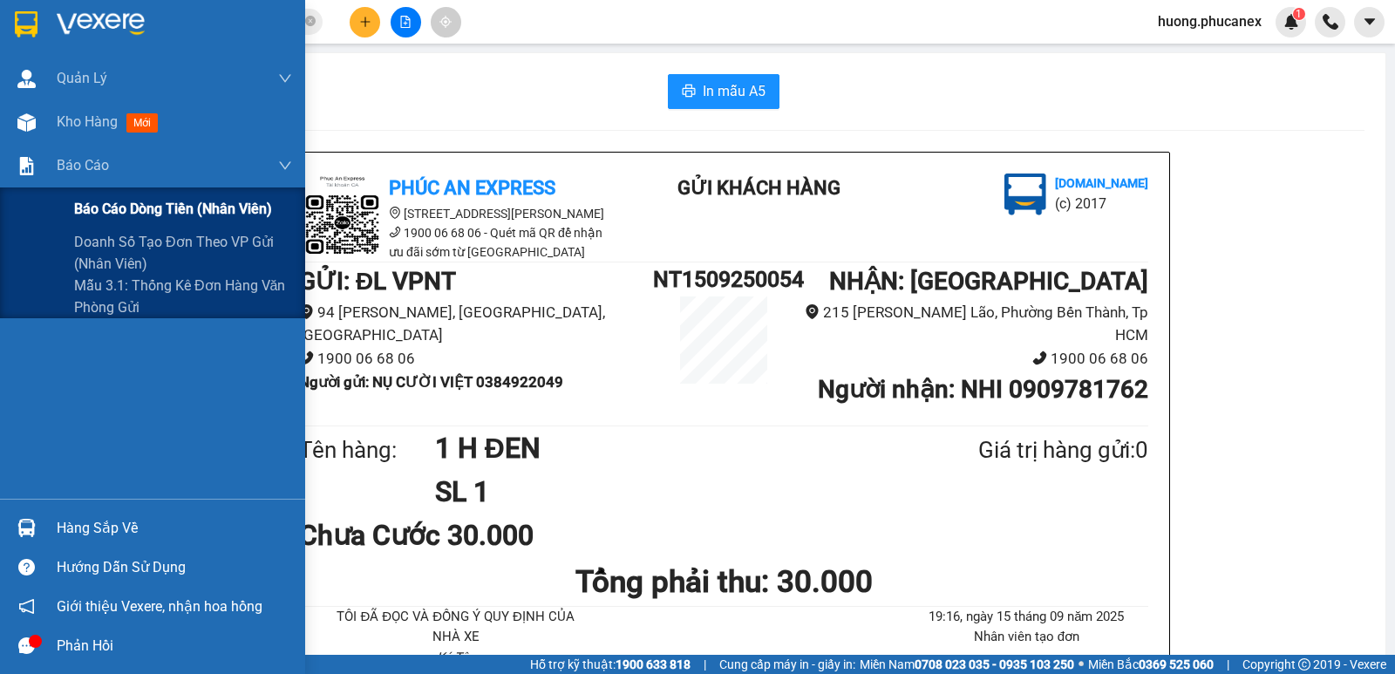
click at [128, 197] on div "Báo cáo dòng tiền (nhân viên)" at bounding box center [183, 210] width 218 height 44
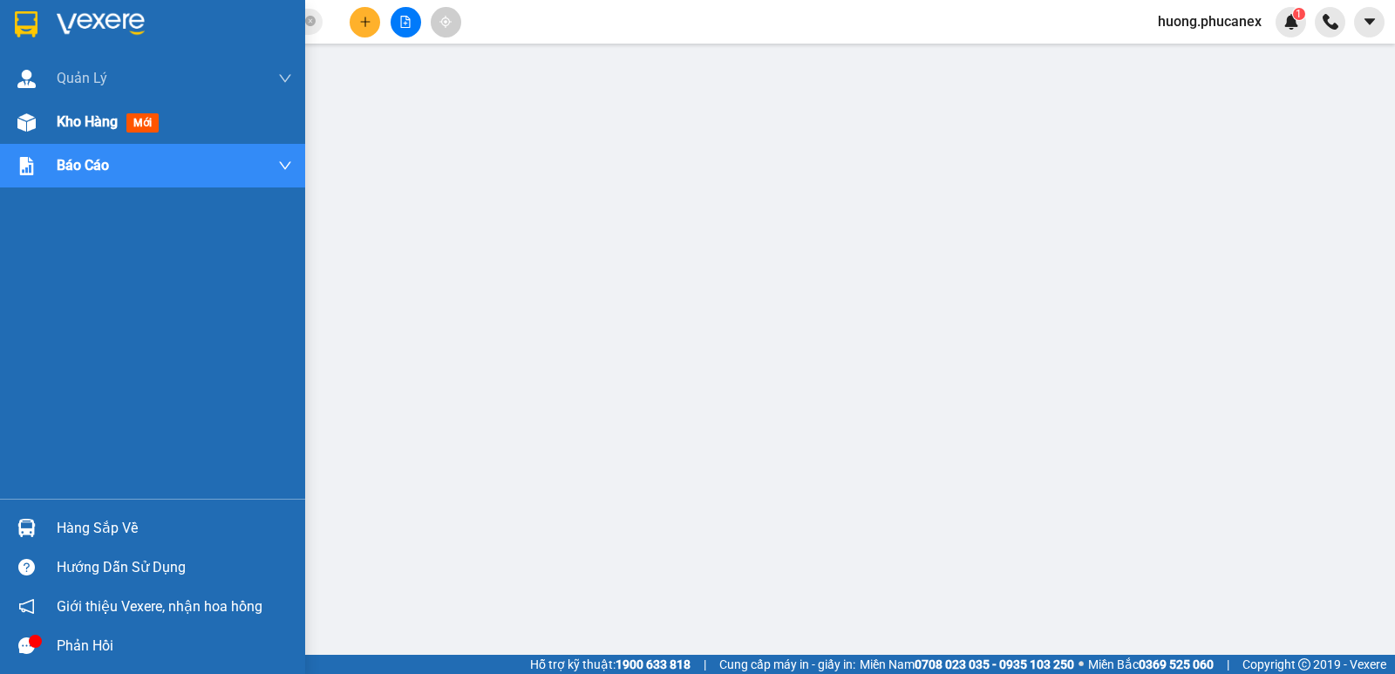
click at [46, 124] on div "Kho hàng mới" at bounding box center [152, 122] width 305 height 44
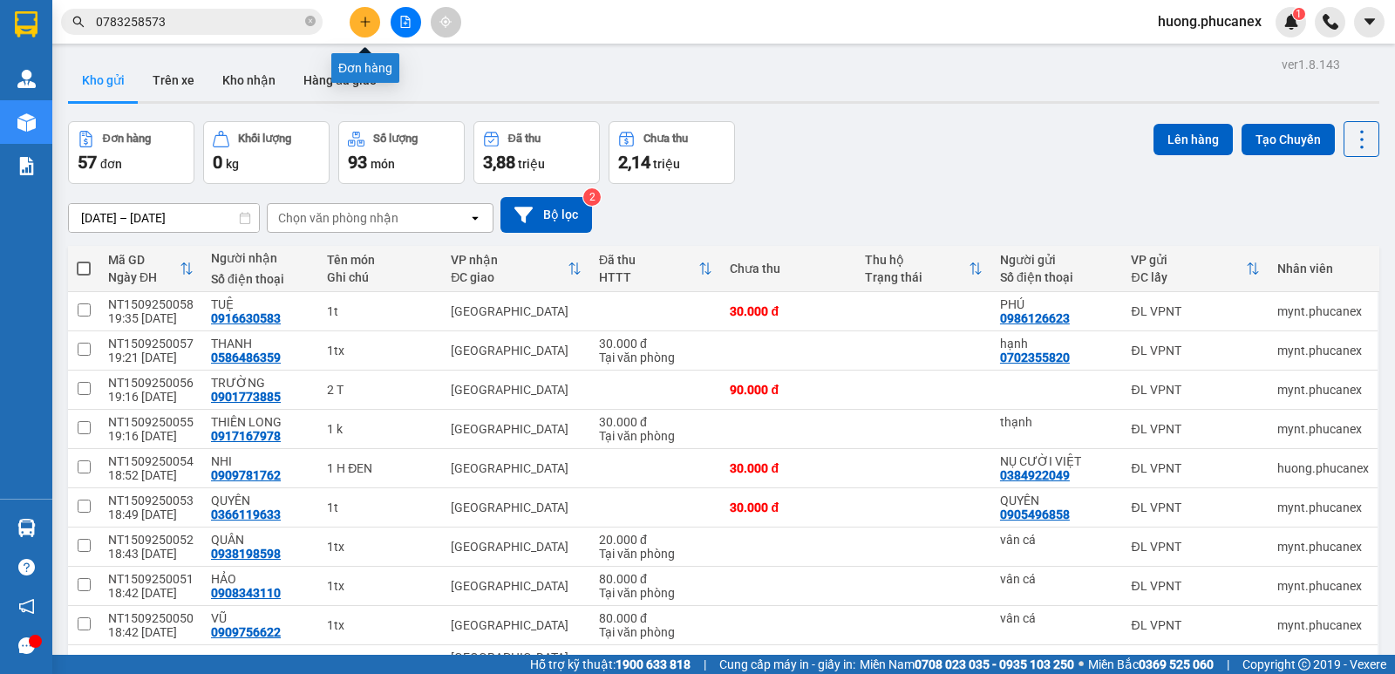
click at [366, 26] on icon "plus" at bounding box center [365, 22] width 12 height 12
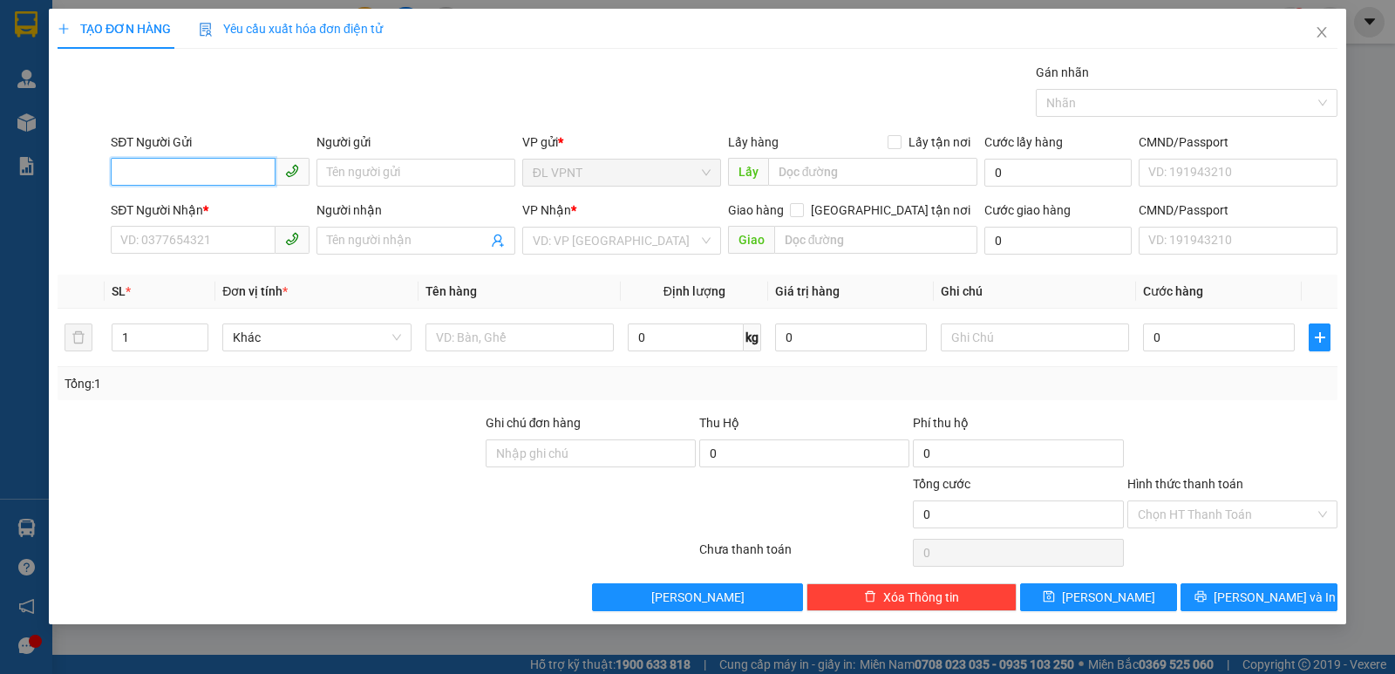
click at [186, 162] on input "SĐT Người Gửi" at bounding box center [193, 172] width 165 height 28
click at [226, 215] on div "0903522689 - TRÂM ANH" at bounding box center [210, 207] width 178 height 19
type input "0903522689"
type input "TRÂM ANH"
type input "0846735979"
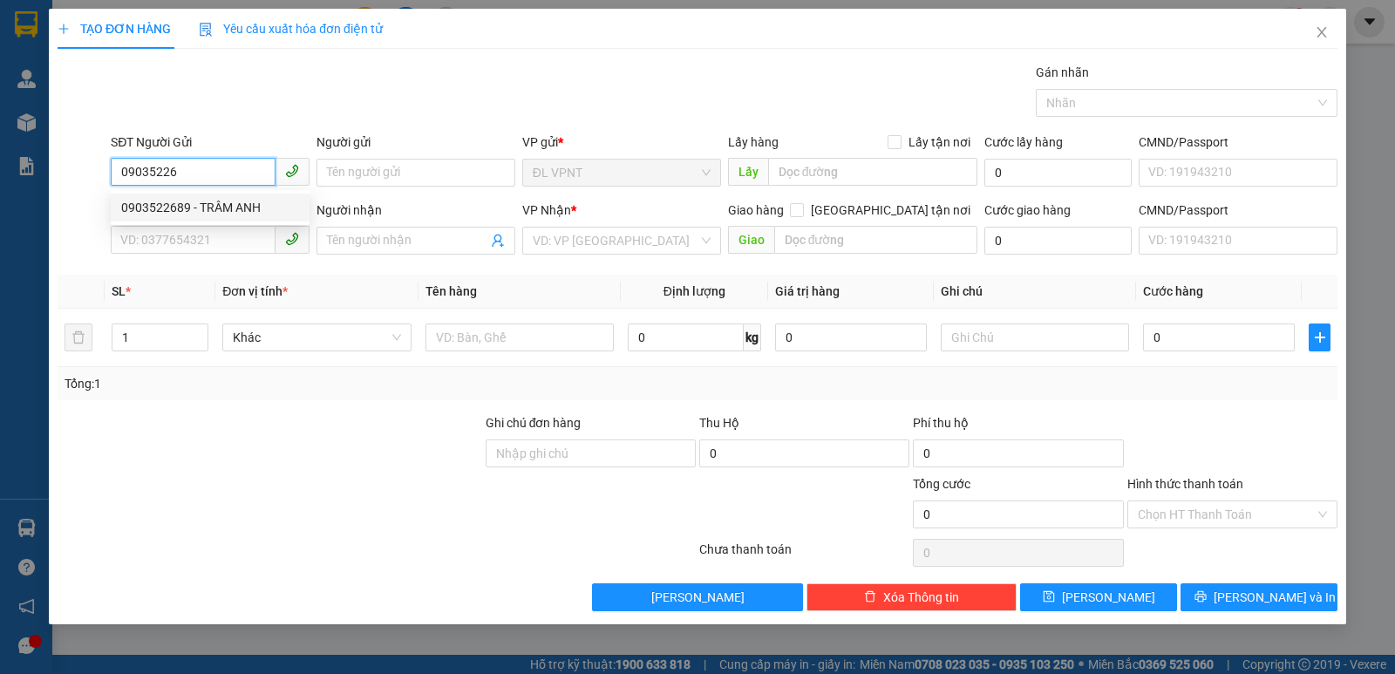
type input "NHẤT ANH"
type input "0903522689"
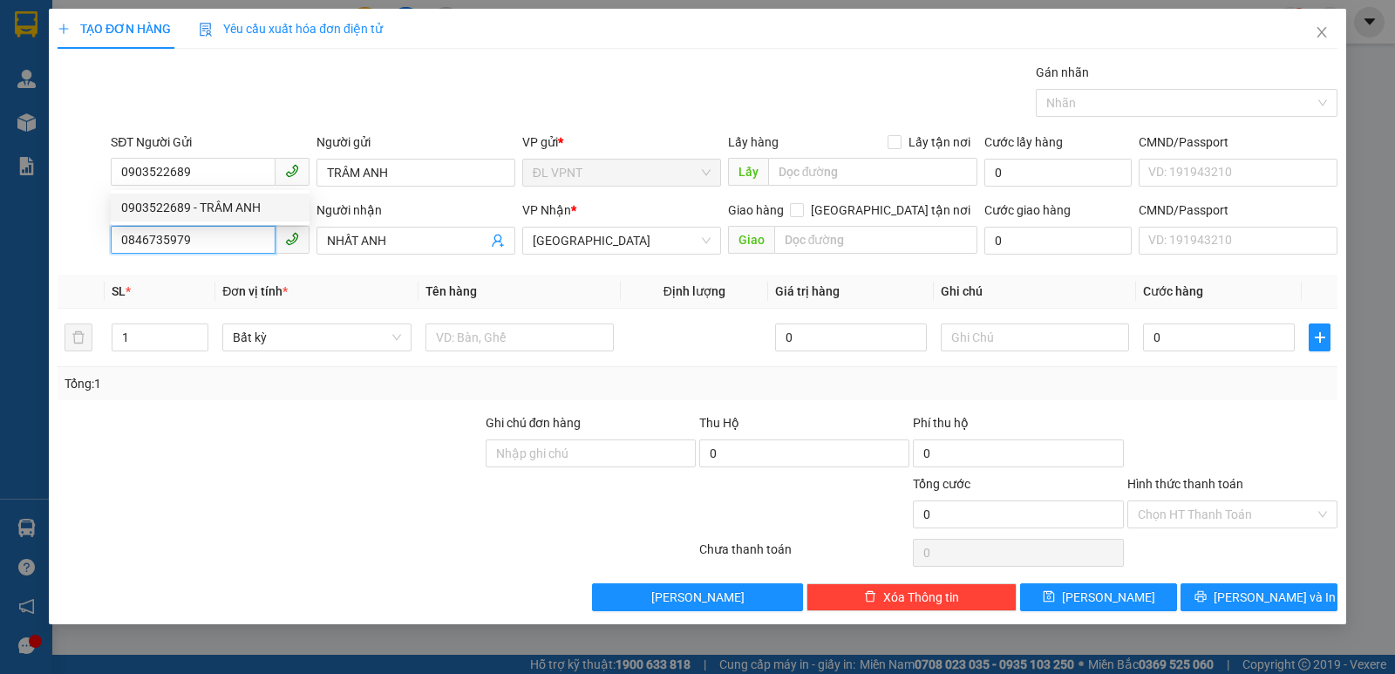
click at [0, 265] on div "TẠO ĐƠN HÀNG Yêu cầu xuất hóa đơn điện tử Transit Pickup Surcharge Ids Transit …" at bounding box center [697, 337] width 1395 height 674
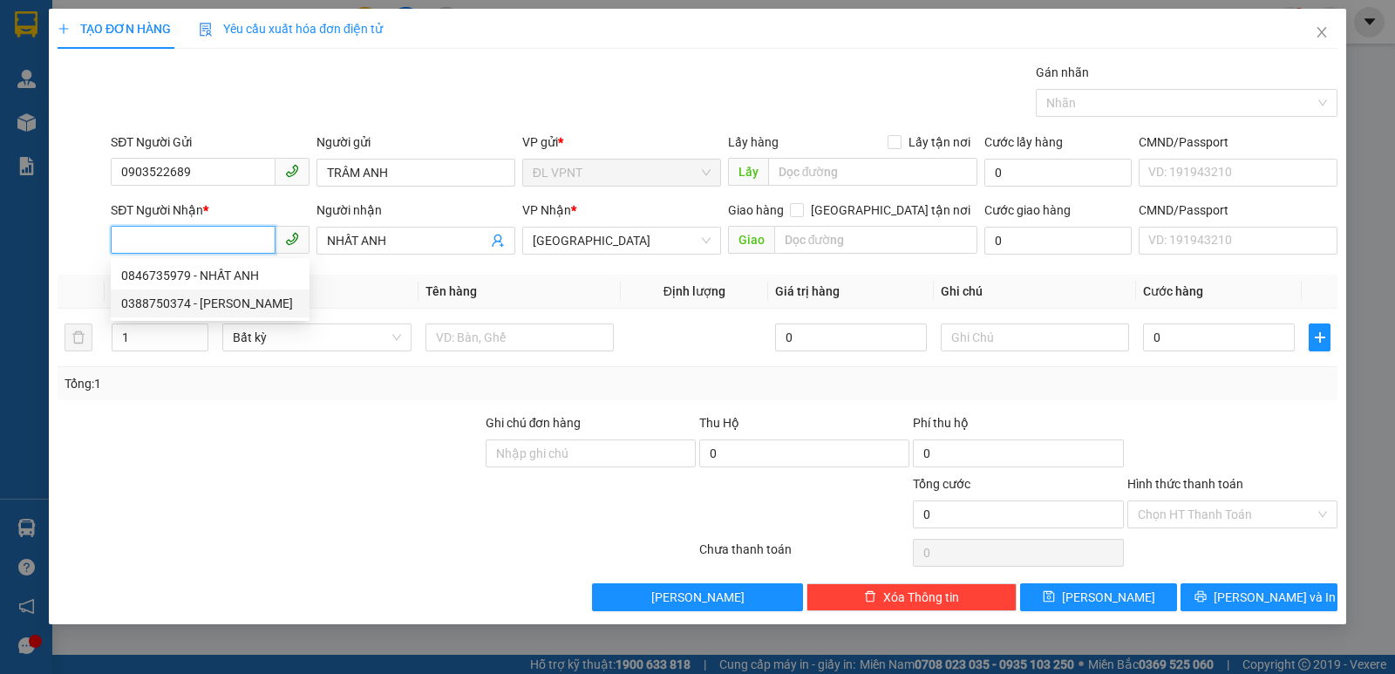
click at [187, 301] on div "0388750374 - [PERSON_NAME]" at bounding box center [210, 303] width 178 height 19
type input "0388750374"
type input "THANH"
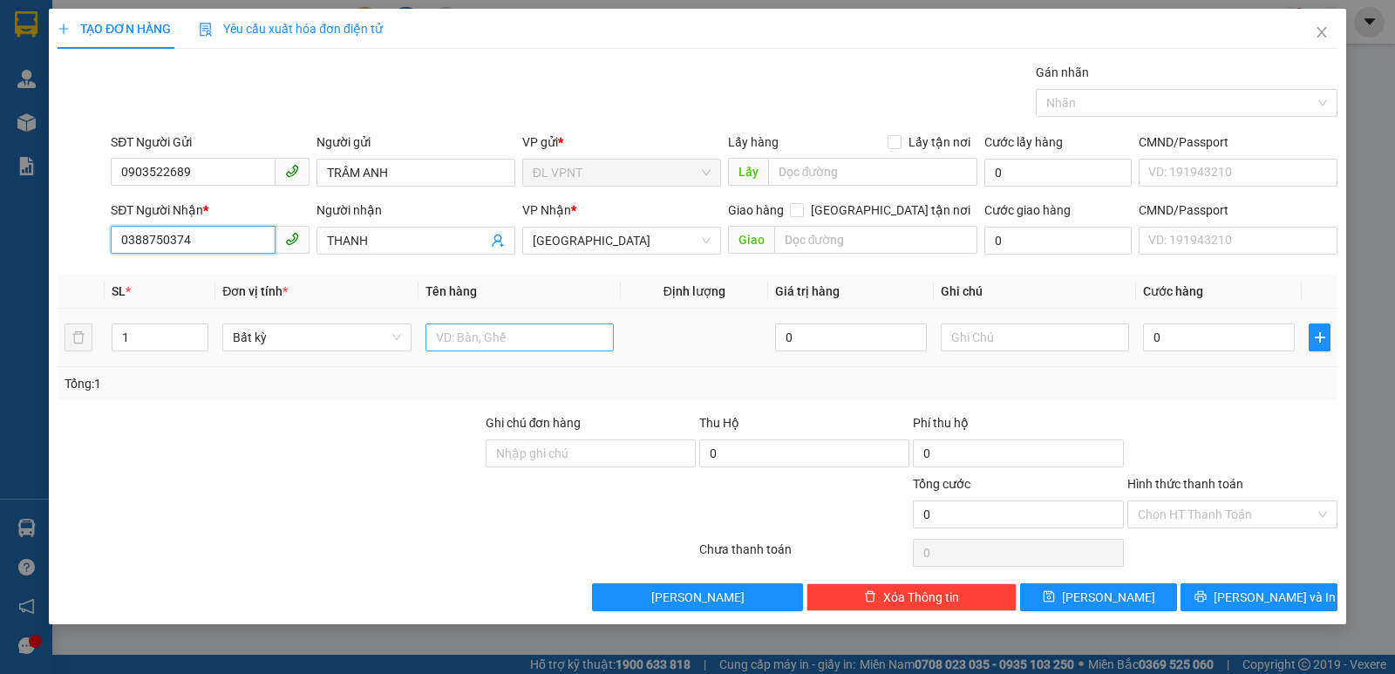
type input "0388750374"
click at [467, 336] on input "text" at bounding box center [520, 338] width 188 height 28
click at [1183, 342] on input "0" at bounding box center [1219, 338] width 152 height 28
click at [1204, 517] on input "Hình thức thanh toán" at bounding box center [1226, 515] width 177 height 26
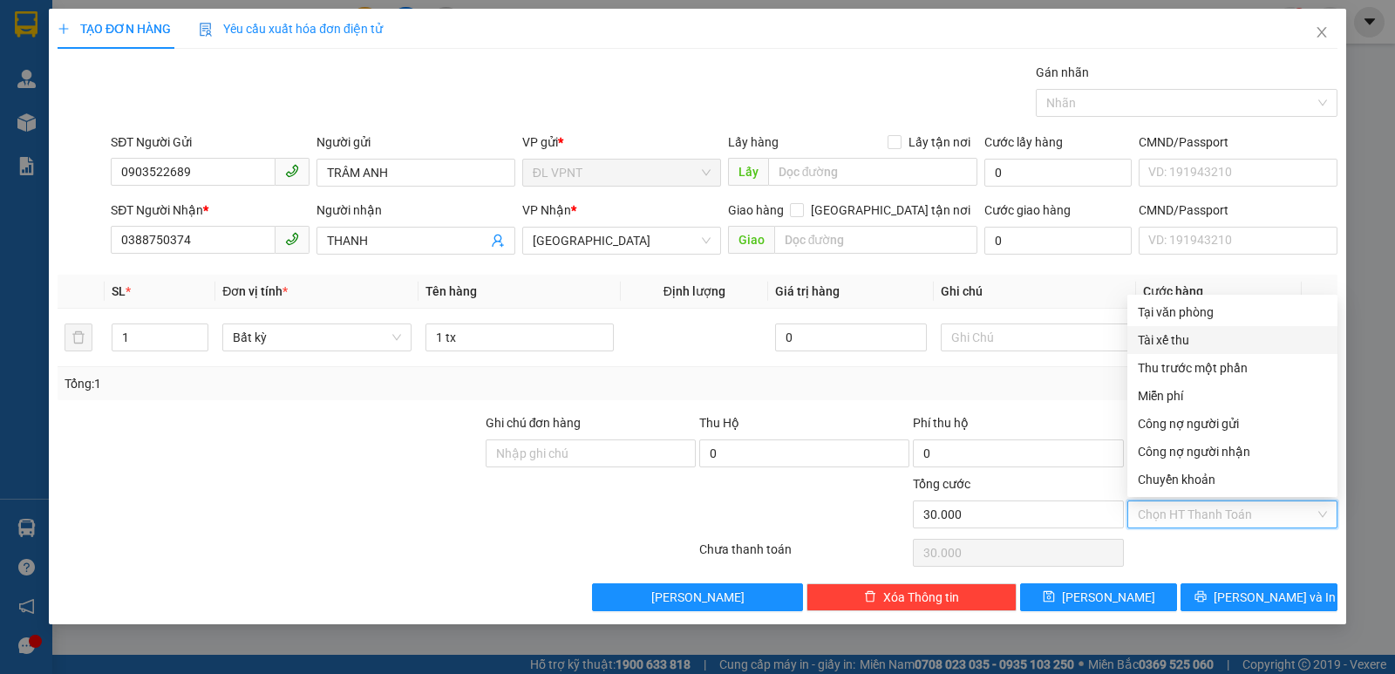
click at [1075, 283] on th "Ghi chú" at bounding box center [1035, 292] width 202 height 34
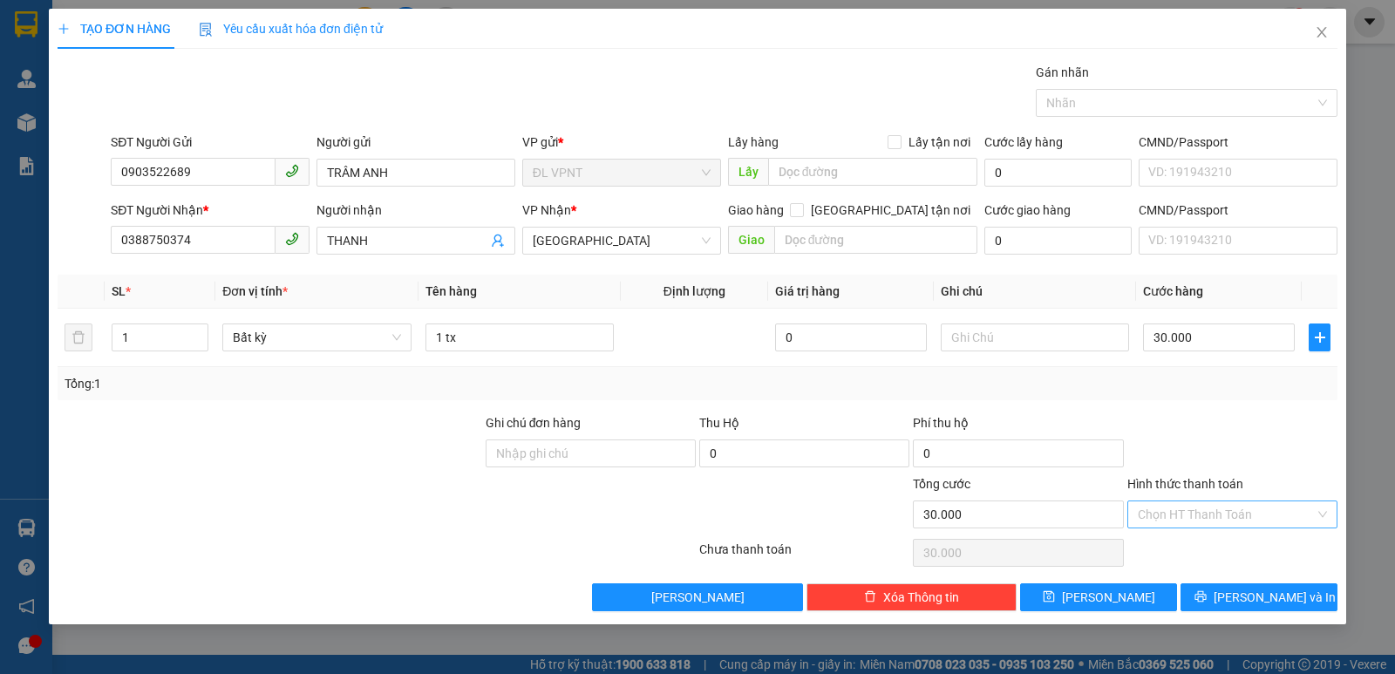
click at [1205, 524] on input "Hình thức thanh toán" at bounding box center [1226, 515] width 177 height 26
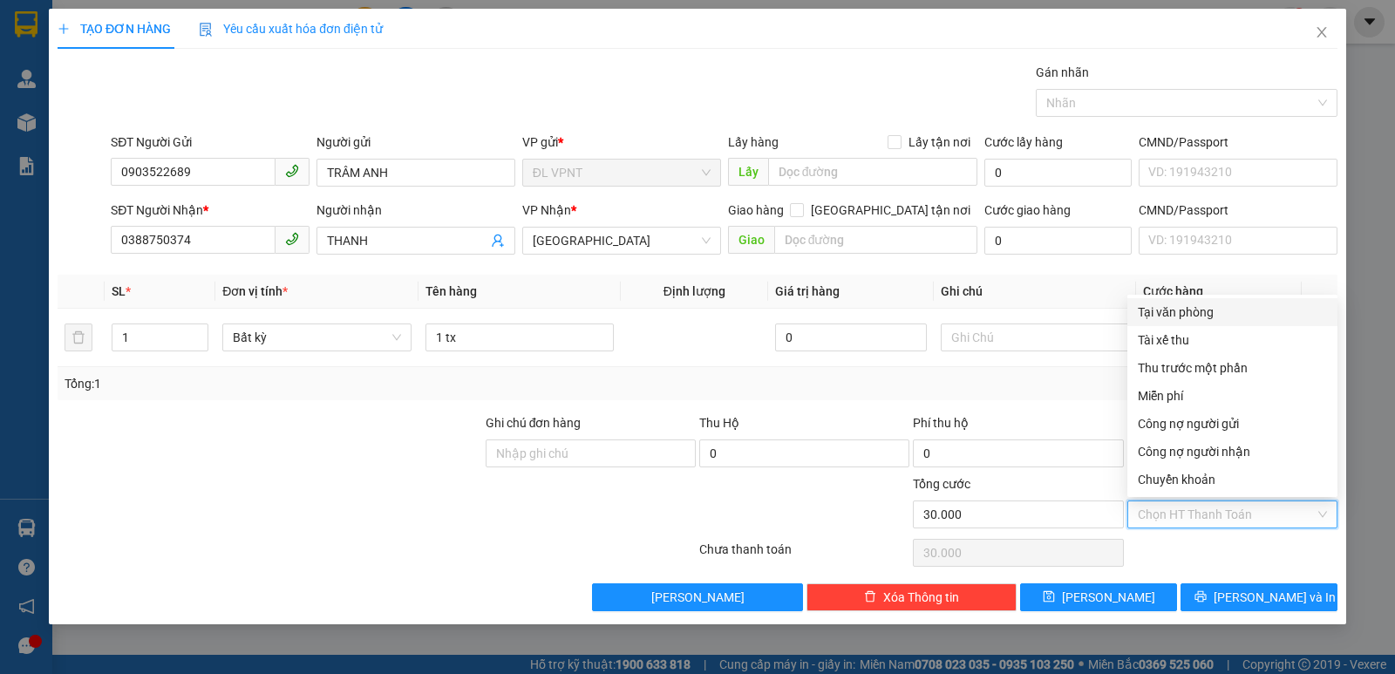
click at [1214, 318] on div "Tại văn phòng" at bounding box center [1232, 312] width 189 height 19
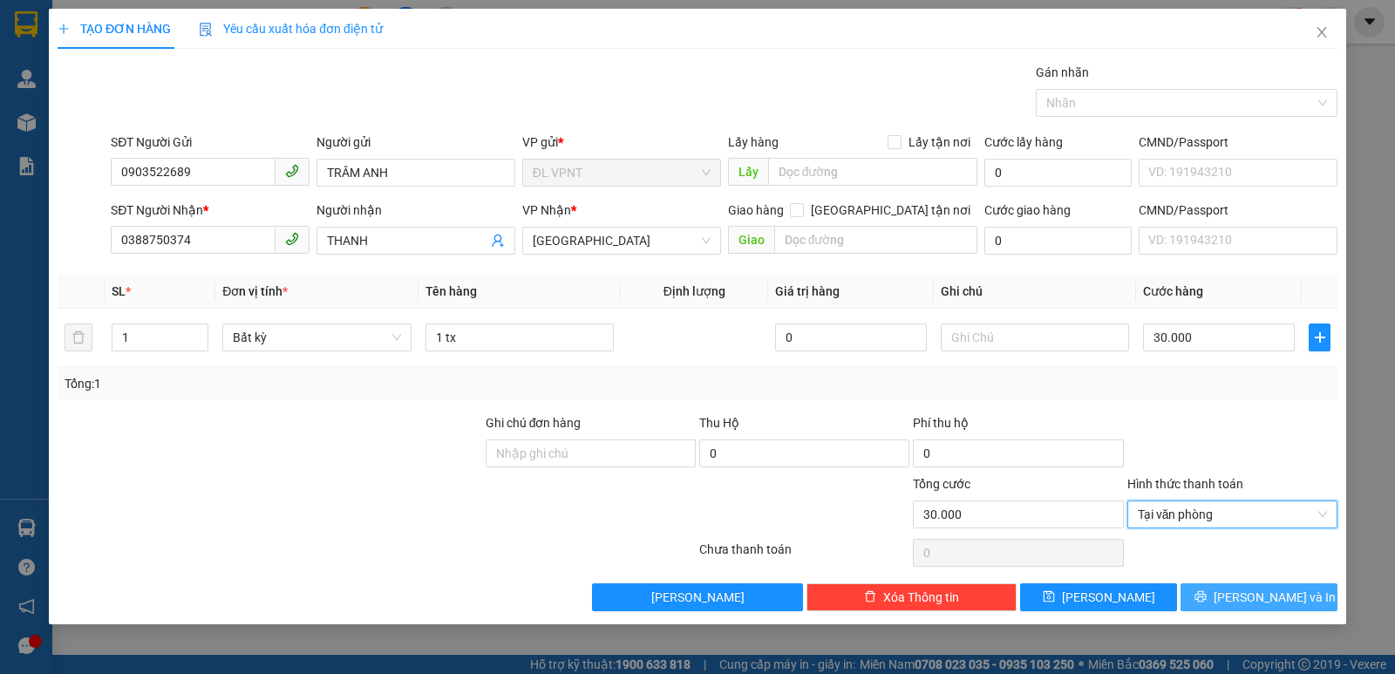
click at [1253, 591] on span "[PERSON_NAME] và In" at bounding box center [1275, 597] width 122 height 19
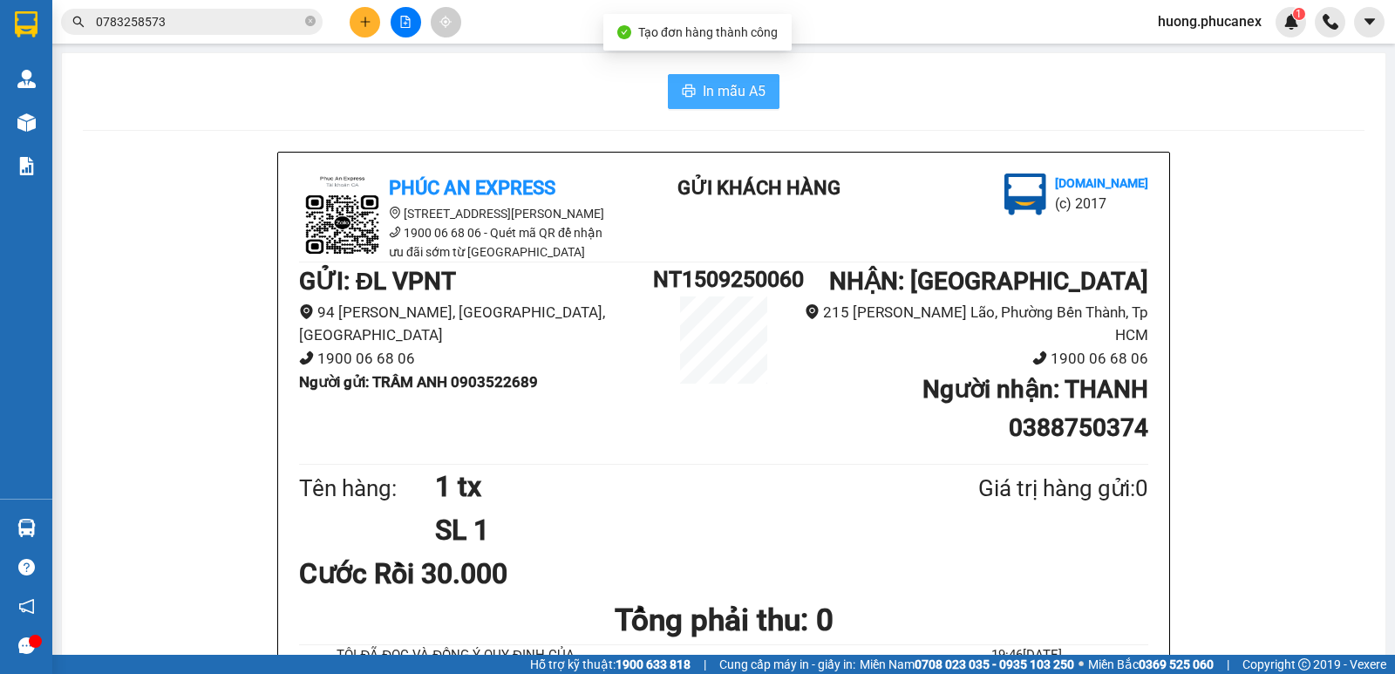
click at [729, 91] on span "In mẫu A5" at bounding box center [734, 91] width 63 height 22
click at [1210, 24] on span "huong.phucanex" at bounding box center [1210, 21] width 132 height 22
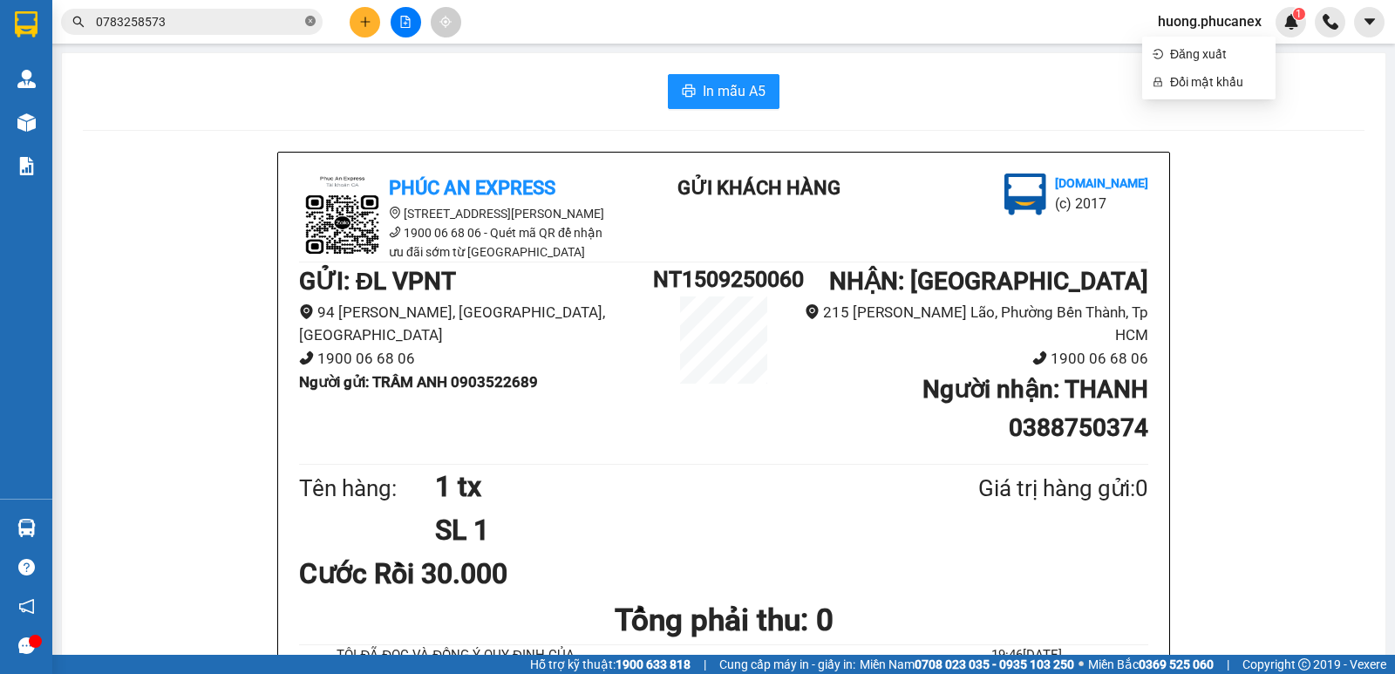
click at [311, 24] on icon "close-circle" at bounding box center [310, 21] width 10 height 10
click at [365, 31] on button at bounding box center [365, 22] width 31 height 31
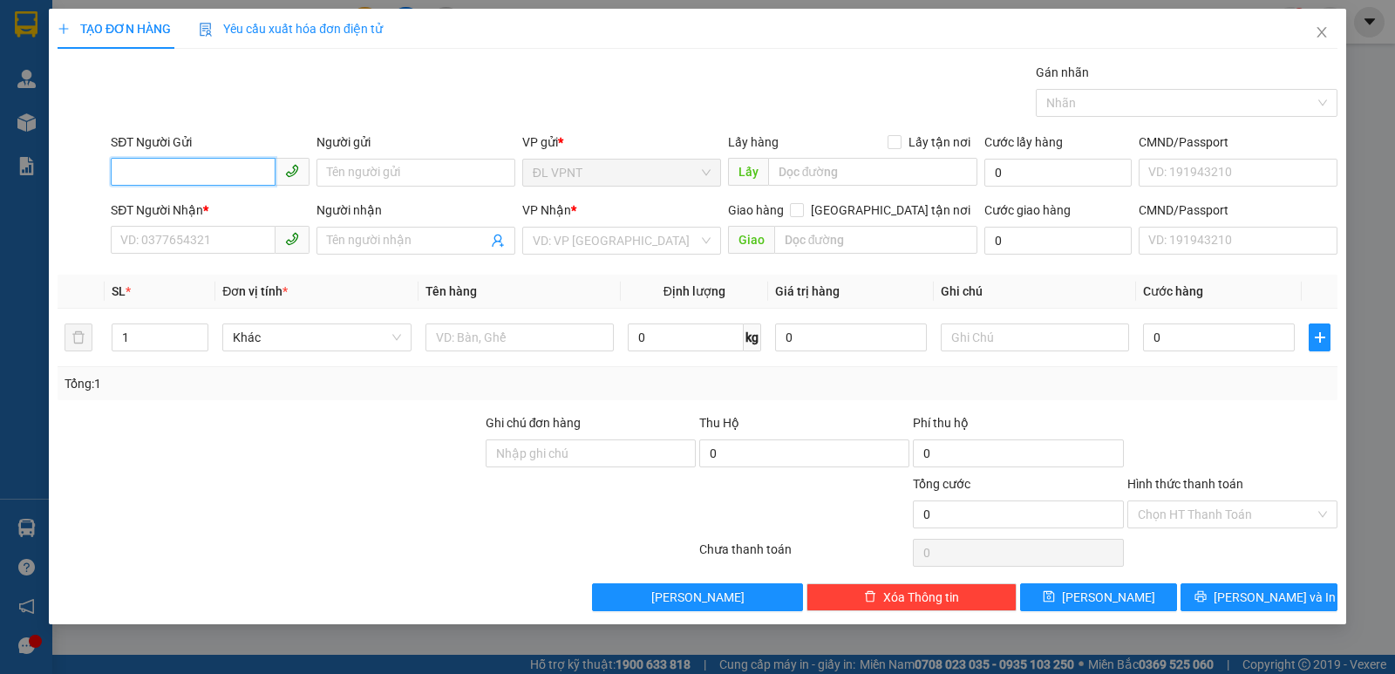
click at [181, 174] on input "SĐT Người Gửi" at bounding box center [193, 172] width 165 height 28
click at [238, 200] on div "0988443577 - [PERSON_NAME]" at bounding box center [210, 207] width 178 height 19
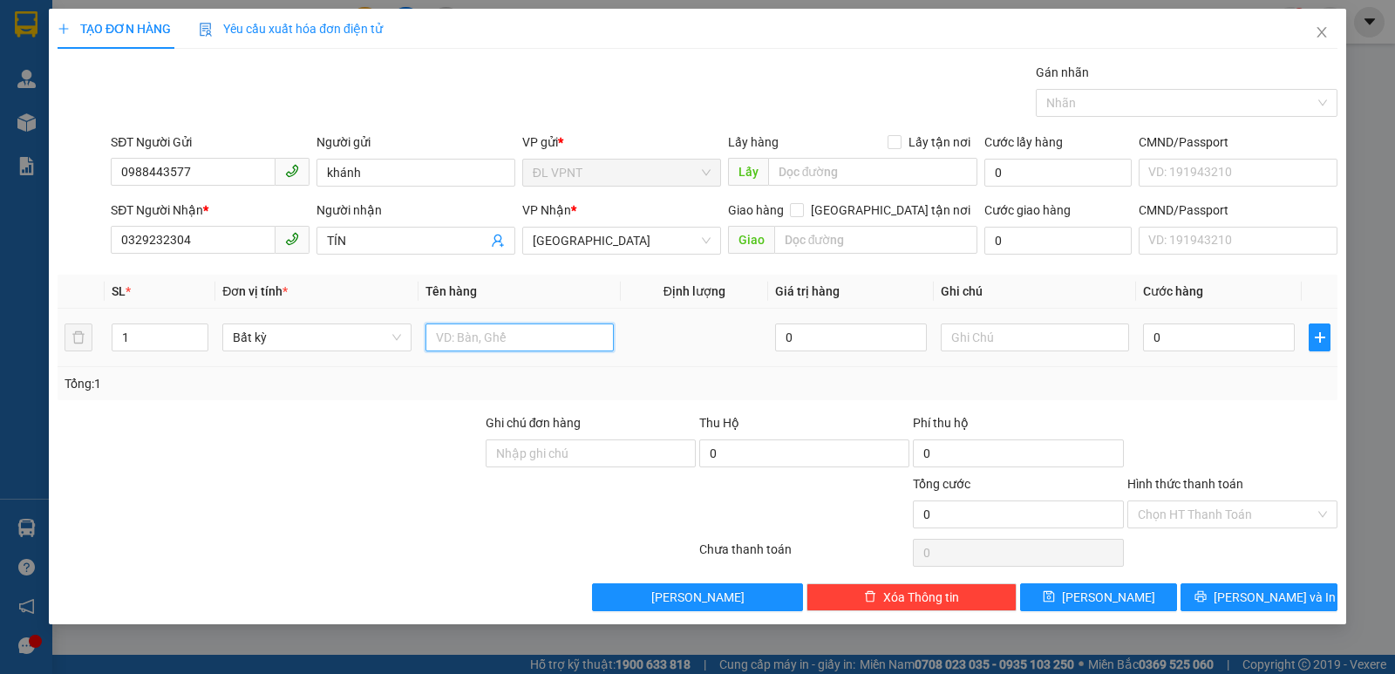
click at [505, 345] on input "text" at bounding box center [520, 338] width 188 height 28
click at [1212, 336] on input "0" at bounding box center [1219, 338] width 152 height 28
click at [1209, 507] on input "Hình thức thanh toán" at bounding box center [1226, 515] width 177 height 26
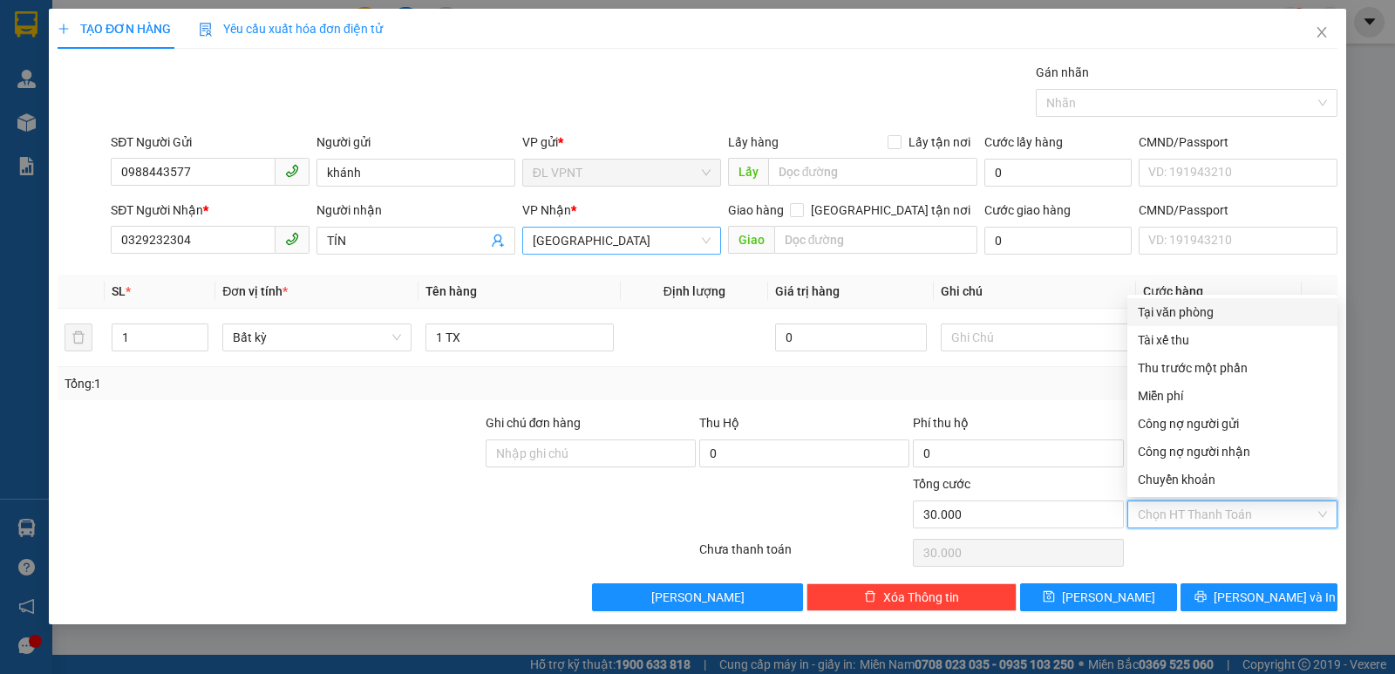
click at [597, 237] on span "[GEOGRAPHIC_DATA]" at bounding box center [622, 241] width 178 height 26
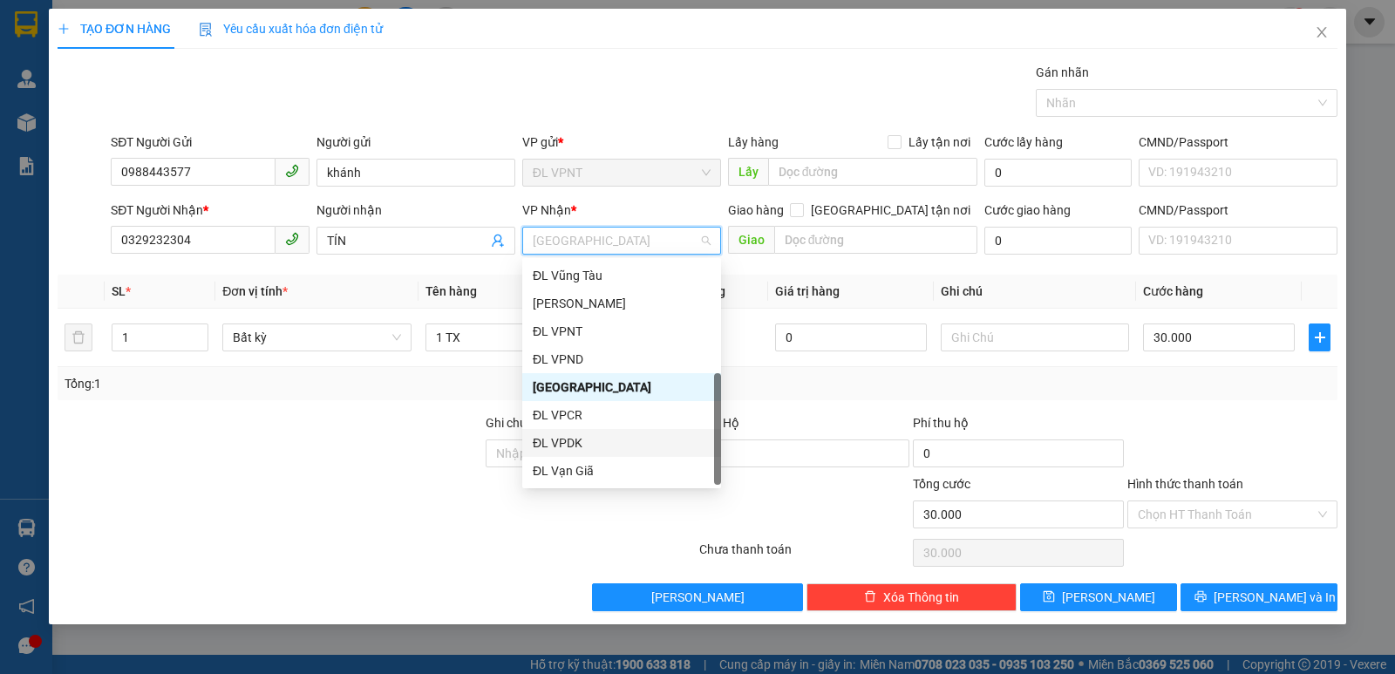
scroll to position [28, 0]
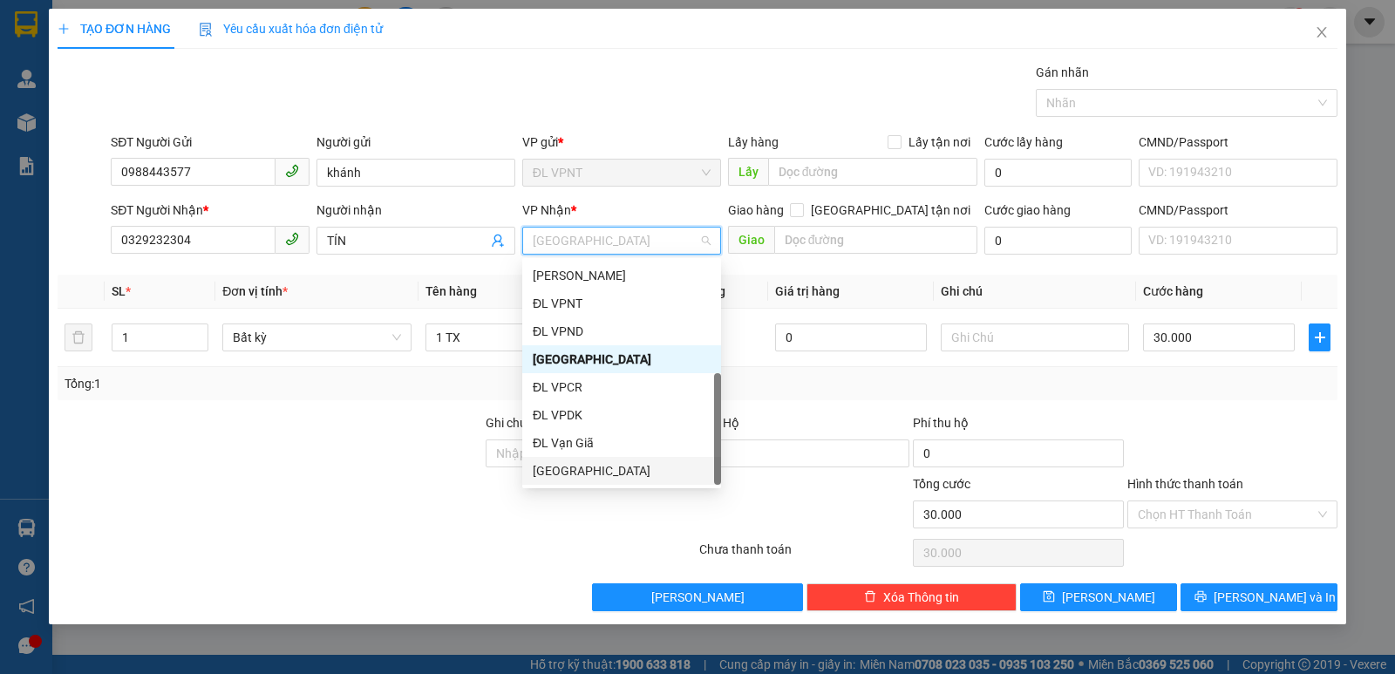
click at [571, 466] on div "[GEOGRAPHIC_DATA]" at bounding box center [622, 470] width 178 height 19
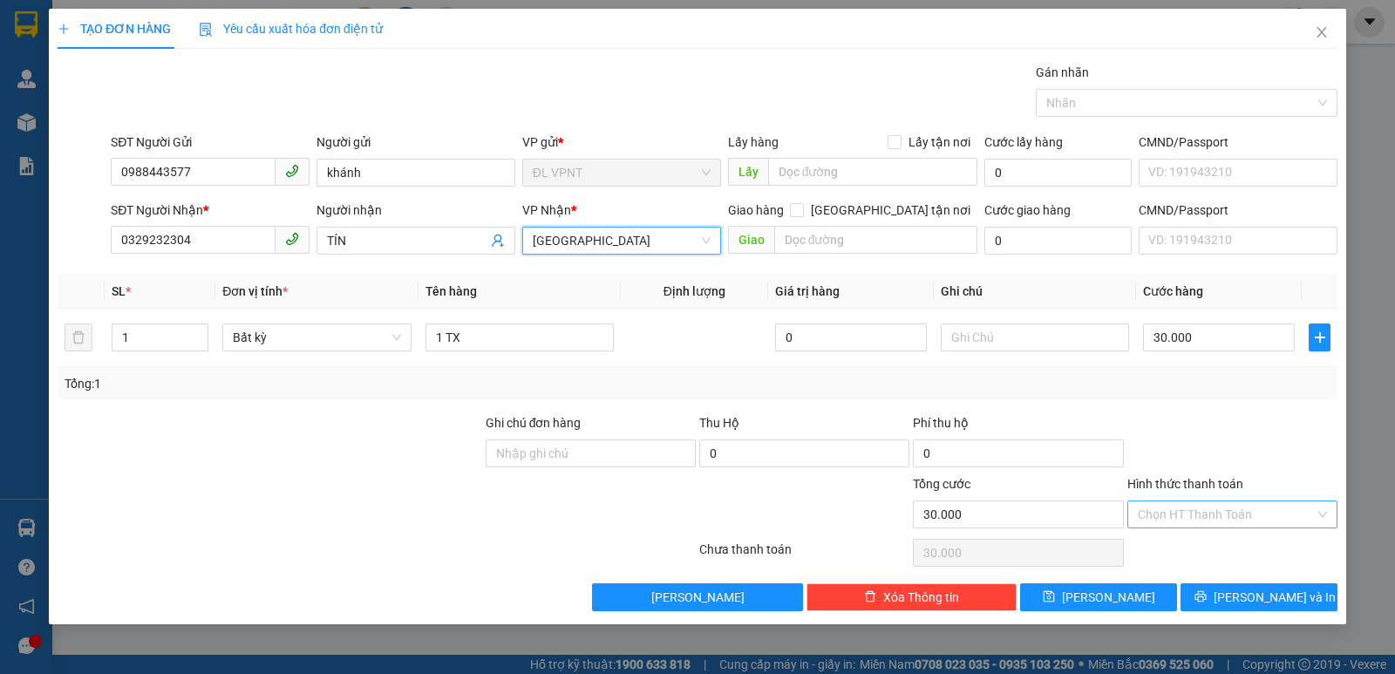
click at [1227, 521] on input "Hình thức thanh toán" at bounding box center [1226, 515] width 177 height 26
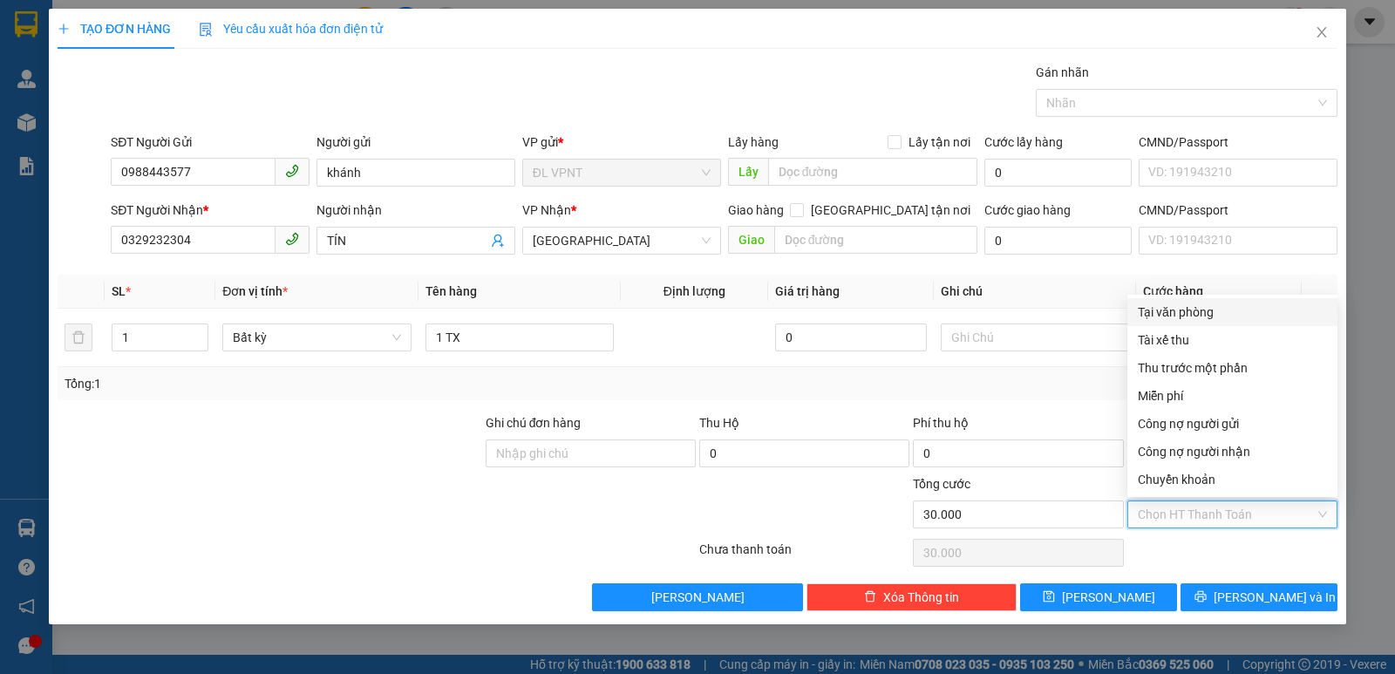
click at [1175, 308] on div "Tại văn phòng" at bounding box center [1232, 312] width 189 height 19
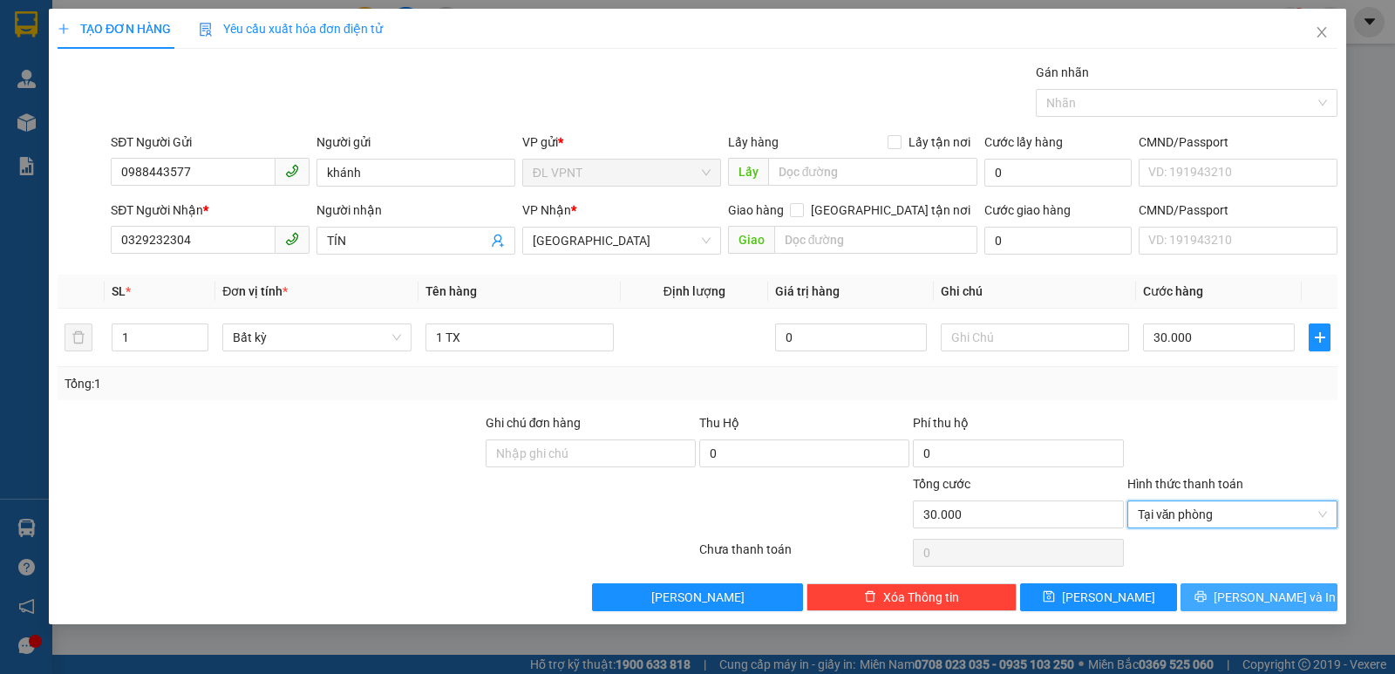
click at [1207, 602] on icon "printer" at bounding box center [1201, 596] width 12 height 12
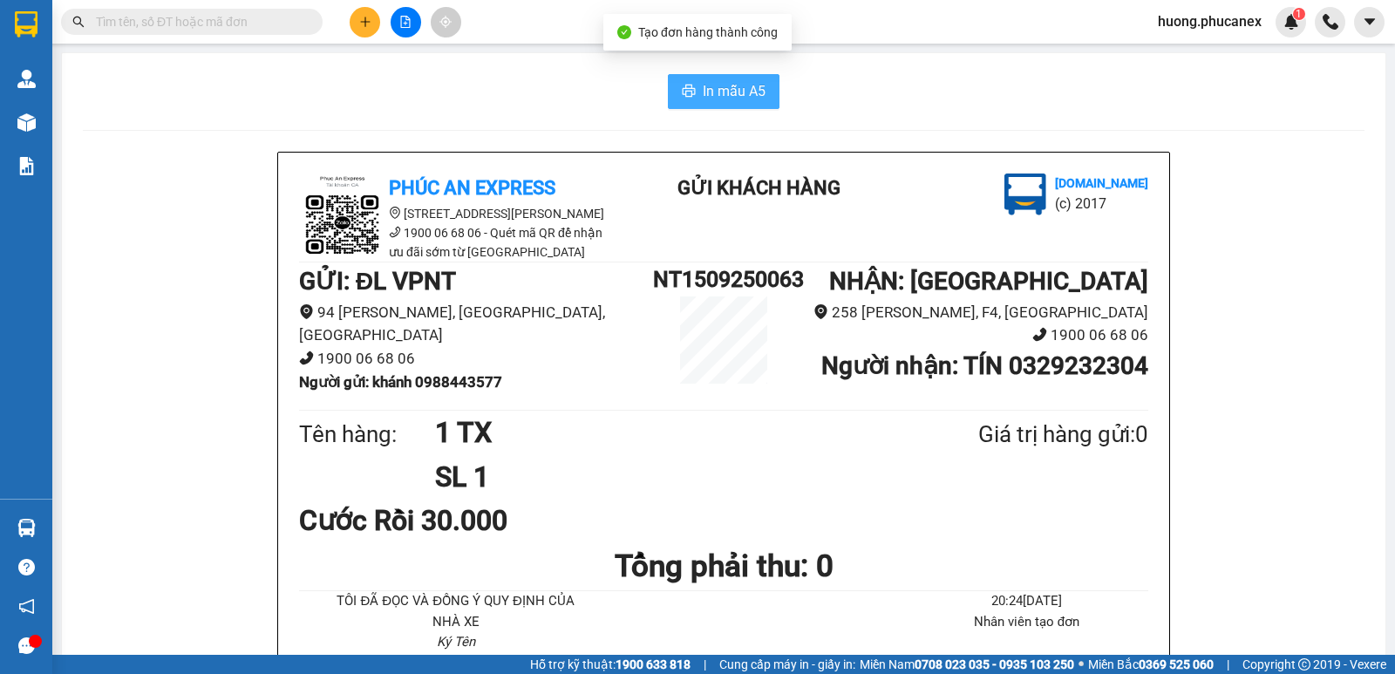
click at [682, 91] on icon "printer" at bounding box center [689, 91] width 14 height 14
